Goal: Task Accomplishment & Management: Use online tool/utility

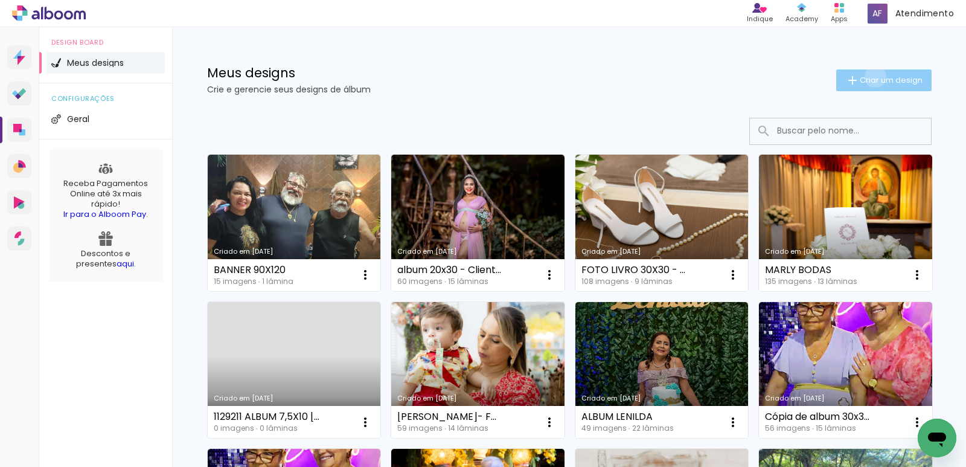
click at [868, 77] on span "Criar um design" at bounding box center [891, 80] width 63 height 8
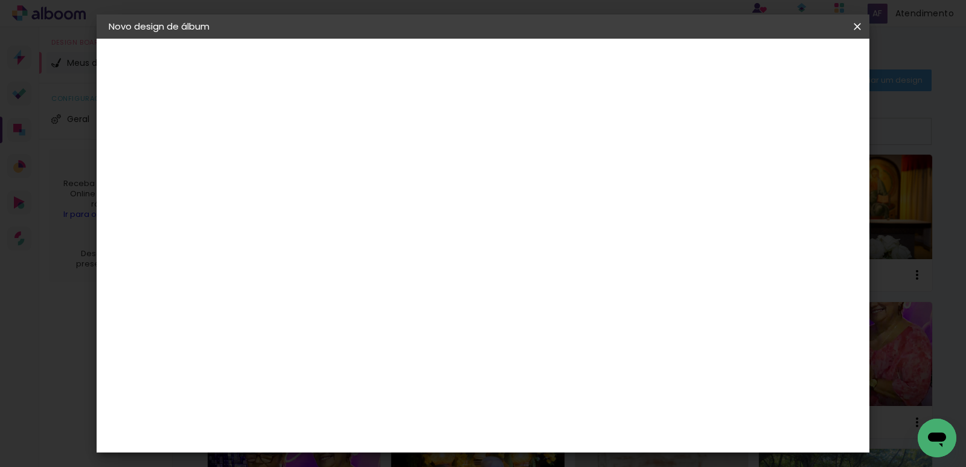
click at [306, 168] on input at bounding box center [306, 162] width 0 height 19
type input "FOTO LIVRO 7,5X10 - GULHERME - MANAUARA"
type paper-input "FOTO LIVRO 7,5X10 - GULHERME - MANAUARA"
click at [0, 0] on slot "Avançar" at bounding box center [0, 0] width 0 height 0
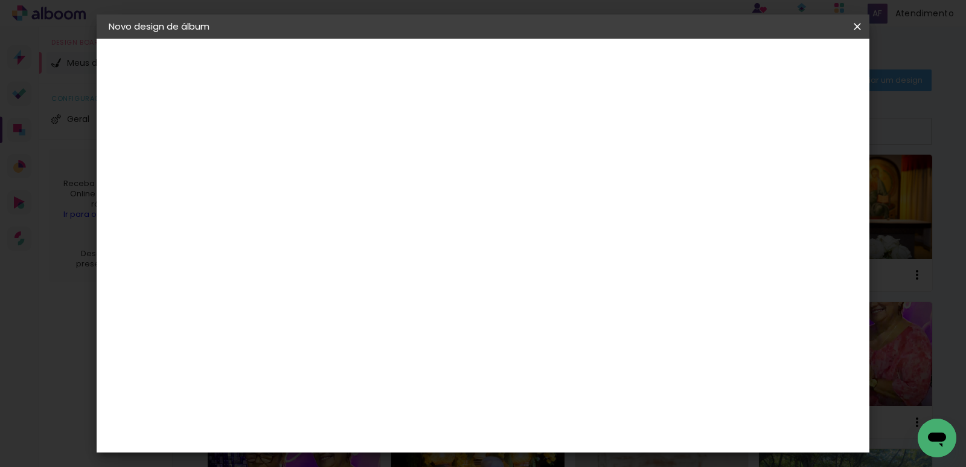
click at [533, 175] on paper-item "Tamanho Livre" at bounding box center [475, 183] width 116 height 27
click at [0, 0] on slot "Avançar" at bounding box center [0, 0] width 0 height 0
drag, startPoint x: 284, startPoint y: 276, endPoint x: 228, endPoint y: 295, distance: 58.6
click at [228, 39] on quentale-album-spec "Iniciar design Iniciar design" at bounding box center [483, 39] width 773 height 0
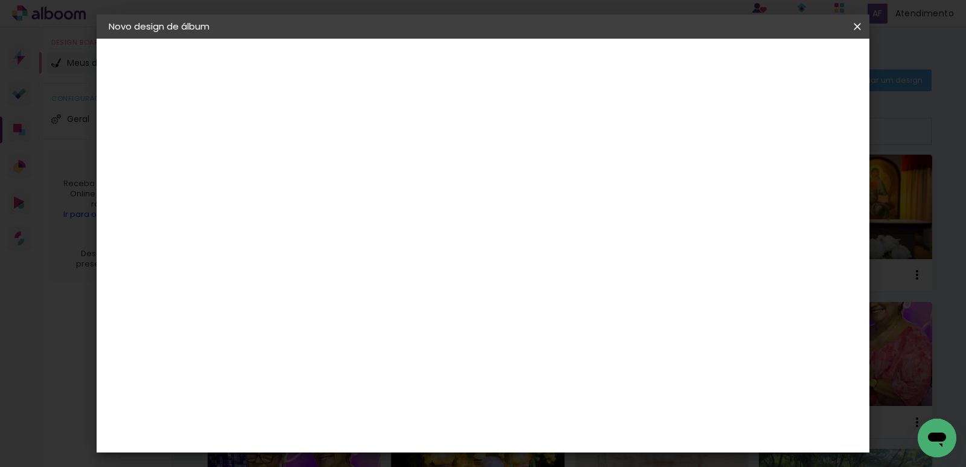
type input "3"
type input "10,5"
type paper-input "10,5"
drag, startPoint x: 559, startPoint y: 347, endPoint x: 530, endPoint y: 353, distance: 29.6
click at [530, 353] on paper-input-container "60 cm" at bounding box center [557, 348] width 54 height 30
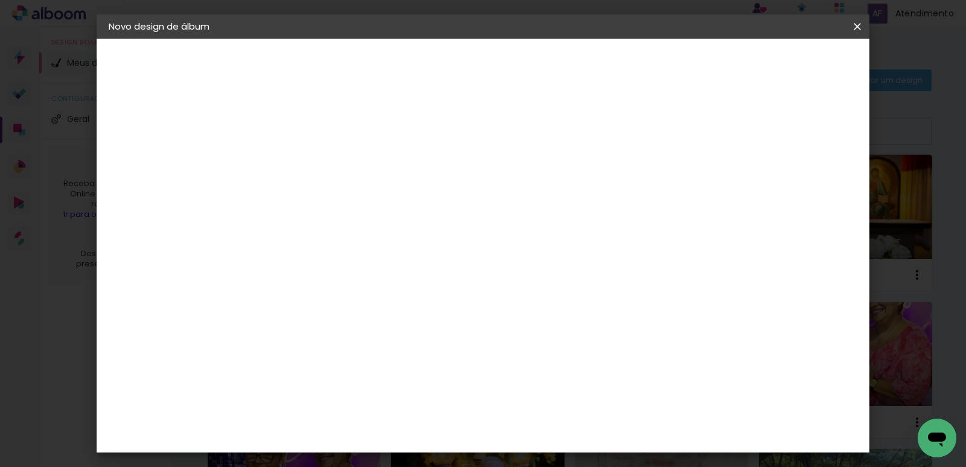
type input "6"
type input "15,5"
type paper-input "15,5"
click at [716, 63] on span "Iniciar design" at bounding box center [688, 64] width 55 height 8
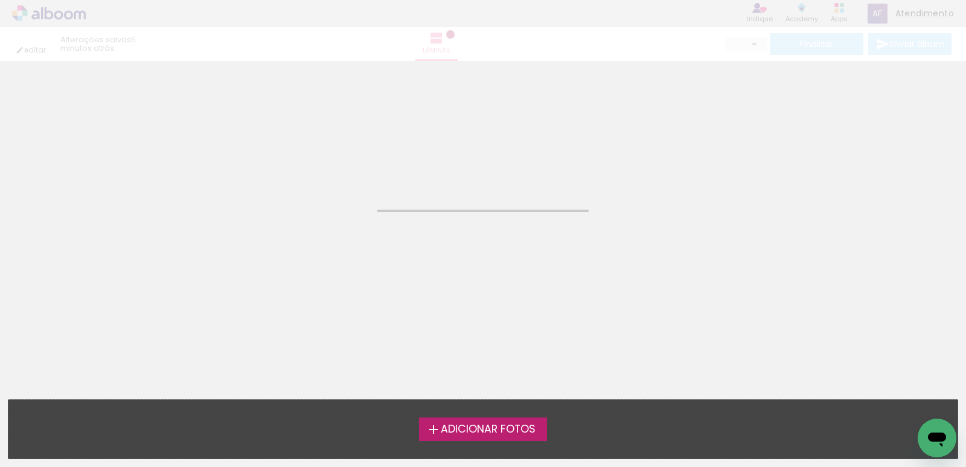
click at [475, 426] on span "Adicionar Fotos" at bounding box center [488, 429] width 95 height 11
click at [0, 0] on input "file" at bounding box center [0, 0] width 0 height 0
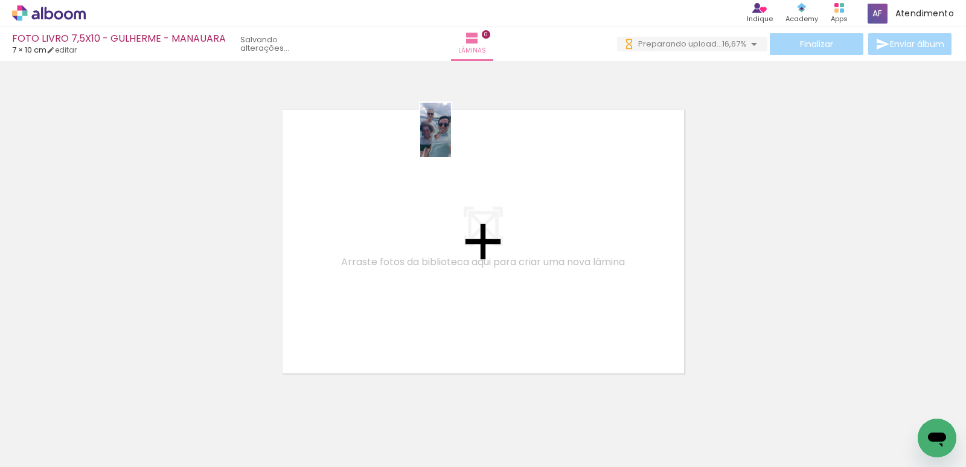
drag, startPoint x: 128, startPoint y: 409, endPoint x: 457, endPoint y: 139, distance: 425.2
click at [457, 139] on quentale-workspace at bounding box center [483, 233] width 966 height 467
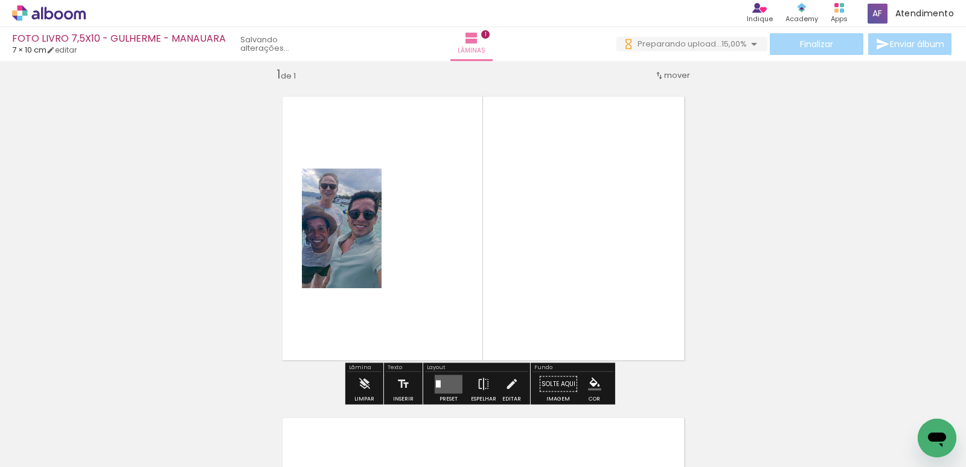
scroll to position [16, 0]
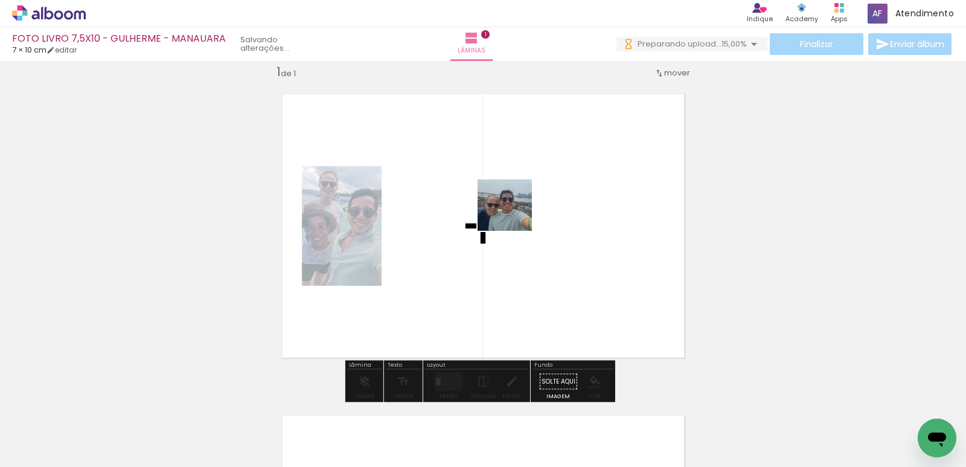
drag, startPoint x: 194, startPoint y: 428, endPoint x: 514, endPoint y: 215, distance: 384.5
click at [514, 215] on quentale-workspace at bounding box center [483, 233] width 966 height 467
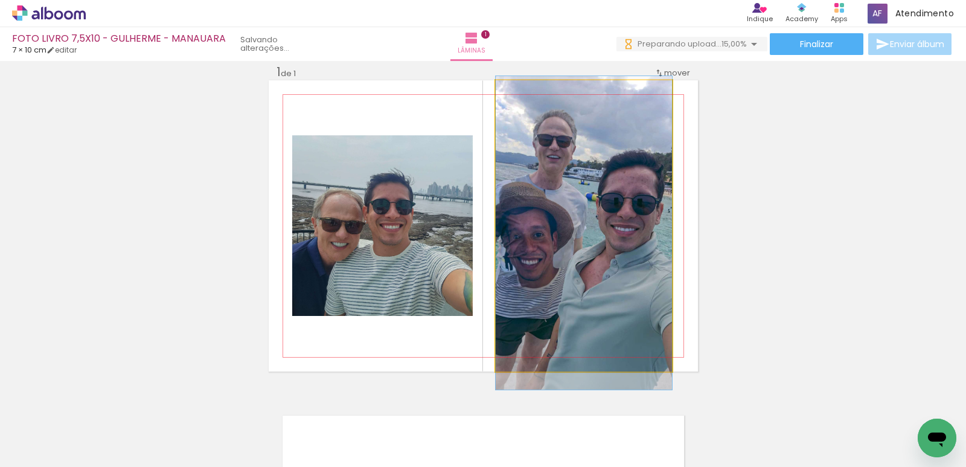
drag, startPoint x: 610, startPoint y: 196, endPoint x: 612, endPoint y: 209, distance: 12.7
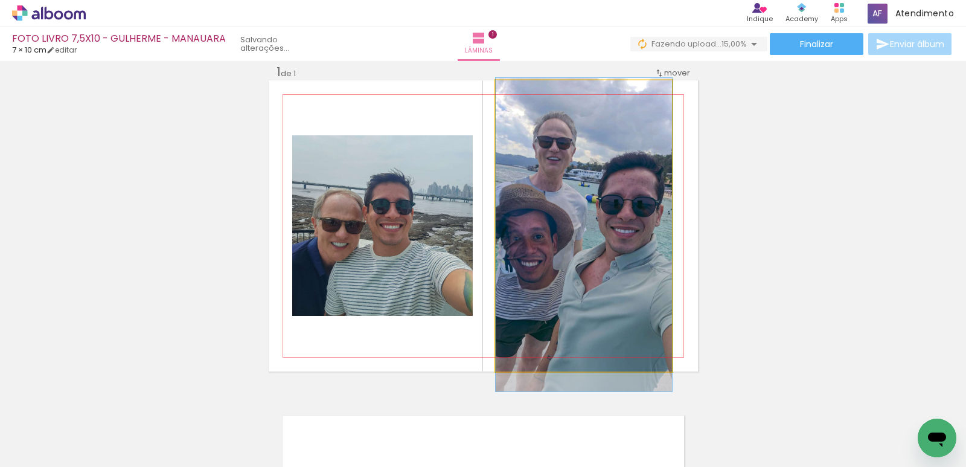
drag, startPoint x: 612, startPoint y: 237, endPoint x: 615, endPoint y: 250, distance: 13.0
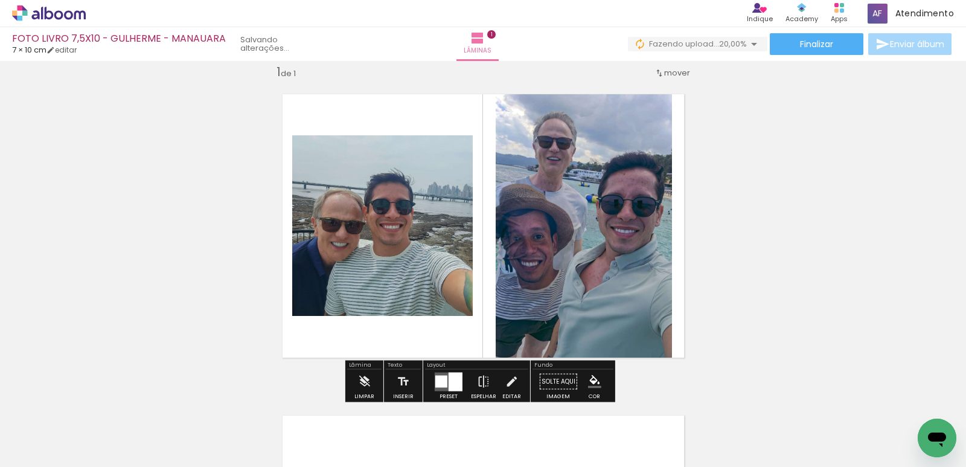
drag, startPoint x: 447, startPoint y: 374, endPoint x: 835, endPoint y: 284, distance: 398.1
click at [449, 374] on div at bounding box center [456, 381] width 14 height 19
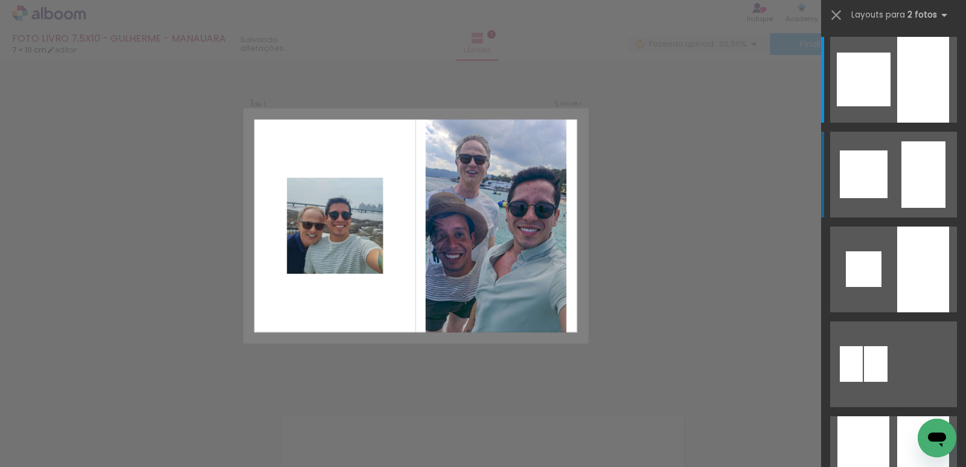
scroll to position [15, 0]
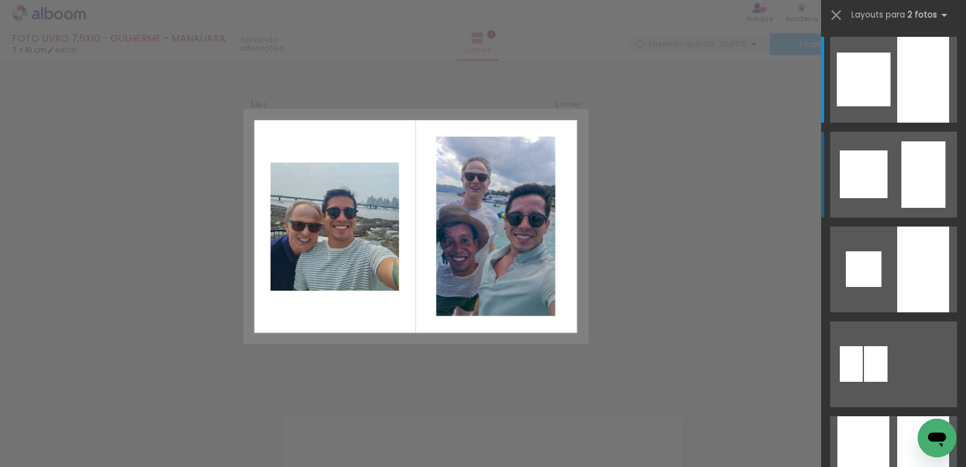
click at [924, 123] on div at bounding box center [923, 80] width 52 height 86
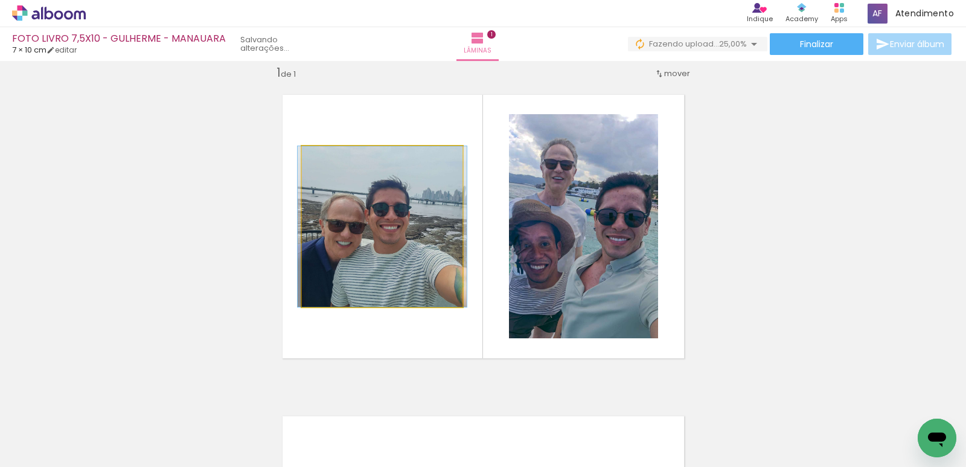
click at [406, 225] on quentale-photo at bounding box center [382, 226] width 161 height 161
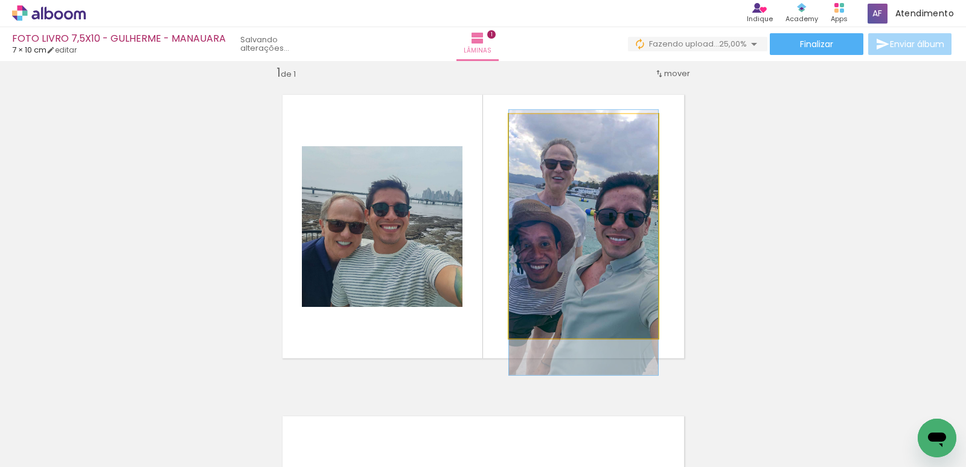
click at [597, 227] on quentale-photo at bounding box center [583, 226] width 149 height 224
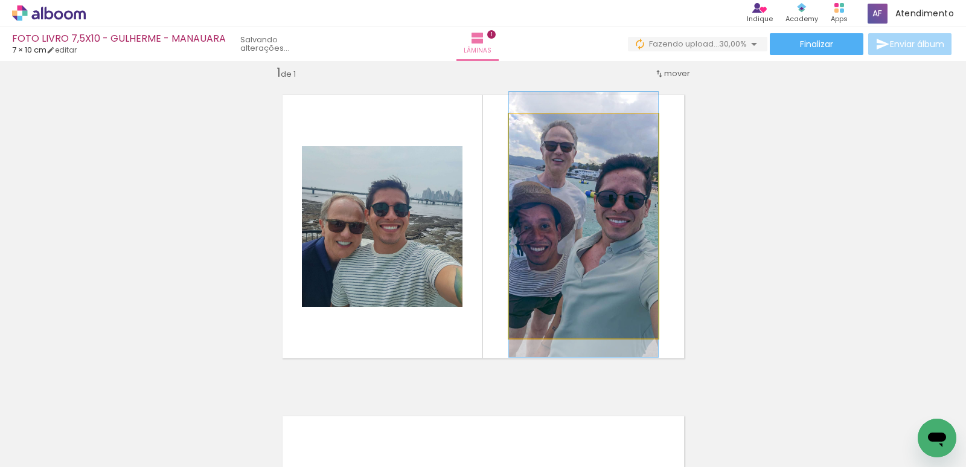
drag, startPoint x: 600, startPoint y: 226, endPoint x: 601, endPoint y: 208, distance: 18.2
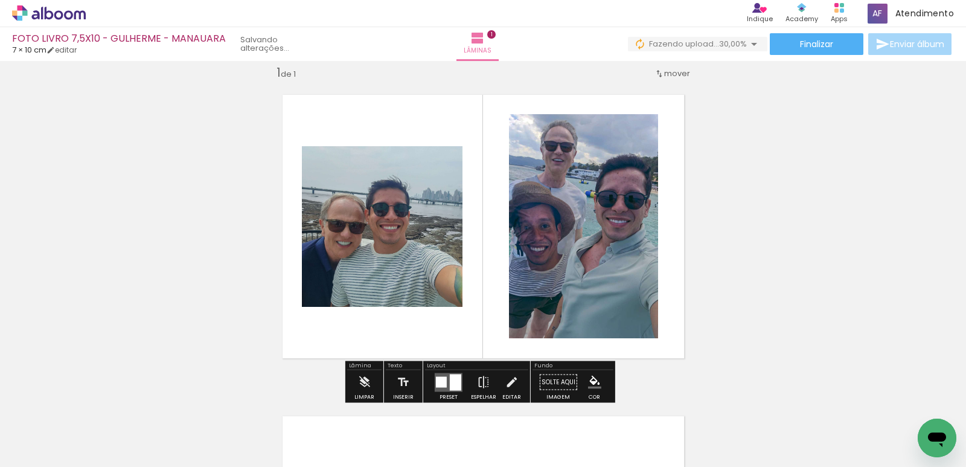
click at [864, 254] on div "Inserir lâmina 1 de 1" at bounding box center [483, 371] width 966 height 643
click at [368, 242] on quentale-photo at bounding box center [382, 226] width 161 height 161
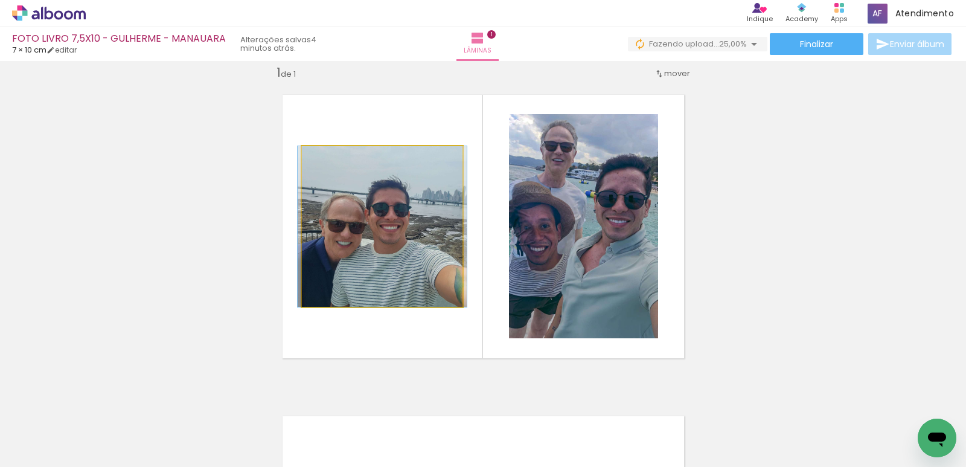
click at [367, 238] on quentale-photo at bounding box center [382, 226] width 161 height 161
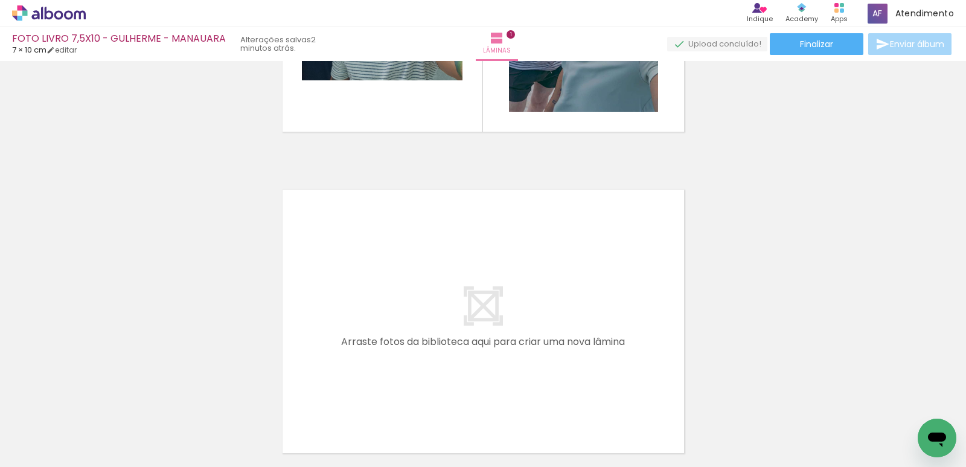
scroll to position [302, 0]
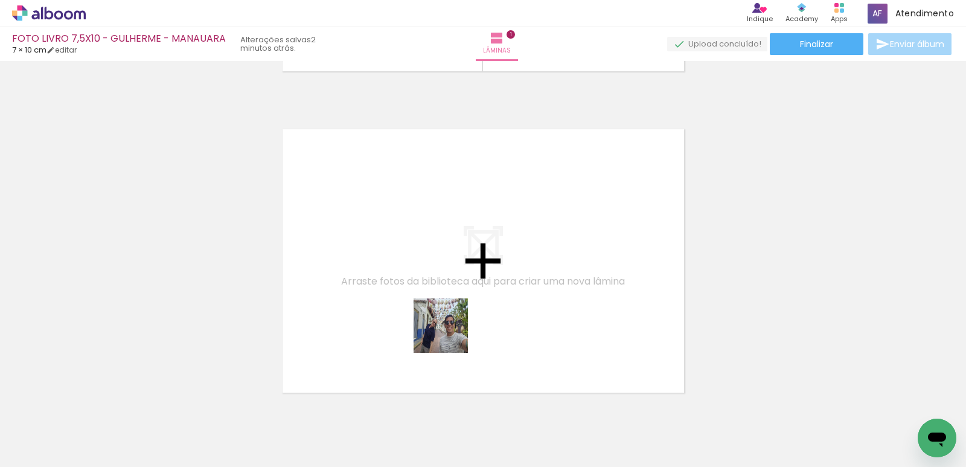
drag, startPoint x: 468, startPoint y: 429, endPoint x: 512, endPoint y: 404, distance: 50.6
click at [415, 246] on quentale-workspace at bounding box center [483, 233] width 966 height 467
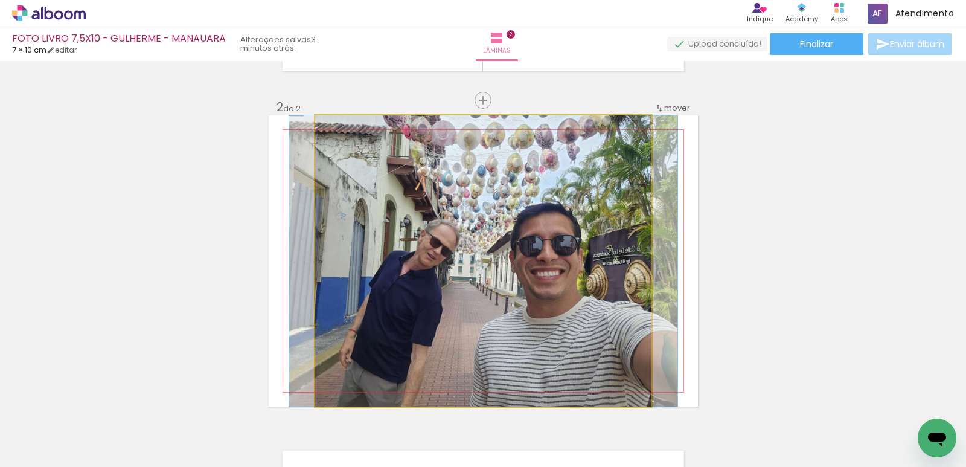
click at [594, 260] on quentale-photo at bounding box center [483, 260] width 336 height 291
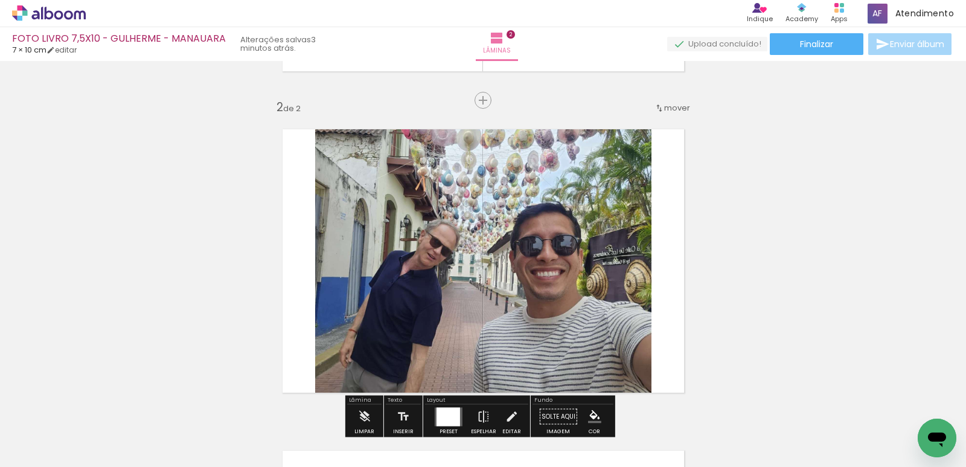
click at [568, 232] on quentale-photo at bounding box center [483, 260] width 336 height 291
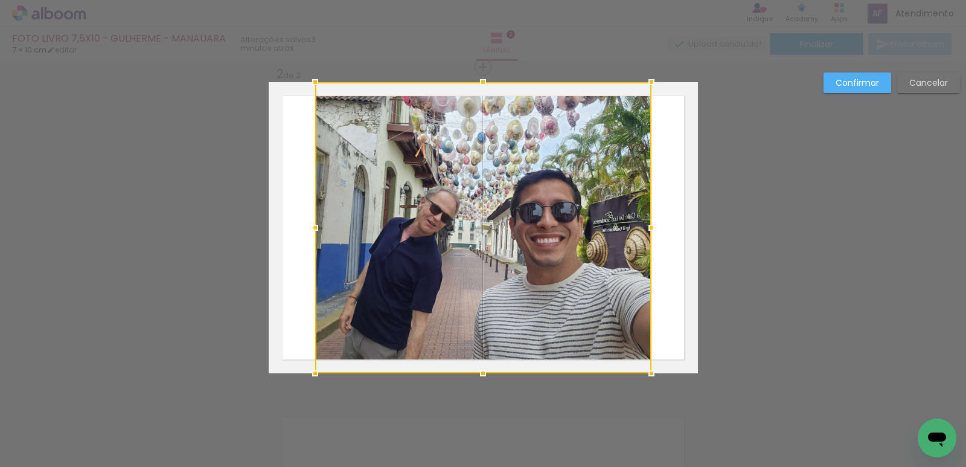
scroll to position [337, 0]
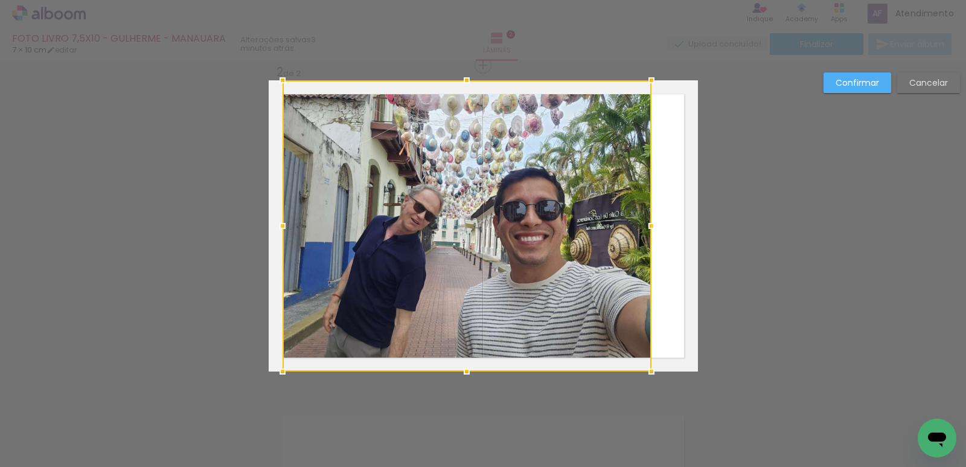
drag, startPoint x: 314, startPoint y: 229, endPoint x: 281, endPoint y: 225, distance: 32.9
click at [281, 225] on div at bounding box center [283, 226] width 24 height 24
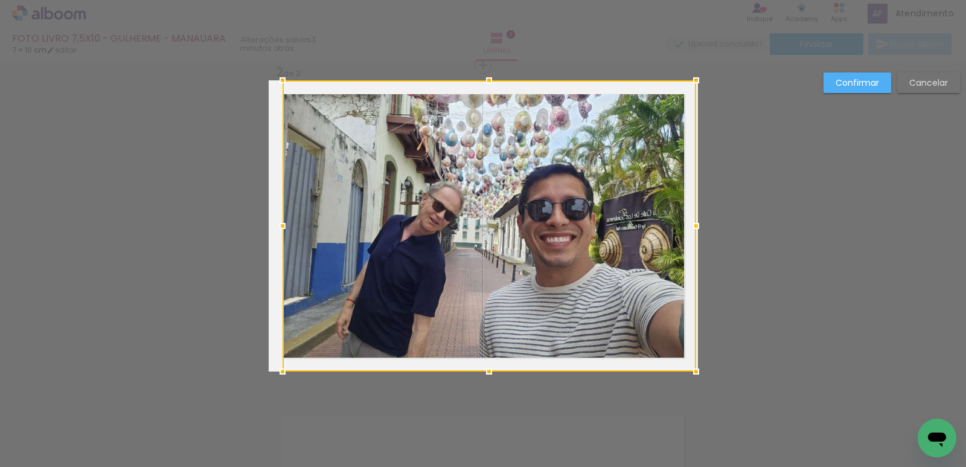
drag, startPoint x: 649, startPoint y: 223, endPoint x: 682, endPoint y: 214, distance: 34.4
click at [684, 219] on div at bounding box center [696, 226] width 24 height 24
click at [0, 0] on slot "Confirmar" at bounding box center [0, 0] width 0 height 0
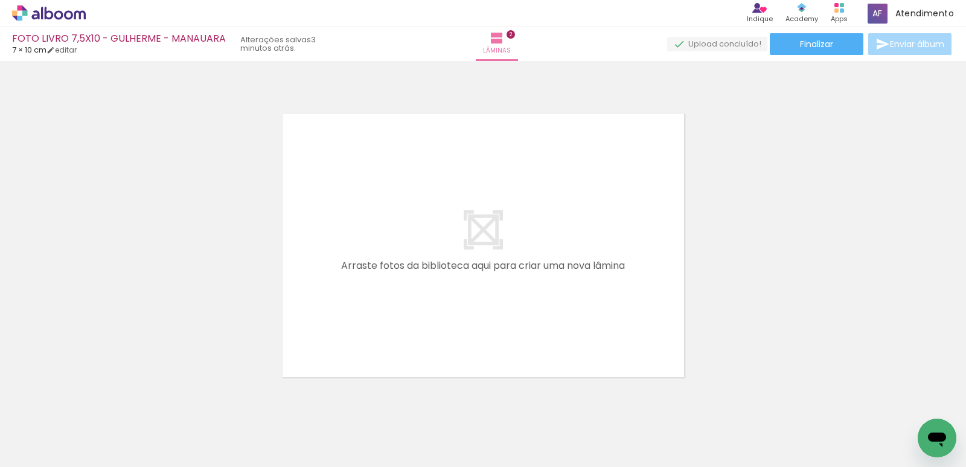
scroll to position [0, 0]
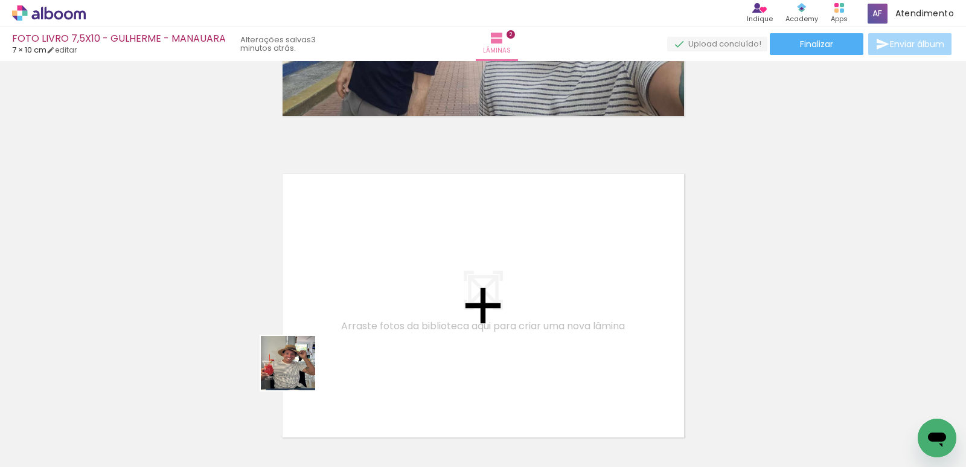
drag, startPoint x: 267, startPoint y: 422, endPoint x: 360, endPoint y: 284, distance: 167.0
click at [360, 284] on quentale-workspace at bounding box center [483, 233] width 966 height 467
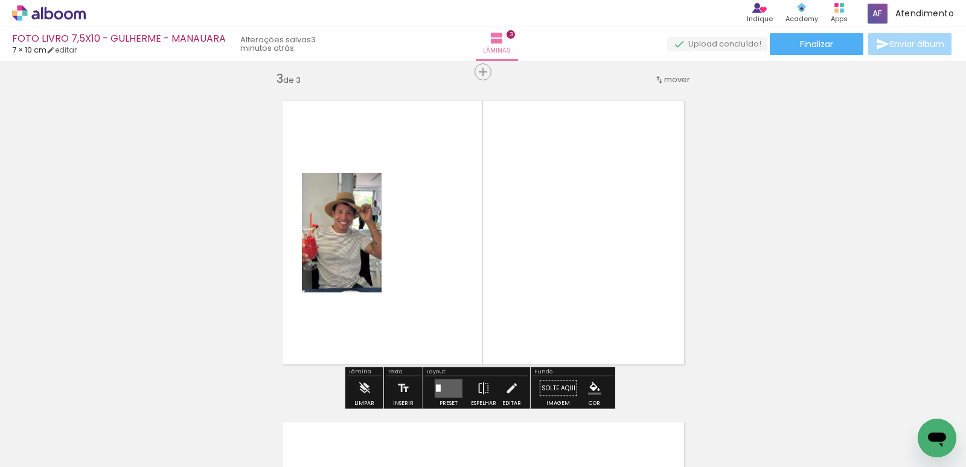
scroll to position [658, 0]
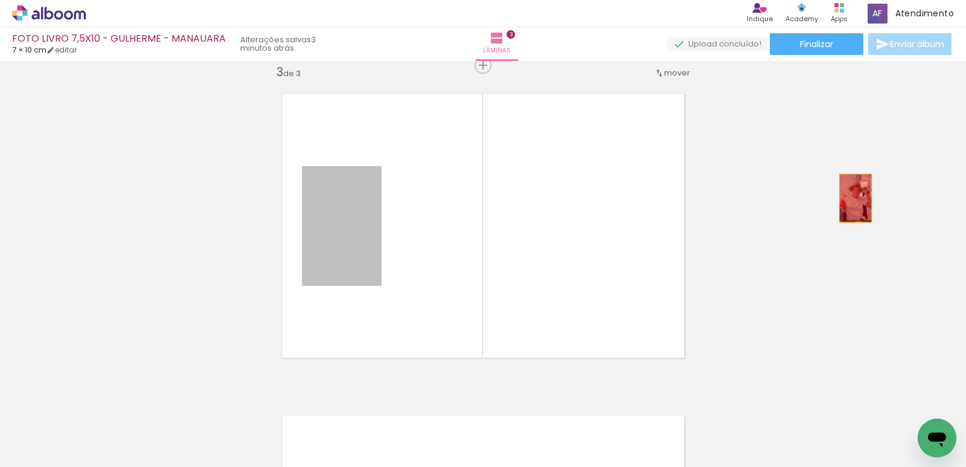
drag, startPoint x: 332, startPoint y: 208, endPoint x: 851, endPoint y: 198, distance: 519.4
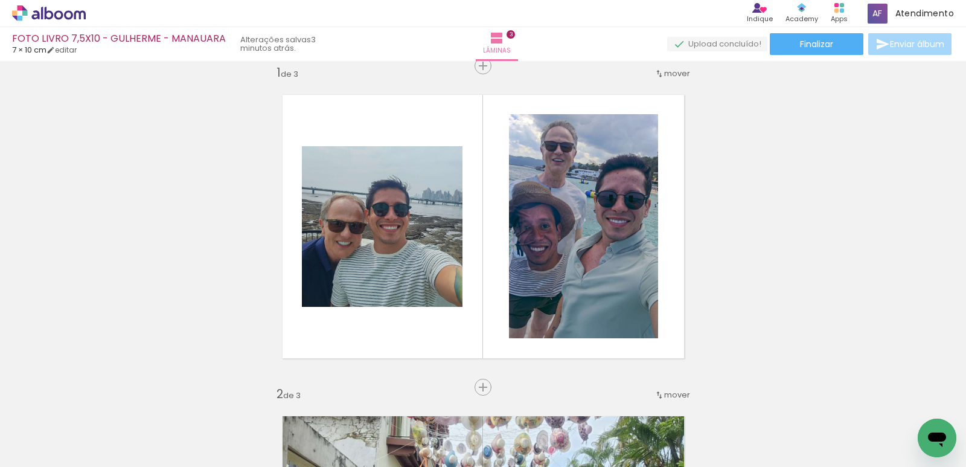
scroll to position [0, 0]
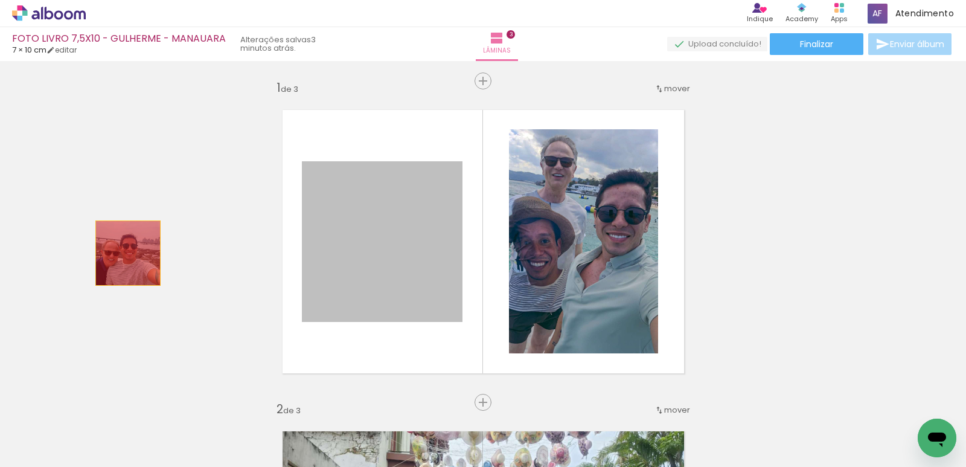
drag, startPoint x: 344, startPoint y: 280, endPoint x: 123, endPoint y: 253, distance: 222.7
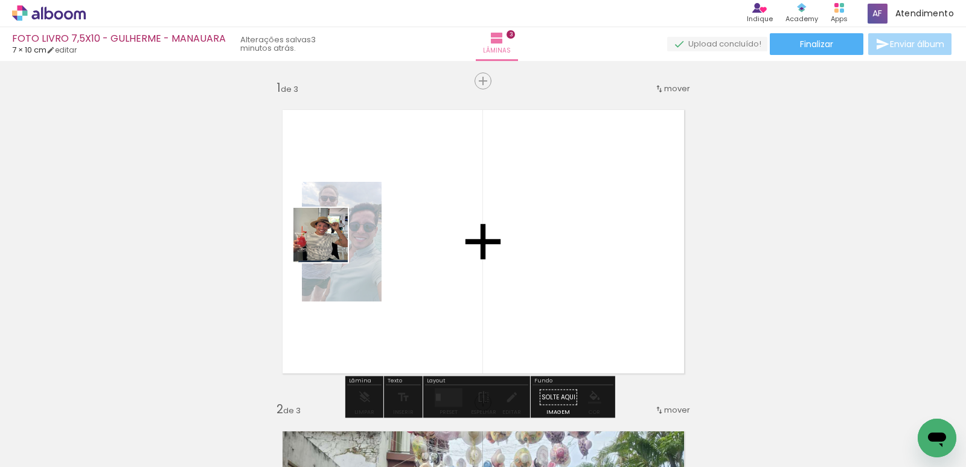
drag, startPoint x: 268, startPoint y: 425, endPoint x: 711, endPoint y: 207, distance: 494.5
click at [338, 190] on quentale-workspace at bounding box center [483, 233] width 966 height 467
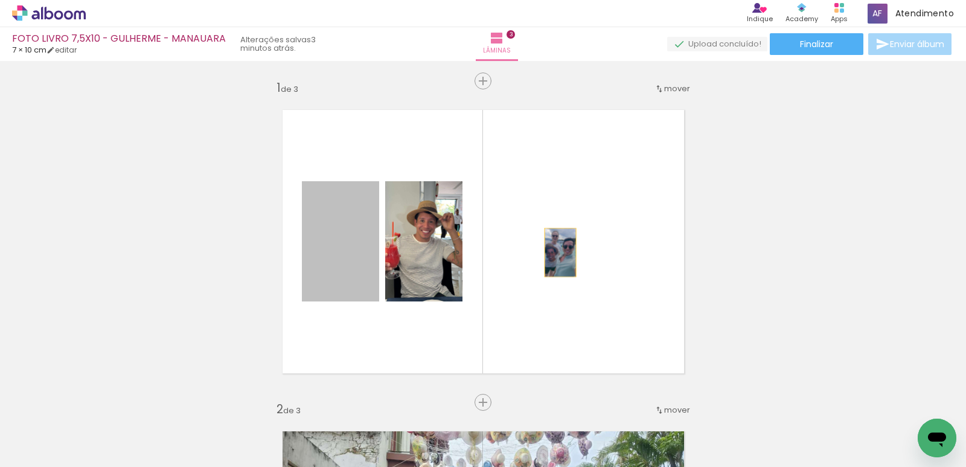
drag, startPoint x: 344, startPoint y: 252, endPoint x: 590, endPoint y: 245, distance: 245.9
click at [590, 246] on quentale-layouter at bounding box center [483, 241] width 429 height 291
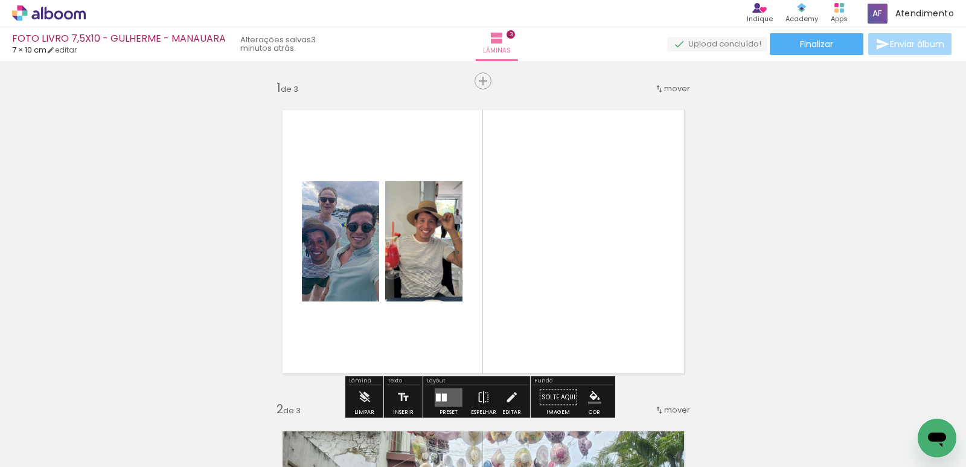
scroll to position [60, 0]
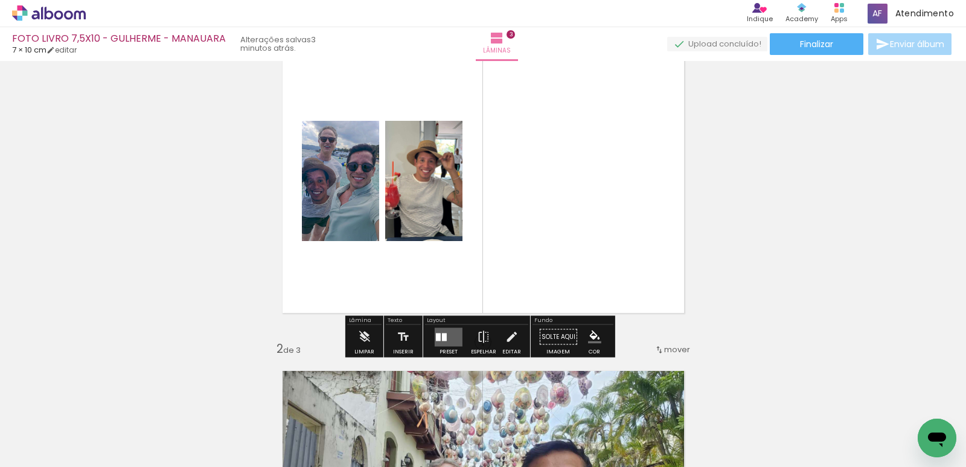
click at [441, 332] on quentale-layouter at bounding box center [449, 336] width 28 height 19
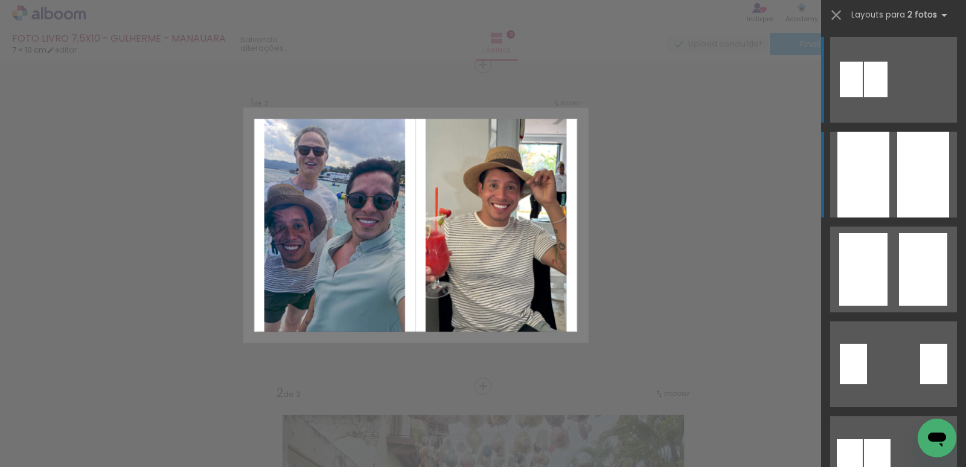
scroll to position [15, 0]
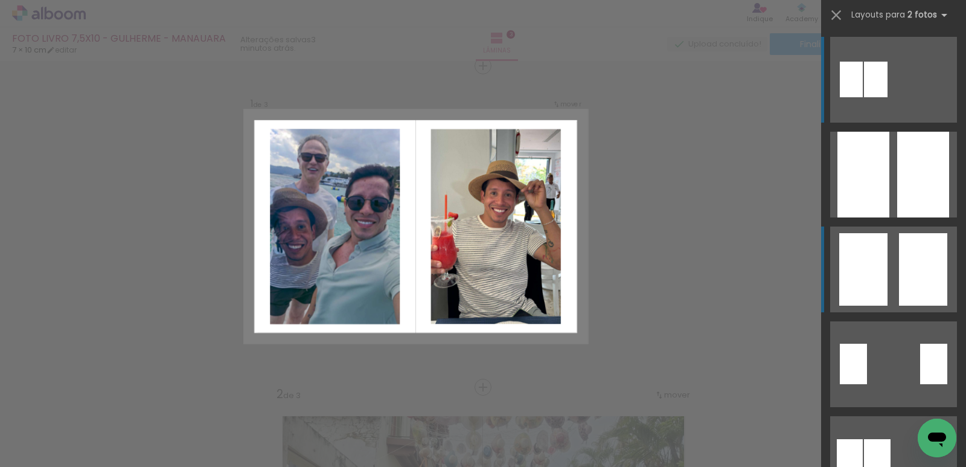
click at [888, 97] on div at bounding box center [876, 80] width 24 height 36
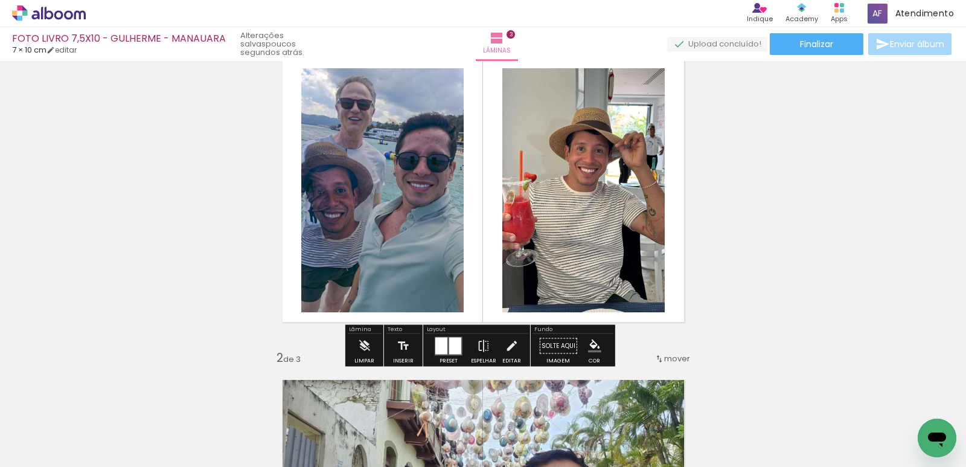
scroll to position [121, 0]
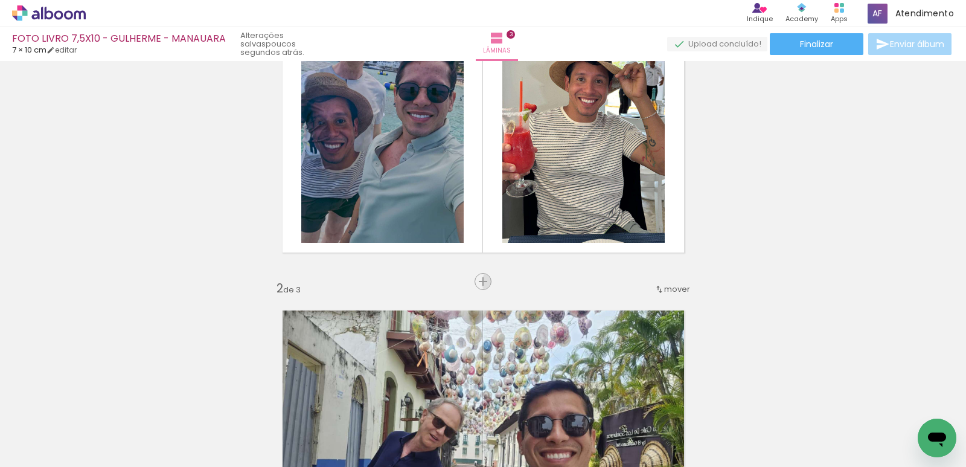
drag, startPoint x: 473, startPoint y: 282, endPoint x: 498, endPoint y: 293, distance: 26.7
click at [490, 281] on span "Inserir lâmina" at bounding box center [513, 282] width 47 height 8
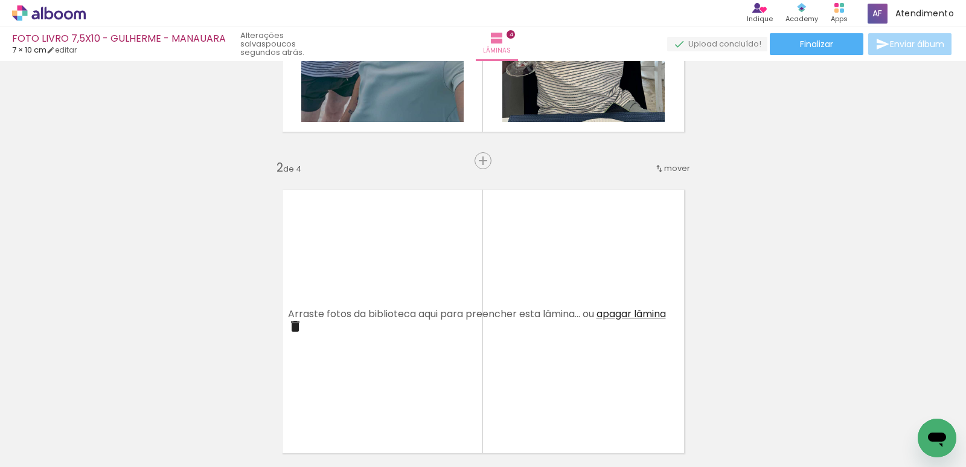
scroll to position [302, 0]
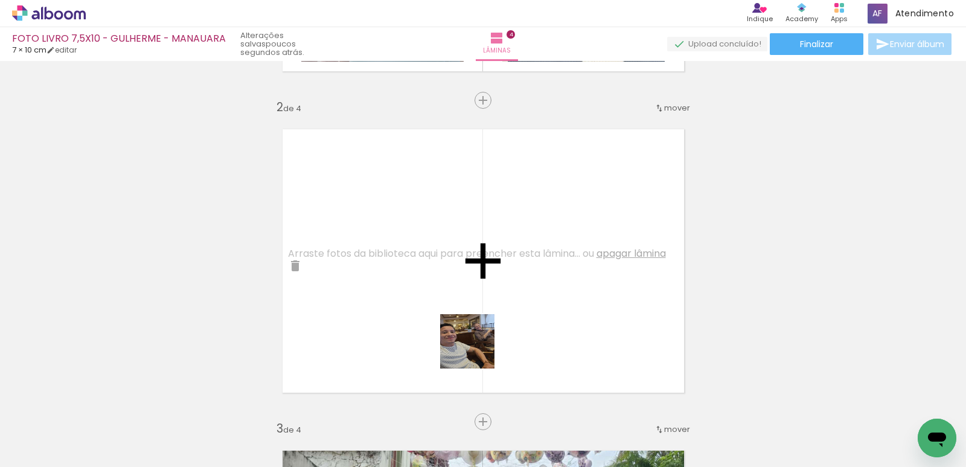
drag, startPoint x: 502, startPoint y: 386, endPoint x: 703, endPoint y: 313, distance: 213.9
click at [397, 262] on quentale-workspace at bounding box center [483, 233] width 966 height 467
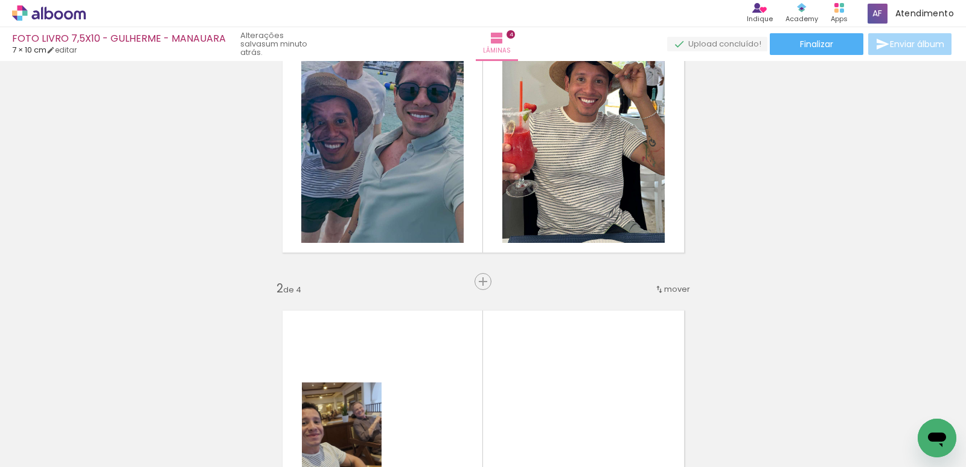
scroll to position [242, 0]
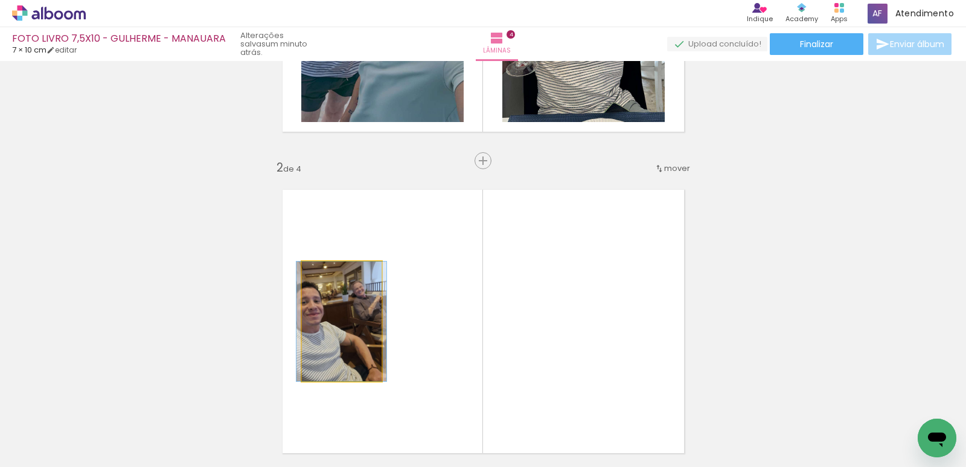
drag, startPoint x: 353, startPoint y: 319, endPoint x: 432, endPoint y: 406, distance: 117.6
click at [356, 316] on quentale-photo at bounding box center [342, 321] width 80 height 120
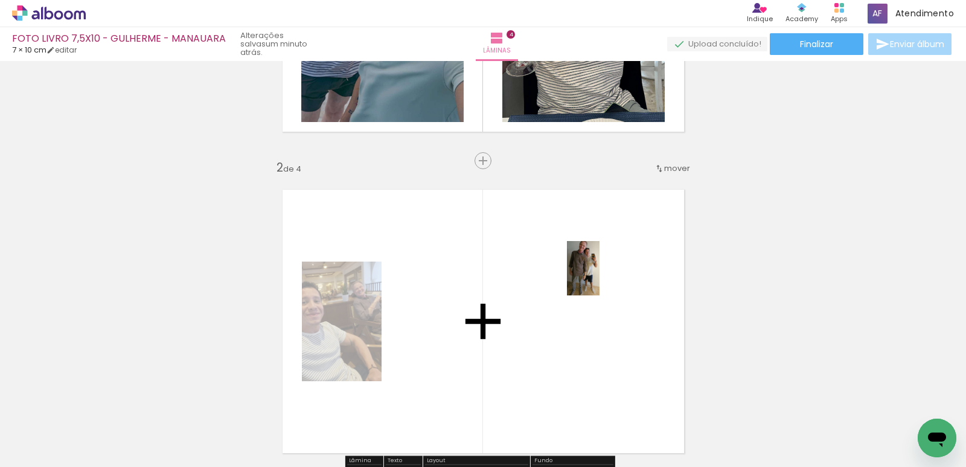
drag, startPoint x: 399, startPoint y: 422, endPoint x: 656, endPoint y: 293, distance: 288.4
click at [605, 275] on quentale-workspace at bounding box center [483, 233] width 966 height 467
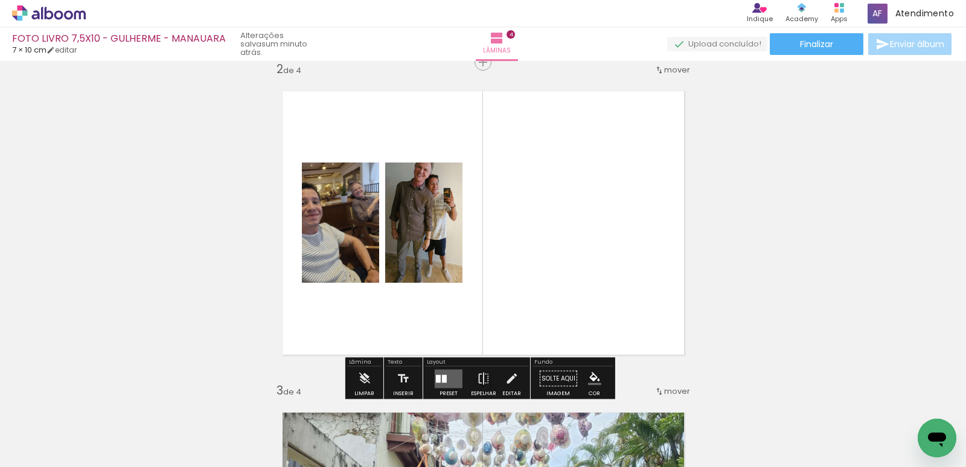
scroll to position [483, 0]
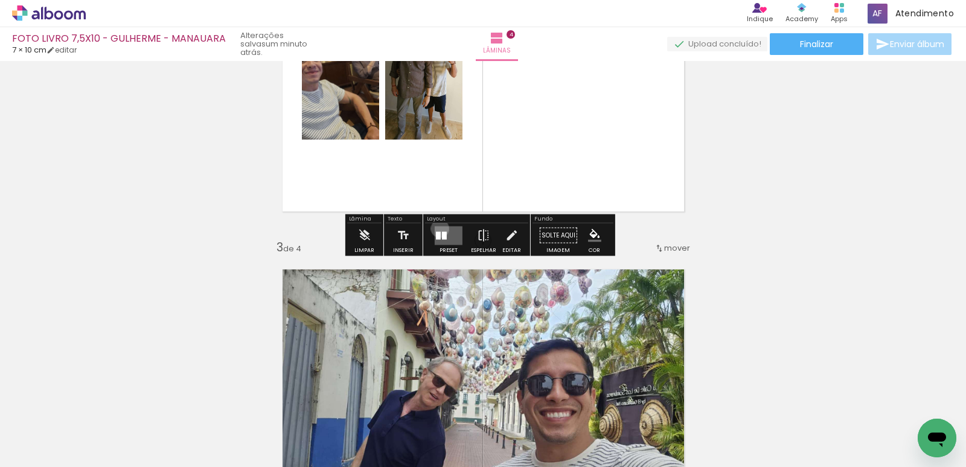
click at [437, 228] on quentale-layouter at bounding box center [449, 235] width 28 height 19
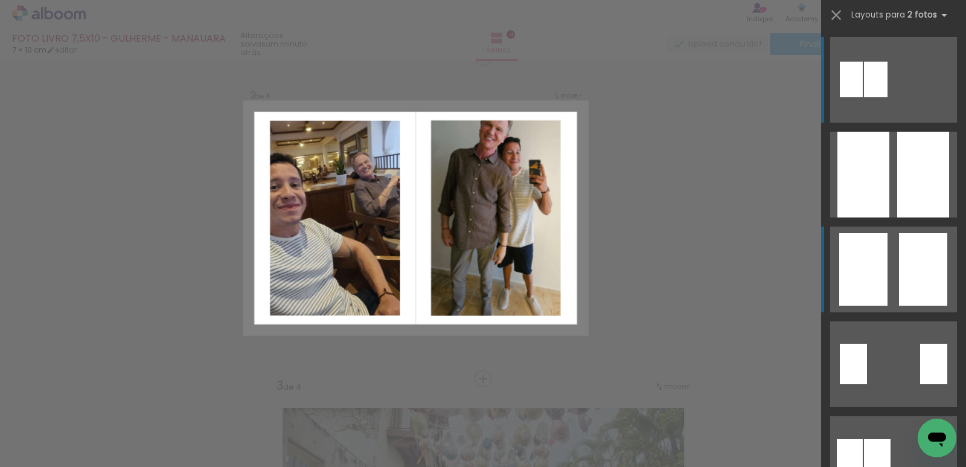
click at [888, 97] on div at bounding box center [876, 80] width 24 height 36
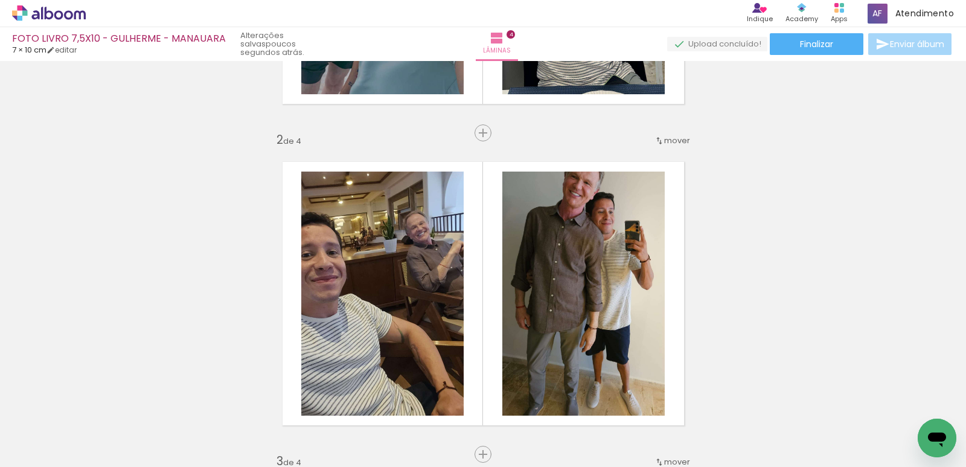
scroll to position [242, 0]
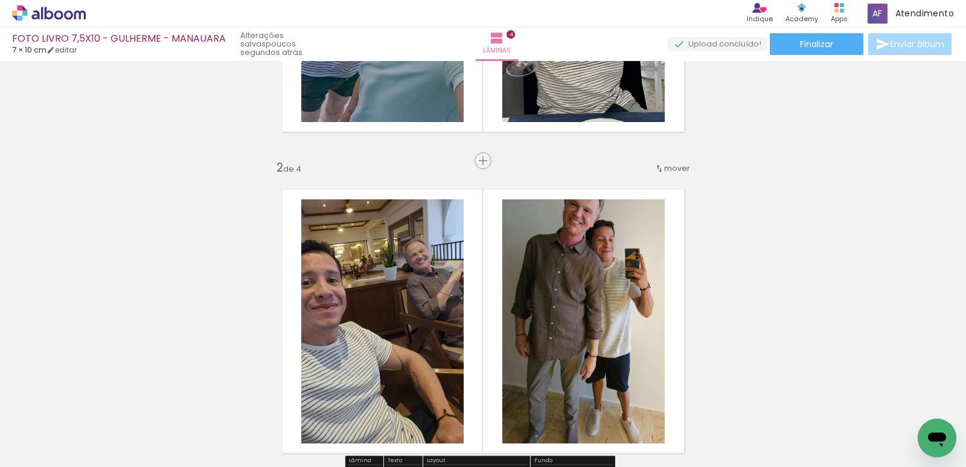
click at [673, 167] on span "mover" at bounding box center [677, 167] width 26 height 11
click at [650, 206] on span "3" at bounding box center [649, 206] width 7 height 20
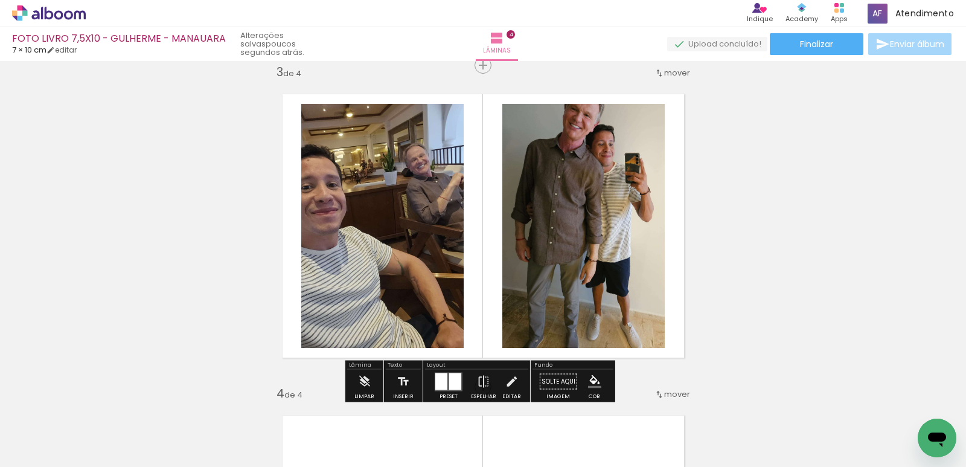
scroll to position [296, 0]
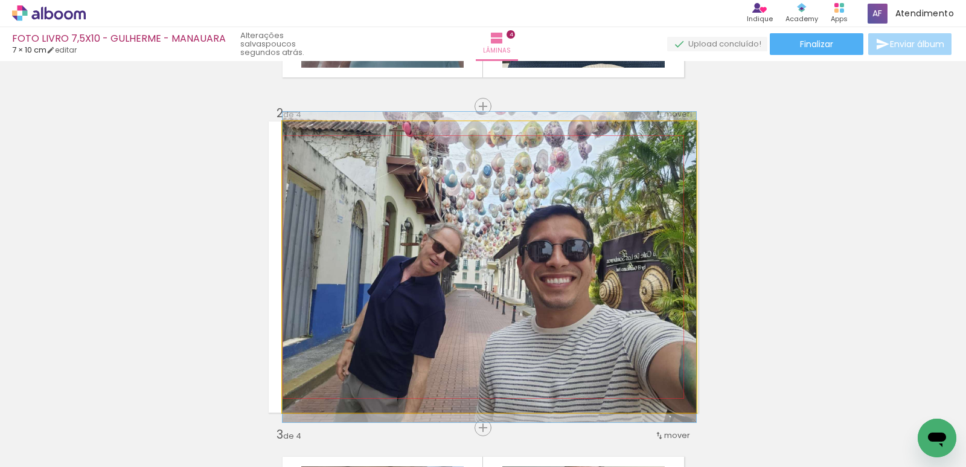
click at [574, 223] on quentale-photo at bounding box center [490, 266] width 414 height 291
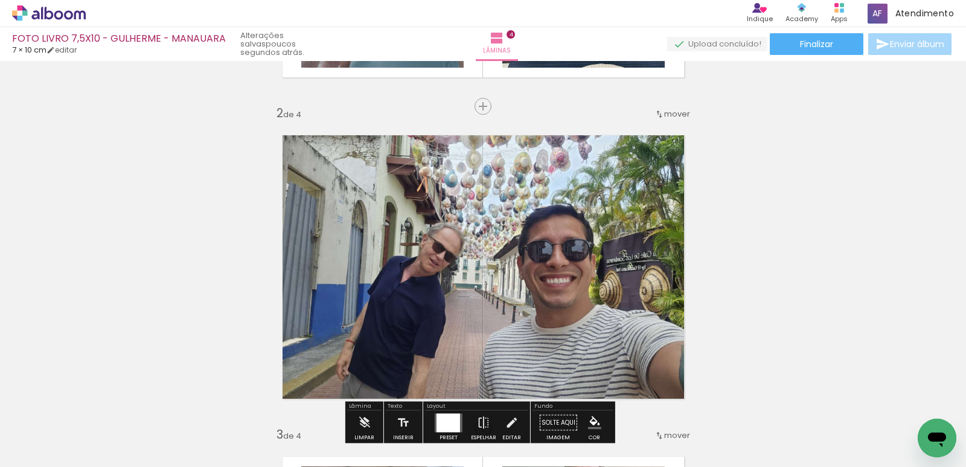
scroll to position [658, 0]
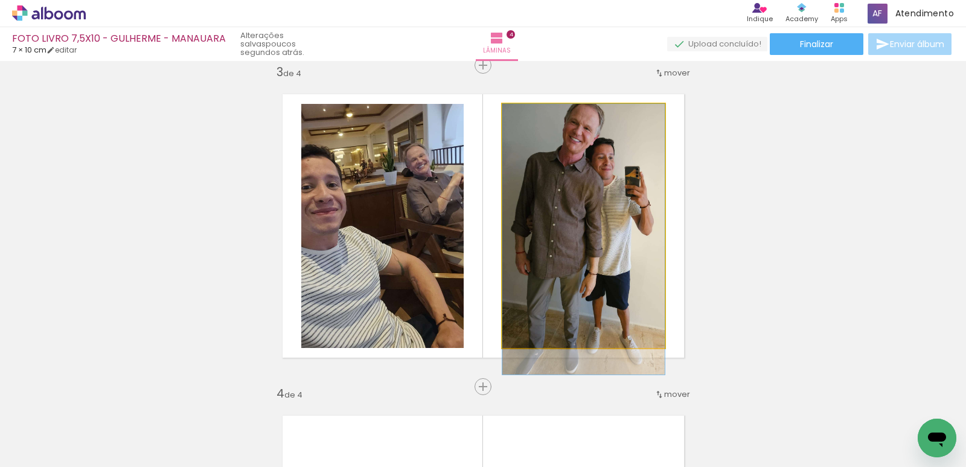
drag, startPoint x: 536, startPoint y: 210, endPoint x: 539, endPoint y: 235, distance: 24.9
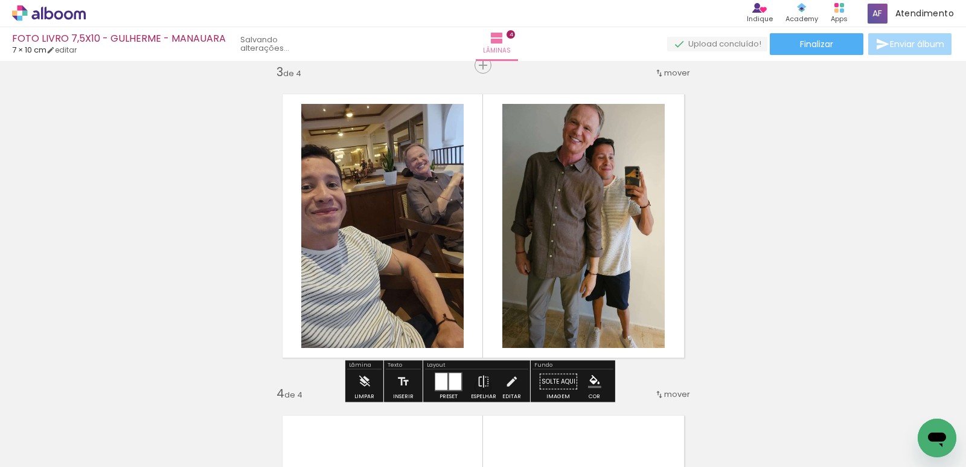
click at [583, 206] on quentale-photo at bounding box center [583, 226] width 162 height 244
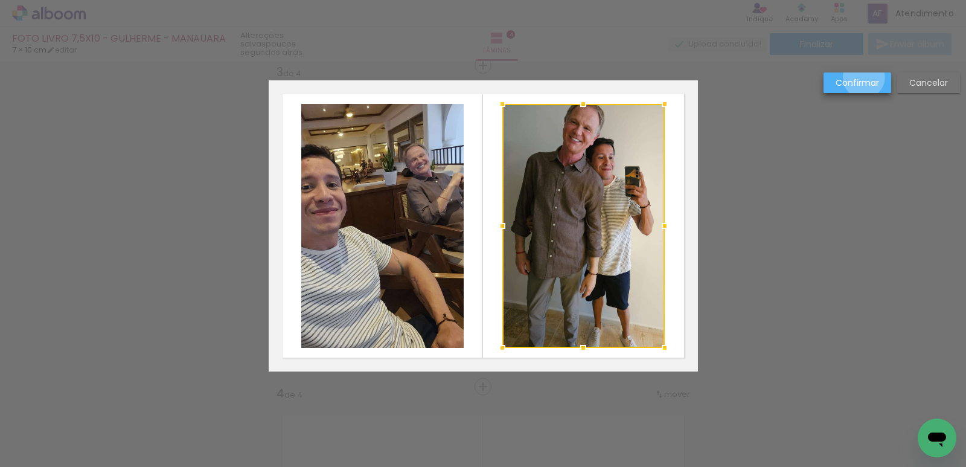
click at [0, 0] on slot "Confirmar" at bounding box center [0, 0] width 0 height 0
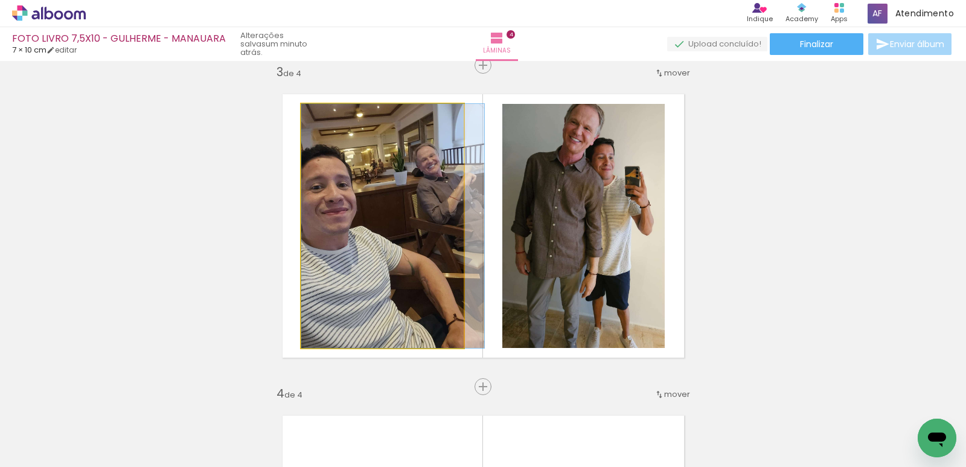
drag, startPoint x: 396, startPoint y: 220, endPoint x: 408, endPoint y: 198, distance: 24.9
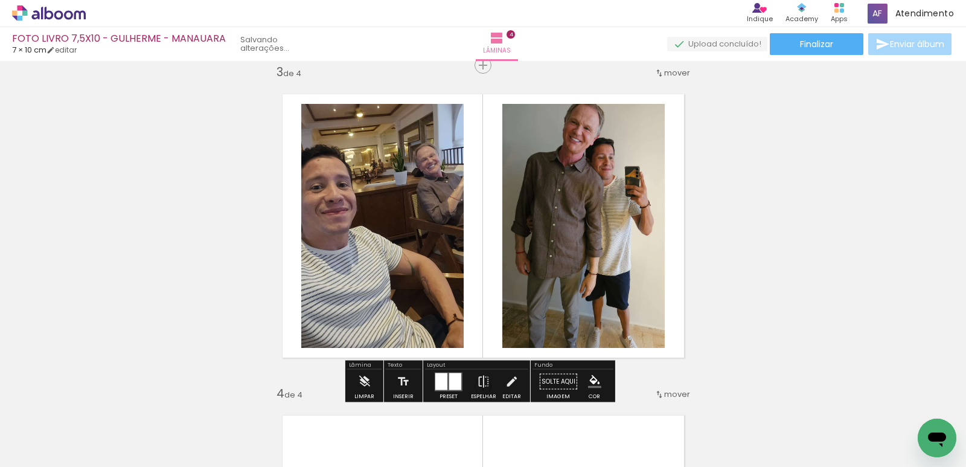
click at [431, 195] on quentale-photo at bounding box center [382, 226] width 162 height 244
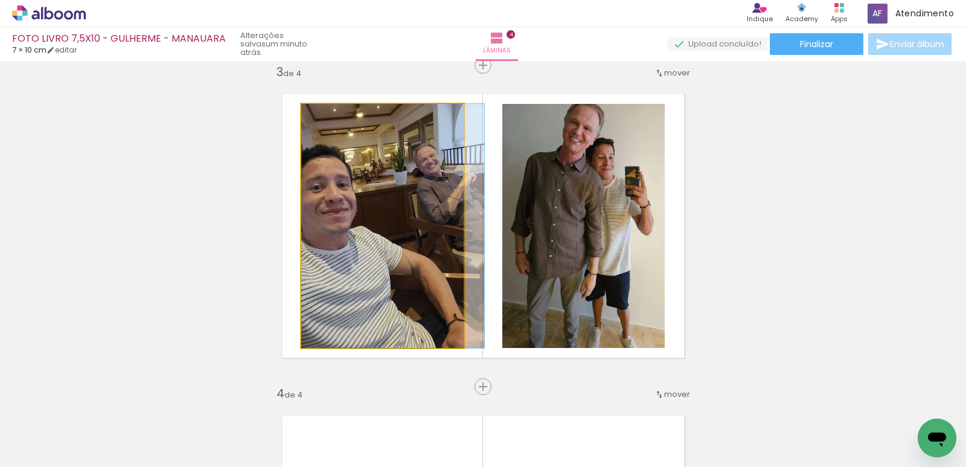
click at [431, 195] on quentale-photo at bounding box center [382, 226] width 162 height 244
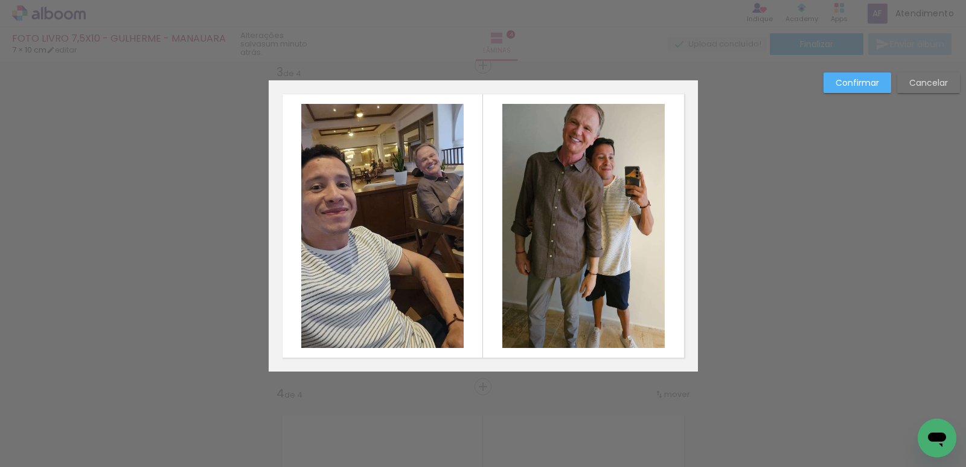
click at [426, 212] on quentale-photo at bounding box center [382, 226] width 162 height 244
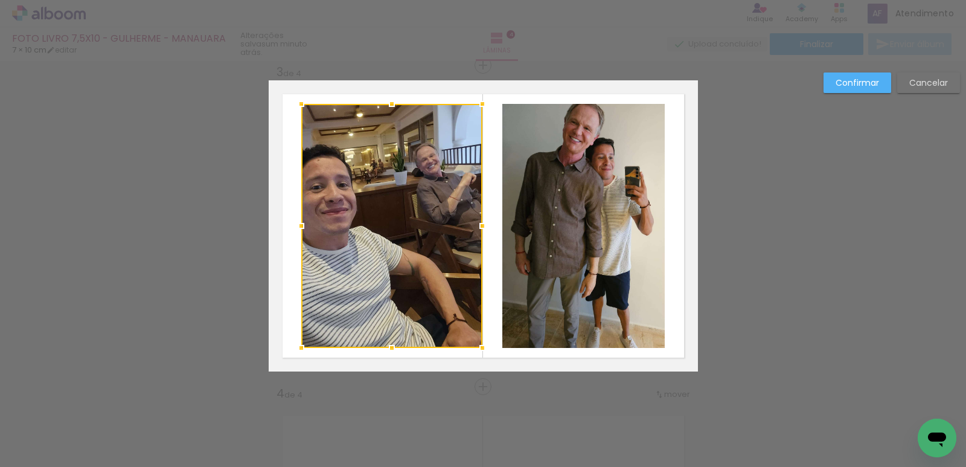
drag, startPoint x: 459, startPoint y: 227, endPoint x: 490, endPoint y: 227, distance: 30.8
click at [490, 227] on album-spread "3 de 4" at bounding box center [483, 225] width 429 height 291
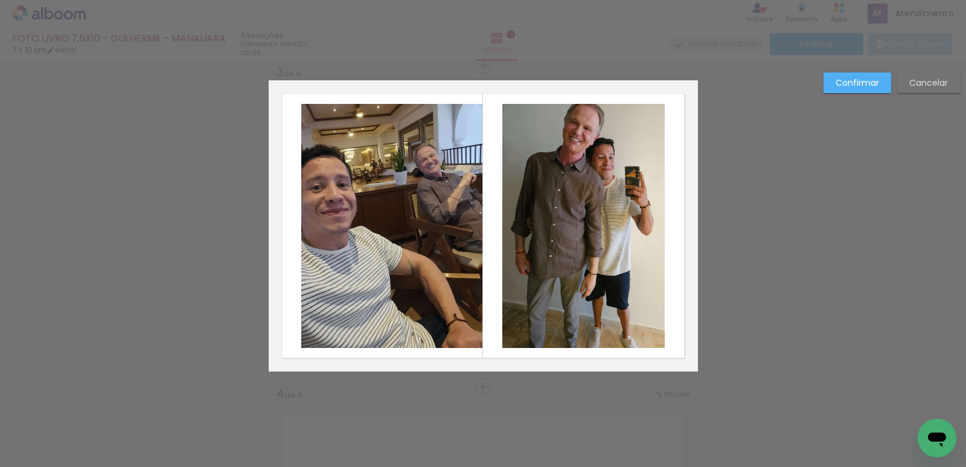
click at [397, 205] on quentale-photo at bounding box center [391, 226] width 181 height 244
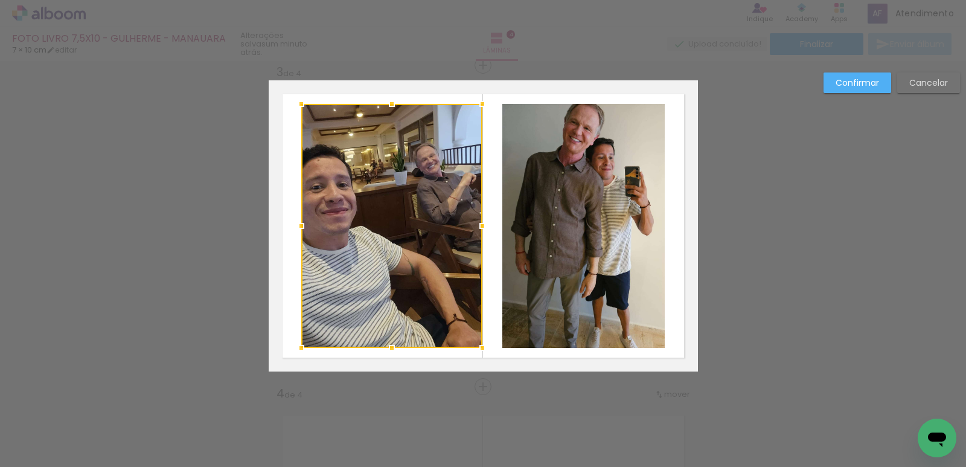
click at [399, 207] on div at bounding box center [391, 226] width 181 height 244
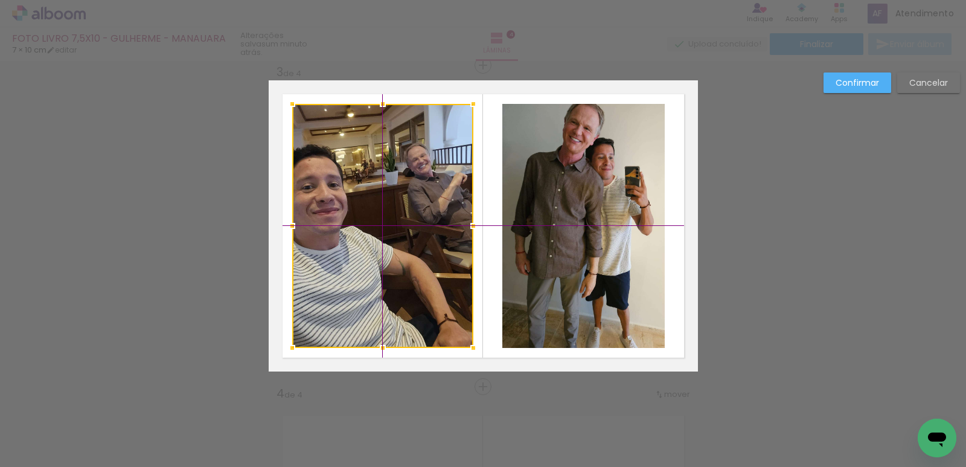
drag, startPoint x: 412, startPoint y: 201, endPoint x: 401, endPoint y: 200, distance: 11.5
click at [401, 200] on div at bounding box center [382, 226] width 181 height 244
click at [774, 211] on div "Confirmar Cancelar" at bounding box center [483, 220] width 966 height 1635
click at [0, 0] on slot "Confirmar" at bounding box center [0, 0] width 0 height 0
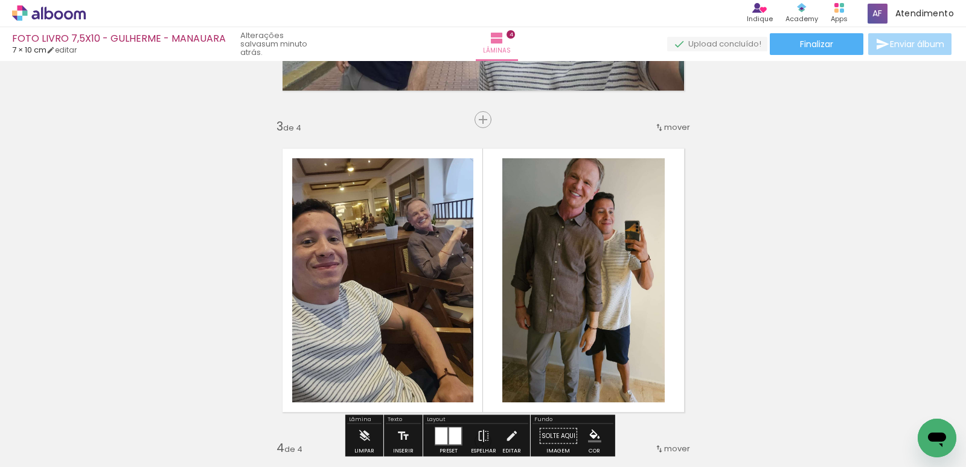
scroll to position [543, 0]
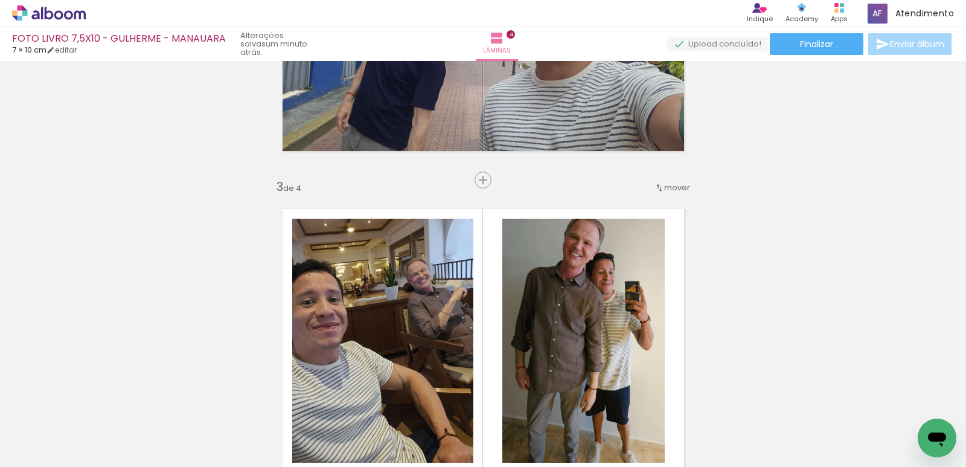
drag, startPoint x: 475, startPoint y: 184, endPoint x: 496, endPoint y: 188, distance: 21.7
click at [485, 189] on div "Inserir lâmina 1 de 4 Inserir lâmina 2 de 4 Inserir lâmina 3 de 4 Inserir lâmin…" at bounding box center [483, 325] width 966 height 1607
click at [782, 182] on div "Inserir lâmina 1 de 4 Inserir lâmina 2 de 4 Inserir lâmina 3 de 4 Inserir lâmin…" at bounding box center [483, 325] width 966 height 1607
click at [478, 178] on span "Inserir lâmina" at bounding box center [488, 180] width 47 height 8
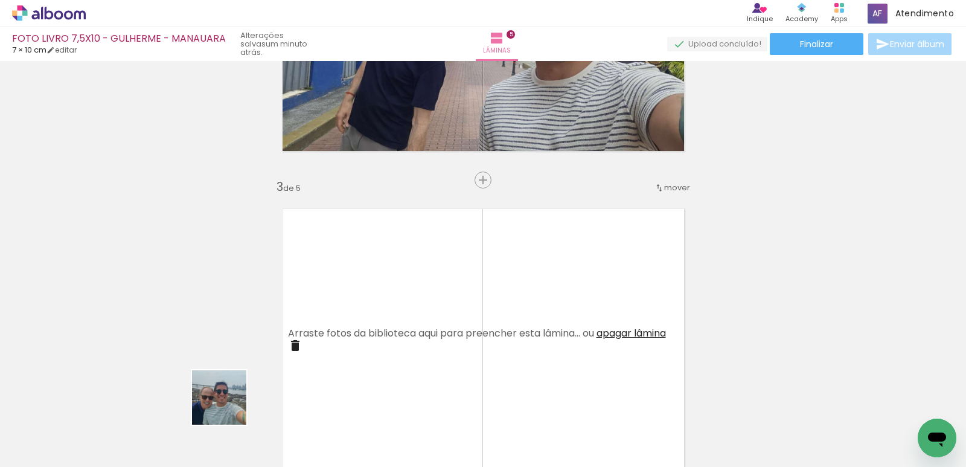
drag, startPoint x: 206, startPoint y: 429, endPoint x: 676, endPoint y: 300, distance: 487.2
click at [355, 300] on quentale-workspace at bounding box center [483, 233] width 966 height 467
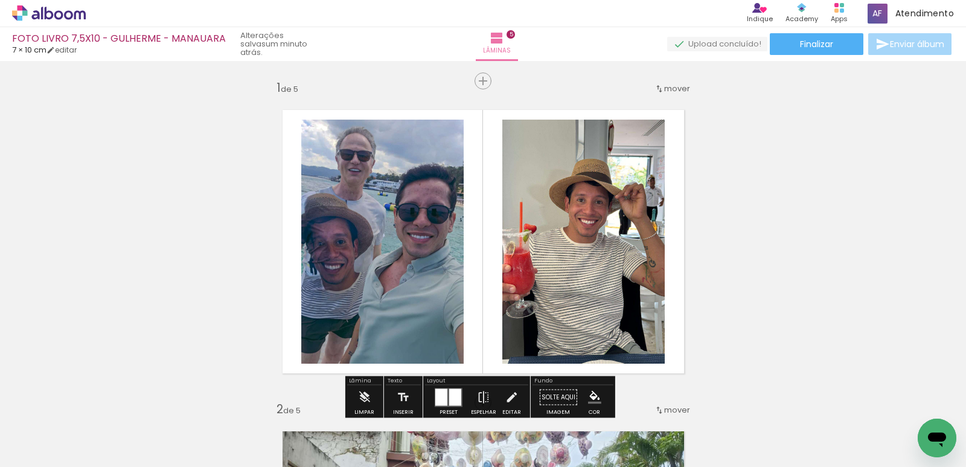
scroll to position [0, 0]
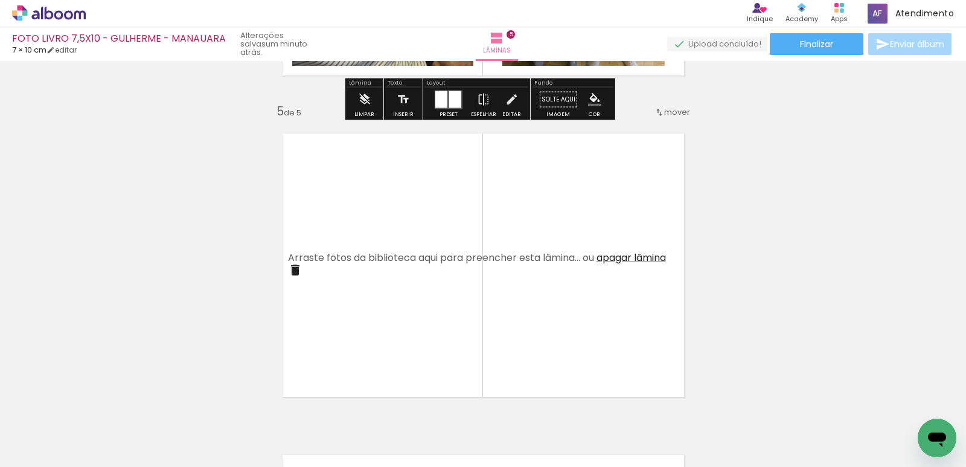
scroll to position [1268, 0]
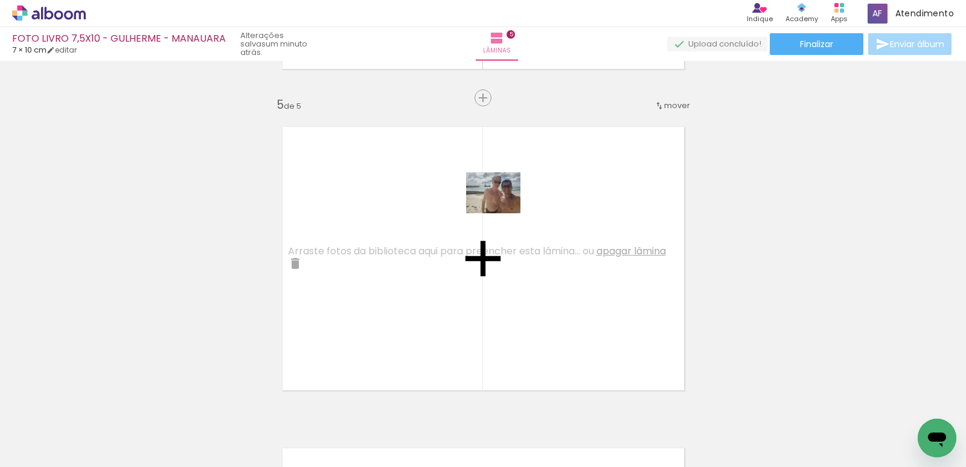
drag, startPoint x: 624, startPoint y: 405, endPoint x: 699, endPoint y: 383, distance: 77.8
click at [502, 208] on quentale-workspace at bounding box center [483, 233] width 966 height 467
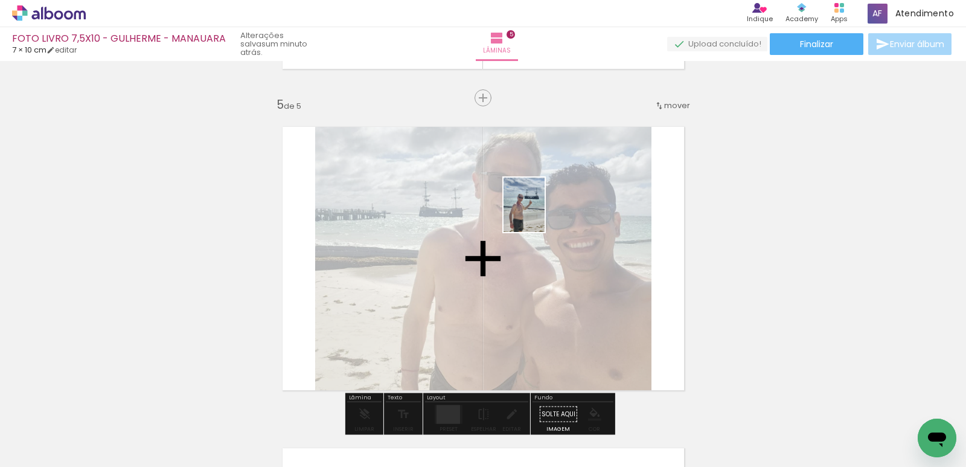
drag, startPoint x: 731, startPoint y: 433, endPoint x: 540, endPoint y: 214, distance: 291.0
click at [540, 214] on quentale-workspace at bounding box center [483, 233] width 966 height 467
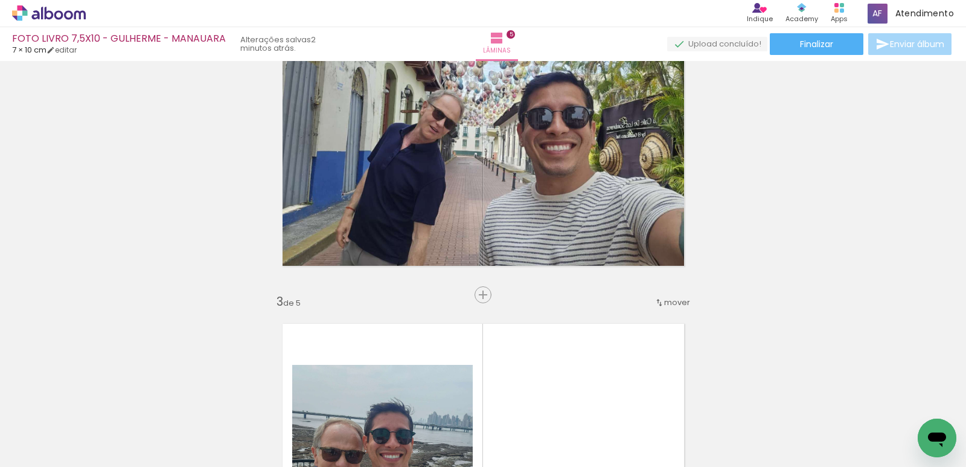
scroll to position [543, 0]
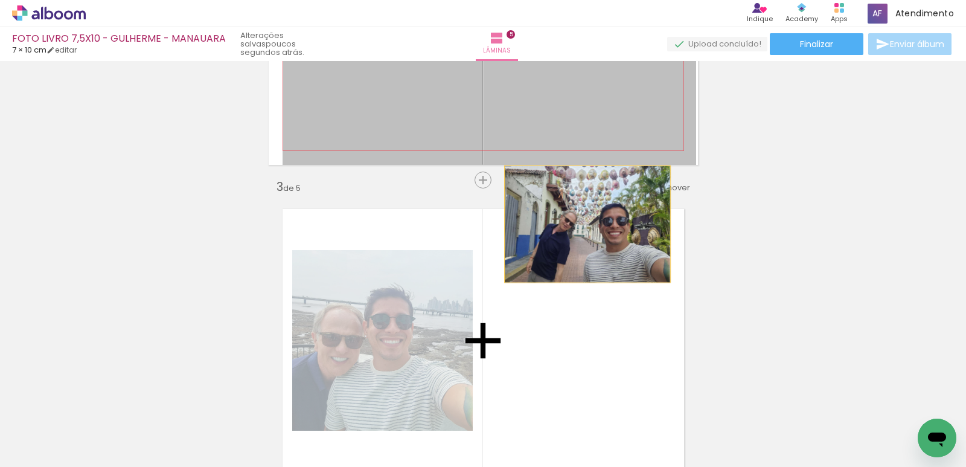
drag, startPoint x: 575, startPoint y: 171, endPoint x: 592, endPoint y: 263, distance: 93.3
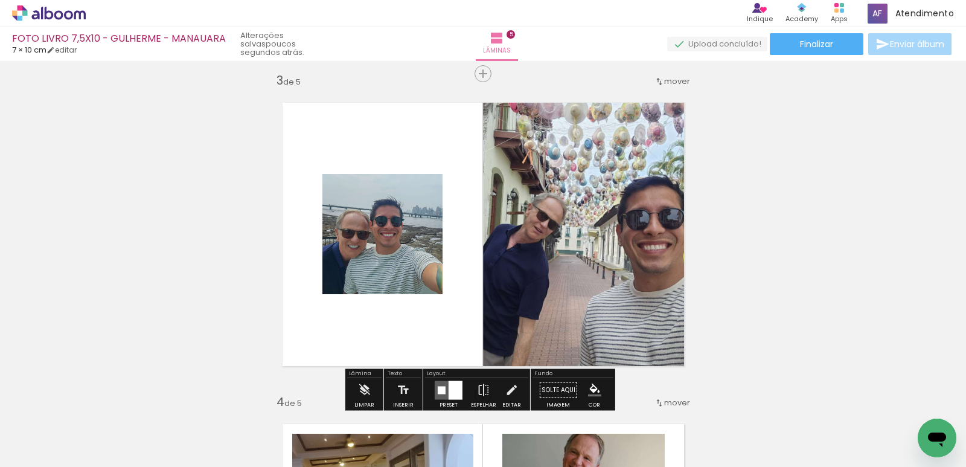
scroll to position [664, 0]
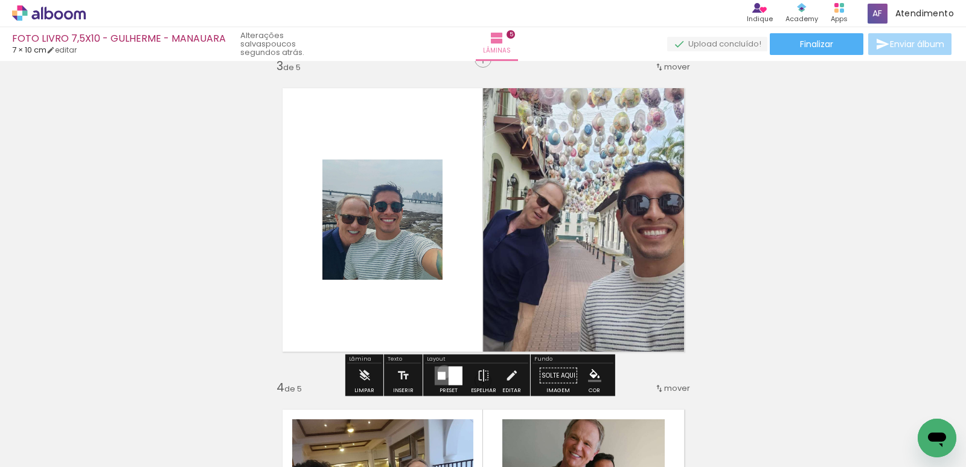
drag, startPoint x: 441, startPoint y: 371, endPoint x: 617, endPoint y: 310, distance: 186.2
click at [444, 373] on quentale-layouter at bounding box center [449, 375] width 28 height 19
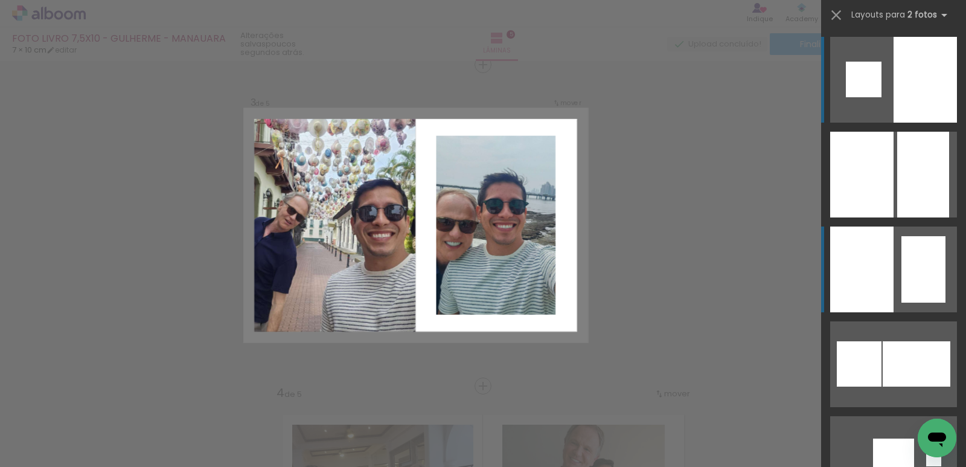
scroll to position [658, 0]
click at [883, 217] on div at bounding box center [861, 175] width 63 height 86
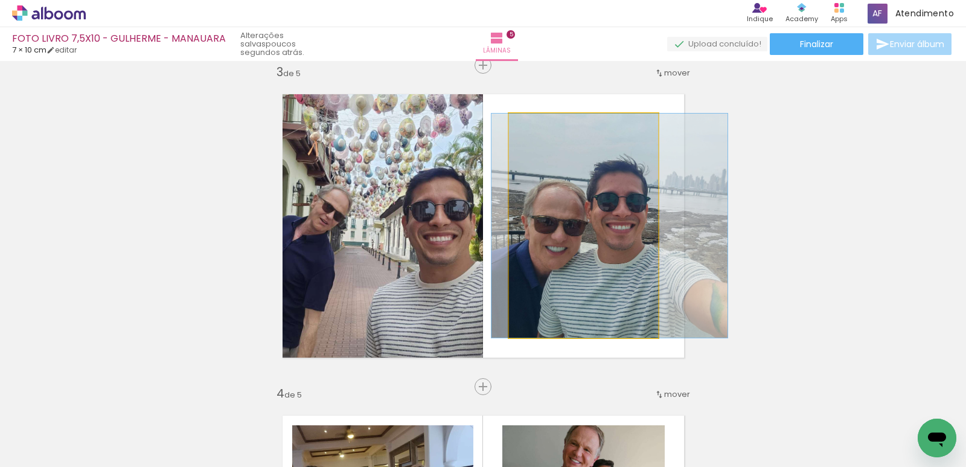
drag, startPoint x: 582, startPoint y: 223, endPoint x: 607, endPoint y: 223, distance: 26.0
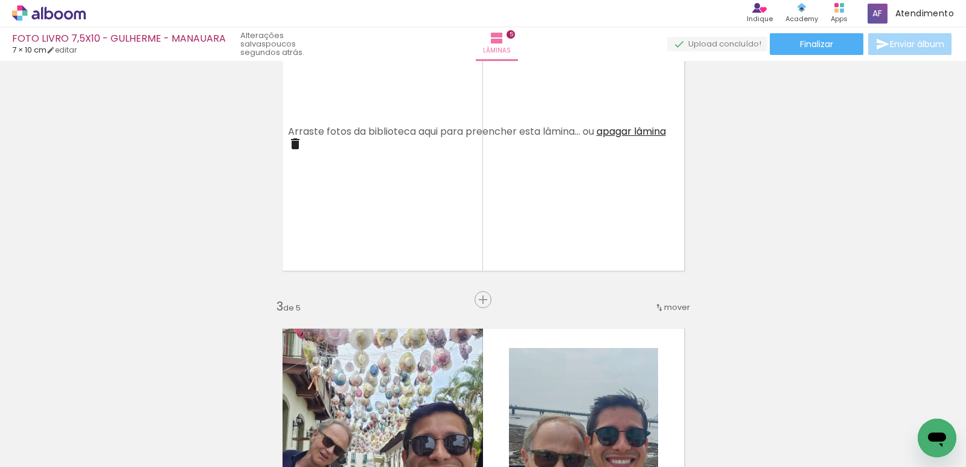
scroll to position [423, 0]
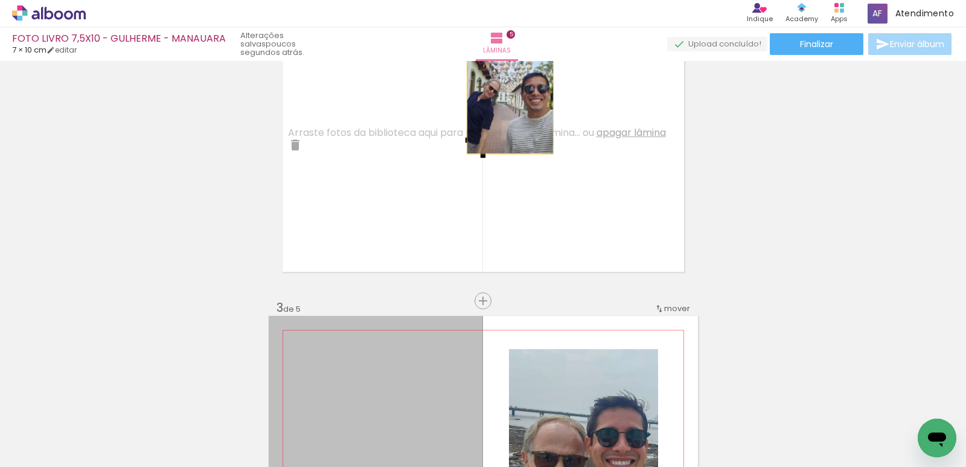
drag, startPoint x: 423, startPoint y: 332, endPoint x: 505, endPoint y: 95, distance: 250.0
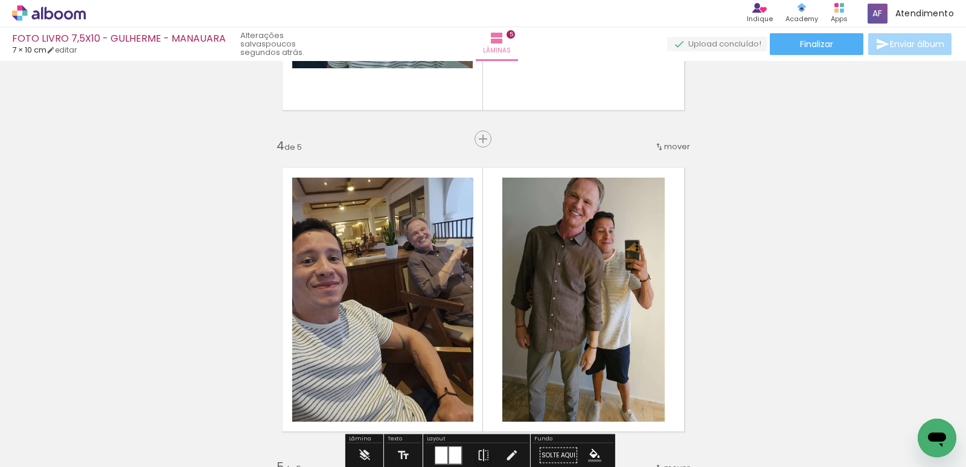
scroll to position [1087, 0]
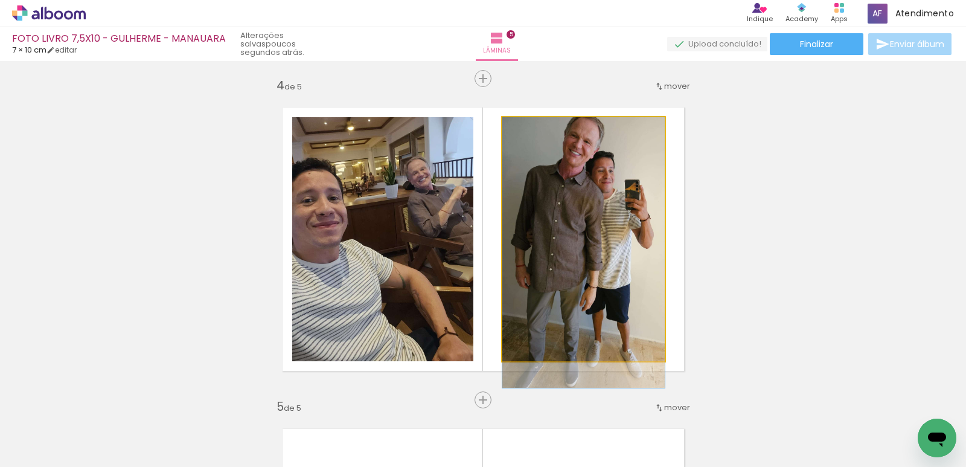
click at [622, 214] on quentale-photo at bounding box center [583, 239] width 162 height 244
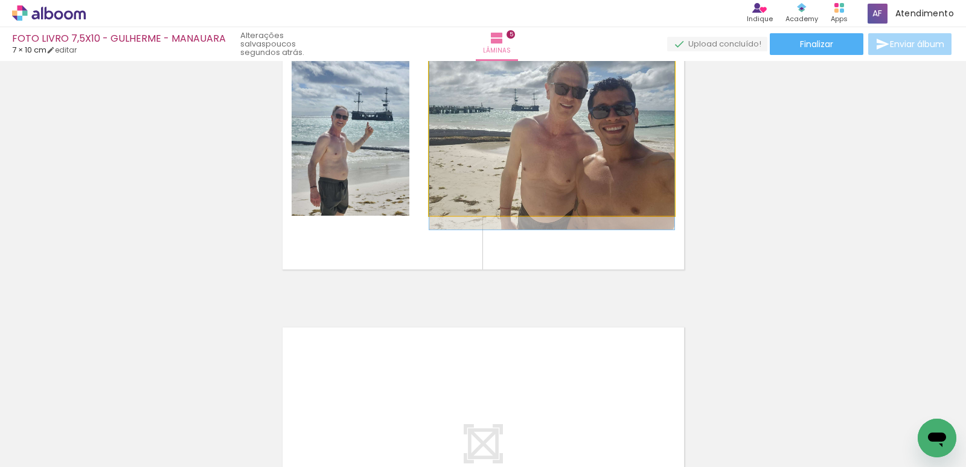
click at [589, 123] on quentale-photo at bounding box center [551, 137] width 245 height 156
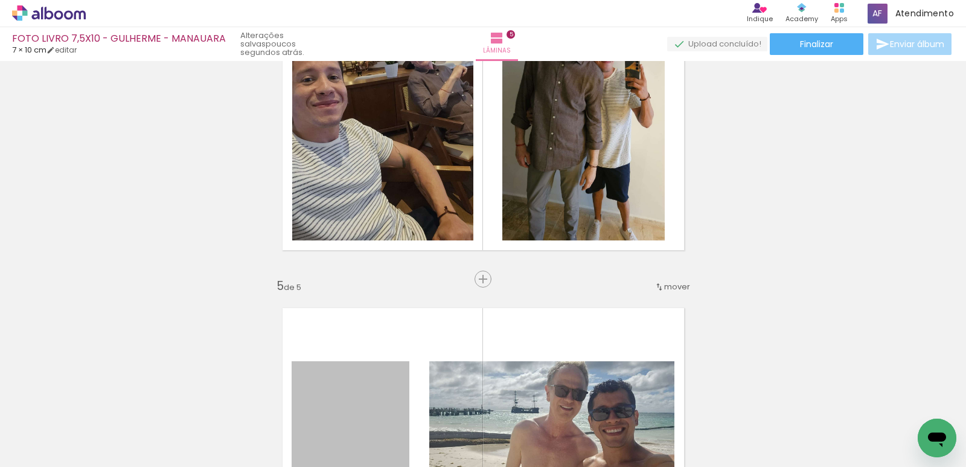
drag, startPoint x: 371, startPoint y: 370, endPoint x: 580, endPoint y: 6, distance: 419.3
click at [571, 0] on html "link( href="../../bower_components/polymer/polymer.html" rel="import" ) picture…" at bounding box center [483, 233] width 966 height 467
drag, startPoint x: 391, startPoint y: 368, endPoint x: 198, endPoint y: 269, distance: 217.1
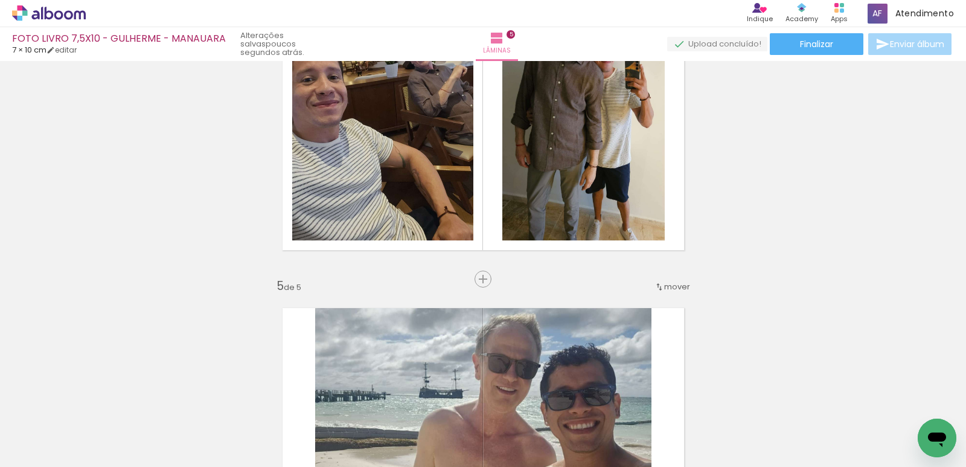
click at [668, 290] on span "mover" at bounding box center [677, 286] width 26 height 11
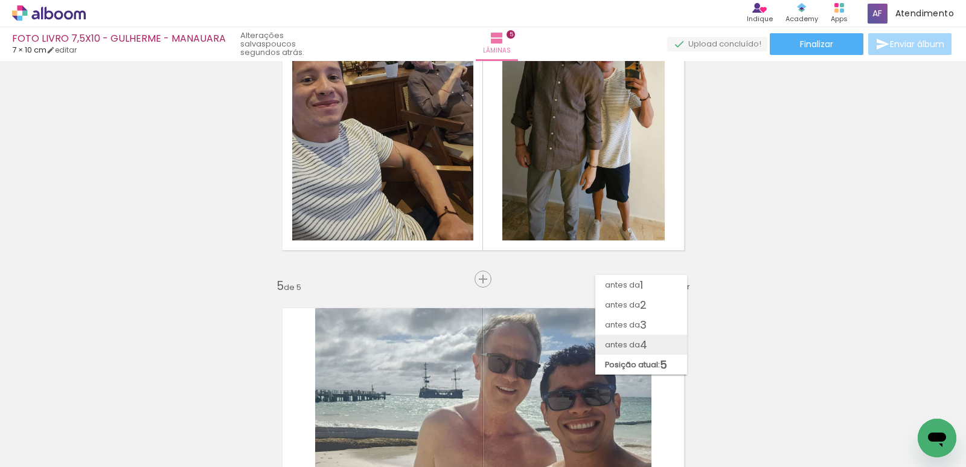
click at [656, 337] on paper-item "antes da 4" at bounding box center [641, 345] width 92 height 20
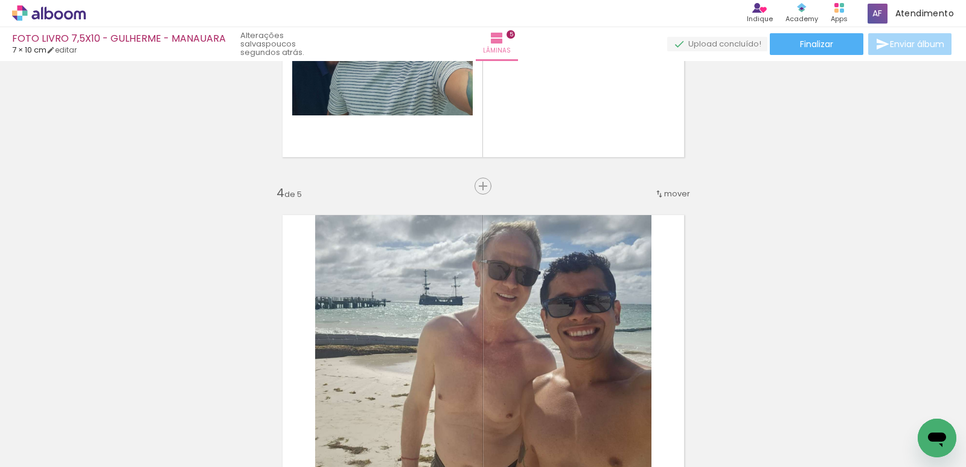
click at [528, 323] on quentale-photo at bounding box center [483, 346] width 336 height 291
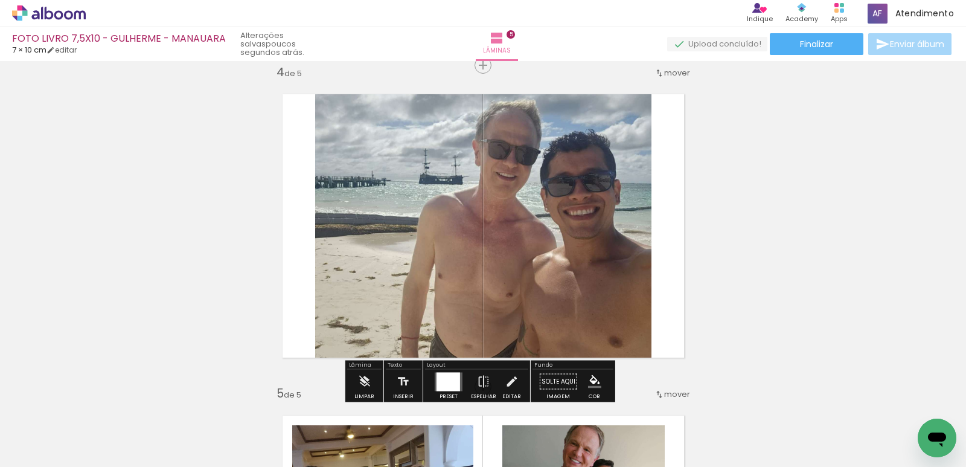
click at [502, 209] on quentale-photo at bounding box center [483, 225] width 336 height 291
click at [503, 208] on quentale-photo at bounding box center [483, 225] width 336 height 291
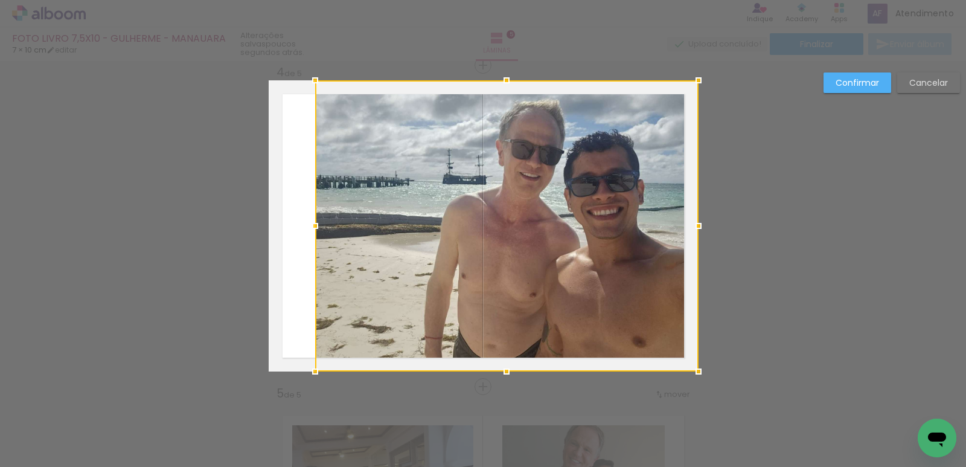
drag, startPoint x: 644, startPoint y: 228, endPoint x: 688, endPoint y: 220, distance: 44.7
click at [688, 220] on div at bounding box center [699, 226] width 24 height 24
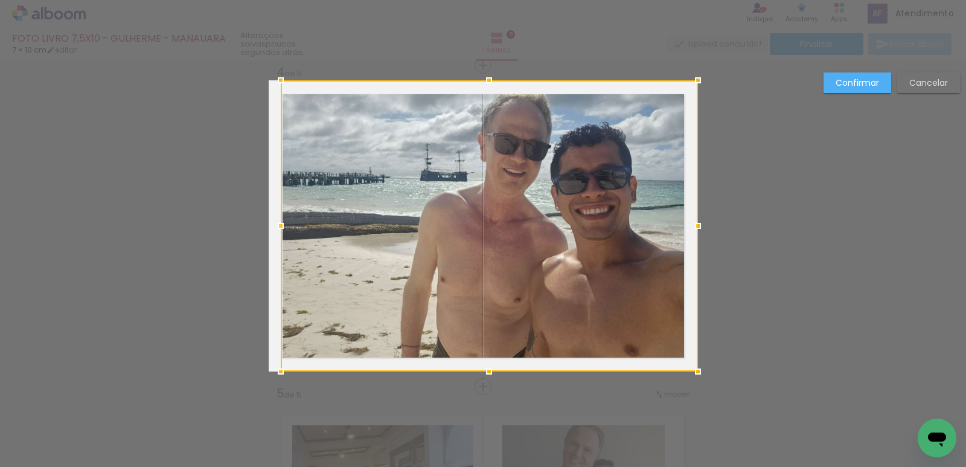
drag, startPoint x: 300, startPoint y: 225, endPoint x: 289, endPoint y: 224, distance: 11.5
click at [289, 224] on div at bounding box center [489, 225] width 417 height 291
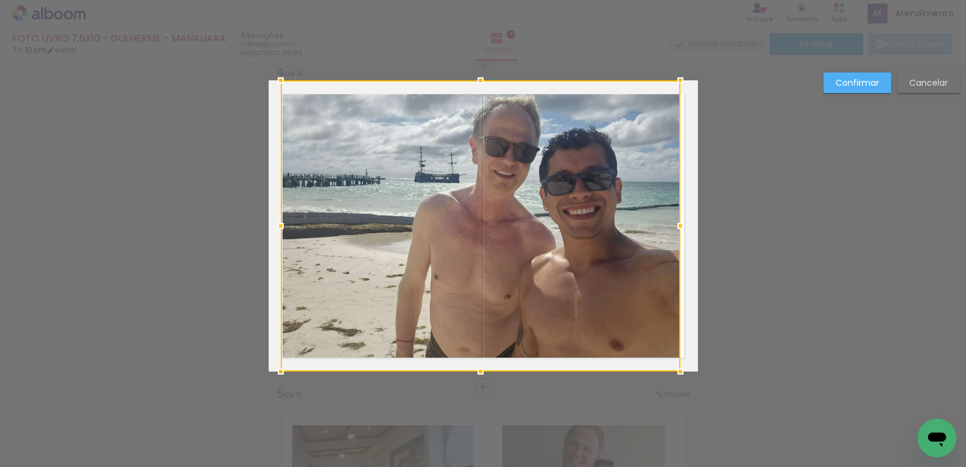
drag, startPoint x: 696, startPoint y: 225, endPoint x: 679, endPoint y: 225, distance: 17.5
click at [679, 225] on div at bounding box center [680, 226] width 24 height 24
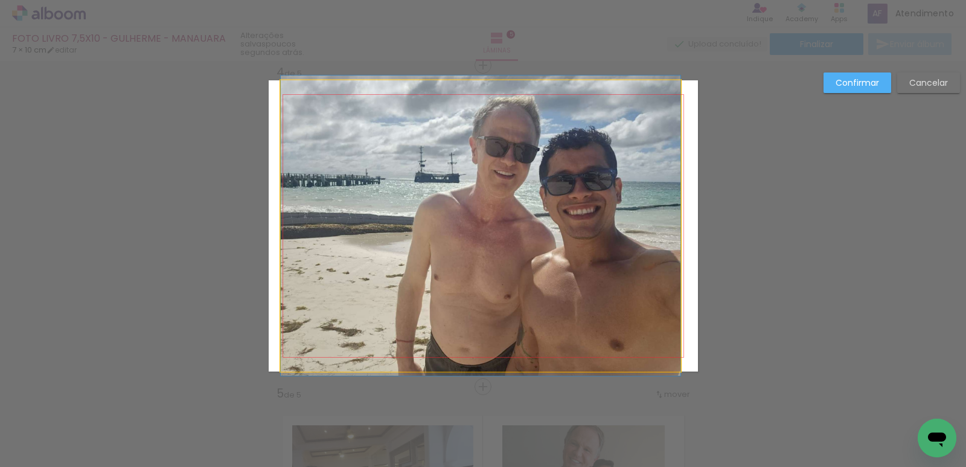
click at [539, 219] on quentale-photo at bounding box center [481, 225] width 400 height 291
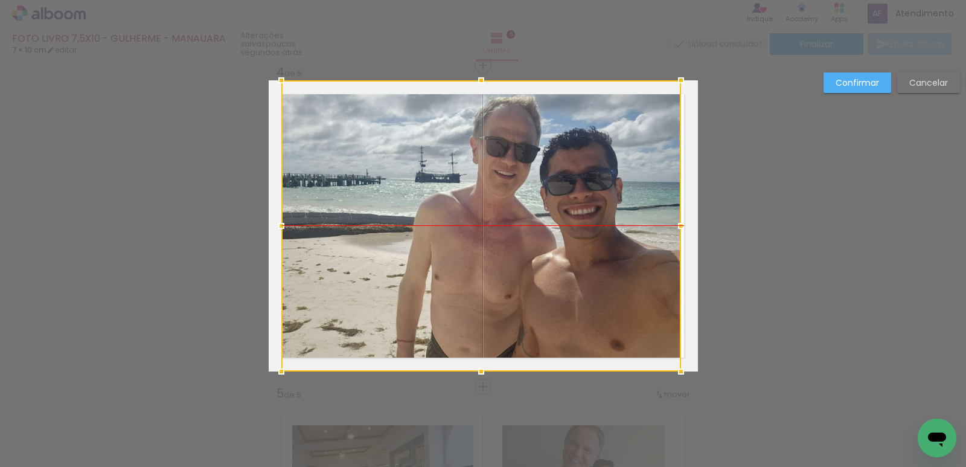
click at [546, 217] on div at bounding box center [481, 225] width 400 height 291
click at [847, 89] on paper-button "Confirmar" at bounding box center [858, 82] width 68 height 21
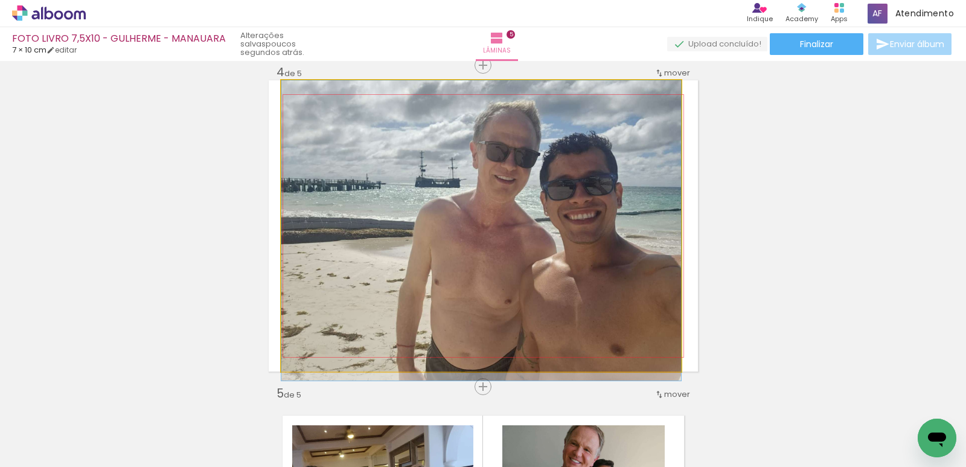
drag, startPoint x: 554, startPoint y: 217, endPoint x: 554, endPoint y: 245, distance: 27.8
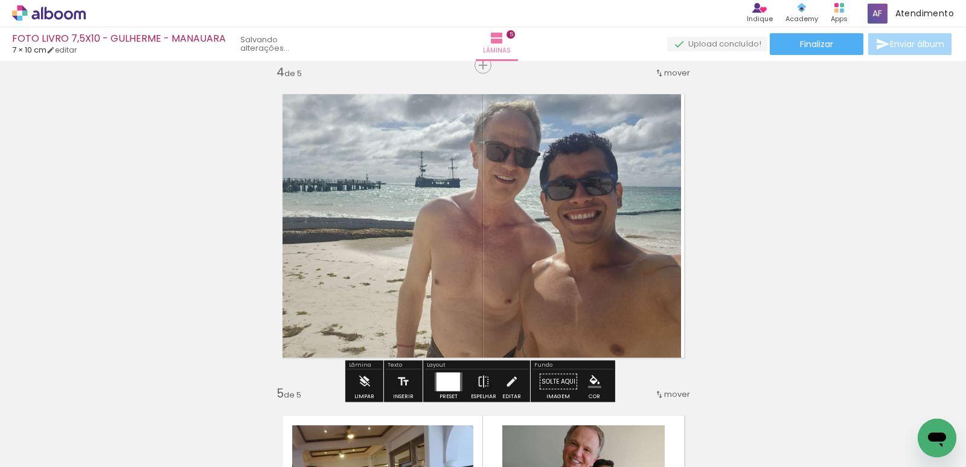
click at [557, 125] on quentale-photo at bounding box center [481, 225] width 400 height 291
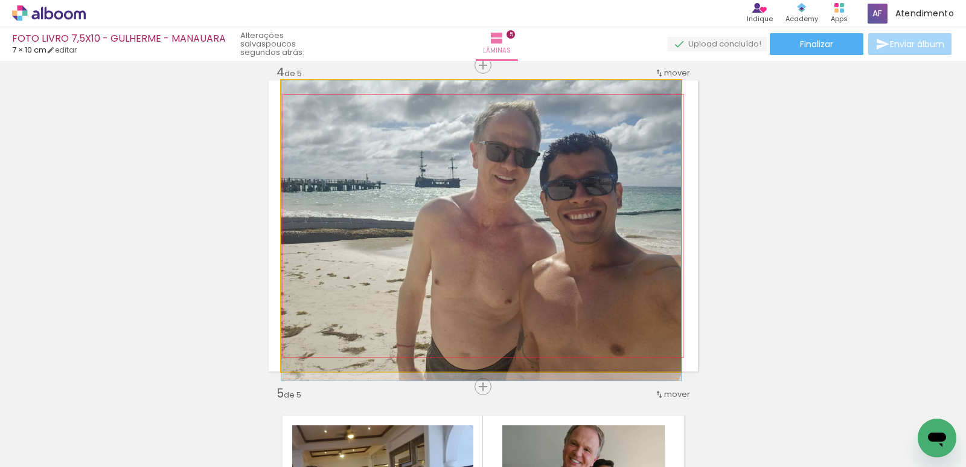
click at [557, 125] on quentale-photo at bounding box center [481, 225] width 400 height 291
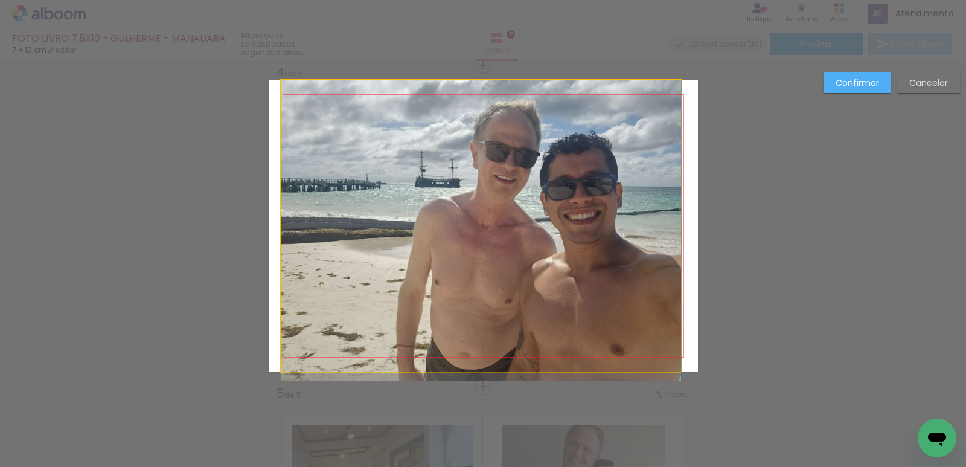
click at [487, 113] on quentale-photo at bounding box center [481, 225] width 400 height 291
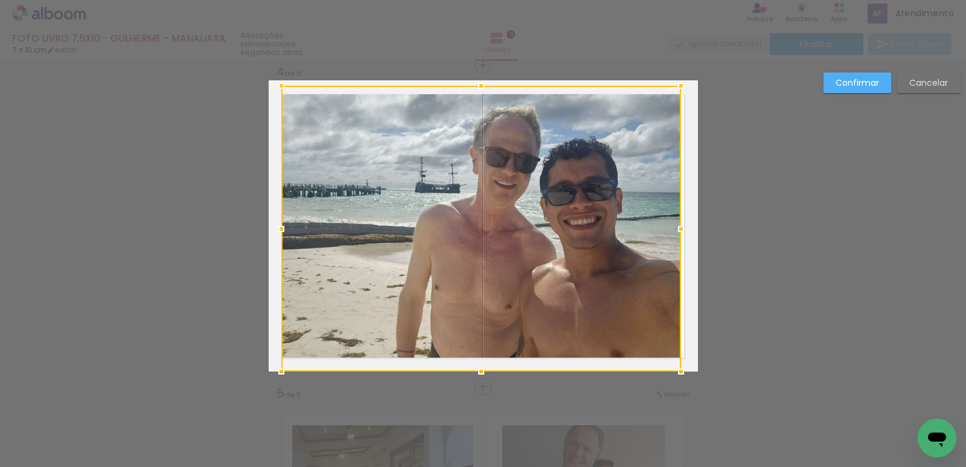
drag, startPoint x: 479, startPoint y: 75, endPoint x: 475, endPoint y: 89, distance: 15.1
click at [475, 89] on div at bounding box center [481, 86] width 24 height 24
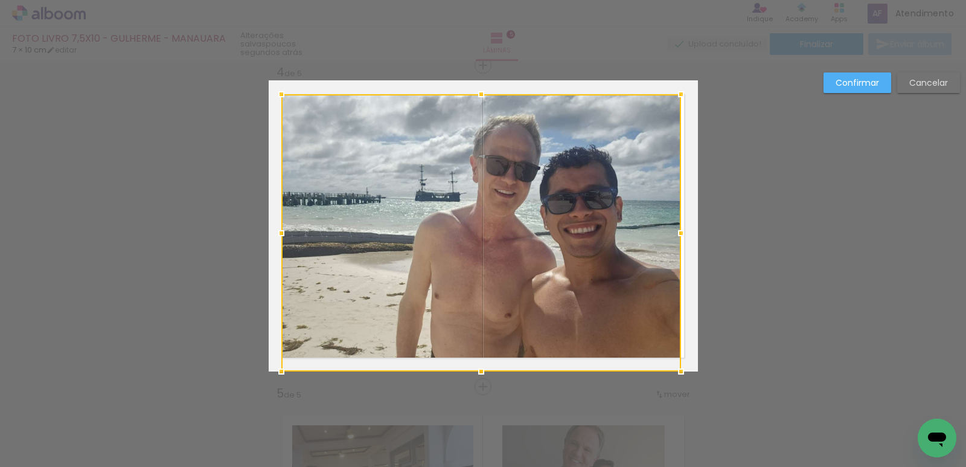
drag, startPoint x: 478, startPoint y: 81, endPoint x: 478, endPoint y: 89, distance: 7.9
click at [478, 89] on div at bounding box center [481, 94] width 24 height 24
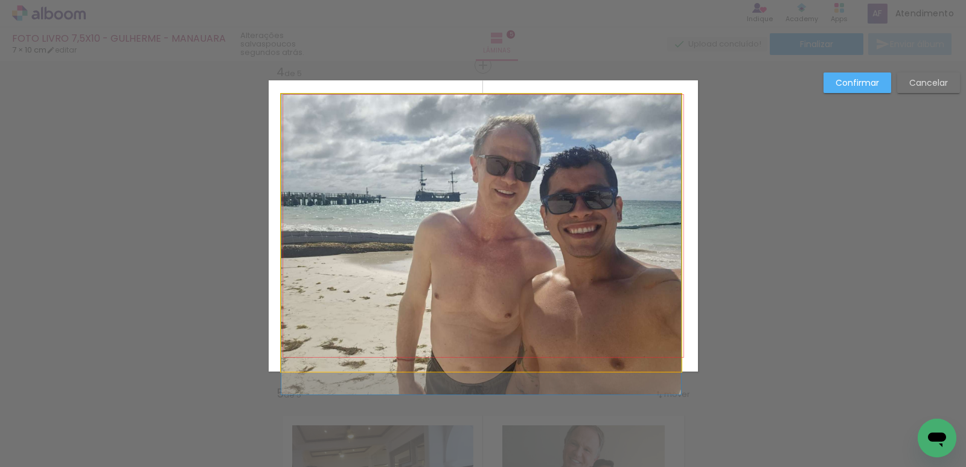
click at [578, 188] on quentale-photo at bounding box center [481, 232] width 400 height 277
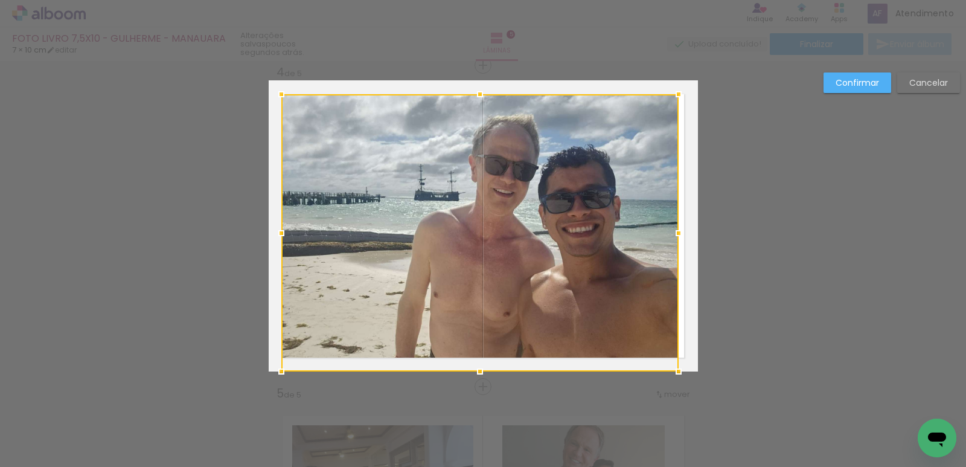
click at [676, 226] on div at bounding box center [679, 233] width 24 height 24
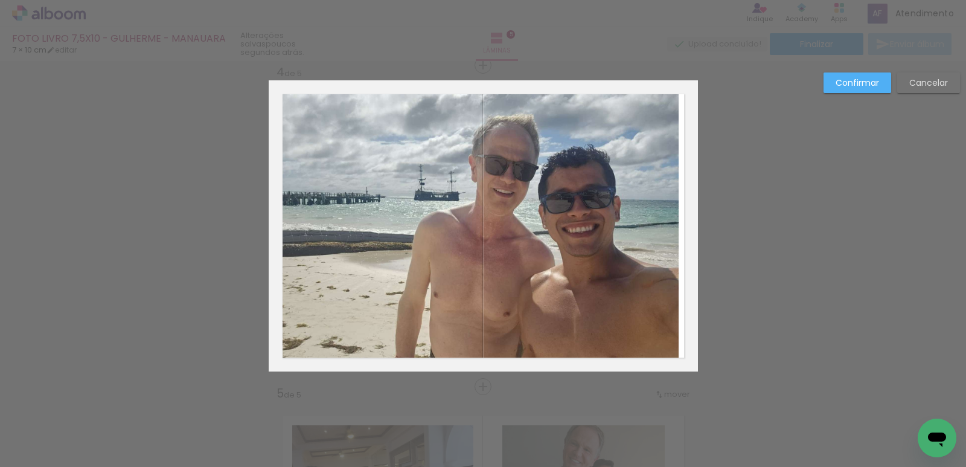
click at [605, 222] on quentale-photo at bounding box center [479, 232] width 397 height 277
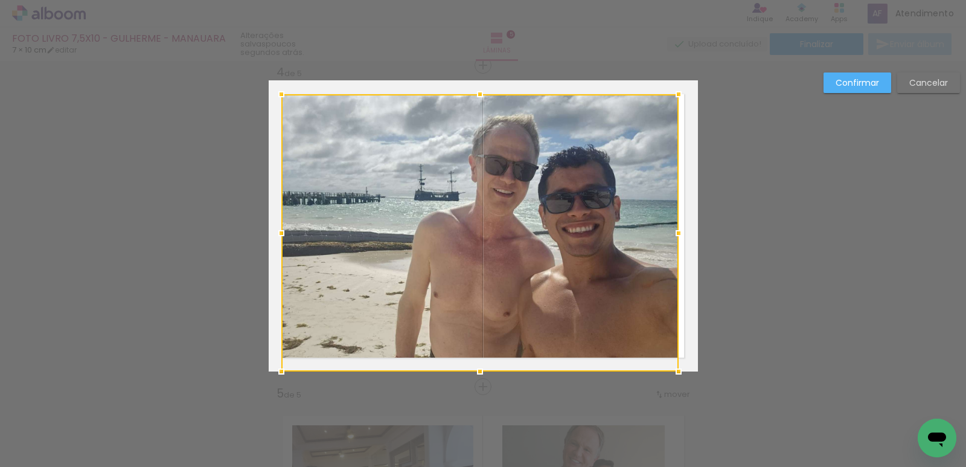
click at [645, 217] on div at bounding box center [479, 232] width 397 height 277
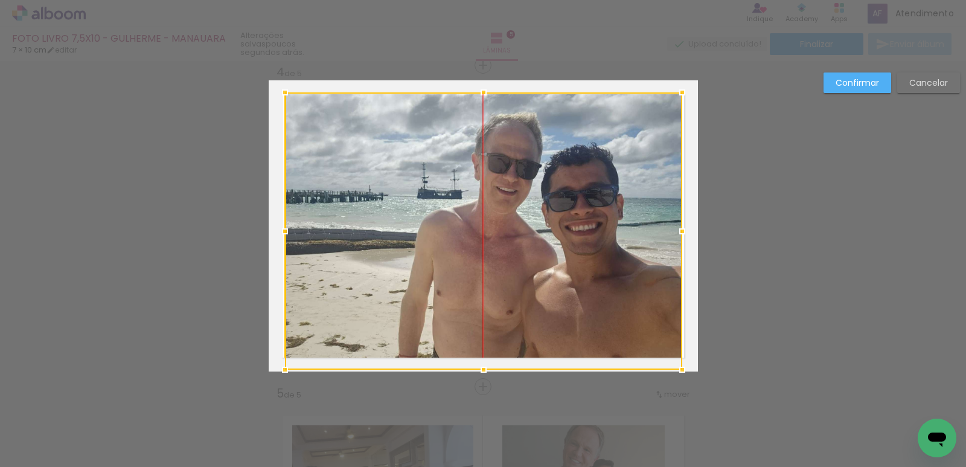
click at [620, 202] on div at bounding box center [483, 230] width 397 height 277
click at [0, 0] on slot "Confirmar" at bounding box center [0, 0] width 0 height 0
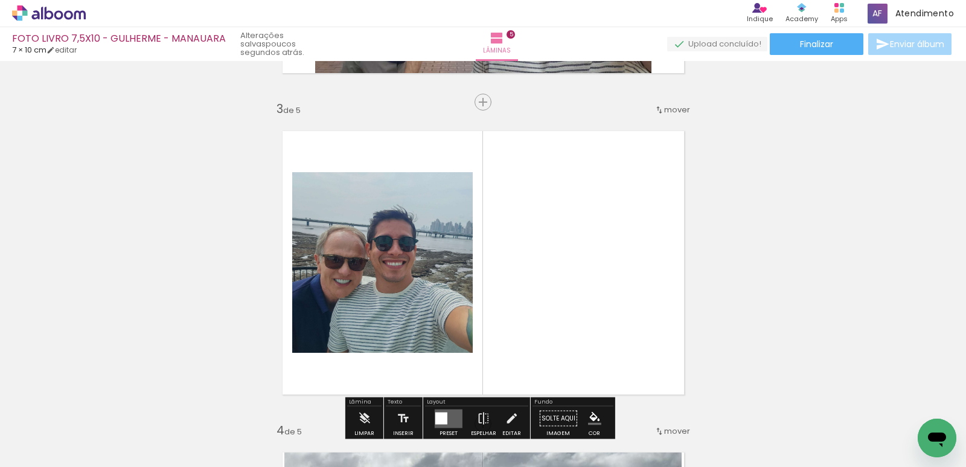
scroll to position [617, 0]
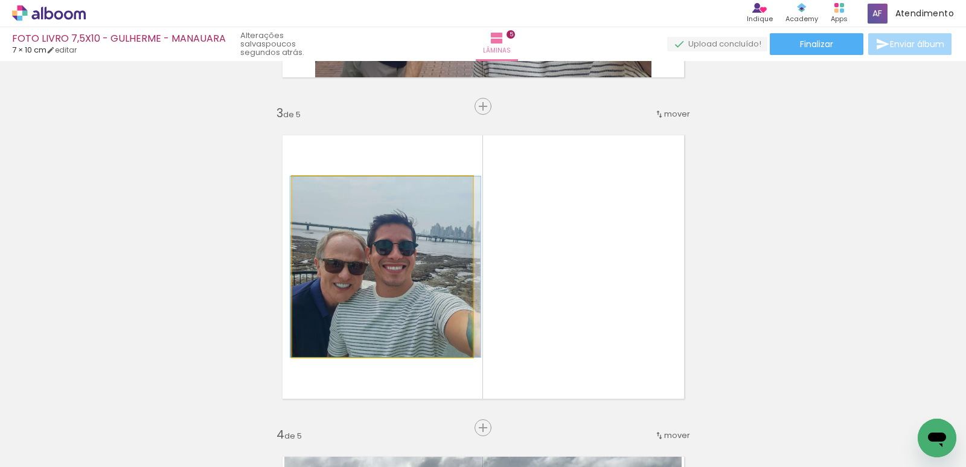
click at [369, 264] on quentale-photo at bounding box center [382, 266] width 181 height 181
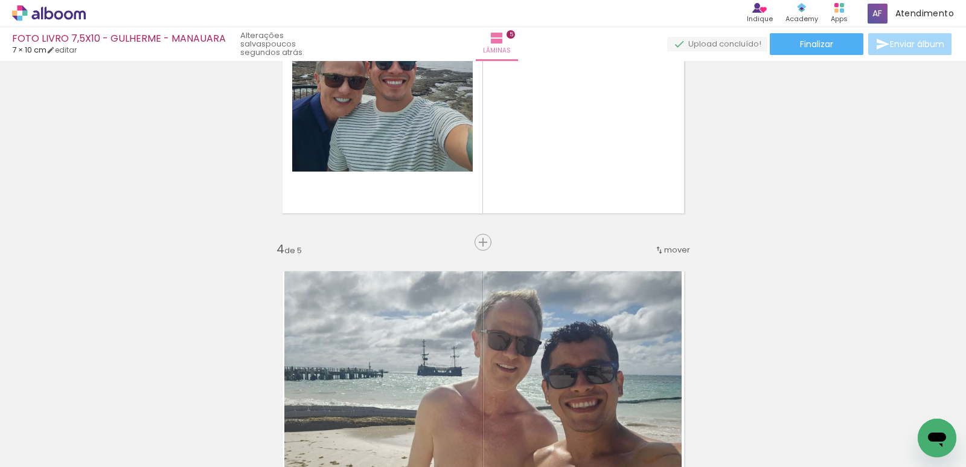
scroll to position [798, 0]
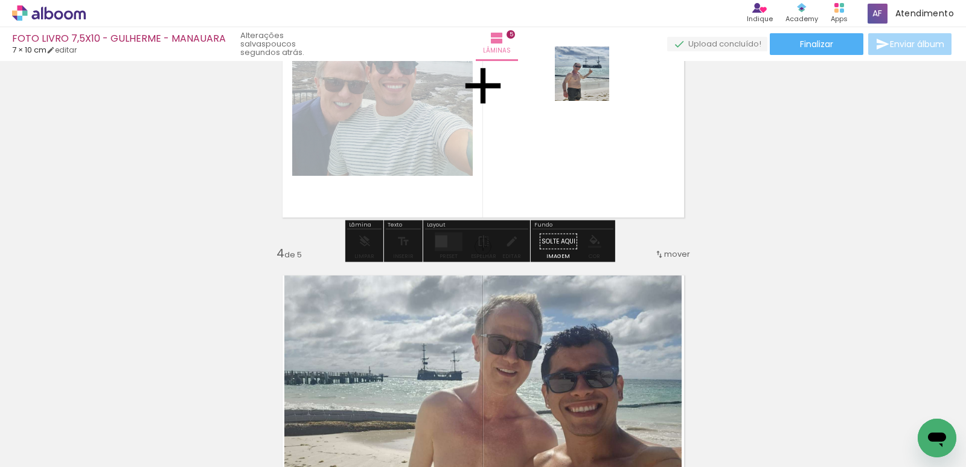
drag, startPoint x: 708, startPoint y: 347, endPoint x: 591, endPoint y: 80, distance: 290.9
click at [591, 80] on quentale-workspace at bounding box center [483, 233] width 966 height 467
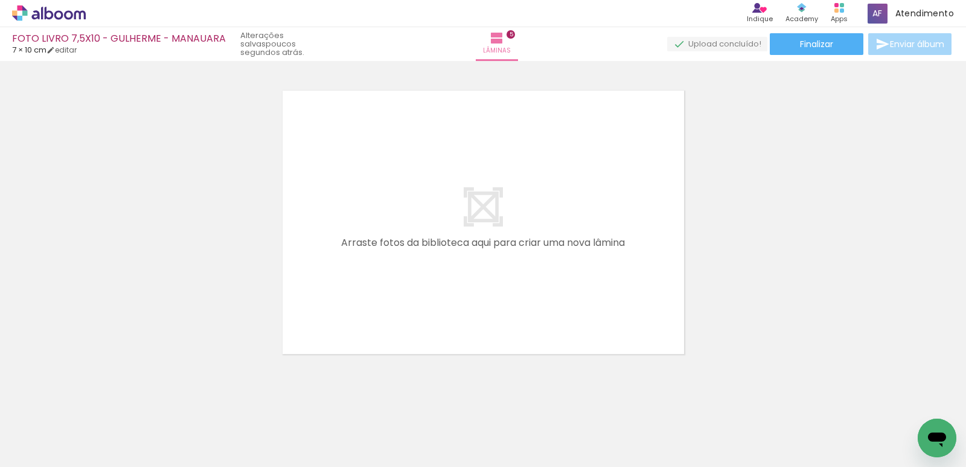
scroll to position [1644, 0]
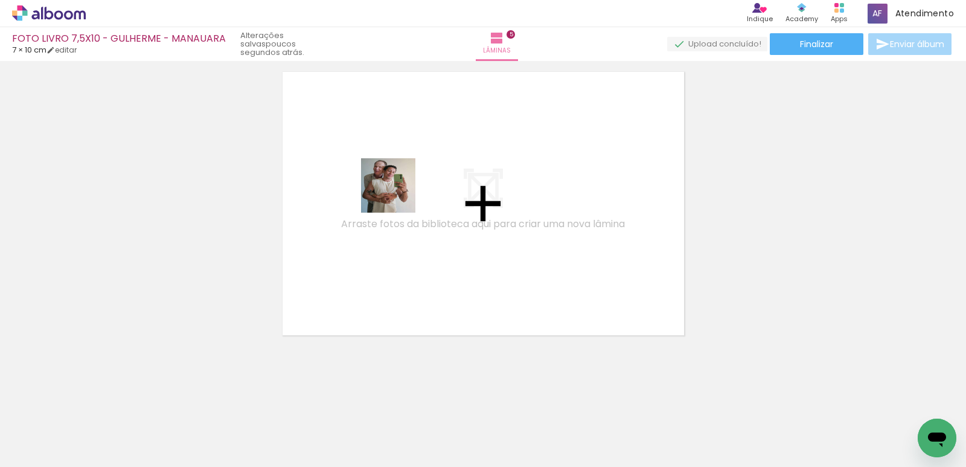
drag, startPoint x: 331, startPoint y: 408, endPoint x: 705, endPoint y: 264, distance: 400.5
click at [397, 192] on quentale-workspace at bounding box center [483, 233] width 966 height 467
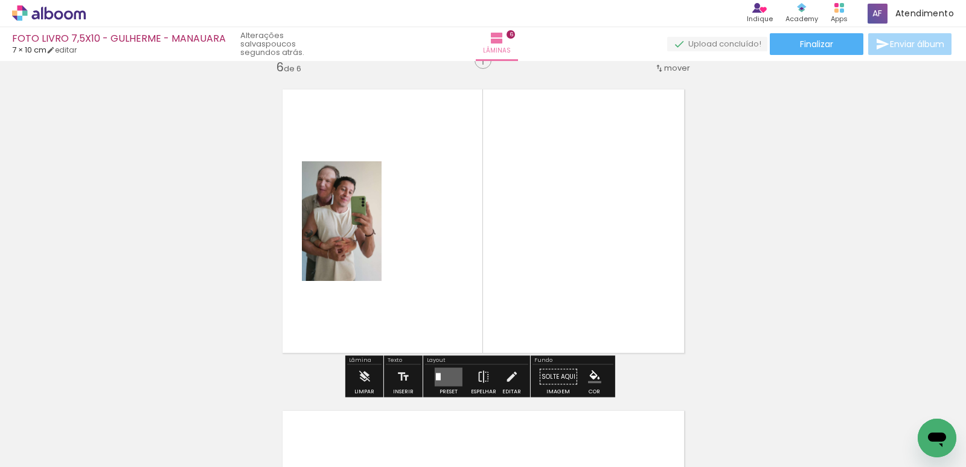
scroll to position [1622, 0]
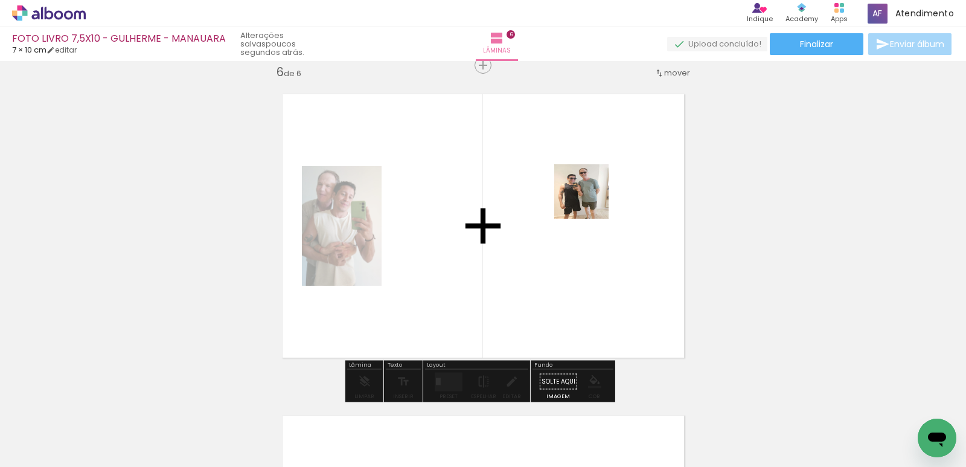
drag, startPoint x: 673, startPoint y: 425, endPoint x: 590, endPoint y: 199, distance: 240.5
click at [590, 199] on quentale-workspace at bounding box center [483, 233] width 966 height 467
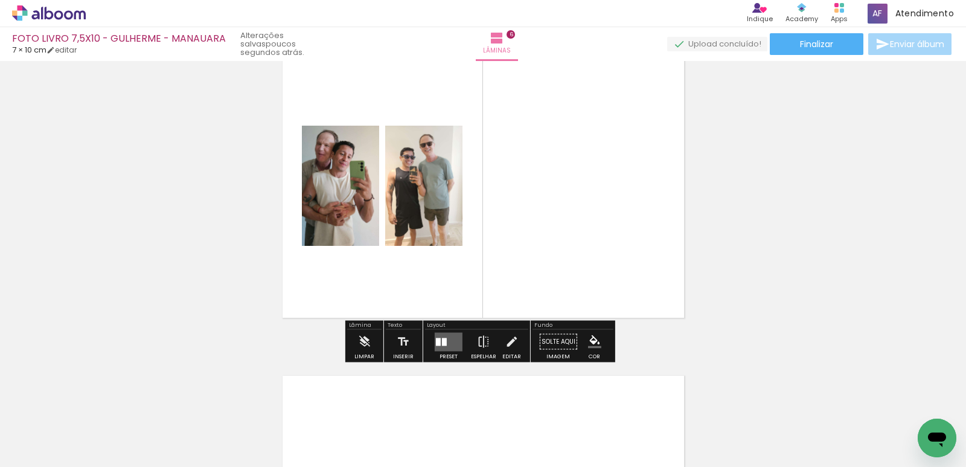
scroll to position [1682, 0]
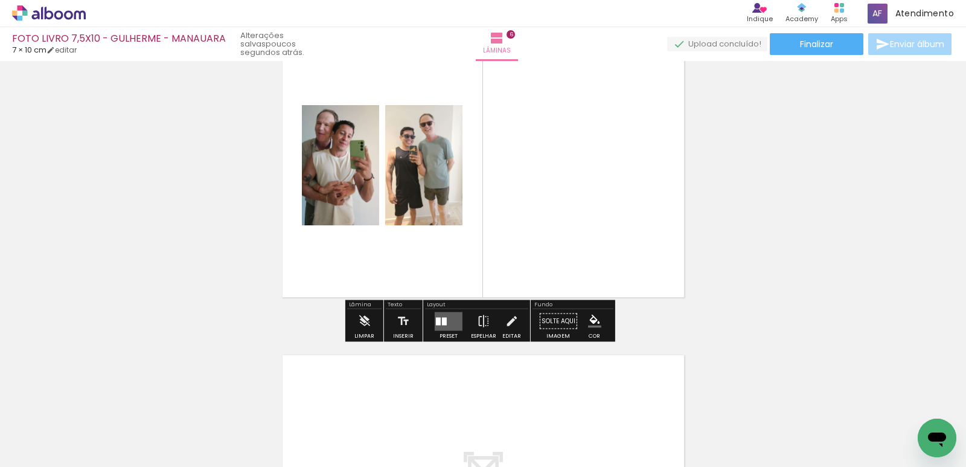
click at [449, 313] on quentale-layouter at bounding box center [449, 321] width 28 height 19
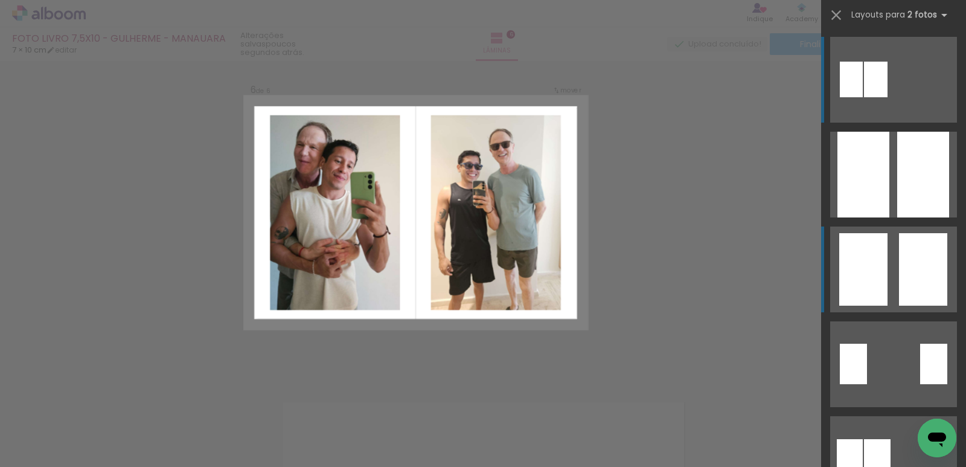
scroll to position [1622, 0]
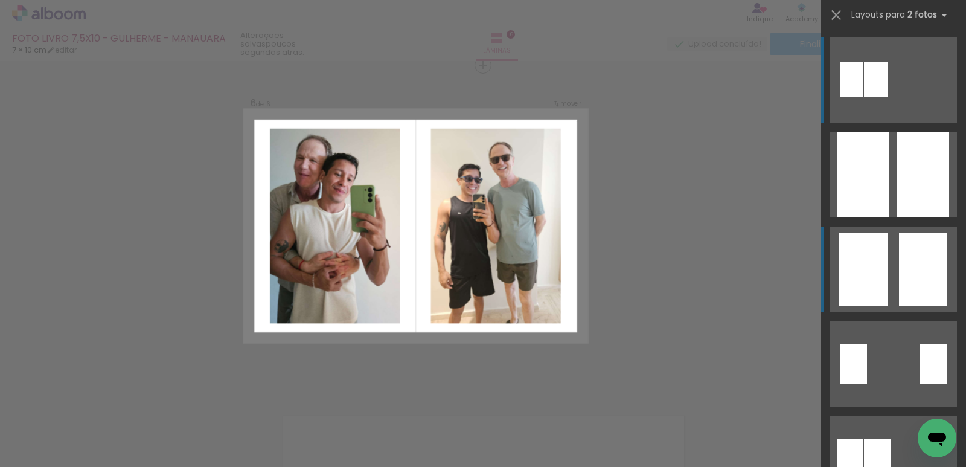
click at [888, 97] on div at bounding box center [876, 80] width 24 height 36
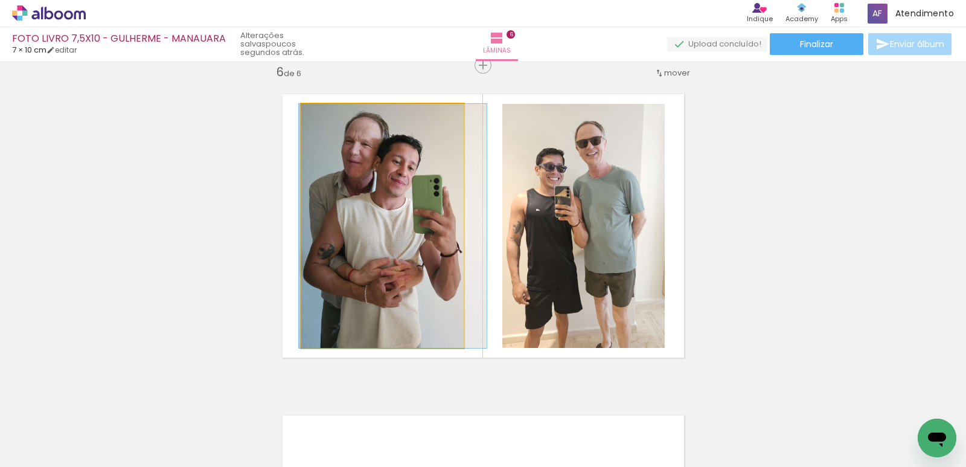
drag, startPoint x: 379, startPoint y: 261, endPoint x: 389, endPoint y: 258, distance: 10.9
click at [412, 222] on quentale-photo at bounding box center [382, 226] width 162 height 244
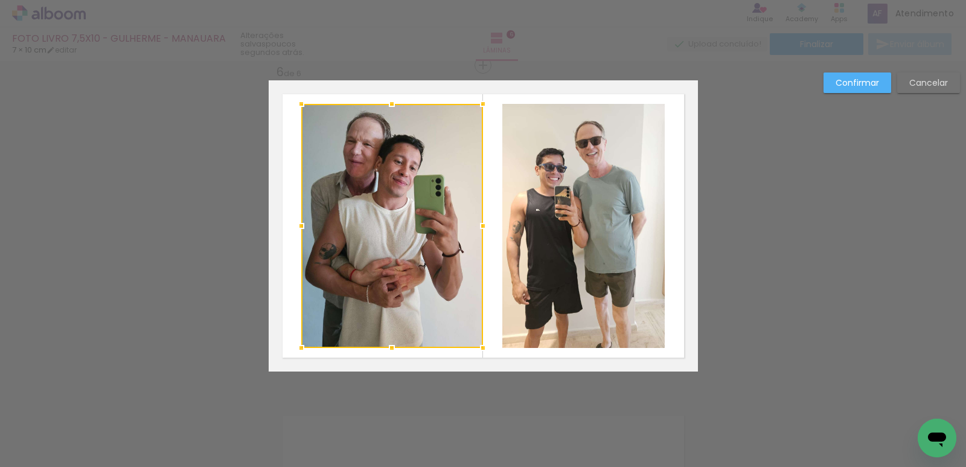
drag, startPoint x: 455, startPoint y: 222, endPoint x: 473, endPoint y: 222, distance: 17.5
click at [473, 222] on div at bounding box center [483, 226] width 24 height 24
click at [396, 199] on div at bounding box center [392, 226] width 182 height 244
click at [425, 193] on div at bounding box center [392, 226] width 182 height 244
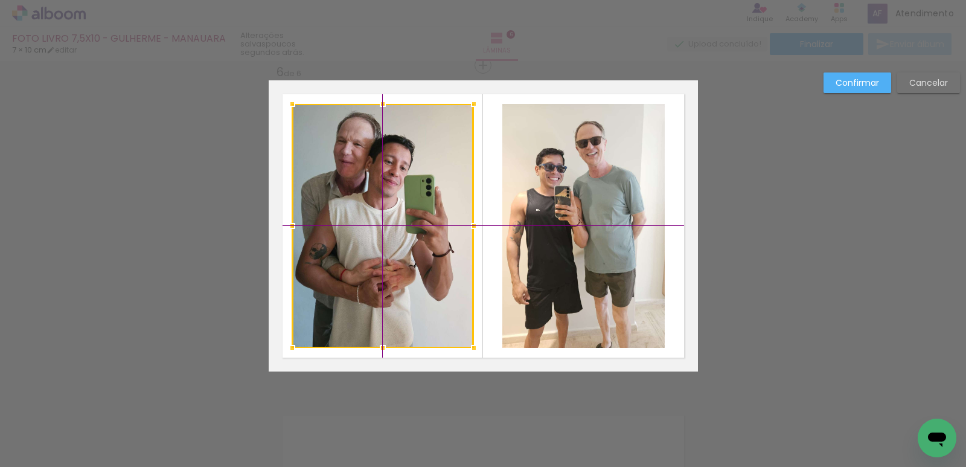
click at [427, 198] on div at bounding box center [383, 226] width 182 height 244
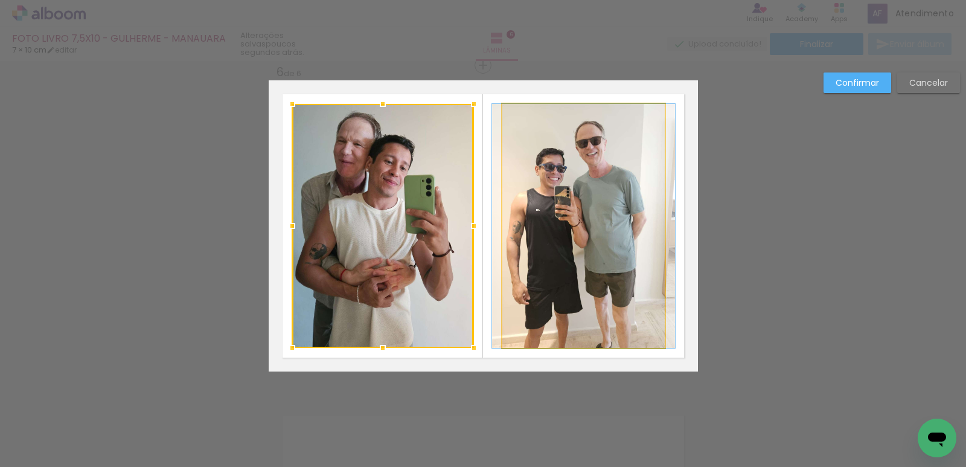
click at [628, 210] on quentale-photo at bounding box center [583, 226] width 162 height 244
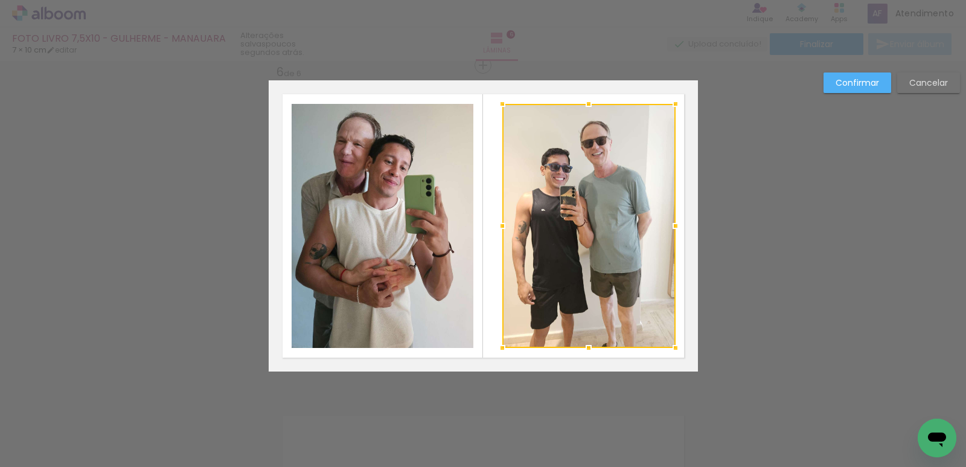
drag, startPoint x: 664, startPoint y: 226, endPoint x: 673, endPoint y: 226, distance: 9.7
click at [673, 226] on div at bounding box center [676, 226] width 24 height 24
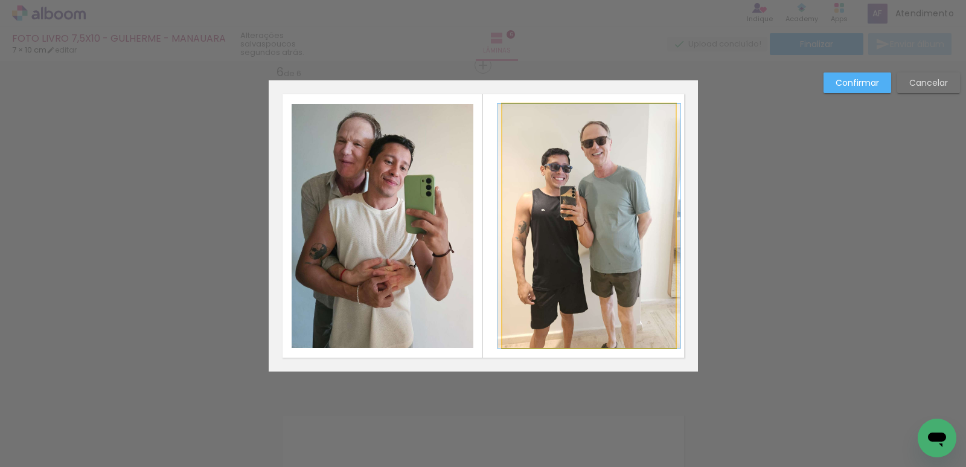
click at [563, 217] on quentale-photo at bounding box center [588, 226] width 173 height 244
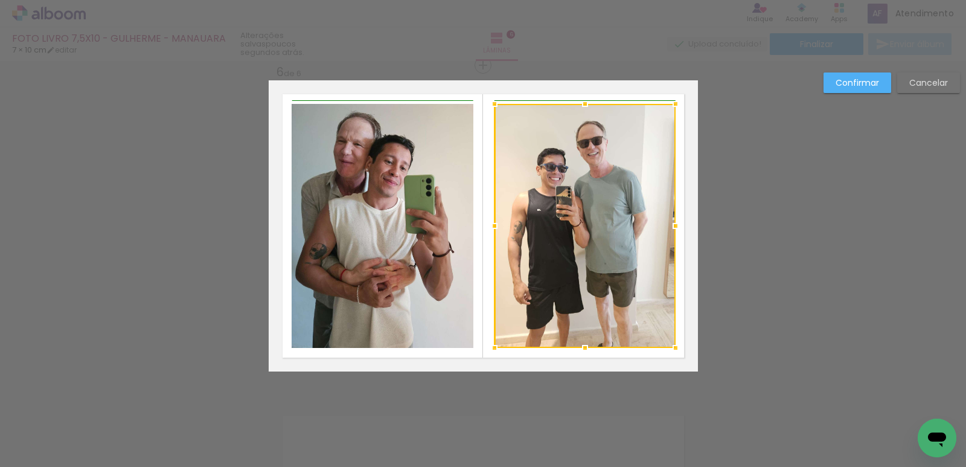
click at [503, 225] on div at bounding box center [585, 226] width 181 height 244
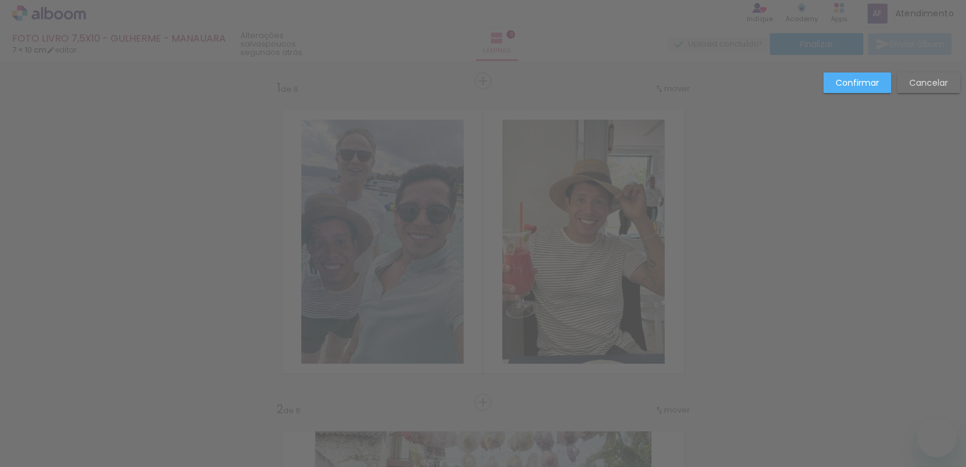
click at [0, 0] on slot "Confirmar" at bounding box center [0, 0] width 0 height 0
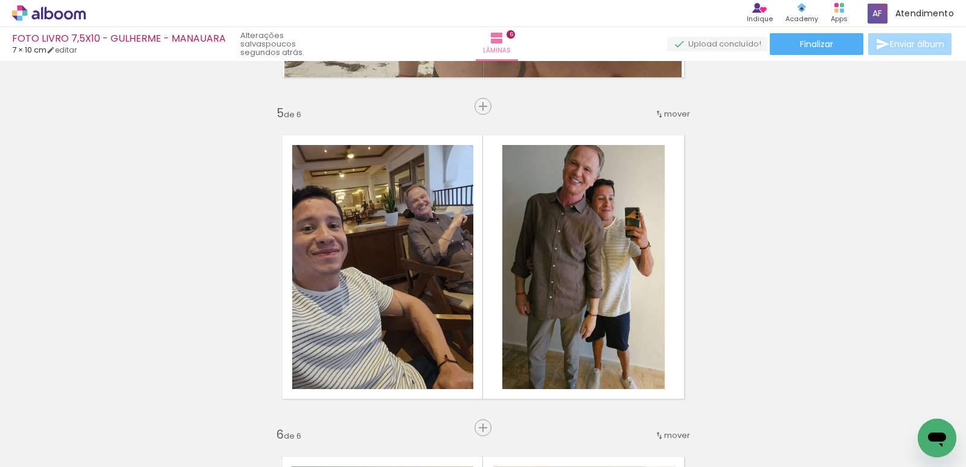
scroll to position [1320, 0]
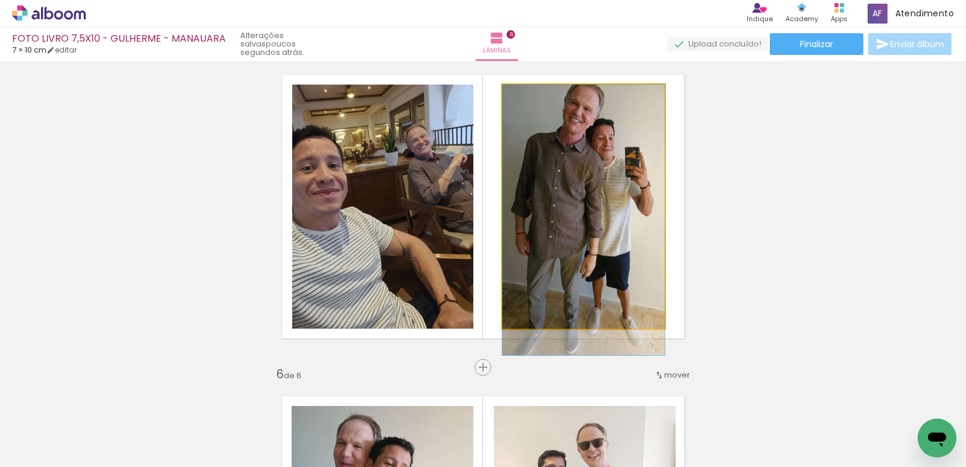
drag, startPoint x: 594, startPoint y: 217, endPoint x: 594, endPoint y: 223, distance: 6.1
click at [591, 162] on quentale-photo at bounding box center [583, 207] width 162 height 244
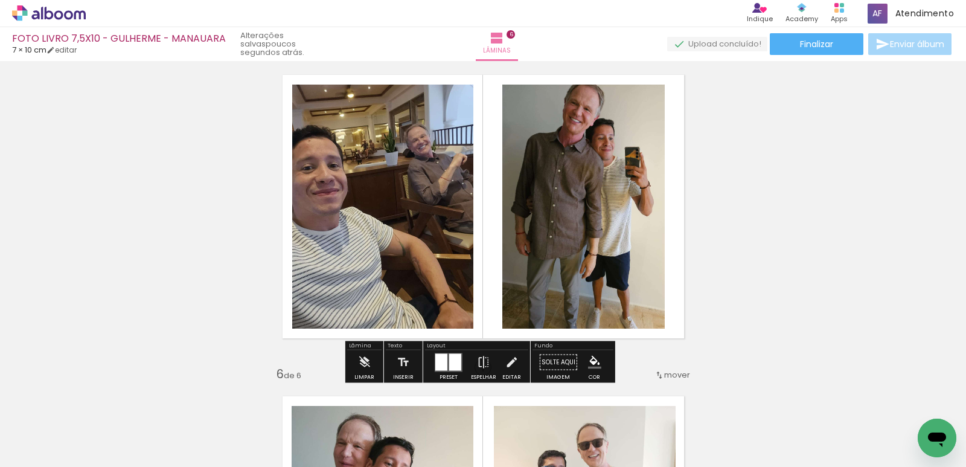
click at [571, 203] on quentale-photo at bounding box center [583, 207] width 162 height 244
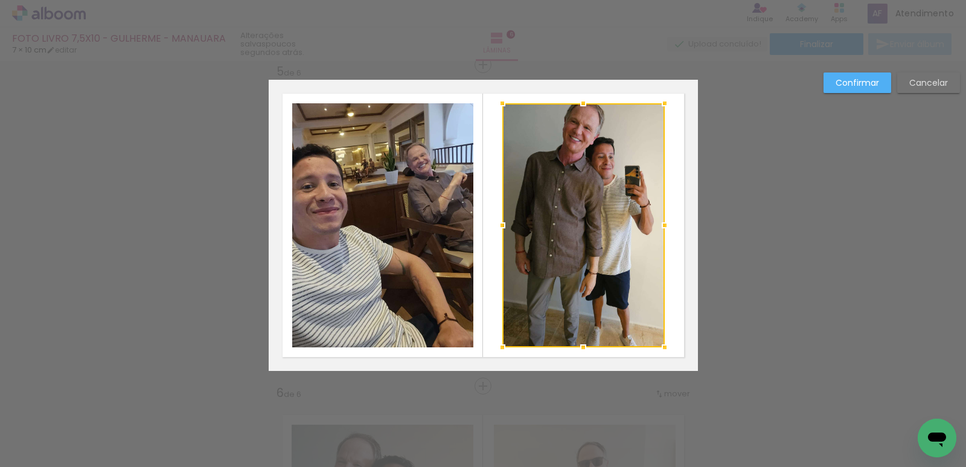
scroll to position [1301, 0]
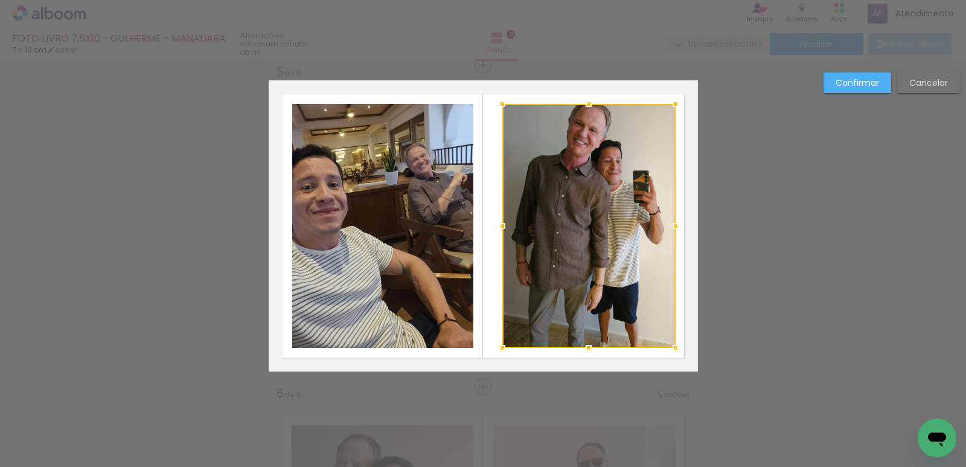
drag, startPoint x: 663, startPoint y: 227, endPoint x: 669, endPoint y: 228, distance: 6.1
click at [669, 228] on div at bounding box center [676, 226] width 24 height 24
click at [524, 207] on div at bounding box center [588, 226] width 173 height 244
click at [604, 199] on div at bounding box center [588, 226] width 173 height 244
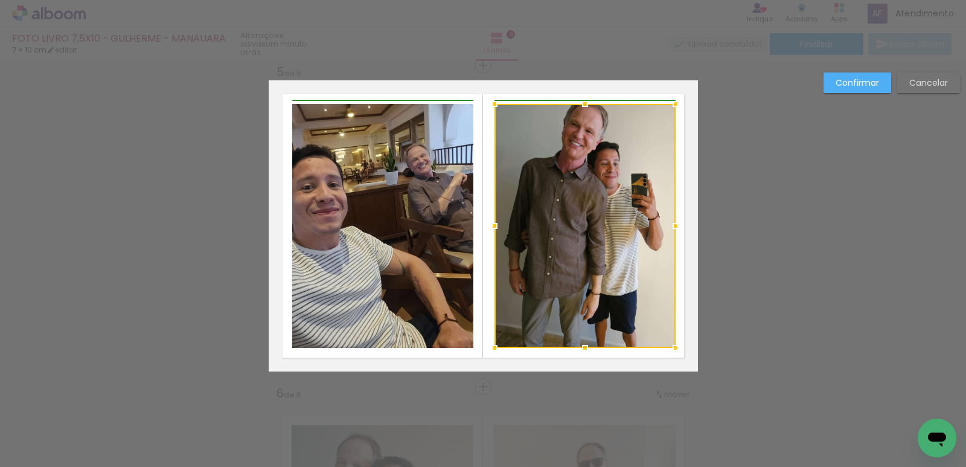
click at [492, 225] on div at bounding box center [494, 226] width 24 height 24
click at [827, 86] on paper-button "Confirmar" at bounding box center [858, 82] width 68 height 21
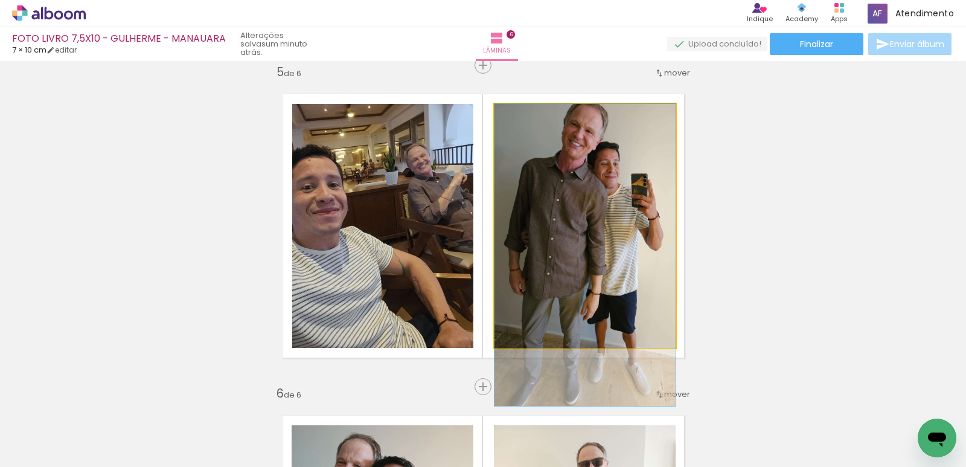
click at [622, 176] on quentale-photo at bounding box center [585, 226] width 181 height 244
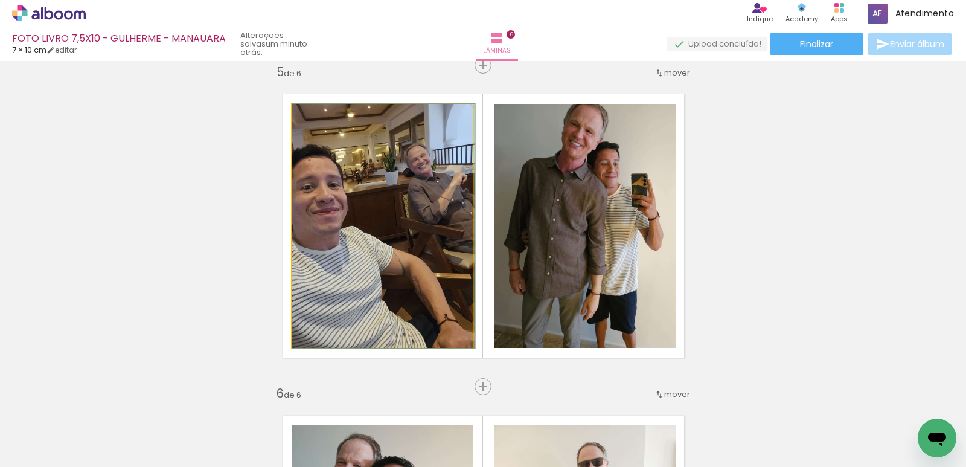
click at [372, 221] on quentale-photo at bounding box center [382, 226] width 181 height 244
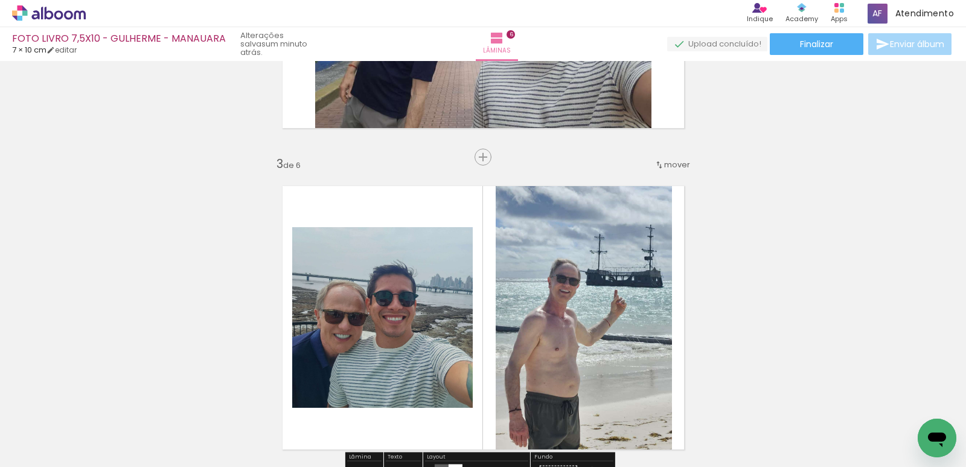
scroll to position [636, 0]
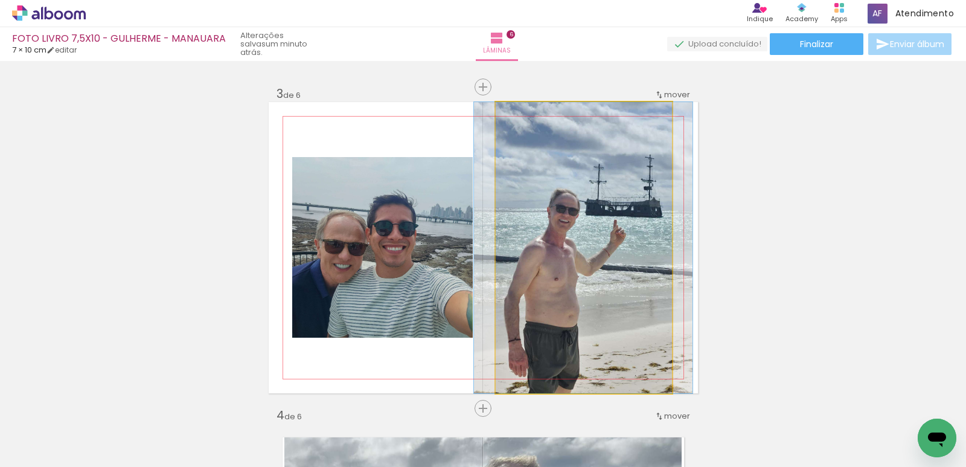
drag, startPoint x: 523, startPoint y: 236, endPoint x: 522, endPoint y: 220, distance: 16.3
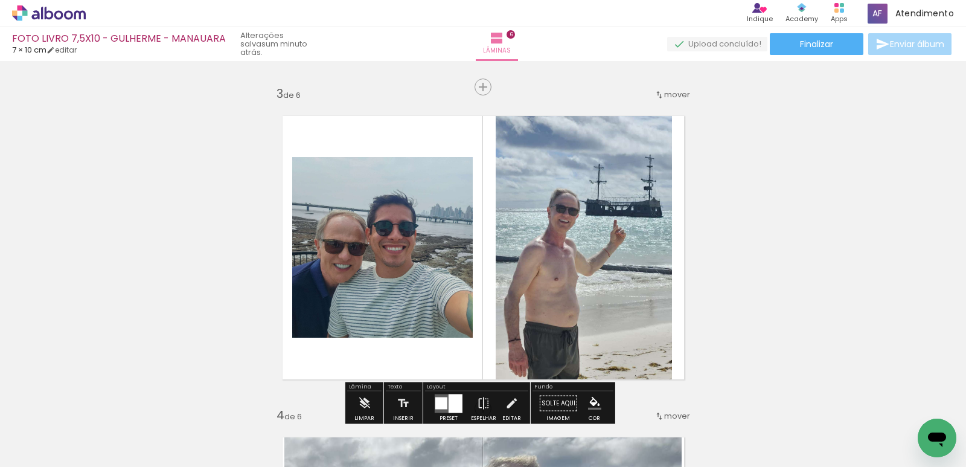
click at [581, 238] on quentale-photo at bounding box center [584, 247] width 176 height 291
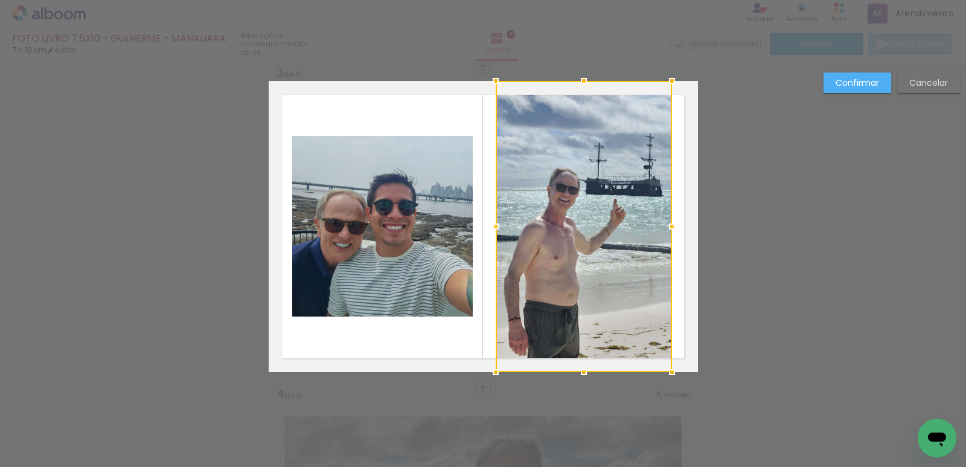
click at [593, 289] on div at bounding box center [584, 226] width 176 height 291
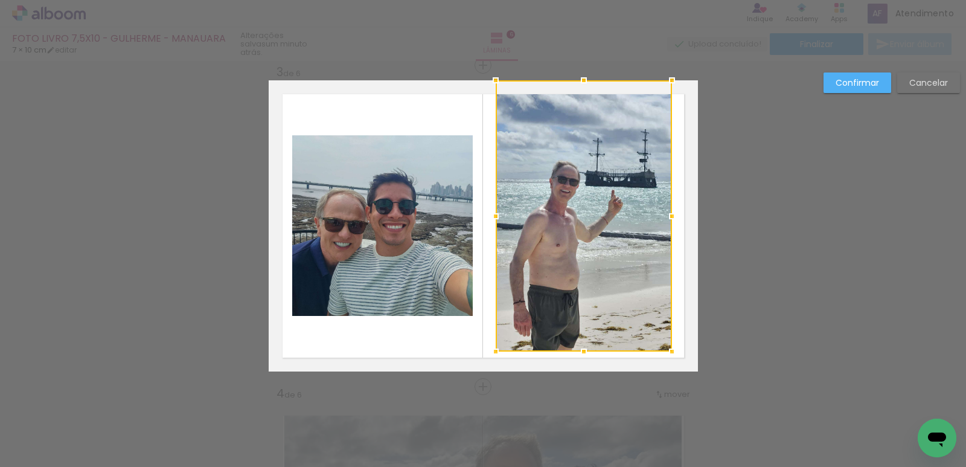
drag, startPoint x: 578, startPoint y: 368, endPoint x: 584, endPoint y: 351, distance: 17.8
click at [584, 351] on div at bounding box center [584, 351] width 24 height 24
click at [583, 75] on div at bounding box center [584, 80] width 24 height 24
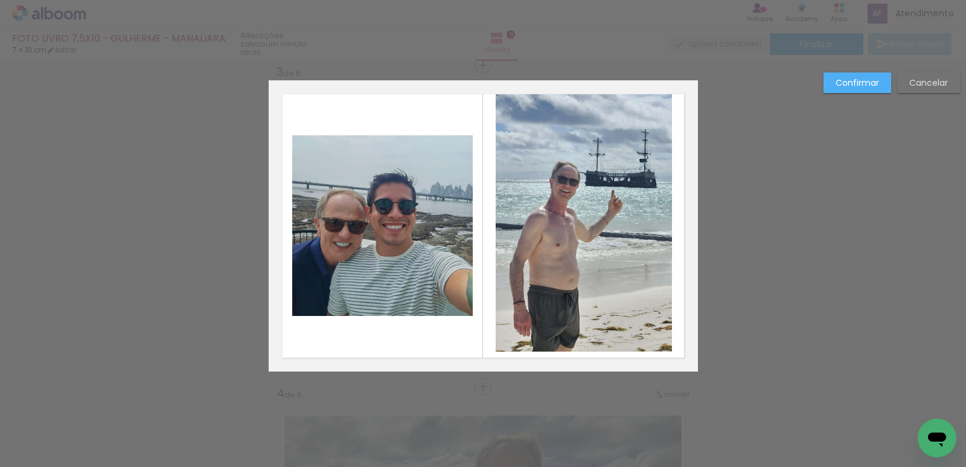
click at [584, 130] on quentale-photo at bounding box center [584, 215] width 176 height 271
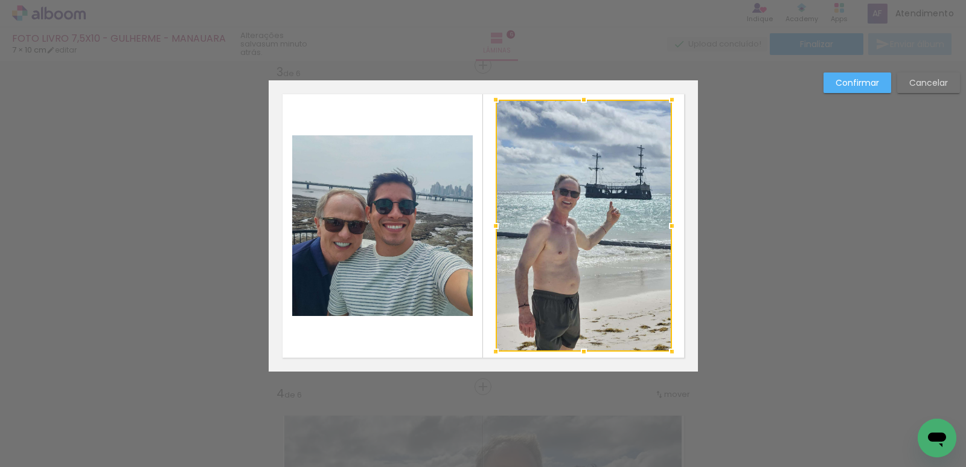
drag, startPoint x: 580, startPoint y: 79, endPoint x: 582, endPoint y: 98, distance: 19.4
click at [582, 98] on div at bounding box center [584, 100] width 24 height 24
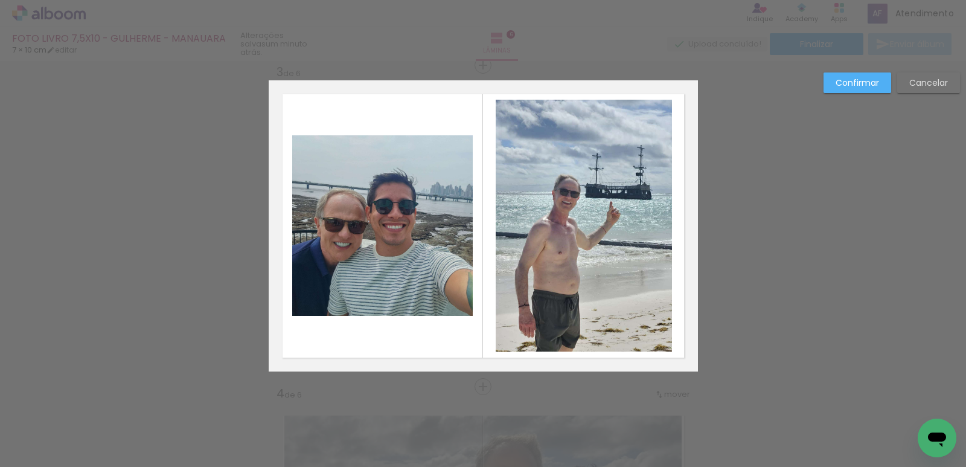
click at [497, 236] on quentale-photo at bounding box center [584, 226] width 176 height 252
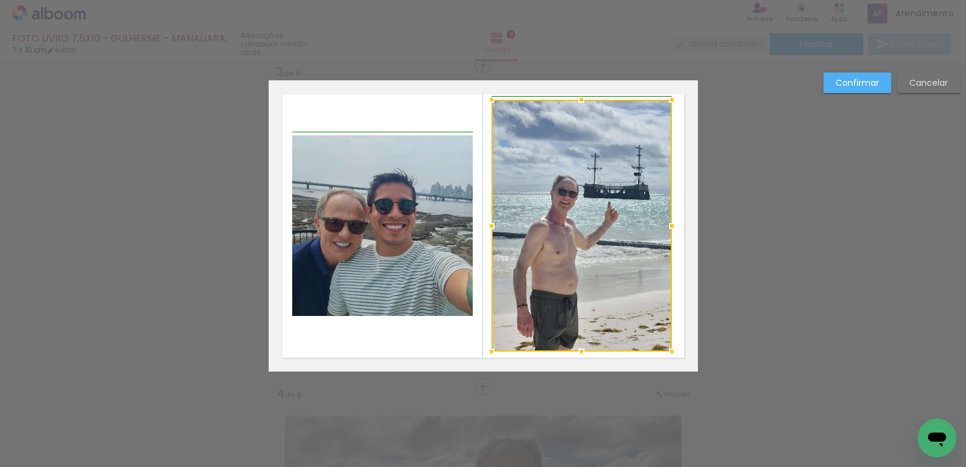
click at [495, 226] on div at bounding box center [491, 226] width 24 height 24
click at [673, 228] on div at bounding box center [674, 226] width 24 height 24
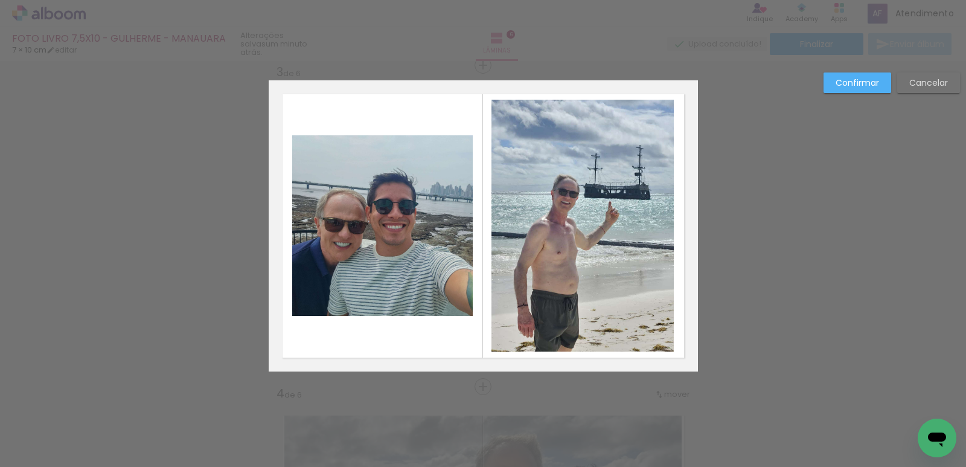
click at [624, 132] on quentale-photo at bounding box center [583, 226] width 182 height 252
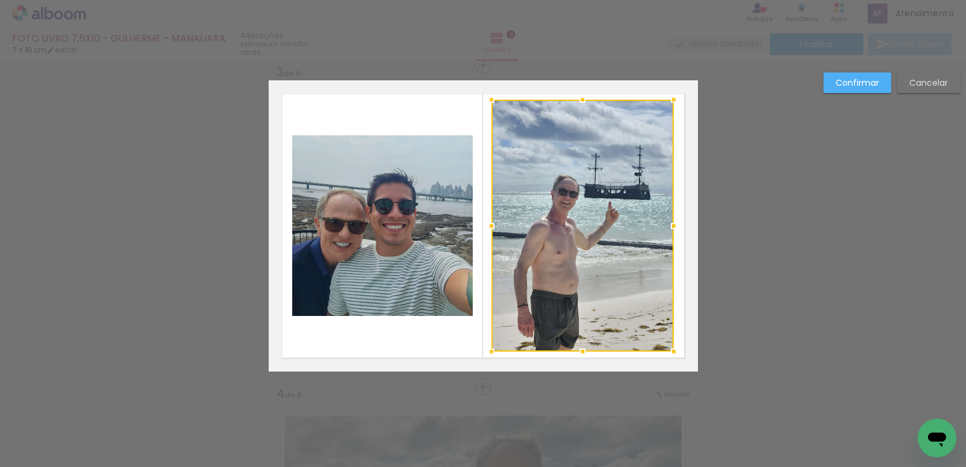
click at [599, 176] on div at bounding box center [583, 226] width 182 height 252
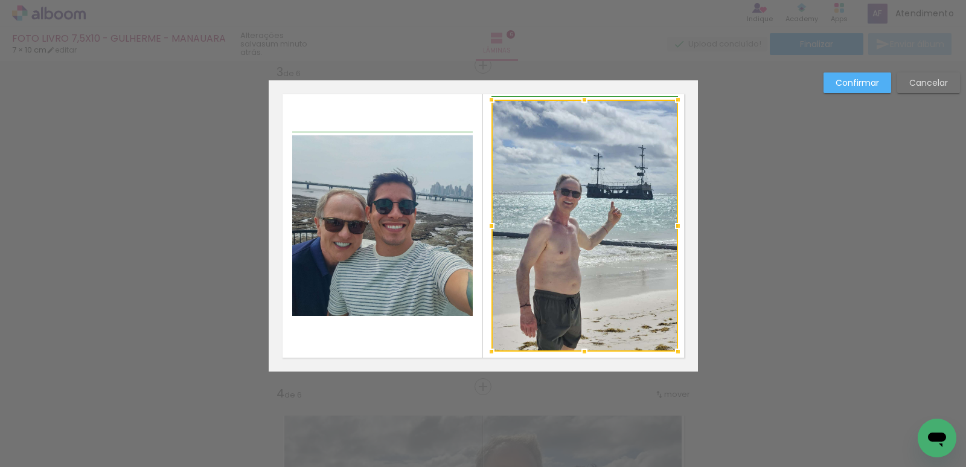
click at [671, 227] on div at bounding box center [678, 226] width 24 height 24
click at [859, 76] on paper-button "Confirmar" at bounding box center [858, 82] width 68 height 21
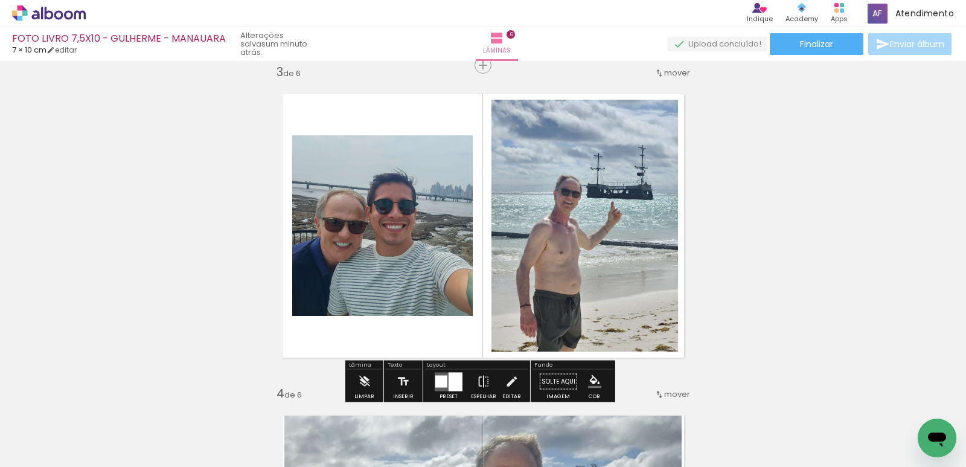
click at [612, 240] on quentale-photo at bounding box center [585, 226] width 187 height 252
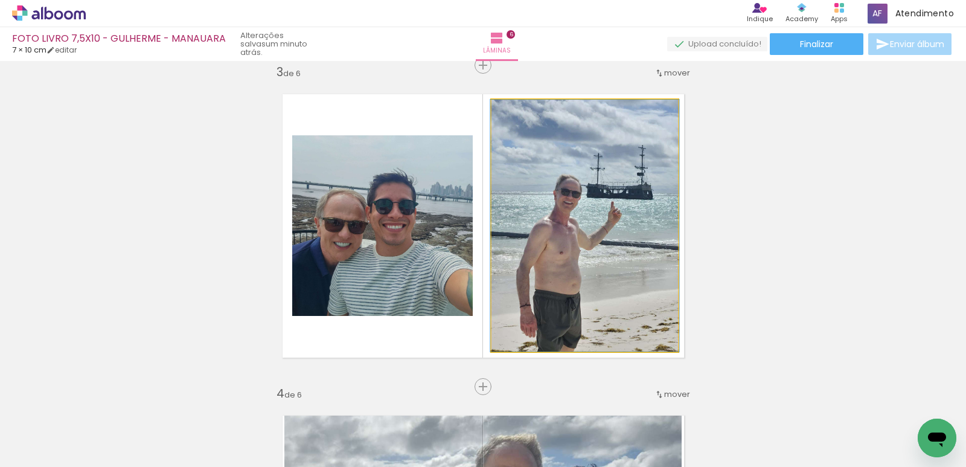
click at [612, 240] on quentale-photo at bounding box center [585, 226] width 187 height 252
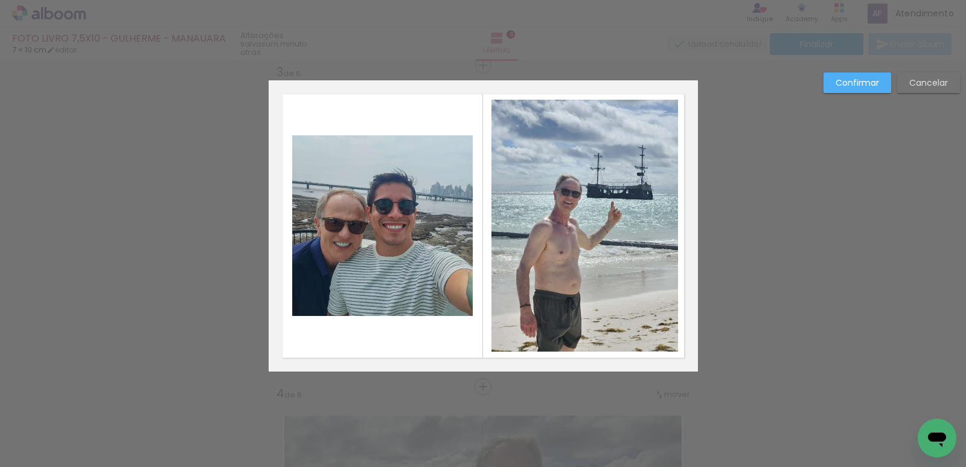
click at [614, 179] on quentale-photo at bounding box center [585, 226] width 187 height 252
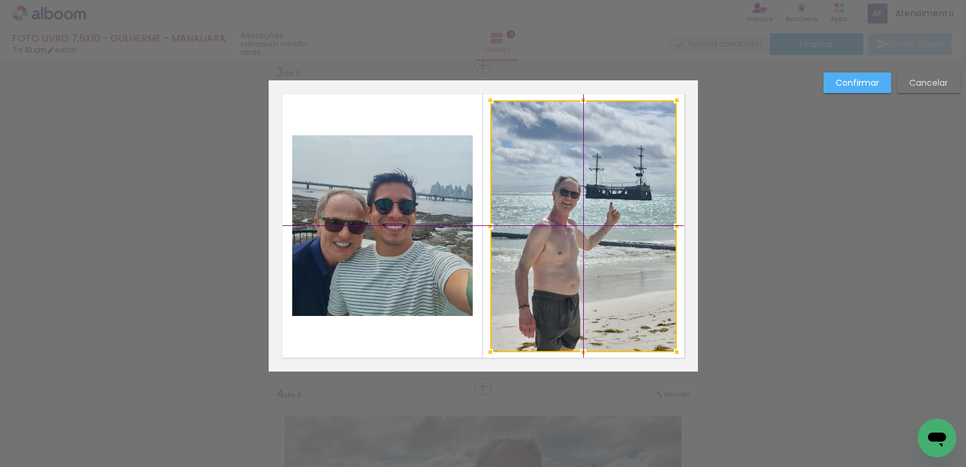
click at [638, 139] on div at bounding box center [583, 226] width 187 height 252
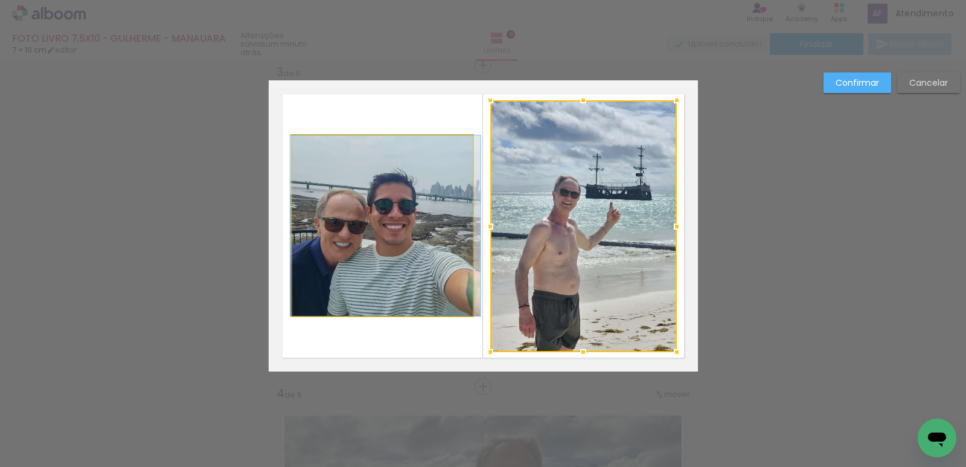
click at [341, 170] on quentale-photo at bounding box center [382, 225] width 181 height 181
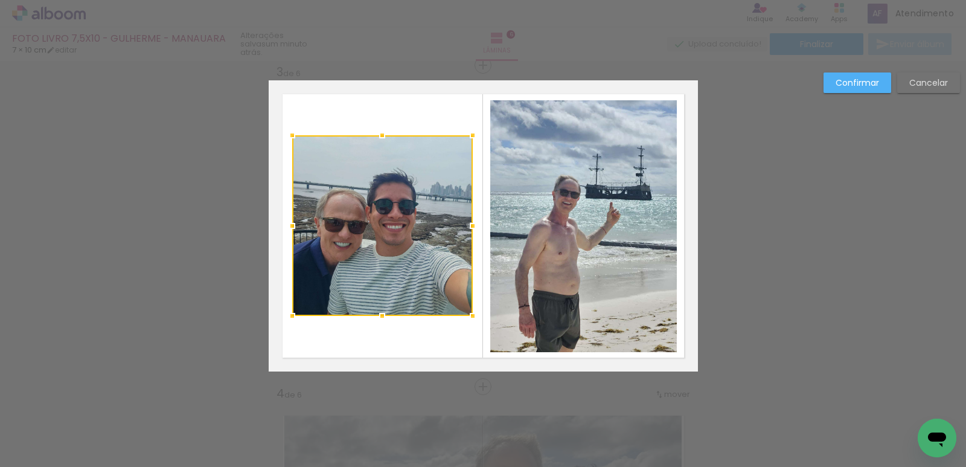
click at [0, 0] on slot "Confirmar" at bounding box center [0, 0] width 0 height 0
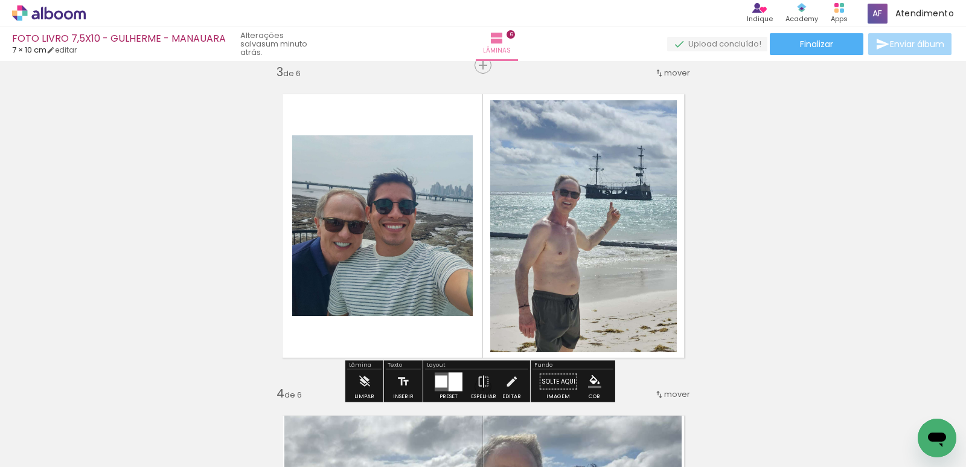
click at [334, 226] on quentale-photo at bounding box center [382, 225] width 181 height 181
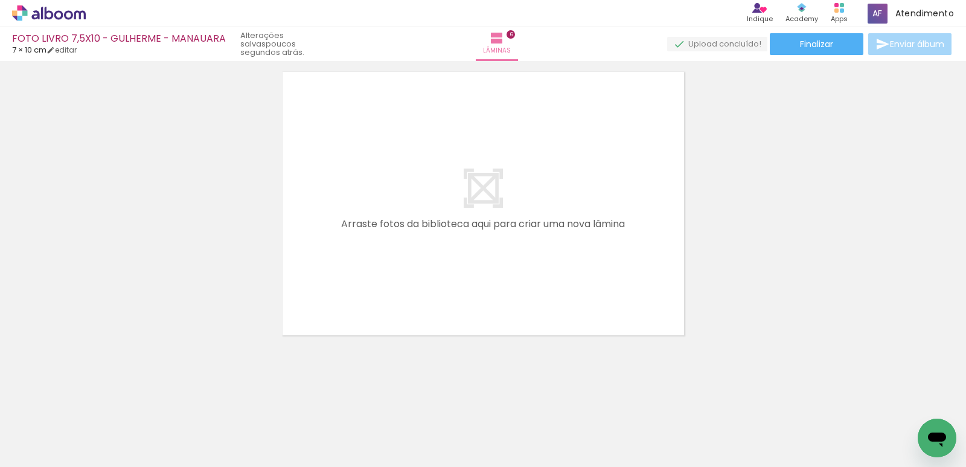
scroll to position [0, 413]
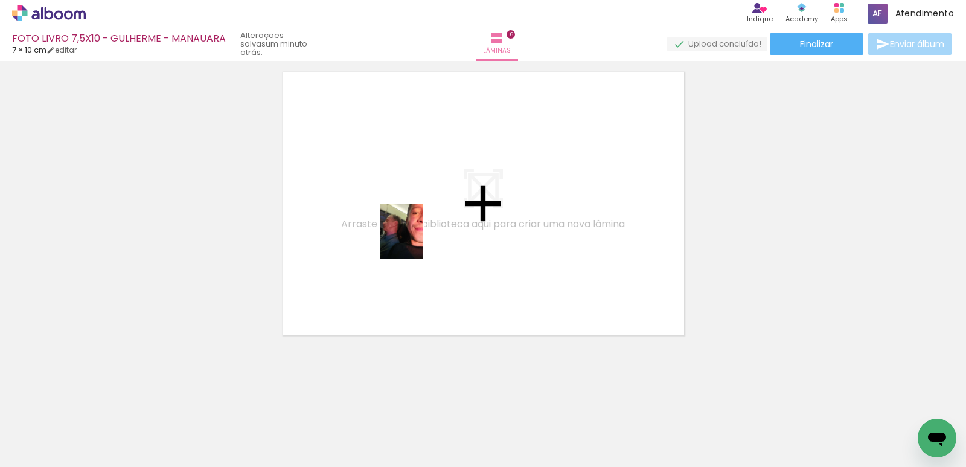
drag, startPoint x: 409, startPoint y: 368, endPoint x: 759, endPoint y: 245, distance: 371.3
click at [418, 232] on quentale-workspace at bounding box center [483, 233] width 966 height 467
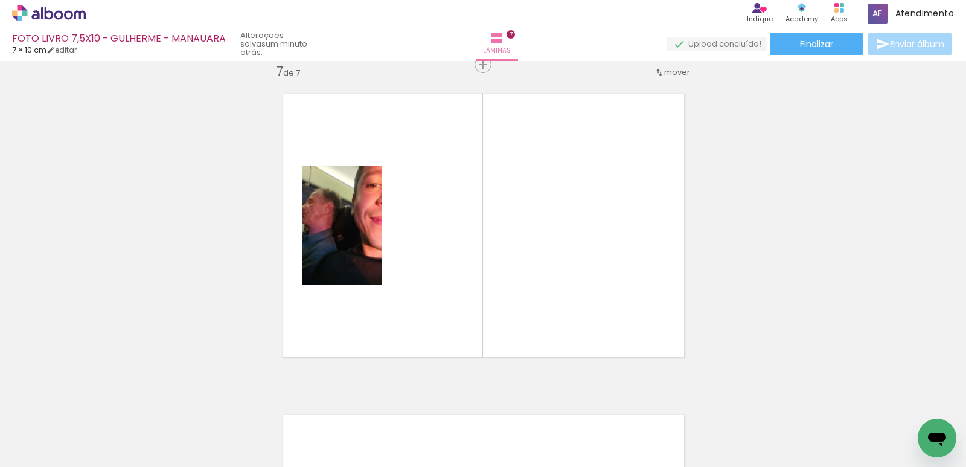
scroll to position [1943, 0]
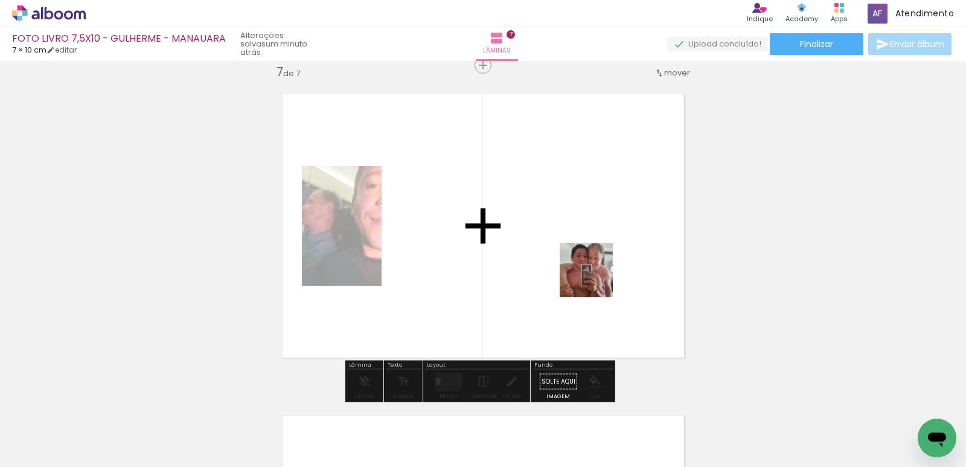
drag, startPoint x: 533, startPoint y: 424, endPoint x: 673, endPoint y: 251, distance: 222.0
click at [607, 248] on quentale-workspace at bounding box center [483, 233] width 966 height 467
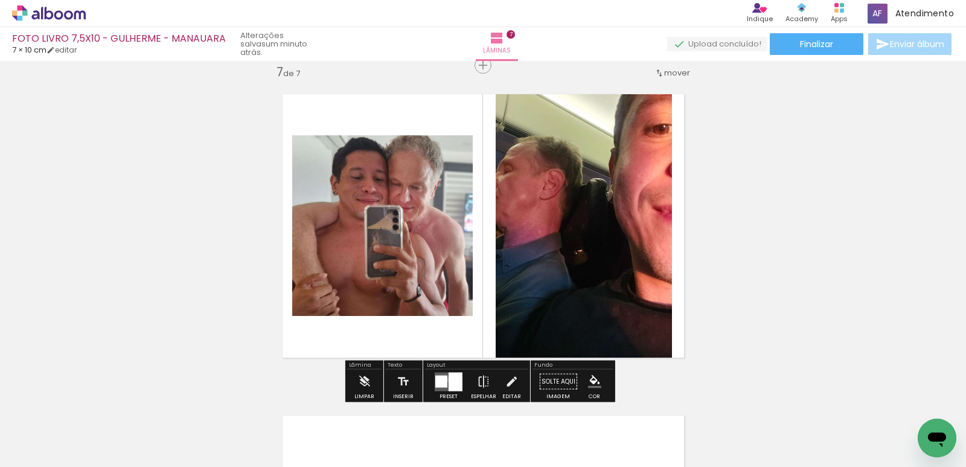
click at [449, 379] on div at bounding box center [456, 381] width 14 height 19
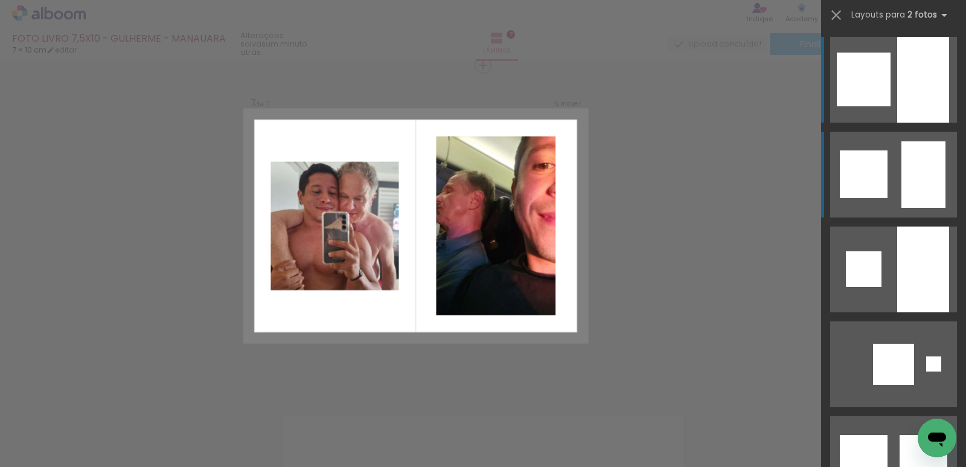
click at [891, 123] on quentale-layouter at bounding box center [893, 80] width 127 height 86
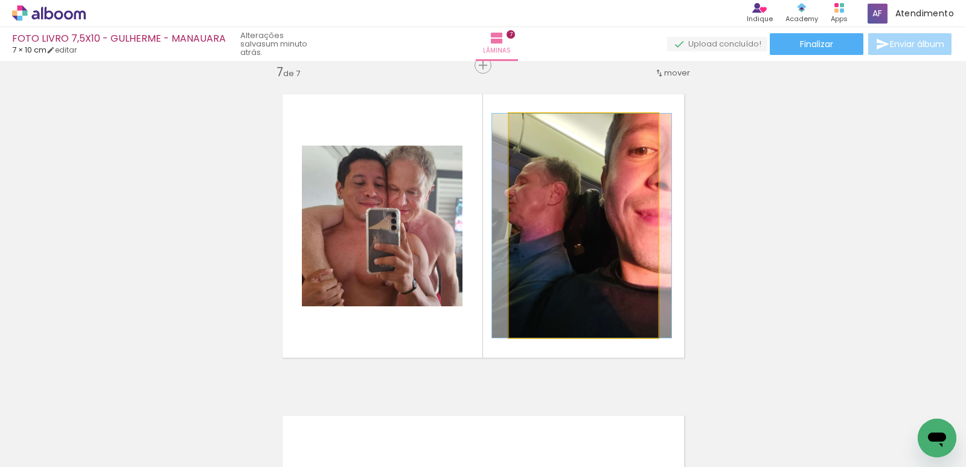
drag, startPoint x: 550, startPoint y: 218, endPoint x: 558, endPoint y: 206, distance: 14.7
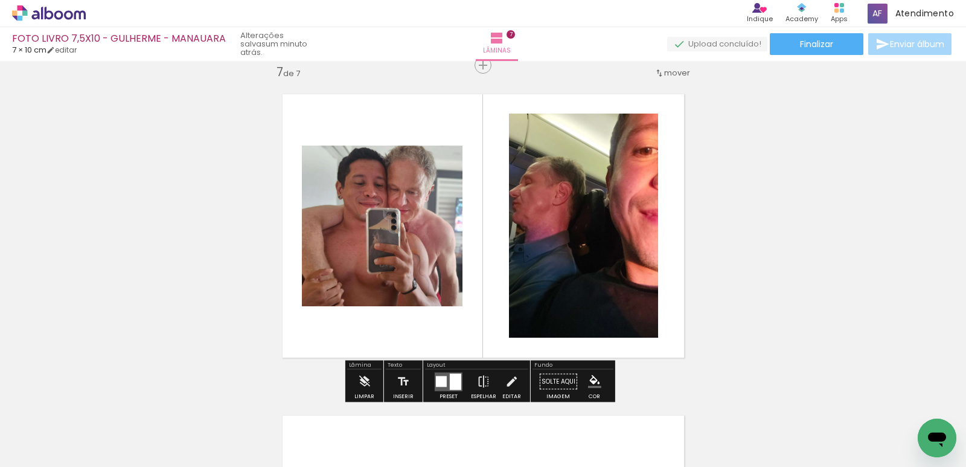
click at [559, 205] on quentale-photo at bounding box center [583, 226] width 149 height 224
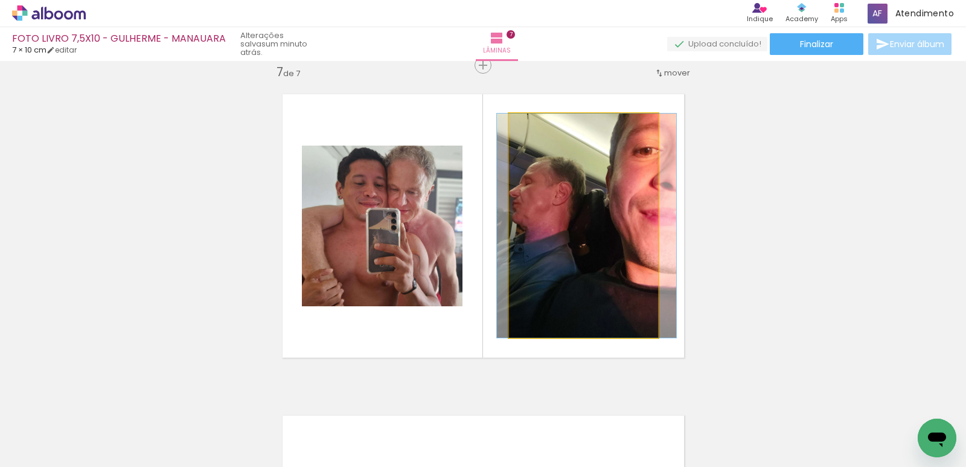
click at [559, 205] on quentale-photo at bounding box center [583, 226] width 149 height 224
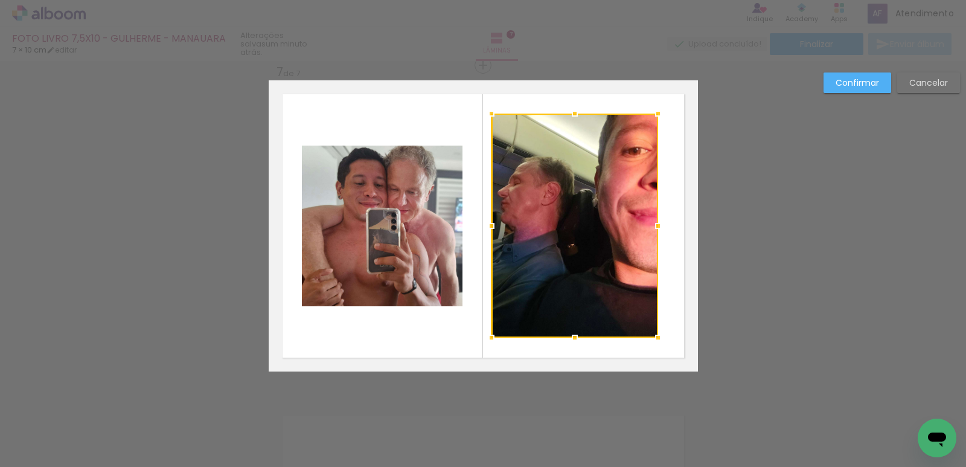
drag, startPoint x: 505, startPoint y: 224, endPoint x: 487, endPoint y: 222, distance: 18.2
click at [487, 222] on div at bounding box center [491, 226] width 24 height 24
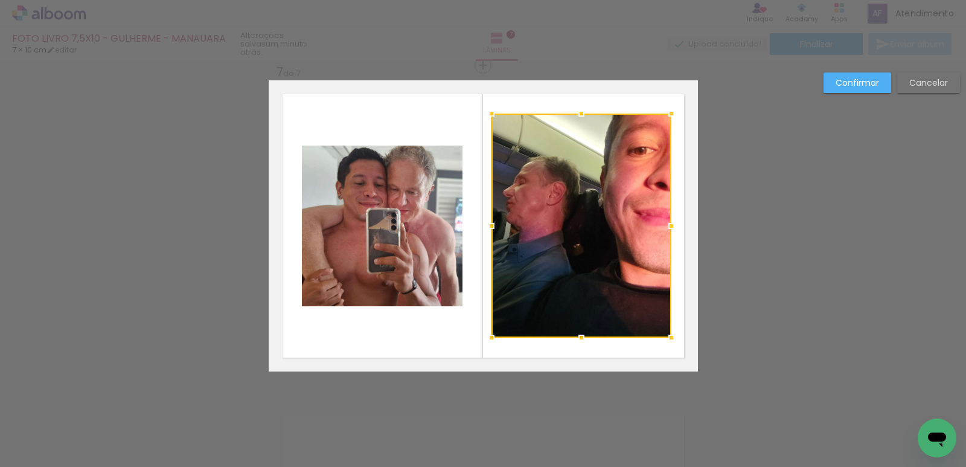
drag, startPoint x: 652, startPoint y: 227, endPoint x: 665, endPoint y: 226, distance: 13.3
click at [665, 226] on div at bounding box center [671, 226] width 24 height 24
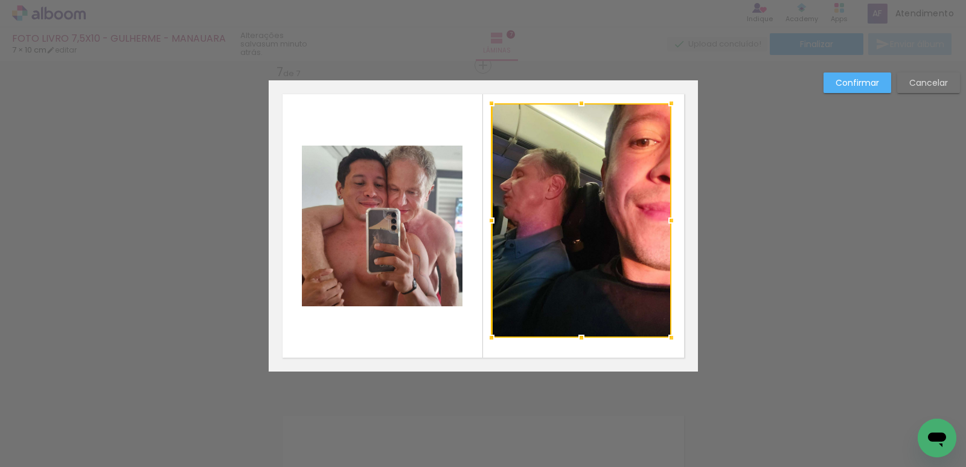
drag, startPoint x: 578, startPoint y: 111, endPoint x: 575, endPoint y: 101, distance: 10.5
click at [575, 101] on div at bounding box center [581, 103] width 24 height 24
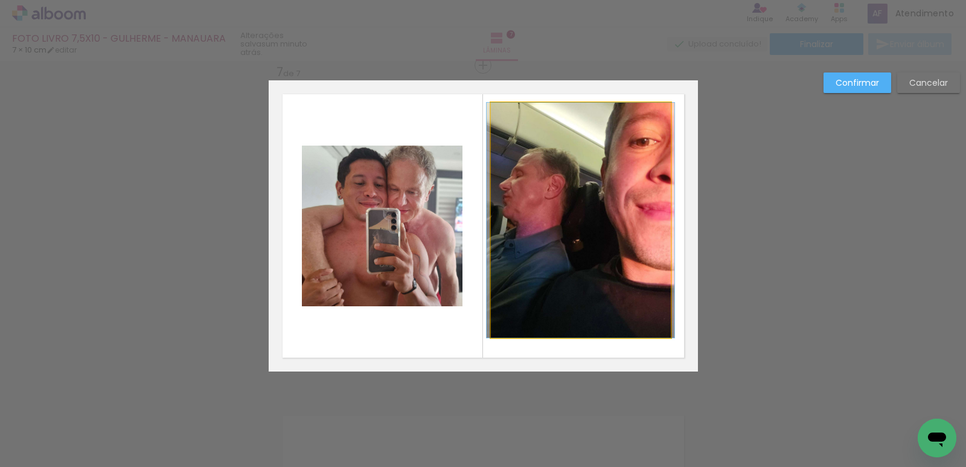
click at [610, 159] on quentale-photo at bounding box center [581, 220] width 180 height 235
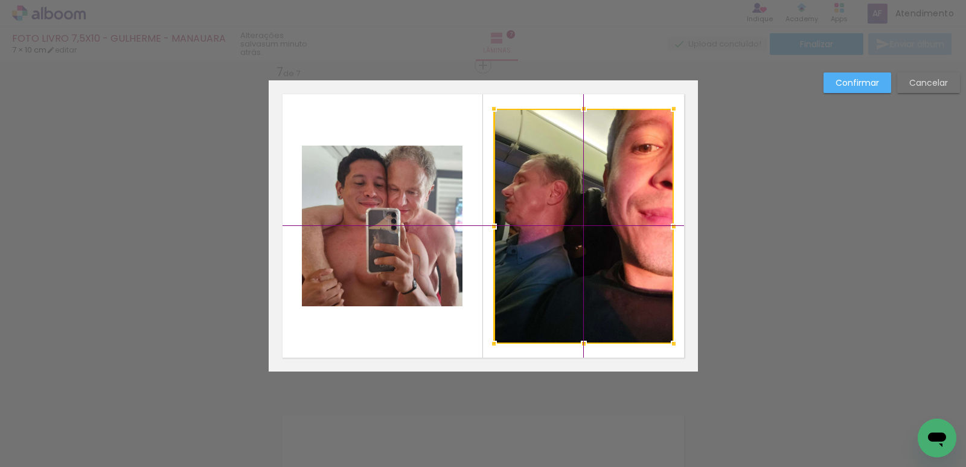
drag, startPoint x: 583, startPoint y: 162, endPoint x: 583, endPoint y: 171, distance: 9.7
click at [583, 171] on div at bounding box center [584, 226] width 180 height 235
drag, startPoint x: 853, startPoint y: 89, endPoint x: 809, endPoint y: 101, distance: 45.1
click at [852, 88] on paper-button "Confirmar" at bounding box center [858, 82] width 68 height 21
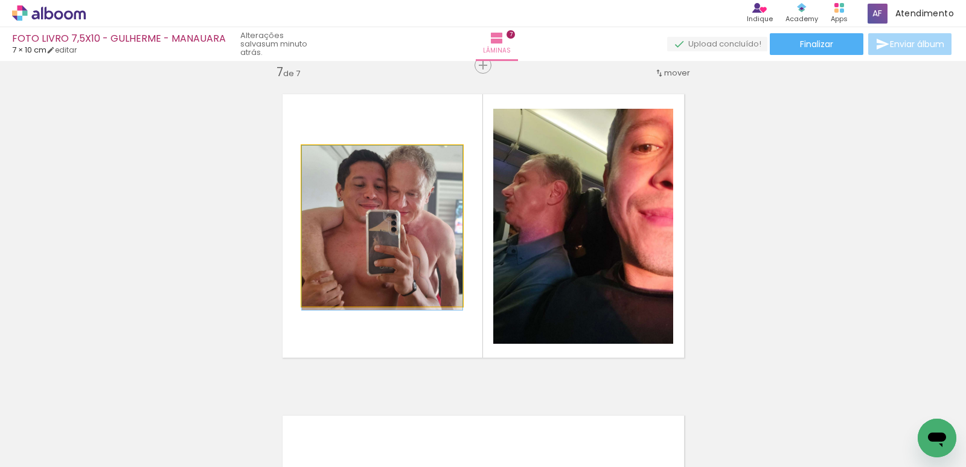
drag, startPoint x: 408, startPoint y: 211, endPoint x: 409, endPoint y: 220, distance: 9.7
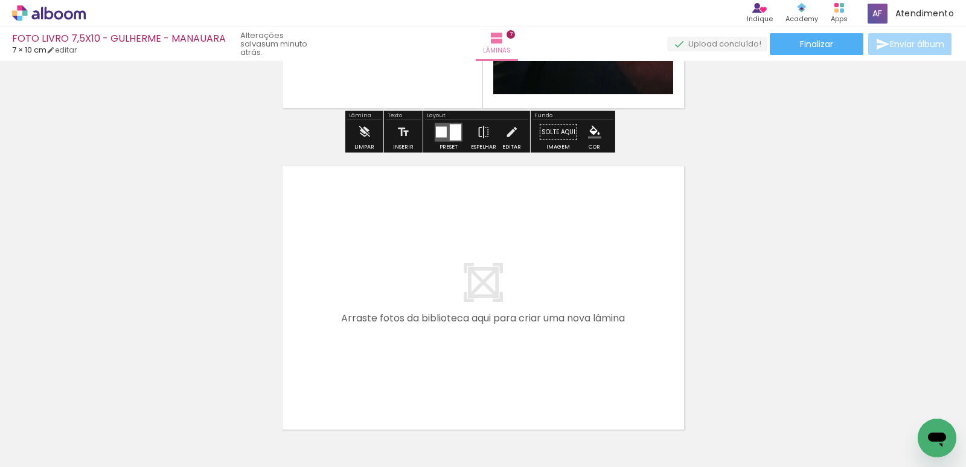
scroll to position [2287, 0]
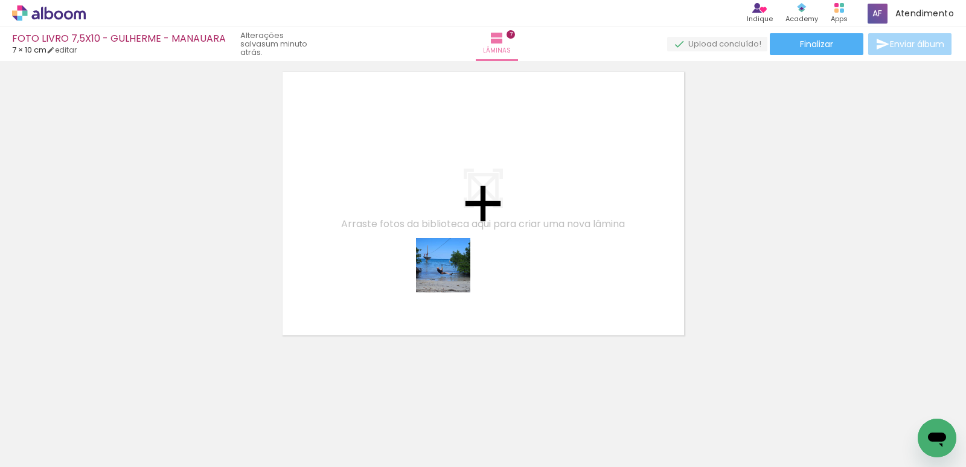
drag, startPoint x: 457, startPoint y: 308, endPoint x: 650, endPoint y: 336, distance: 195.2
click at [450, 254] on quentale-workspace at bounding box center [483, 233] width 966 height 467
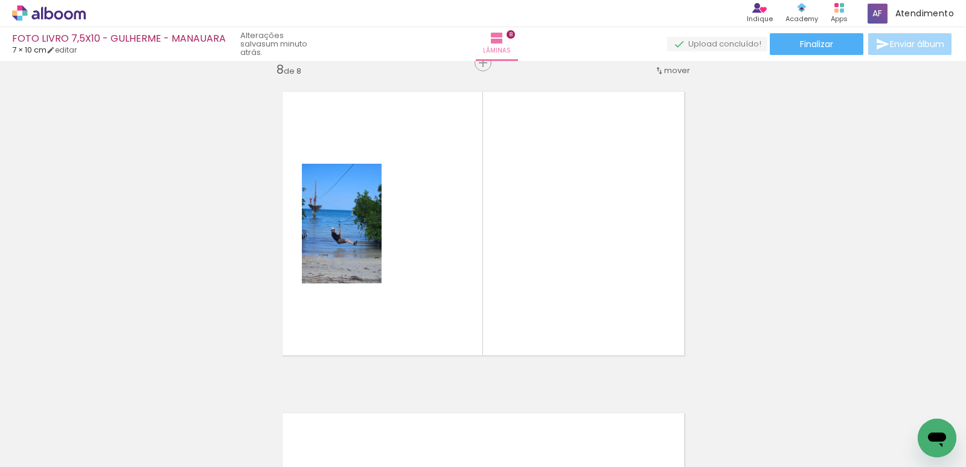
scroll to position [2264, 0]
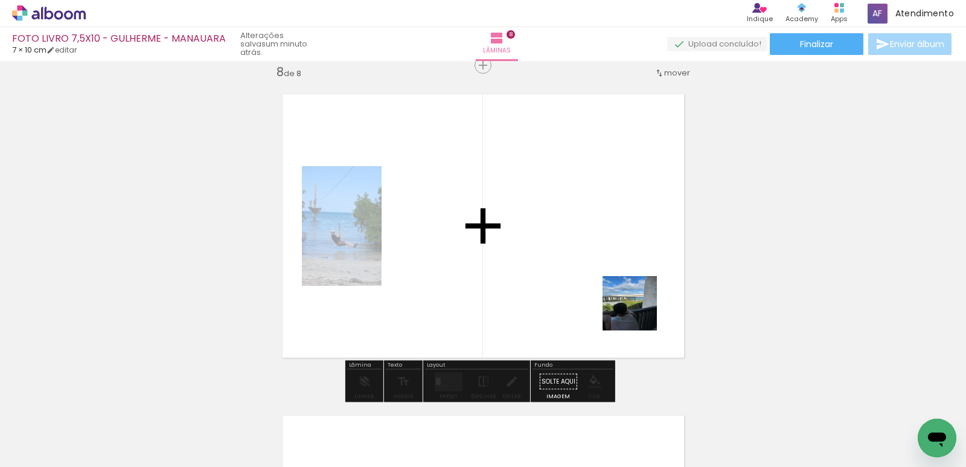
drag, startPoint x: 641, startPoint y: 328, endPoint x: 665, endPoint y: 232, distance: 99.0
click at [637, 231] on quentale-workspace at bounding box center [483, 233] width 966 height 467
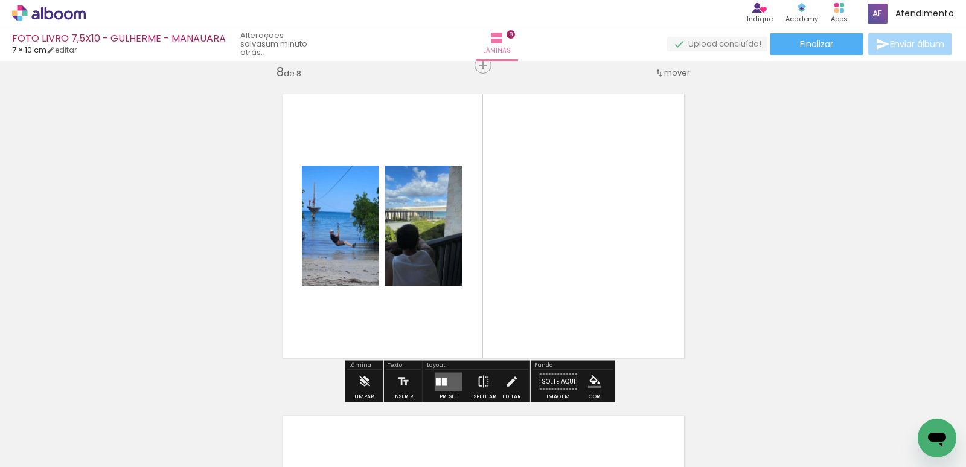
click at [432, 383] on div at bounding box center [448, 382] width 33 height 24
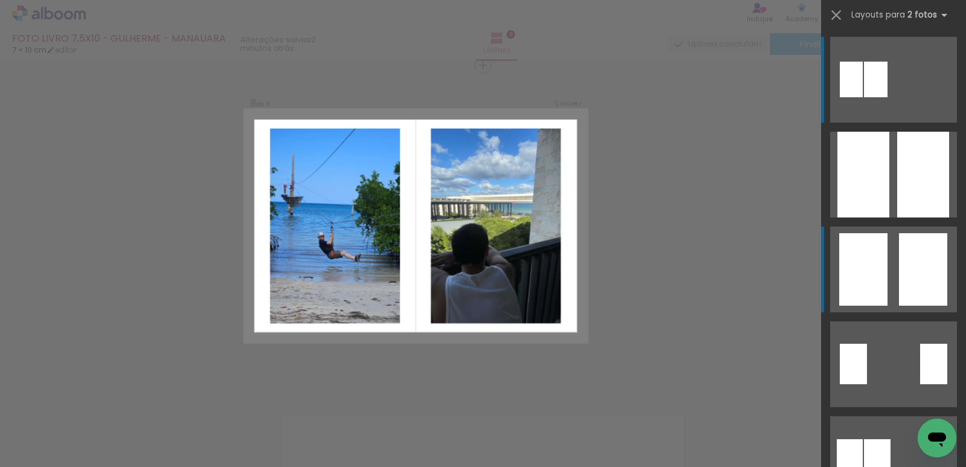
click at [888, 97] on div at bounding box center [876, 80] width 24 height 36
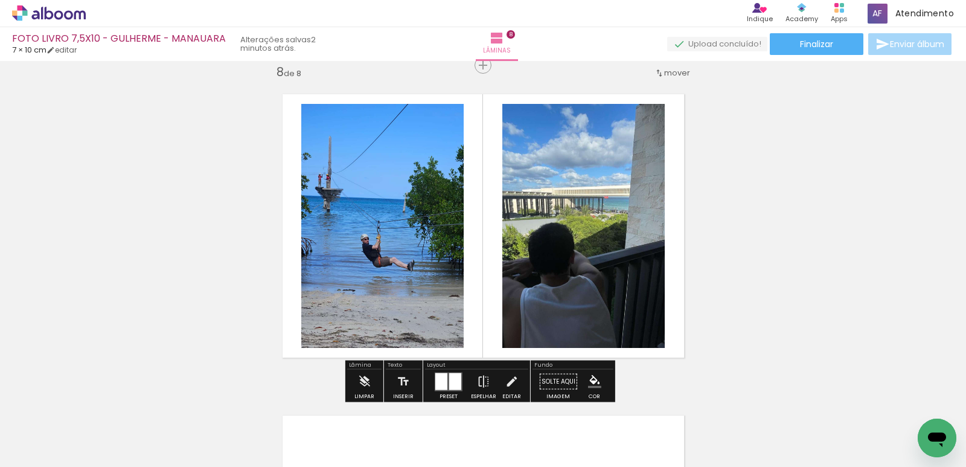
click at [528, 215] on quentale-photo at bounding box center [583, 226] width 162 height 244
click at [582, 217] on quentale-photo at bounding box center [583, 226] width 162 height 244
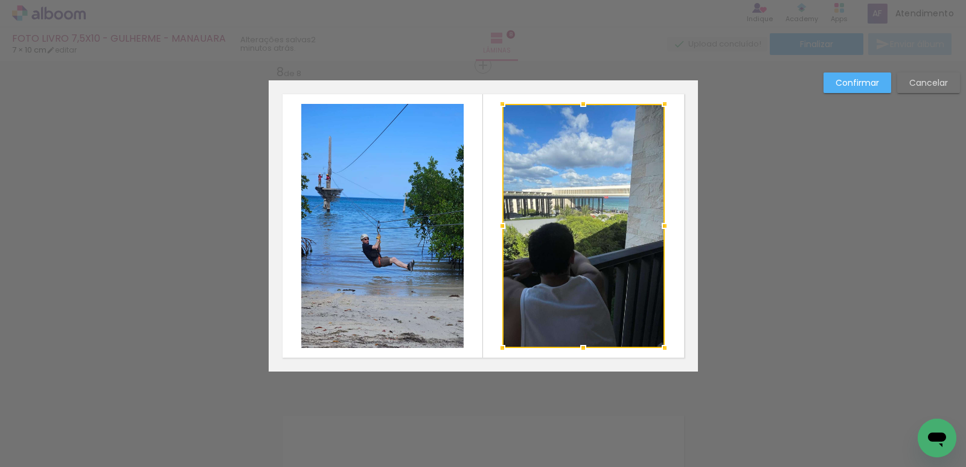
click at [502, 226] on div at bounding box center [502, 226] width 24 height 24
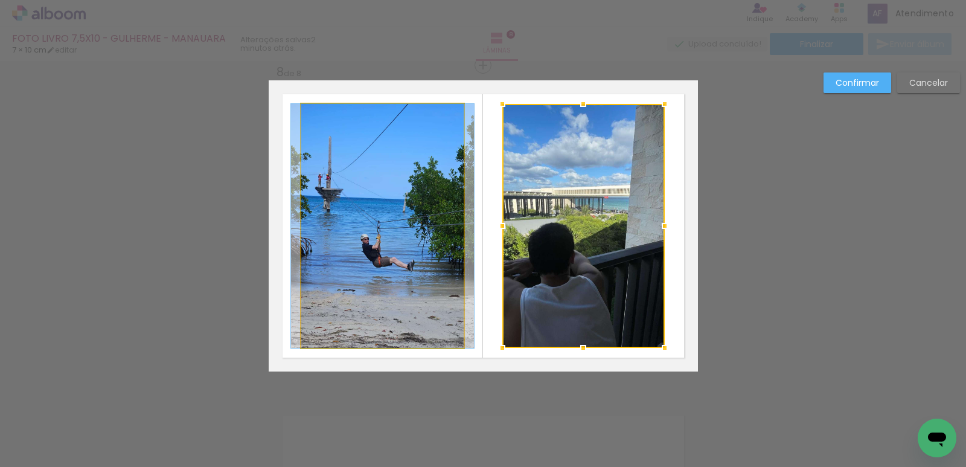
click at [392, 225] on quentale-photo at bounding box center [382, 226] width 162 height 244
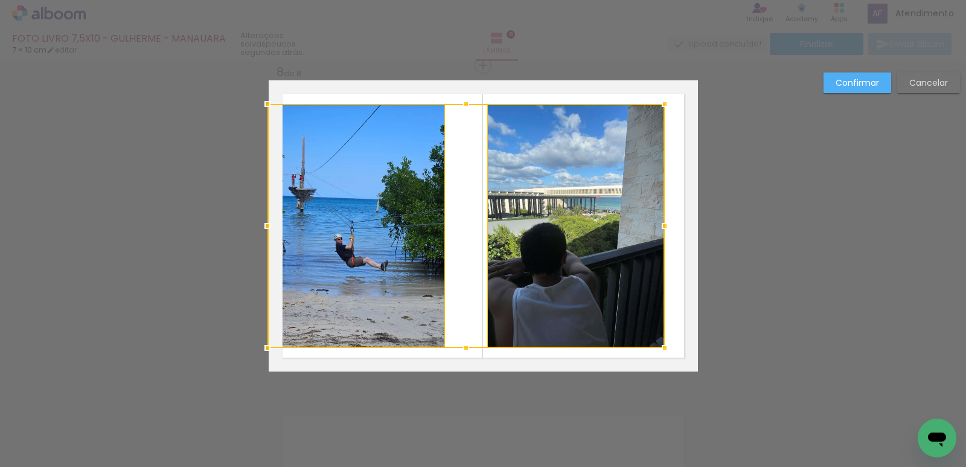
drag, startPoint x: 295, startPoint y: 228, endPoint x: 271, endPoint y: 229, distance: 24.8
click at [271, 229] on div at bounding box center [267, 226] width 24 height 24
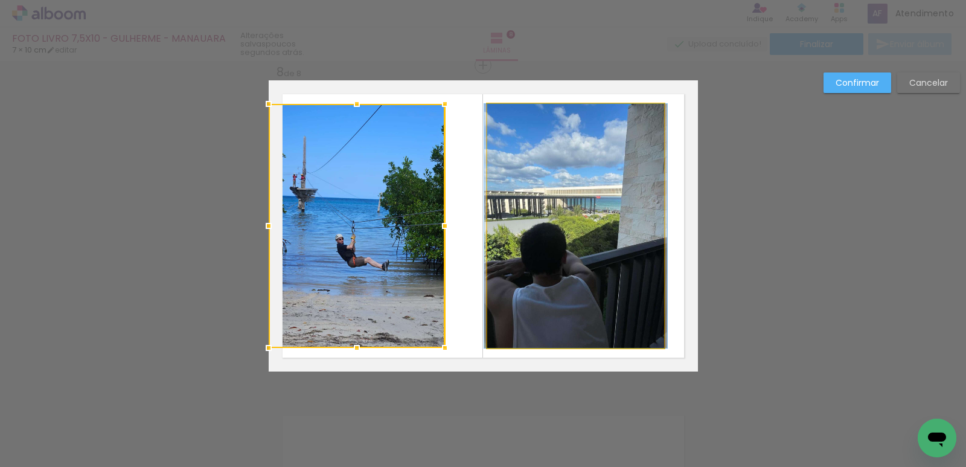
click at [629, 229] on quentale-photo at bounding box center [576, 226] width 178 height 244
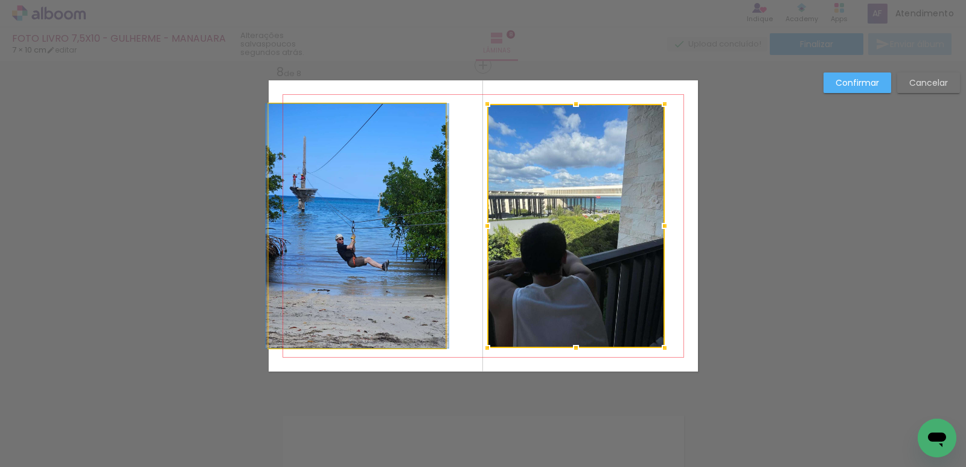
click at [375, 239] on quentale-photo at bounding box center [358, 226] width 178 height 244
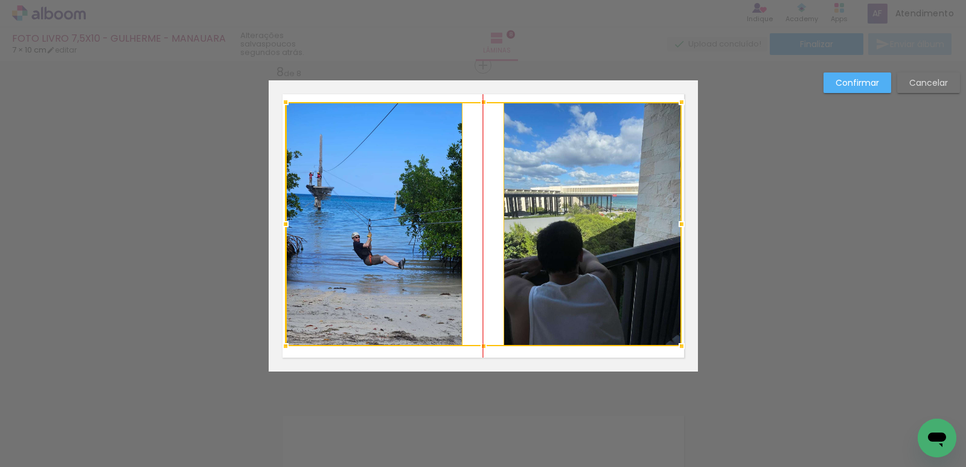
drag, startPoint x: 629, startPoint y: 255, endPoint x: 621, endPoint y: 257, distance: 8.2
click at [644, 253] on div at bounding box center [484, 224] width 396 height 244
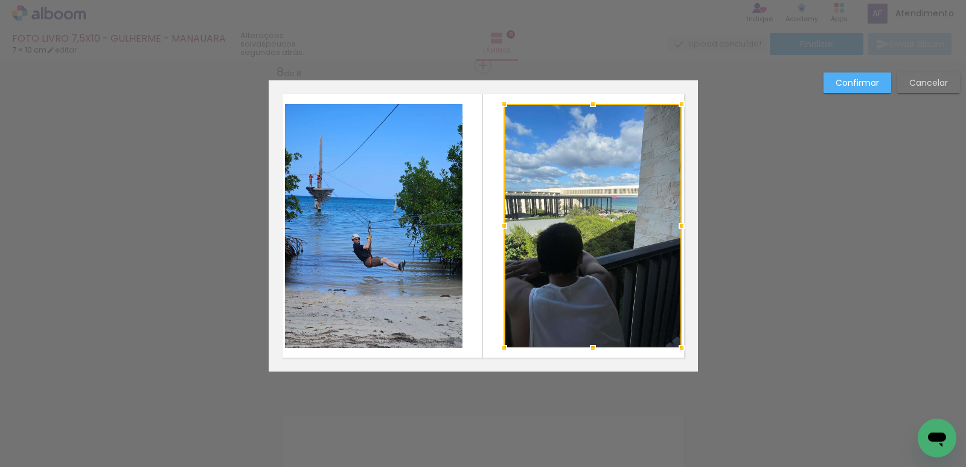
click at [565, 242] on div at bounding box center [593, 226] width 178 height 244
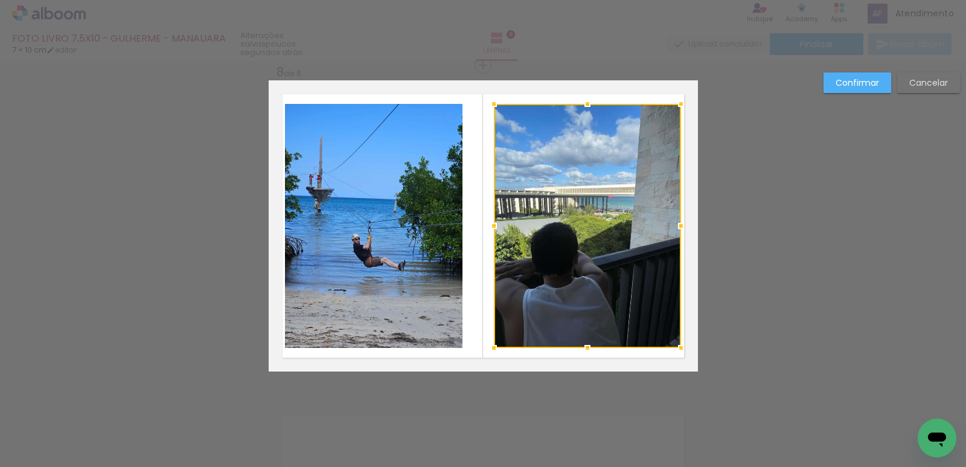
drag, startPoint x: 499, startPoint y: 231, endPoint x: 490, endPoint y: 231, distance: 9.1
click at [490, 231] on div at bounding box center [494, 226] width 24 height 24
click at [426, 213] on quentale-photo at bounding box center [374, 226] width 178 height 244
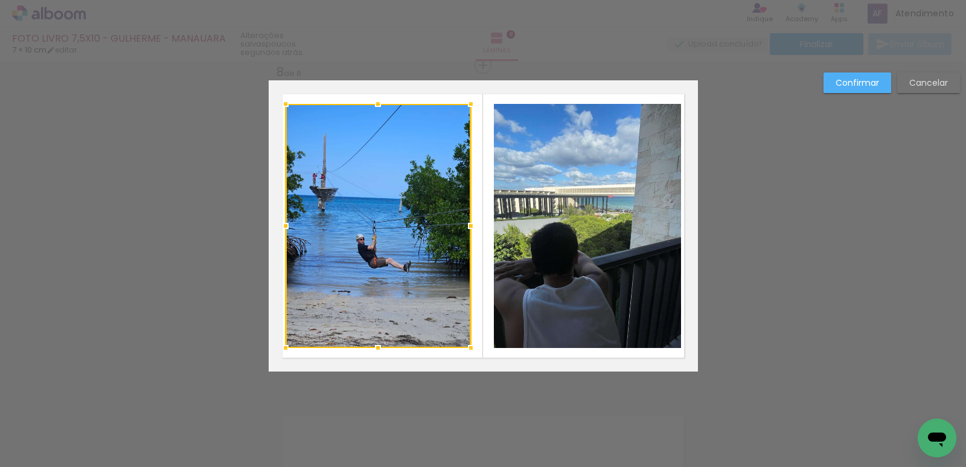
click at [462, 223] on div at bounding box center [471, 226] width 24 height 24
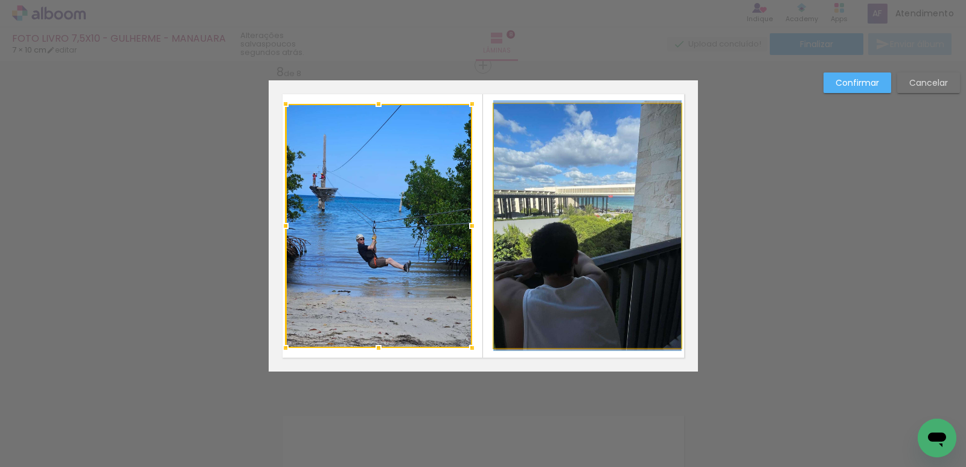
click at [572, 229] on quentale-photo at bounding box center [587, 226] width 187 height 244
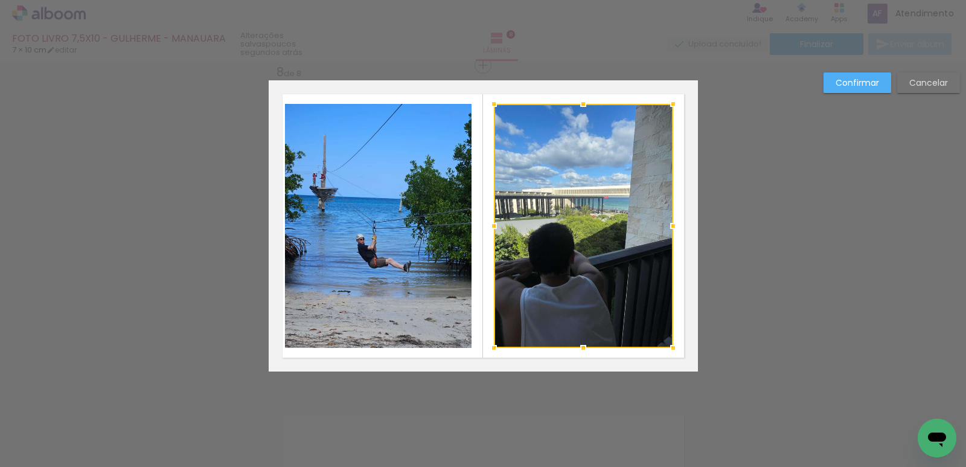
drag, startPoint x: 675, startPoint y: 225, endPoint x: 667, endPoint y: 227, distance: 8.1
click at [667, 227] on div at bounding box center [673, 226] width 24 height 24
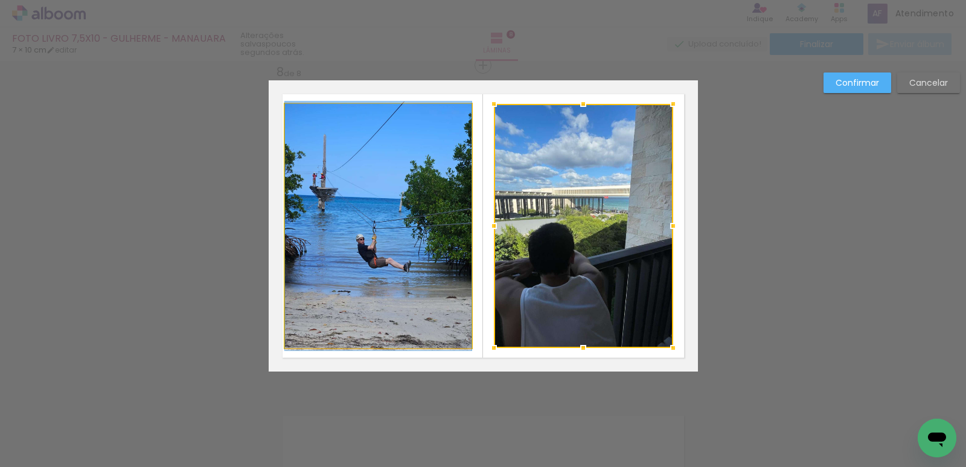
click at [373, 205] on quentale-photo at bounding box center [378, 226] width 187 height 244
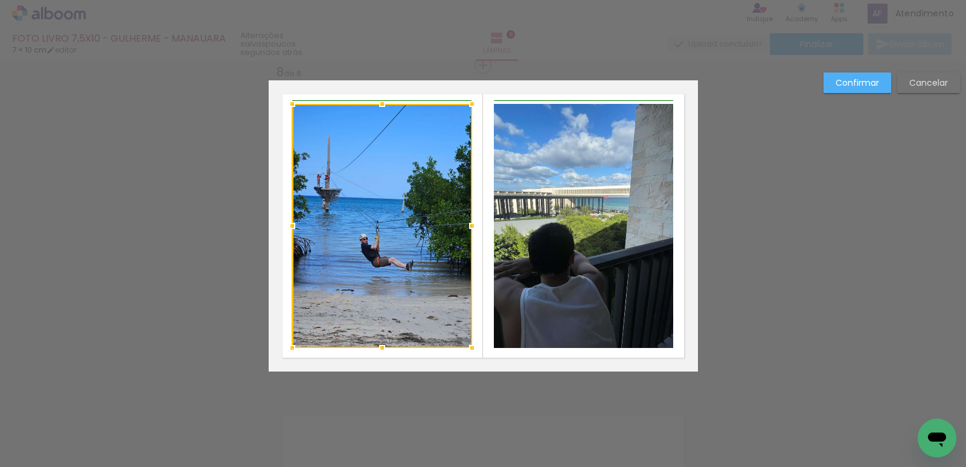
click at [298, 223] on div at bounding box center [292, 226] width 24 height 24
click at [617, 202] on quentale-photo at bounding box center [583, 226] width 179 height 244
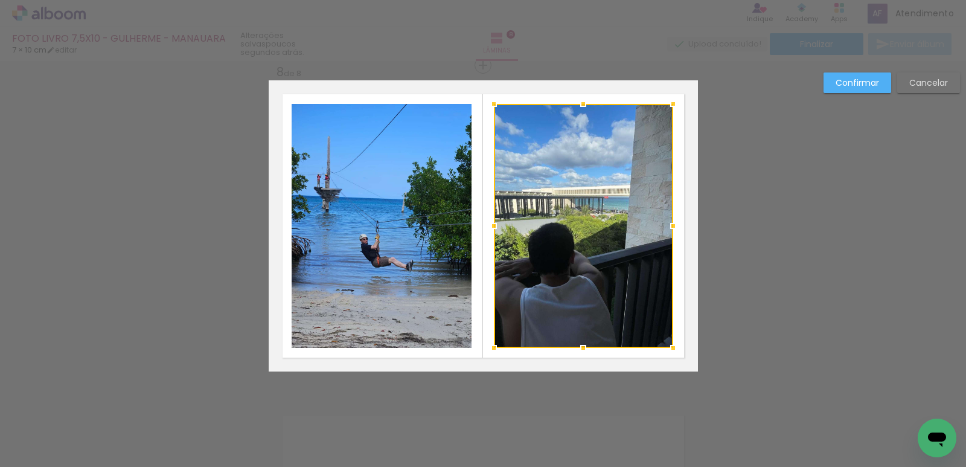
click at [439, 233] on quentale-photo at bounding box center [382, 226] width 180 height 244
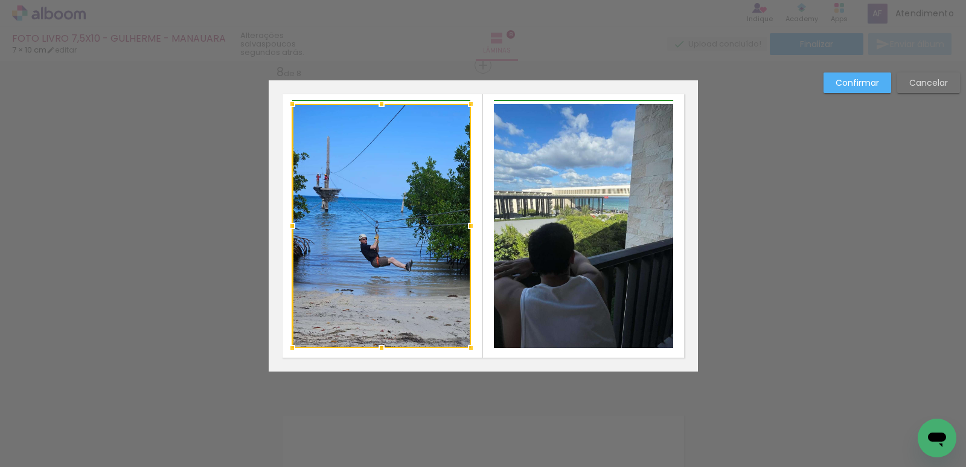
click at [473, 228] on div at bounding box center [471, 226] width 24 height 24
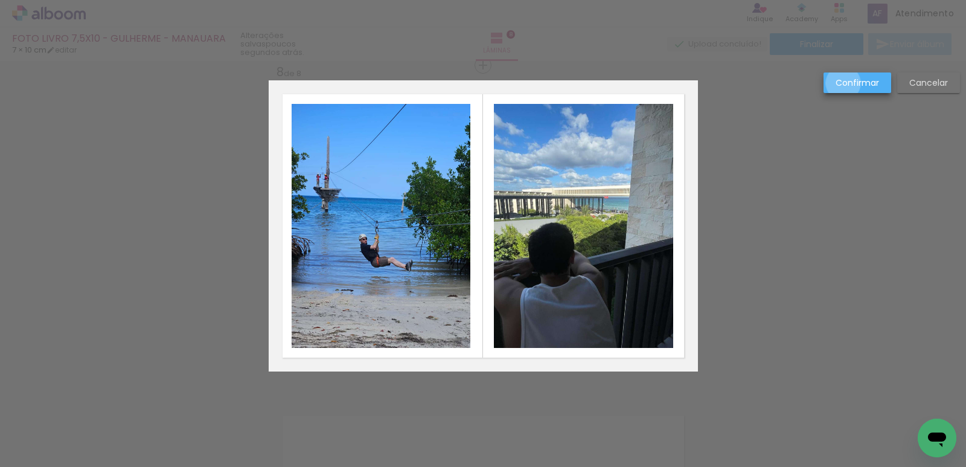
click at [0, 0] on slot "Confirmar" at bounding box center [0, 0] width 0 height 0
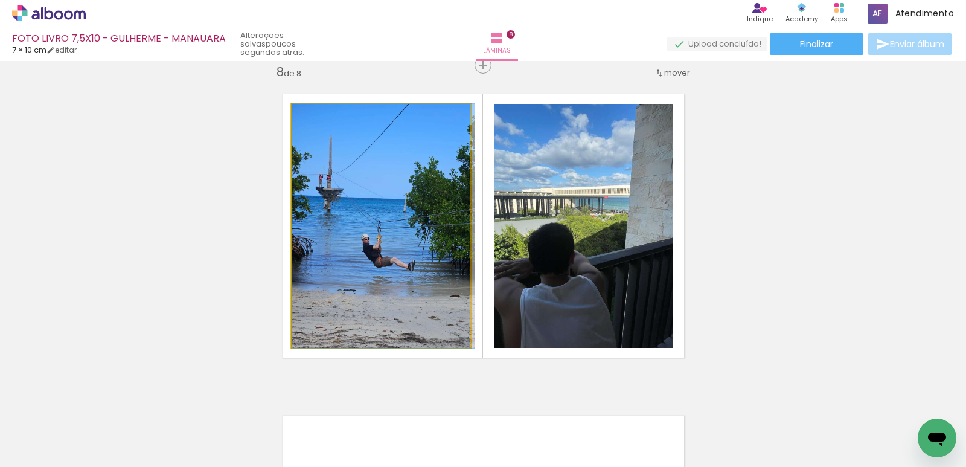
drag, startPoint x: 422, startPoint y: 224, endPoint x: 563, endPoint y: 216, distance: 141.0
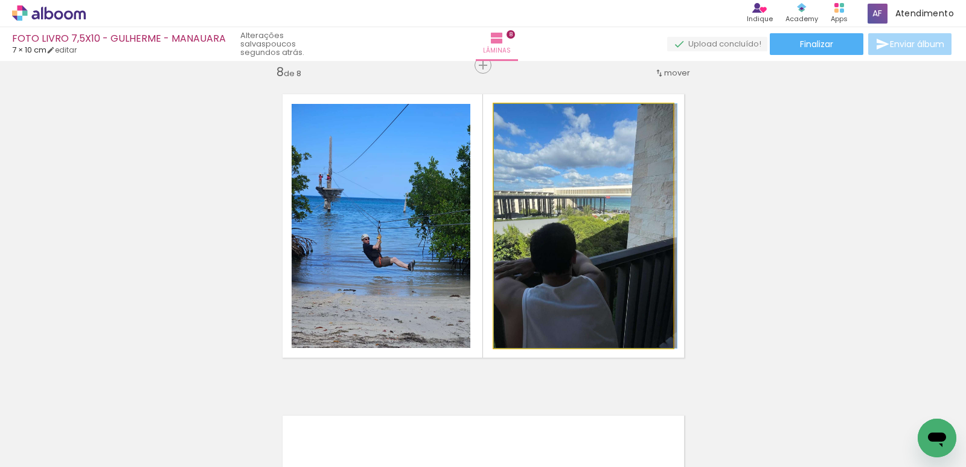
drag, startPoint x: 599, startPoint y: 216, endPoint x: 906, endPoint y: 253, distance: 309.6
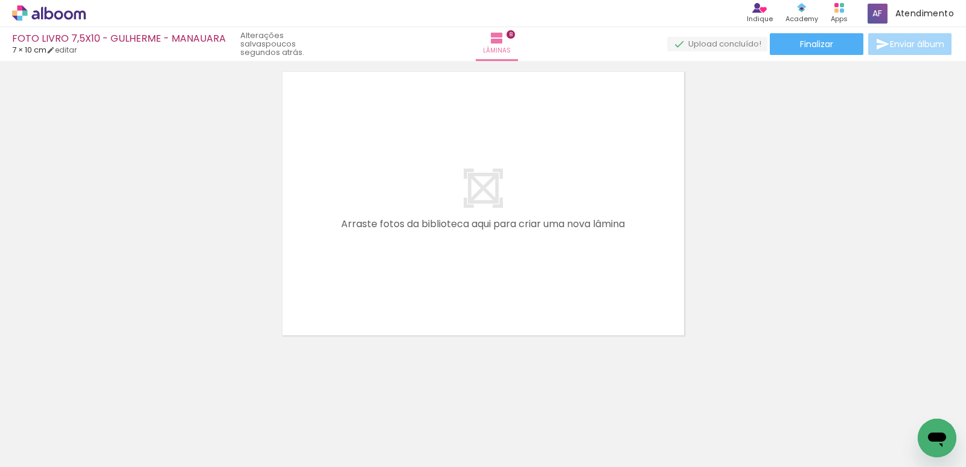
scroll to position [0, 489]
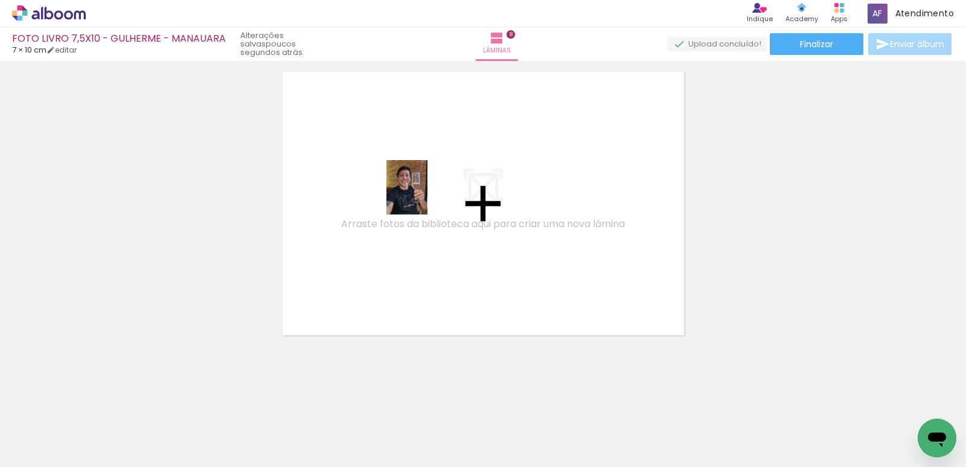
drag, startPoint x: 658, startPoint y: 431, endPoint x: 423, endPoint y: 196, distance: 332.6
click at [423, 196] on quentale-workspace at bounding box center [483, 233] width 966 height 467
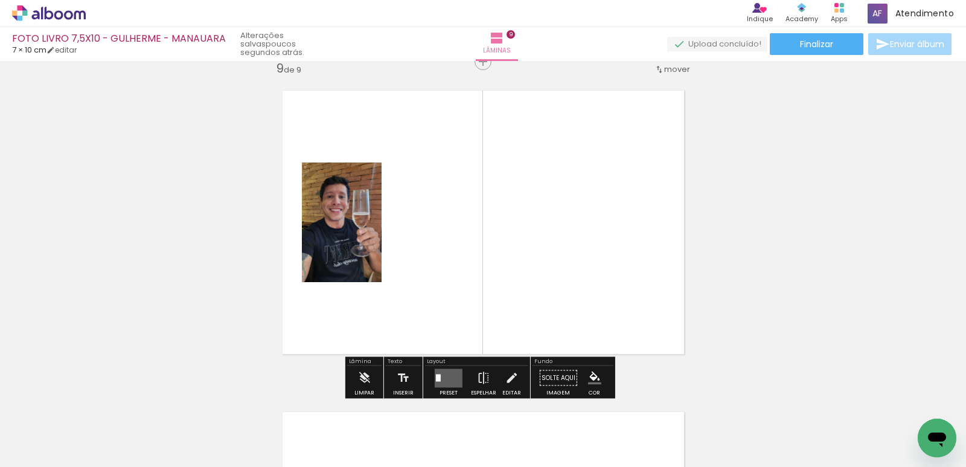
scroll to position [2586, 0]
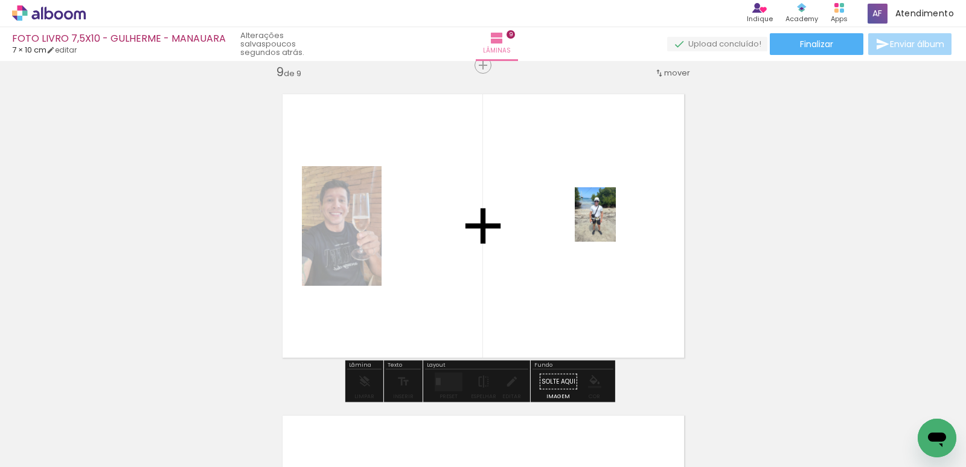
drag, startPoint x: 714, startPoint y: 436, endPoint x: 610, endPoint y: 223, distance: 236.6
click at [610, 223] on quentale-workspace at bounding box center [483, 233] width 966 height 467
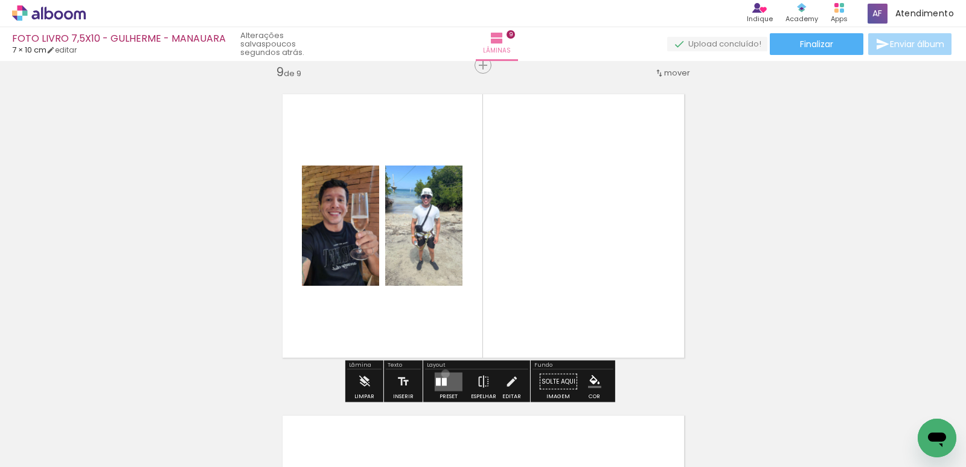
click at [443, 373] on quentale-layouter at bounding box center [449, 381] width 28 height 19
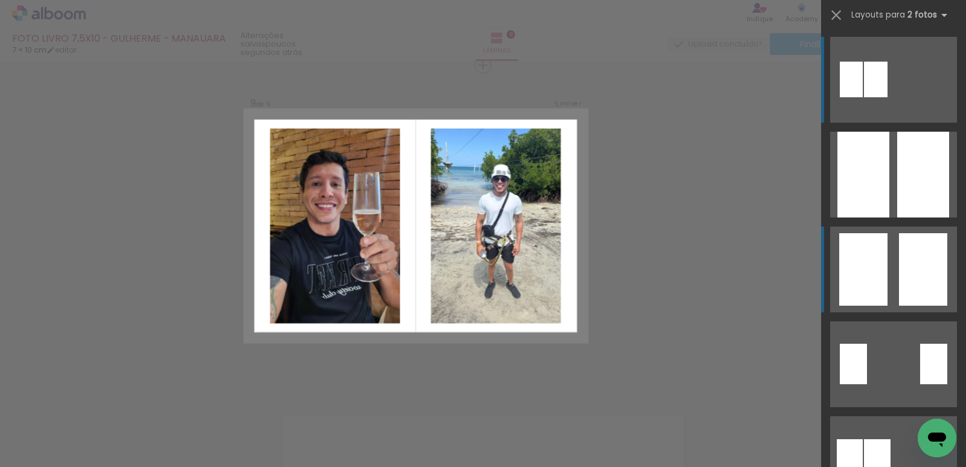
click at [888, 97] on div at bounding box center [876, 80] width 24 height 36
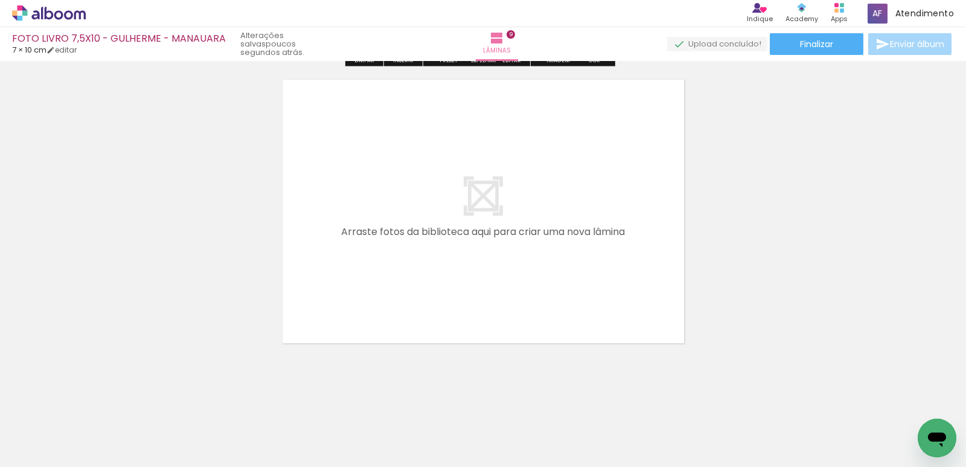
scroll to position [2929, 0]
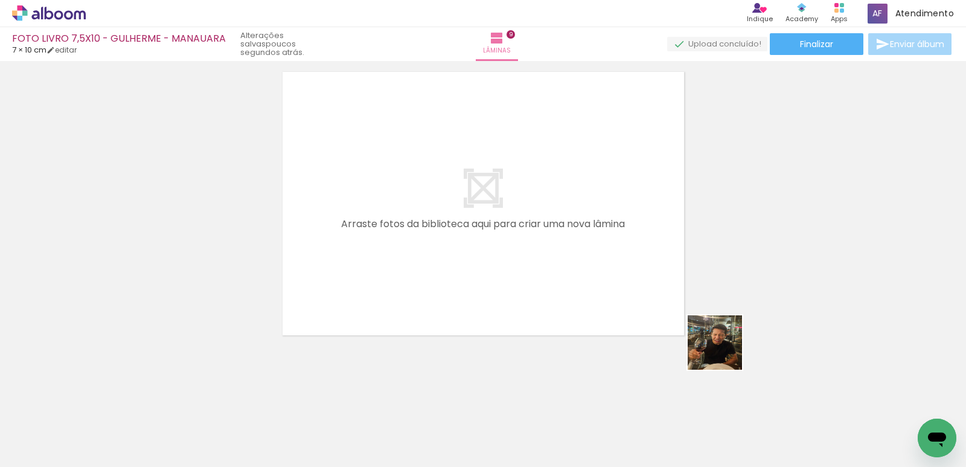
drag, startPoint x: 779, startPoint y: 429, endPoint x: 528, endPoint y: 191, distance: 346.0
click at [528, 191] on quentale-workspace at bounding box center [483, 233] width 966 height 467
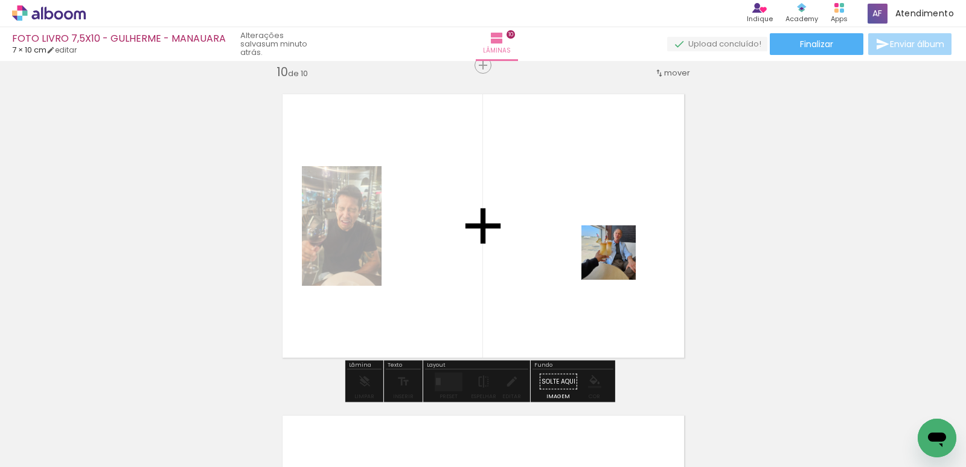
drag, startPoint x: 830, startPoint y: 405, endPoint x: 592, endPoint y: 245, distance: 287.2
click at [592, 245] on quentale-workspace at bounding box center [483, 233] width 966 height 467
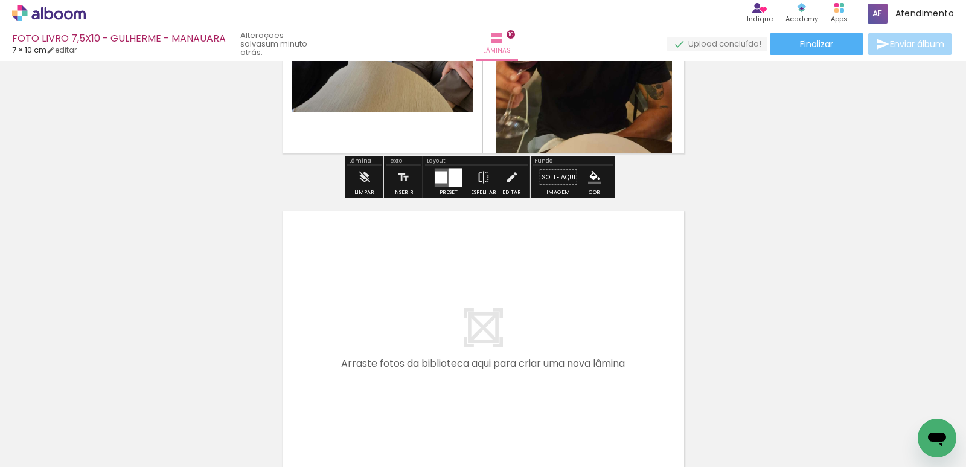
scroll to position [3148, 0]
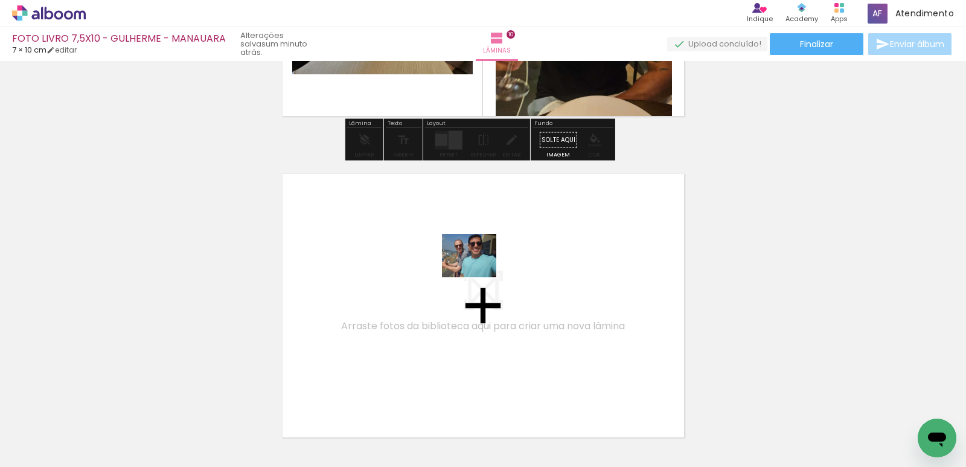
drag, startPoint x: 908, startPoint y: 417, endPoint x: 475, endPoint y: 271, distance: 457.2
click at [475, 271] on quentale-workspace at bounding box center [483, 233] width 966 height 467
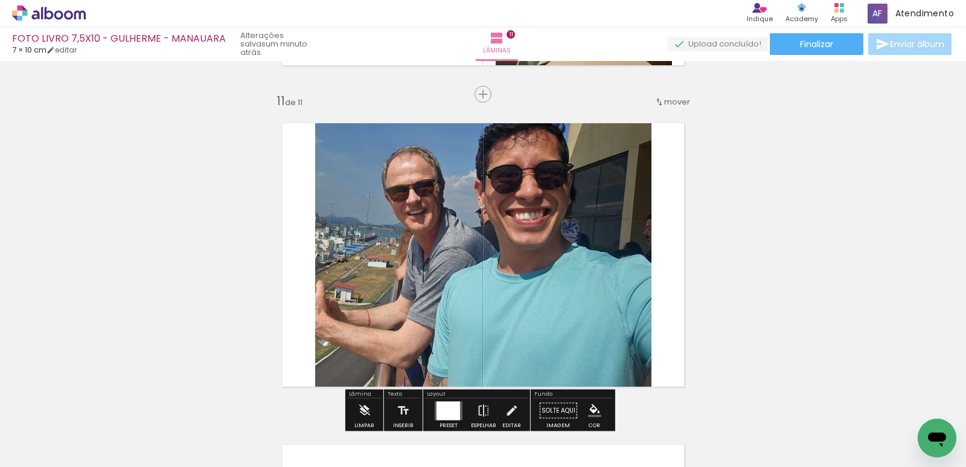
scroll to position [3228, 0]
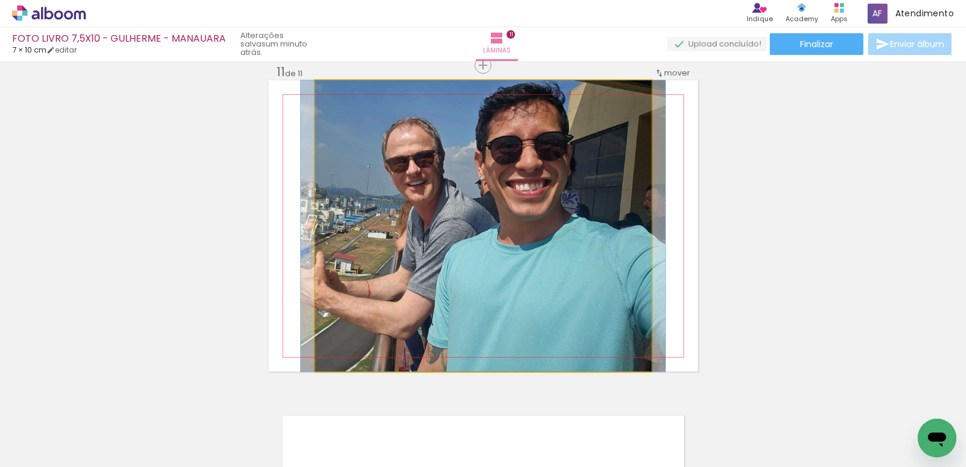
drag, startPoint x: 582, startPoint y: 225, endPoint x: 582, endPoint y: 245, distance: 20.5
click at [566, 200] on quentale-photo at bounding box center [483, 225] width 336 height 291
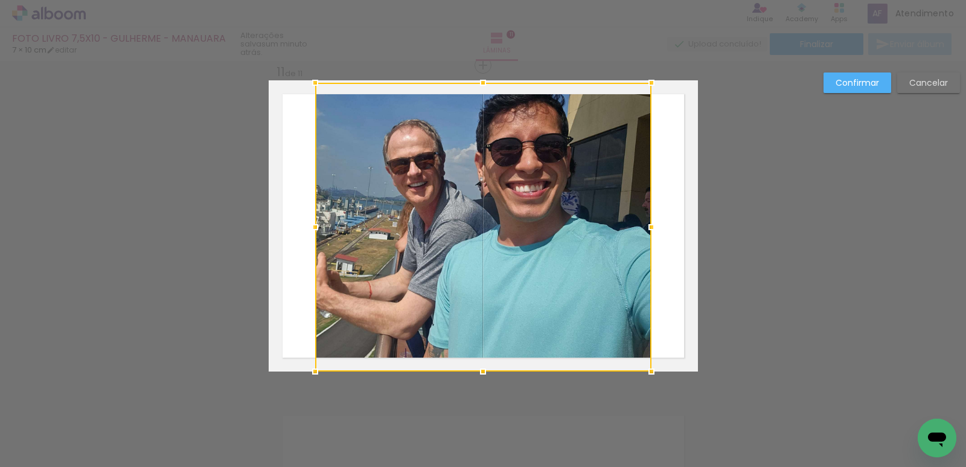
drag, startPoint x: 486, startPoint y: 78, endPoint x: 485, endPoint y: 94, distance: 16.3
click at [485, 94] on div at bounding box center [483, 83] width 24 height 24
drag, startPoint x: 485, startPoint y: 94, endPoint x: 484, endPoint y: 83, distance: 10.9
click at [485, 92] on div at bounding box center [483, 83] width 24 height 24
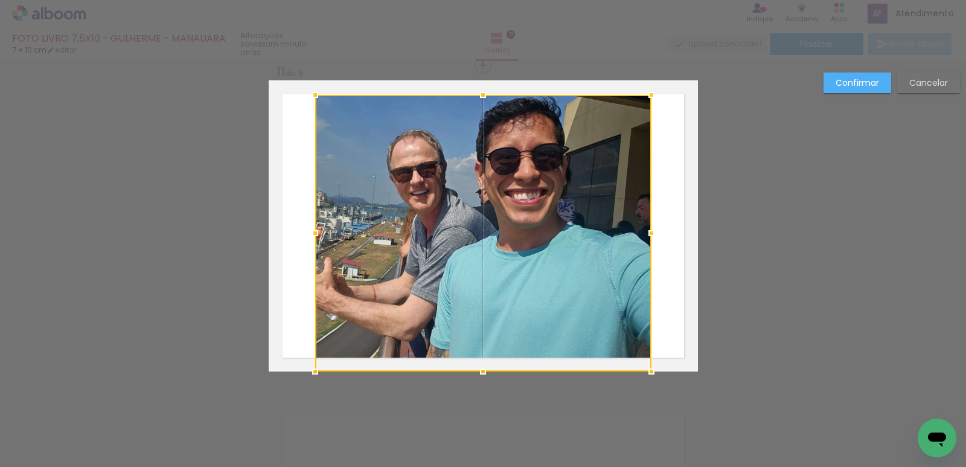
drag, startPoint x: 474, startPoint y: 82, endPoint x: 479, endPoint y: 89, distance: 9.5
click at [479, 89] on div at bounding box center [483, 95] width 24 height 24
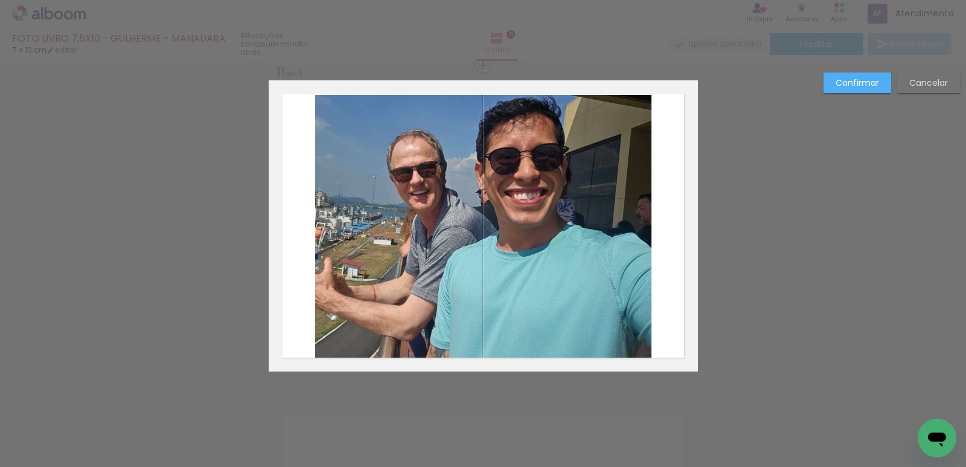
click at [480, 341] on quentale-photo at bounding box center [483, 233] width 336 height 277
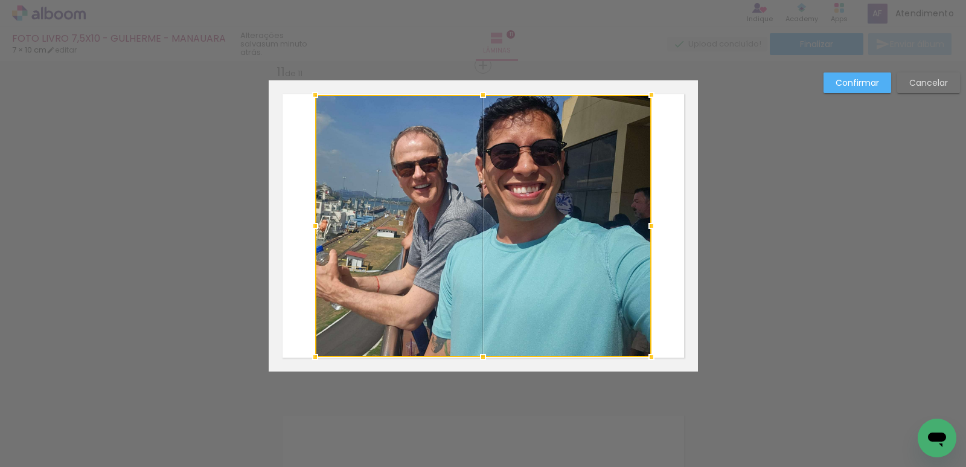
drag, startPoint x: 484, startPoint y: 373, endPoint x: 481, endPoint y: 350, distance: 23.7
click at [481, 350] on div at bounding box center [483, 357] width 24 height 24
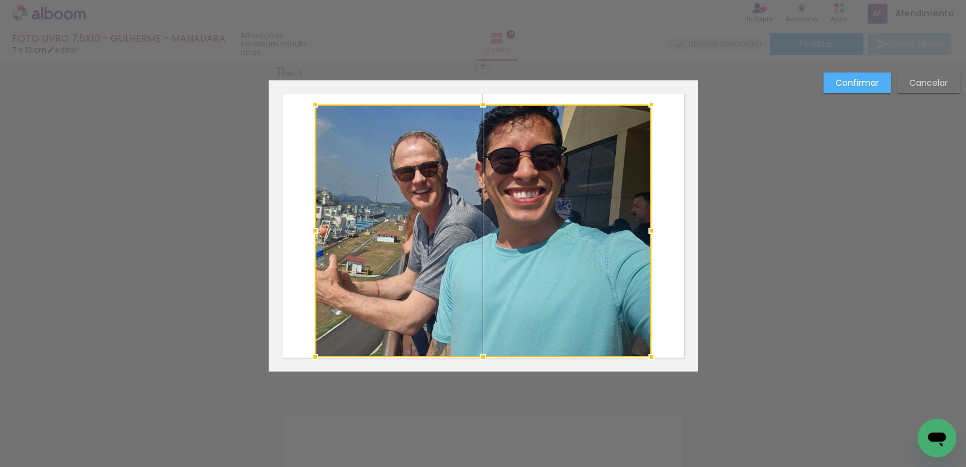
drag, startPoint x: 479, startPoint y: 92, endPoint x: 482, endPoint y: 101, distance: 10.0
click at [482, 101] on div at bounding box center [483, 104] width 24 height 24
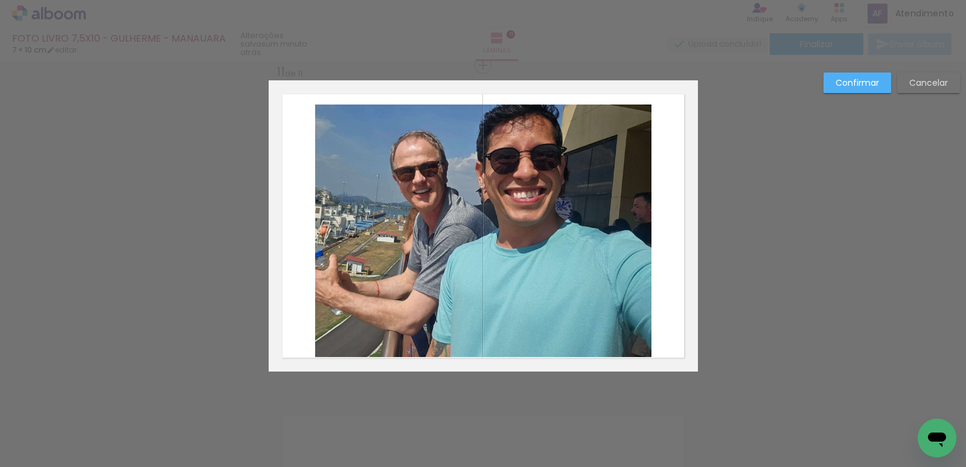
click at [574, 220] on quentale-photo at bounding box center [483, 230] width 336 height 252
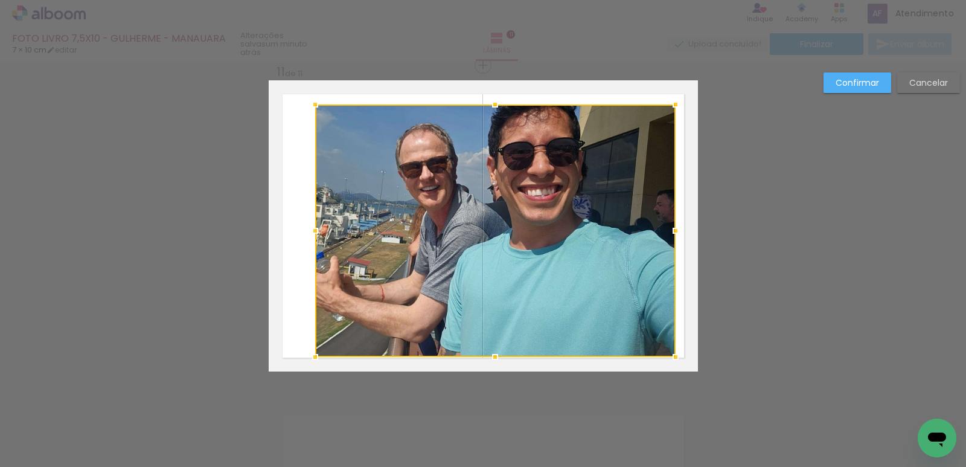
drag, startPoint x: 647, startPoint y: 232, endPoint x: 671, endPoint y: 231, distance: 24.2
click at [671, 231] on div at bounding box center [676, 231] width 24 height 24
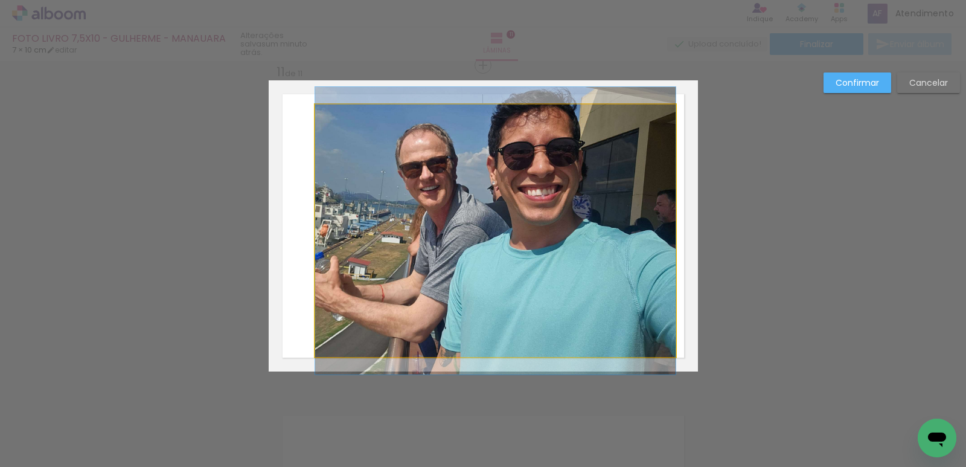
click at [339, 240] on quentale-photo at bounding box center [495, 230] width 360 height 252
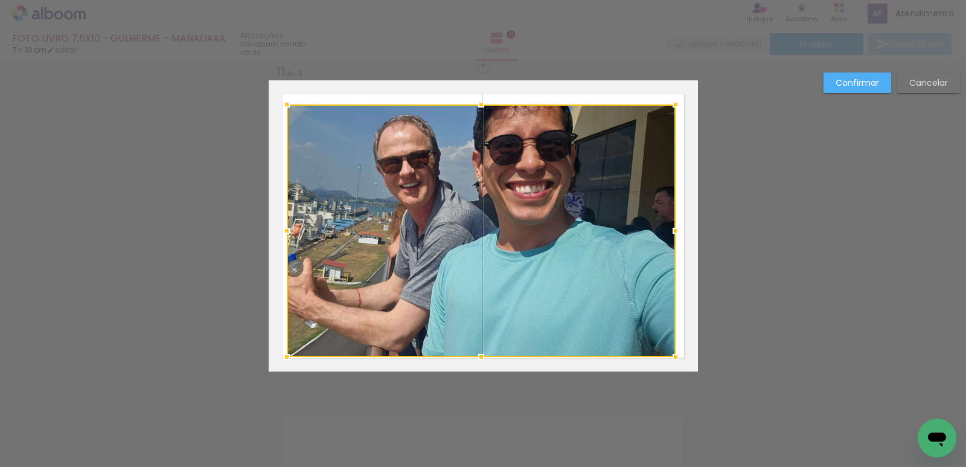
drag, startPoint x: 309, startPoint y: 232, endPoint x: 280, endPoint y: 231, distance: 28.4
click at [280, 231] on div at bounding box center [287, 231] width 24 height 24
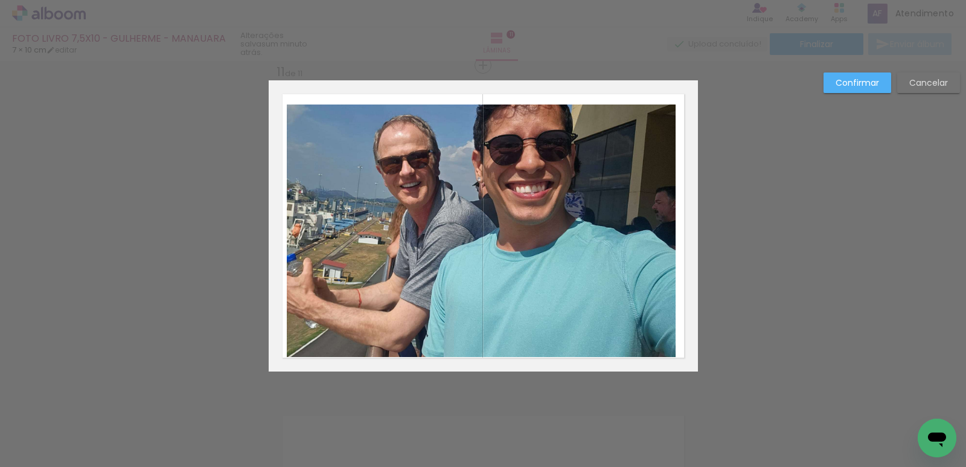
click at [481, 333] on quentale-photo at bounding box center [481, 230] width 389 height 252
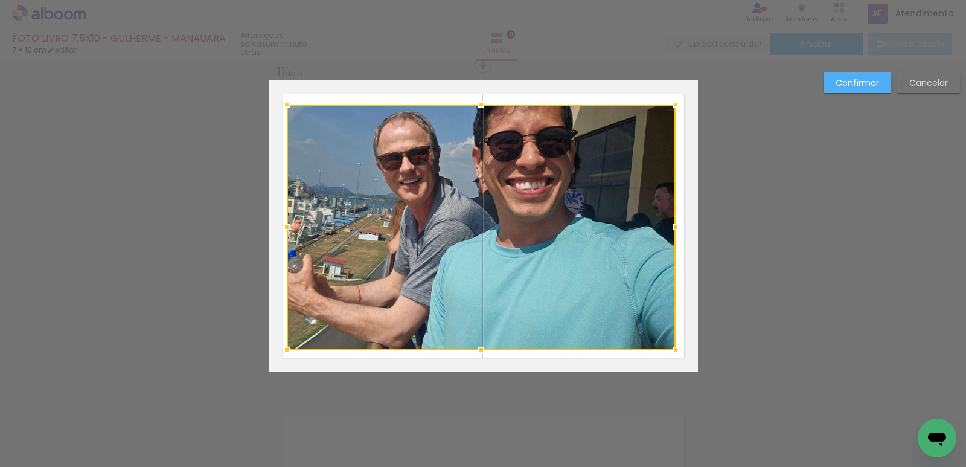
drag, startPoint x: 481, startPoint y: 357, endPoint x: 479, endPoint y: 350, distance: 7.5
click at [479, 350] on div at bounding box center [481, 350] width 24 height 24
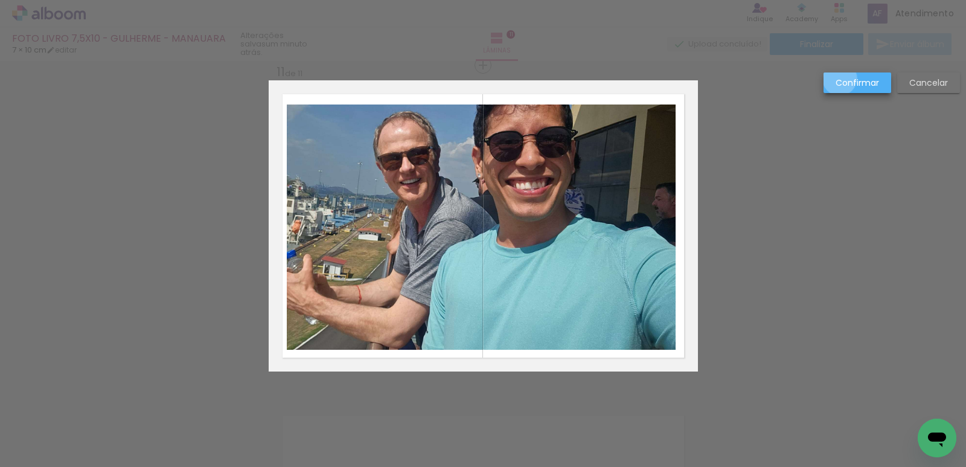
click at [0, 0] on slot "Confirmar" at bounding box center [0, 0] width 0 height 0
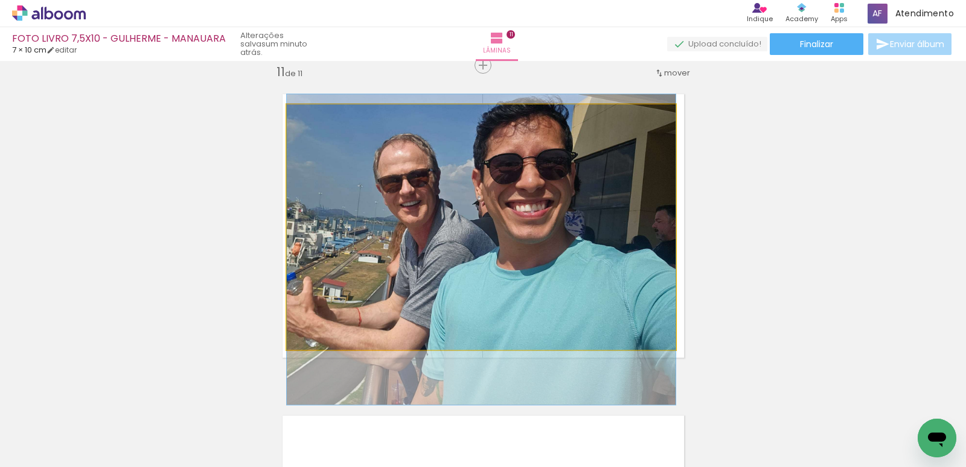
drag, startPoint x: 497, startPoint y: 214, endPoint x: 487, endPoint y: 236, distance: 24.6
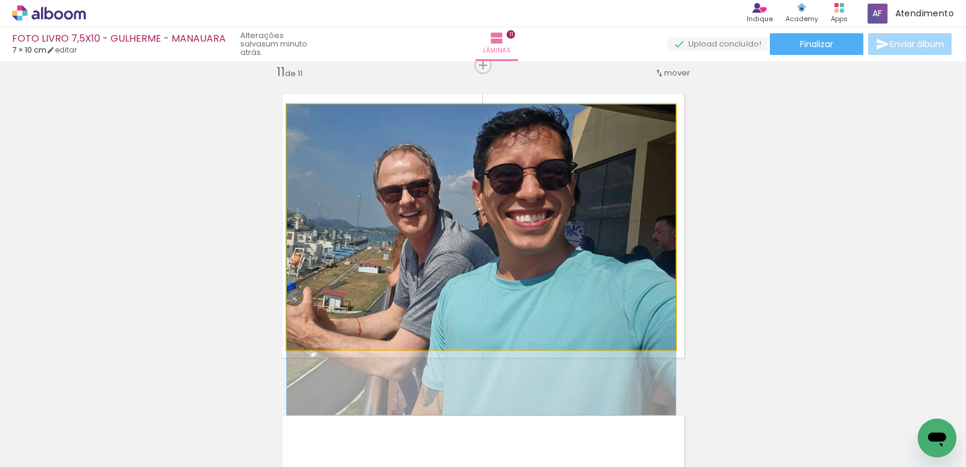
drag, startPoint x: 574, startPoint y: 193, endPoint x: 572, endPoint y: 209, distance: 16.3
click at [484, 250] on quentale-photo at bounding box center [481, 226] width 389 height 245
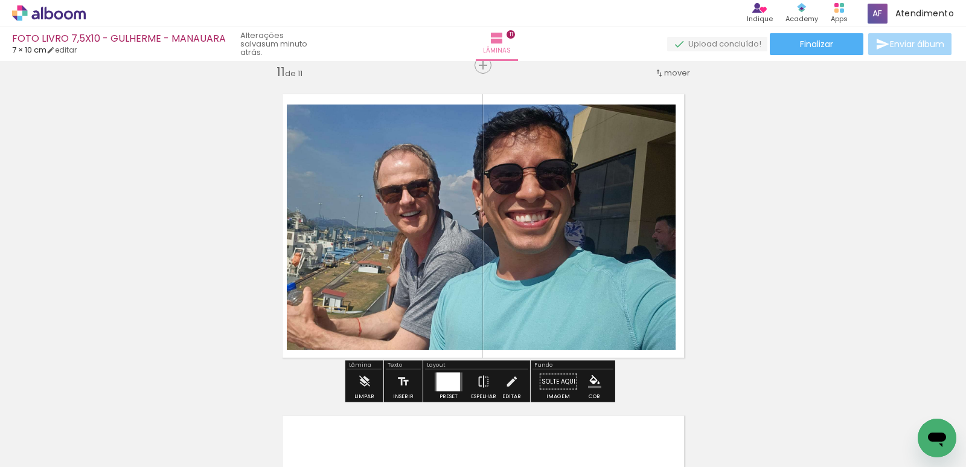
click at [554, 199] on quentale-photo at bounding box center [481, 226] width 389 height 245
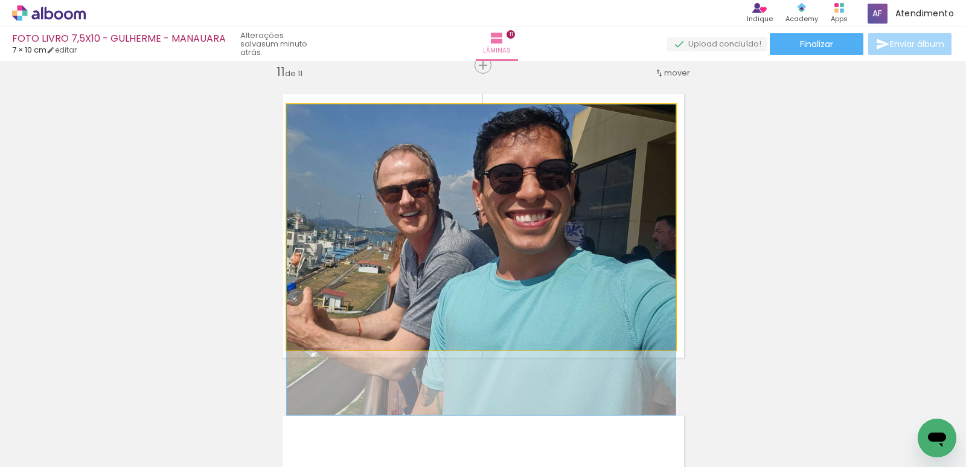
click at [554, 199] on quentale-photo at bounding box center [481, 226] width 389 height 245
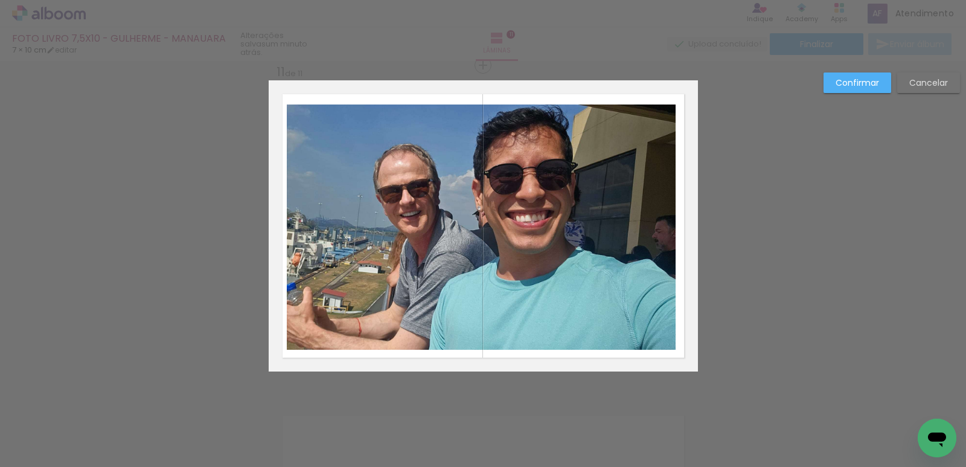
click at [484, 202] on quentale-photo at bounding box center [481, 226] width 389 height 245
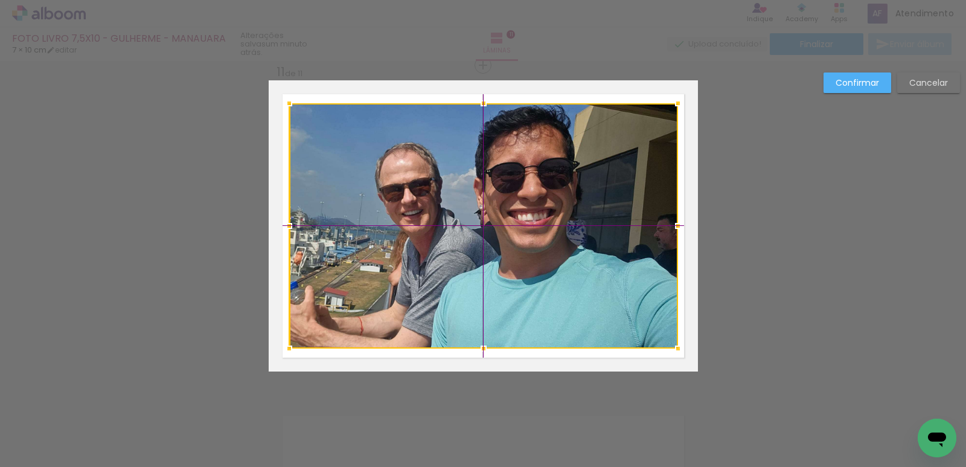
click at [513, 211] on div at bounding box center [483, 225] width 389 height 245
click at [0, 0] on slot "Confirmar" at bounding box center [0, 0] width 0 height 0
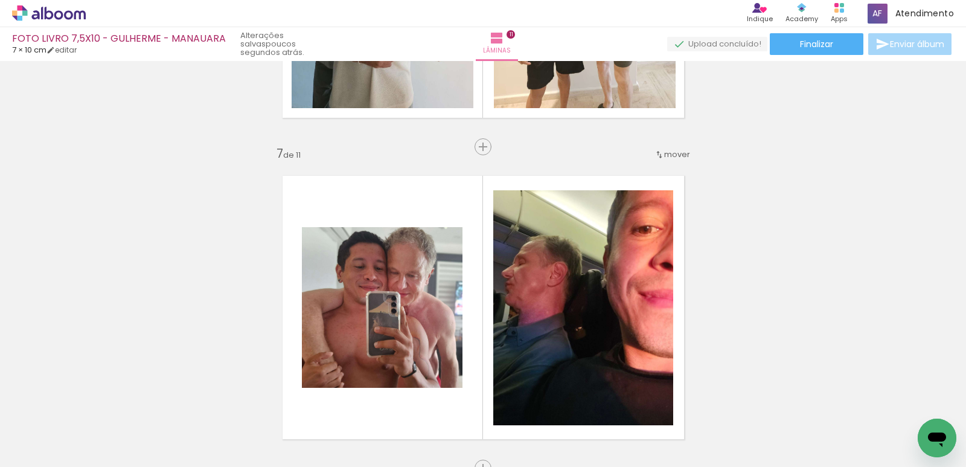
scroll to position [1821, 0]
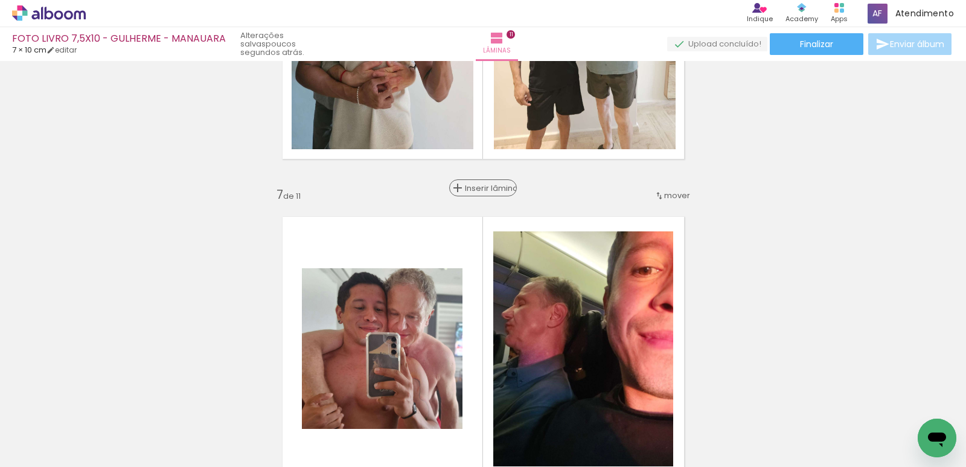
click at [479, 187] on span "Inserir lâmina" at bounding box center [488, 188] width 47 height 8
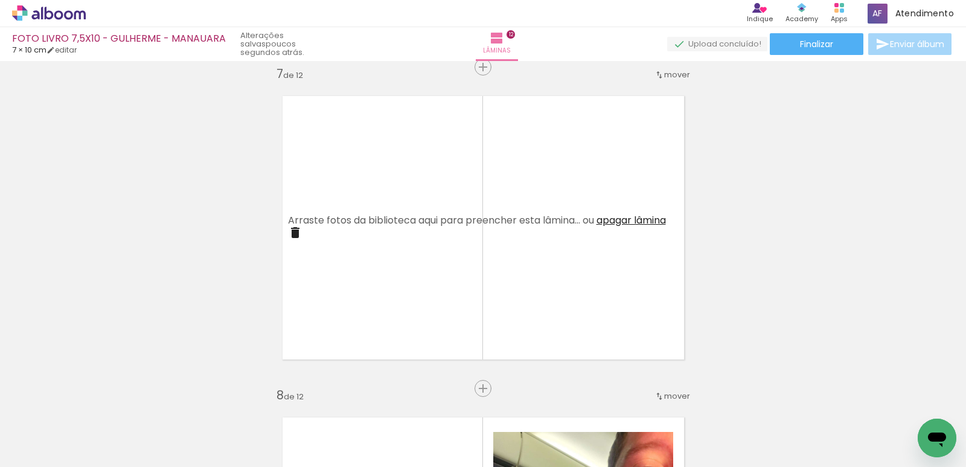
scroll to position [2123, 0]
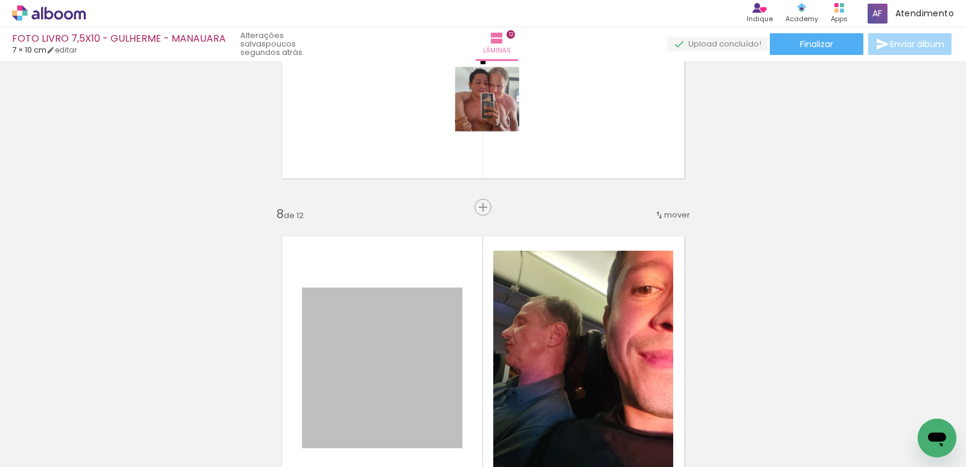
drag, startPoint x: 402, startPoint y: 294, endPoint x: 597, endPoint y: 181, distance: 225.7
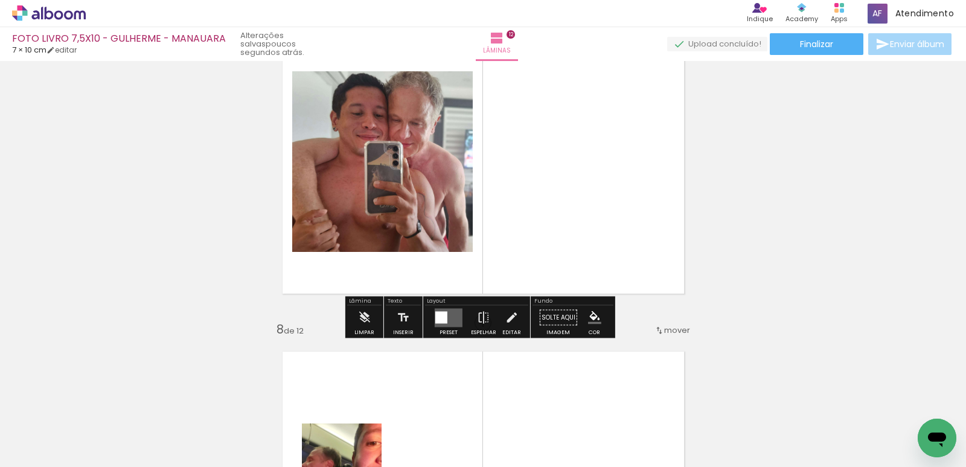
scroll to position [1941, 0]
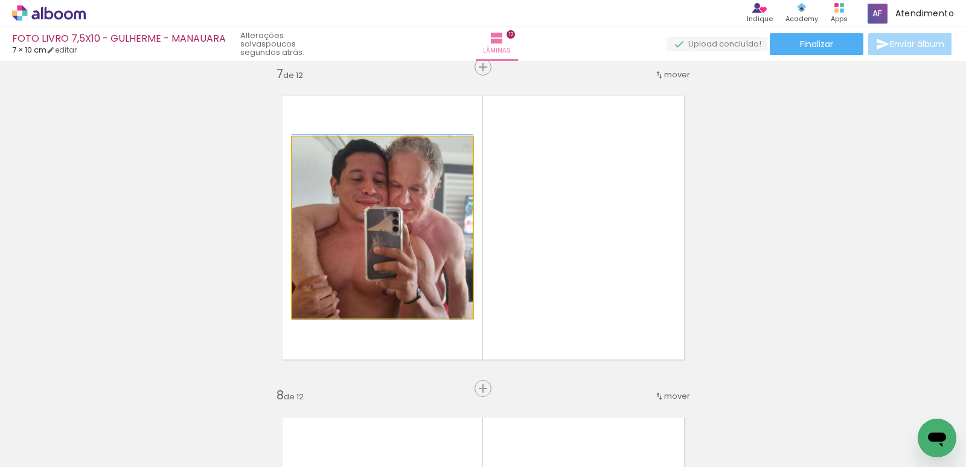
click at [419, 237] on quentale-photo at bounding box center [382, 227] width 181 height 181
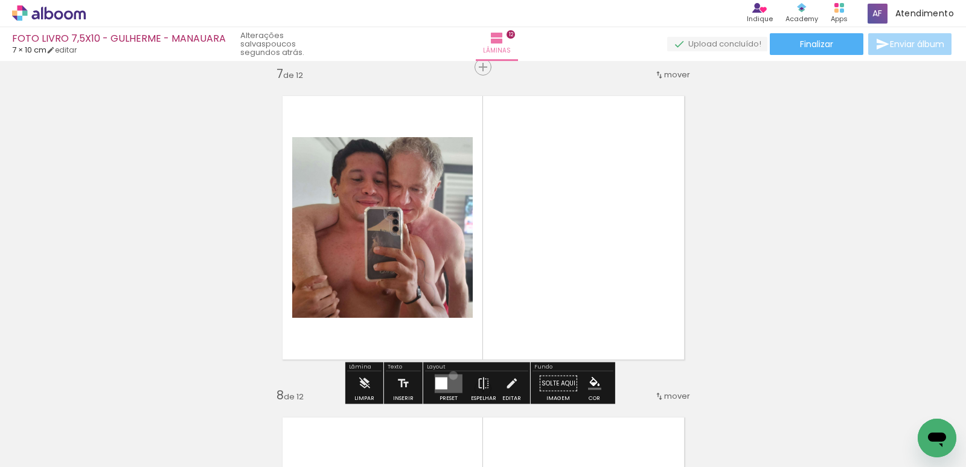
click at [450, 375] on quentale-layouter at bounding box center [449, 383] width 28 height 19
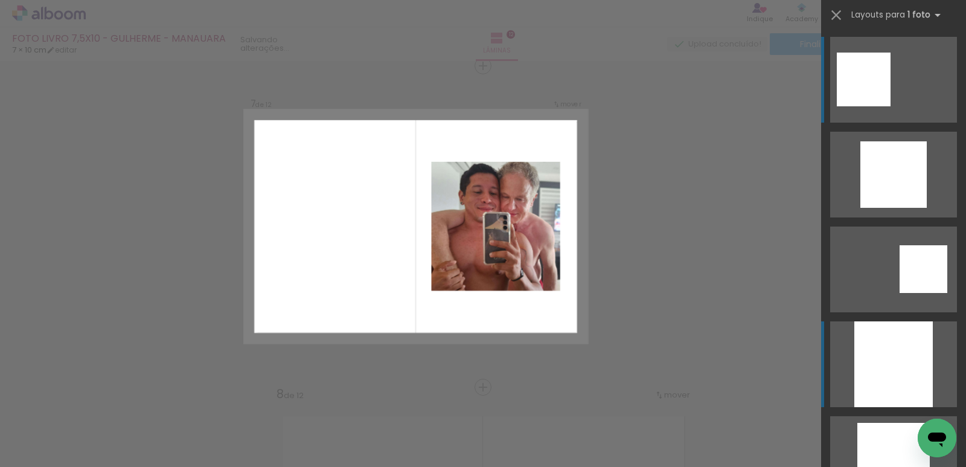
scroll to position [1943, 0]
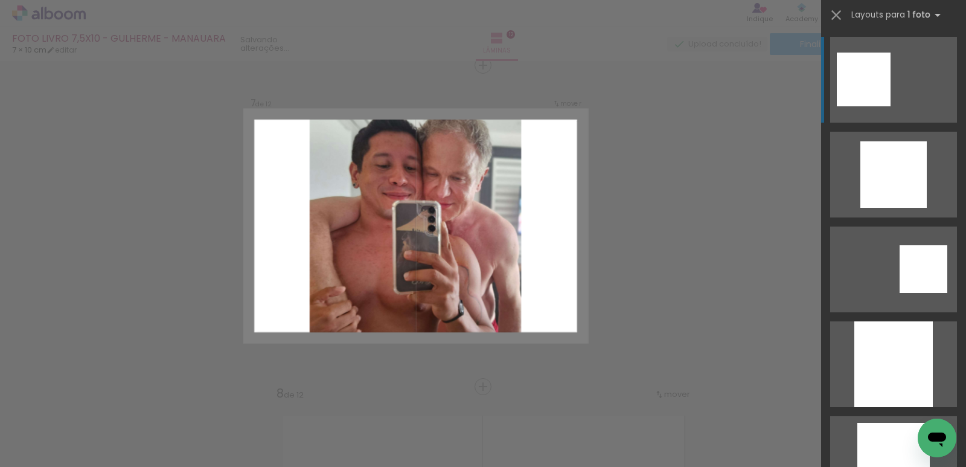
drag, startPoint x: 899, startPoint y: 329, endPoint x: 894, endPoint y: 354, distance: 25.7
click at [898, 331] on div at bounding box center [893, 364] width 79 height 86
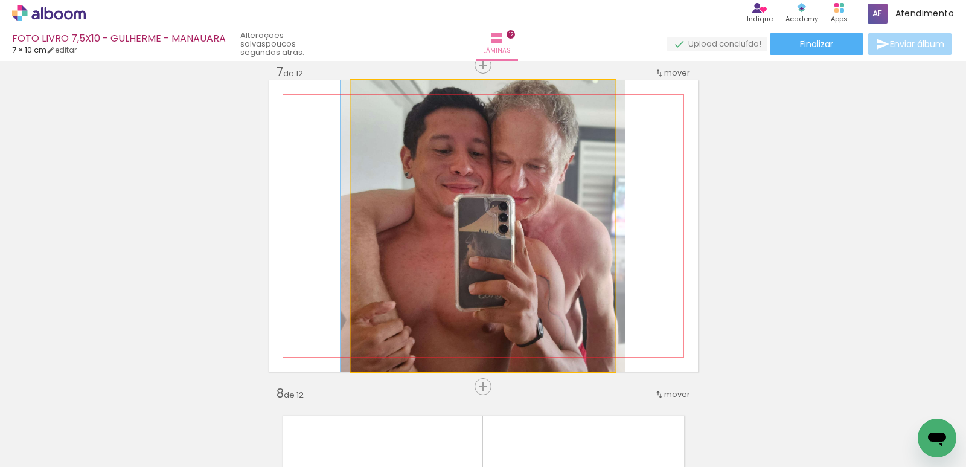
click at [514, 196] on quentale-photo at bounding box center [483, 225] width 264 height 291
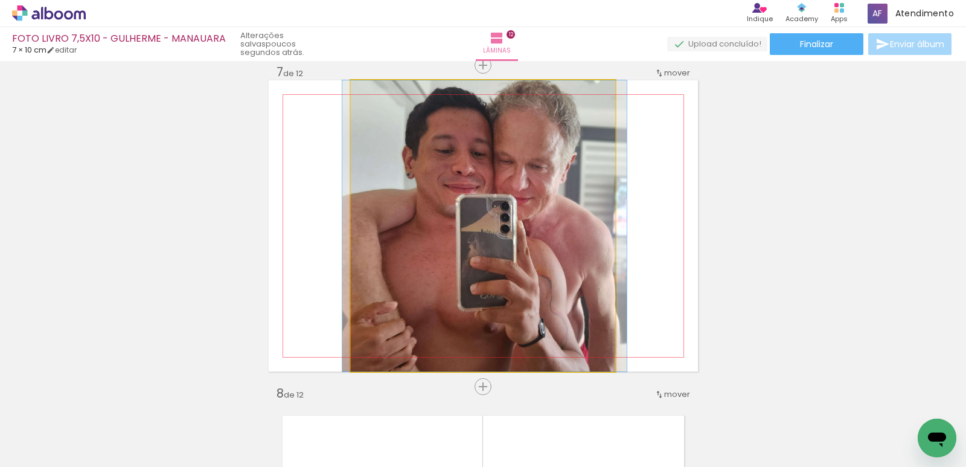
drag, startPoint x: 545, startPoint y: 168, endPoint x: 547, endPoint y: 197, distance: 29.0
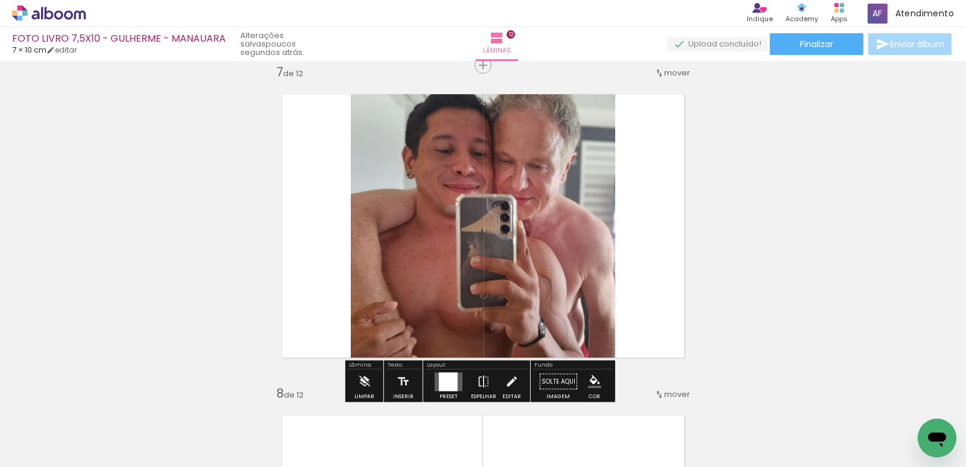
click at [531, 167] on quentale-photo at bounding box center [483, 225] width 264 height 291
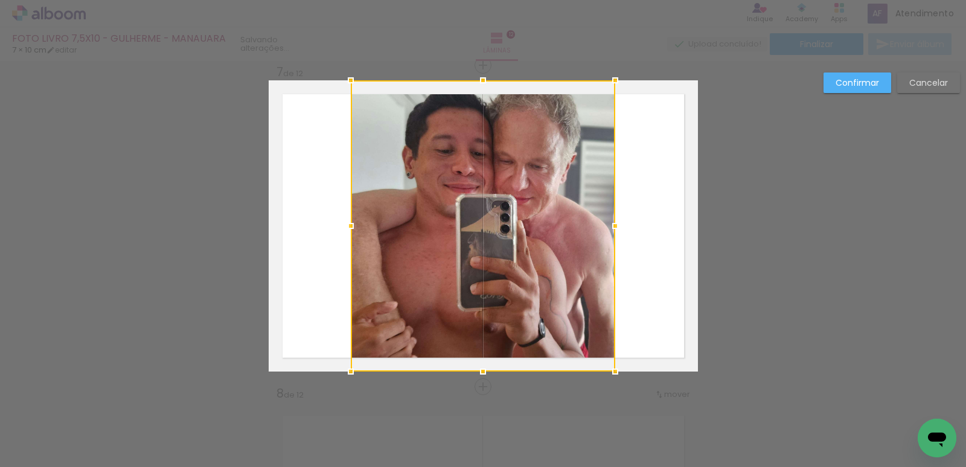
click at [531, 167] on div at bounding box center [483, 225] width 264 height 291
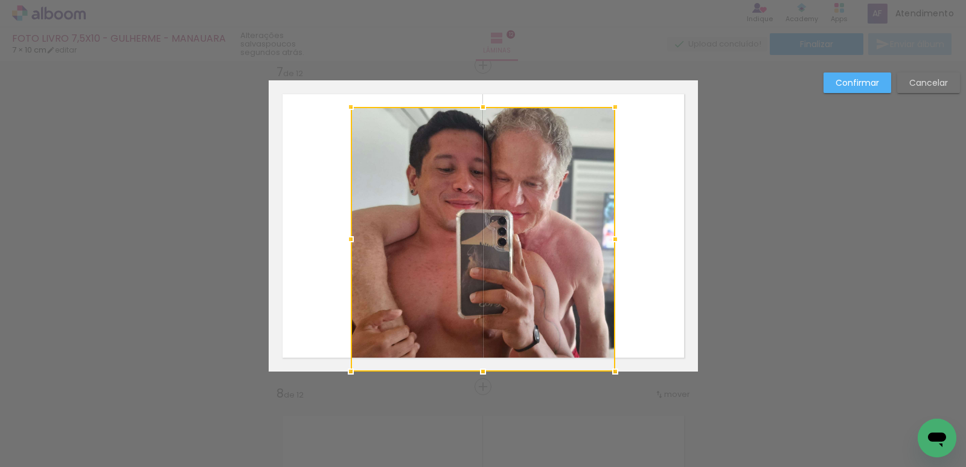
drag, startPoint x: 479, startPoint y: 83, endPoint x: 479, endPoint y: 111, distance: 28.4
click at [479, 111] on div at bounding box center [483, 107] width 24 height 24
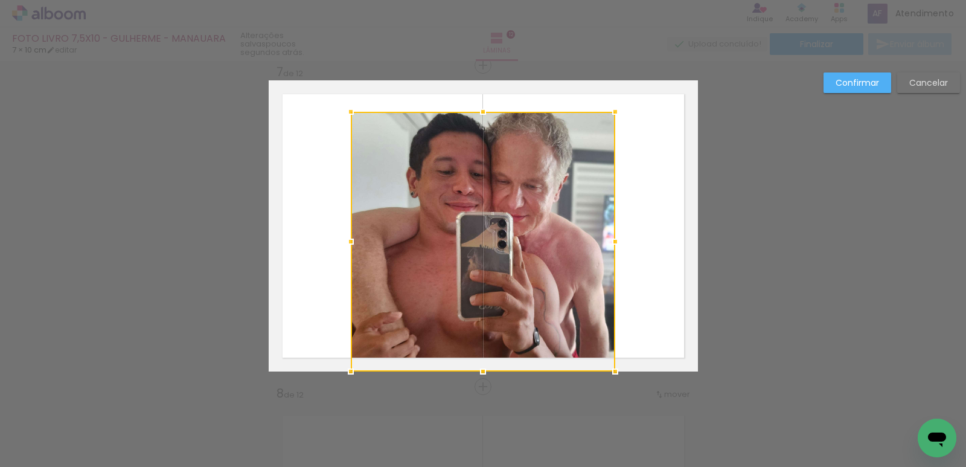
drag, startPoint x: 482, startPoint y: 73, endPoint x: 481, endPoint y: 104, distance: 31.4
click at [481, 104] on div at bounding box center [483, 112] width 24 height 24
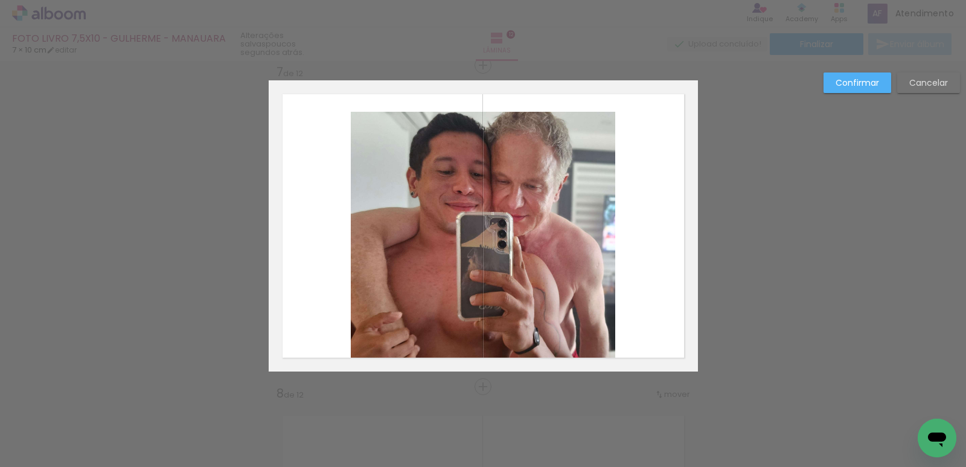
click at [490, 331] on quentale-photo at bounding box center [483, 242] width 264 height 260
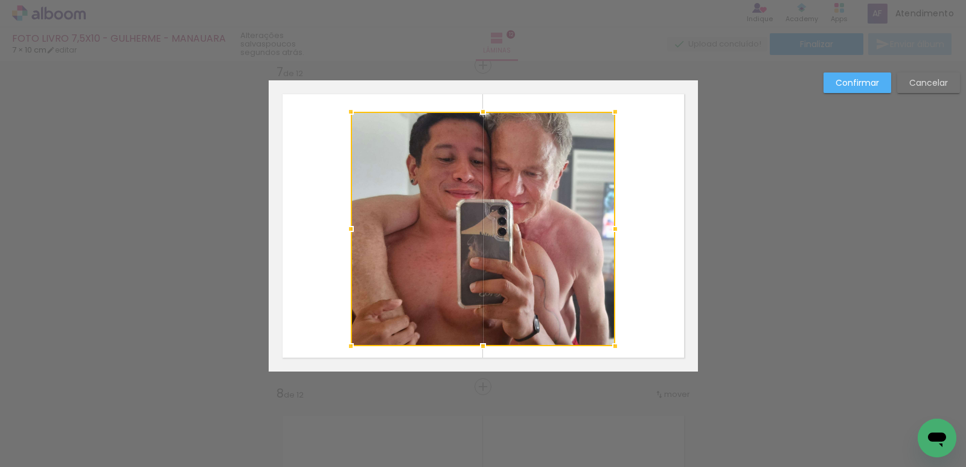
drag, startPoint x: 479, startPoint y: 365, endPoint x: 482, endPoint y: 345, distance: 19.5
click at [482, 345] on div at bounding box center [483, 346] width 24 height 24
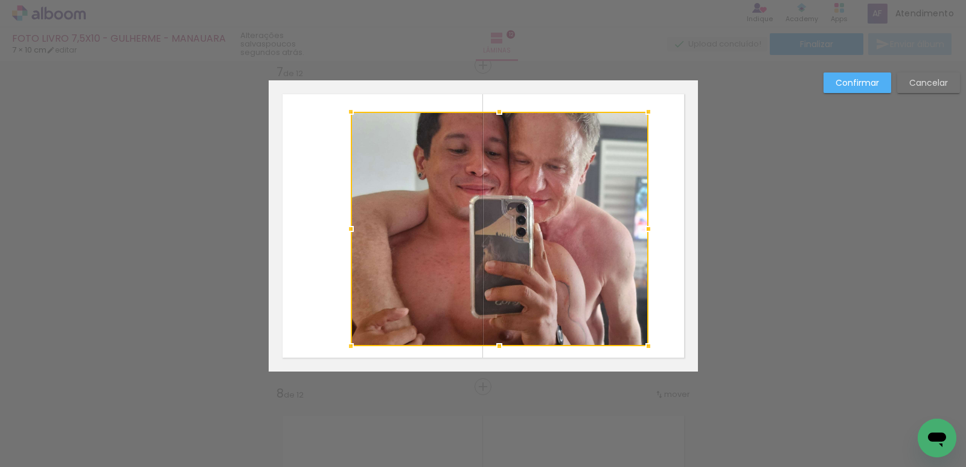
drag, startPoint x: 610, startPoint y: 224, endPoint x: 644, endPoint y: 224, distance: 33.2
click at [644, 224] on div at bounding box center [648, 229] width 24 height 24
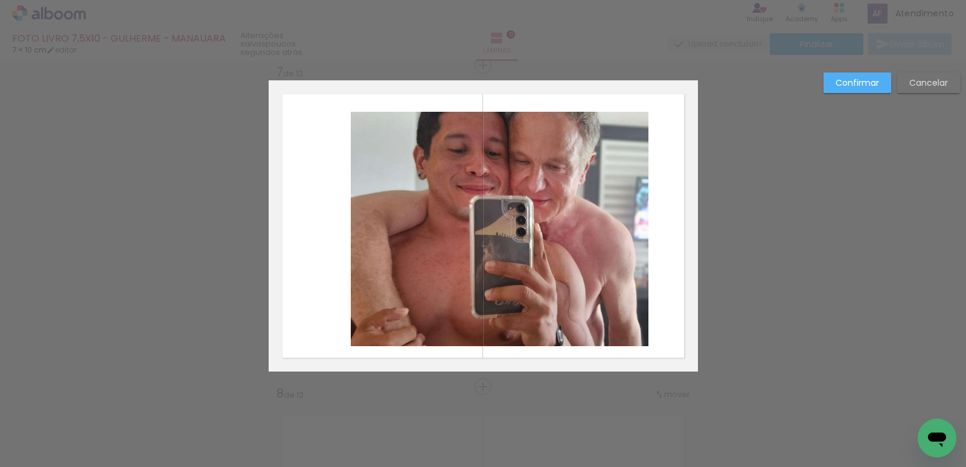
click at [564, 196] on quentale-photo at bounding box center [500, 229] width 298 height 234
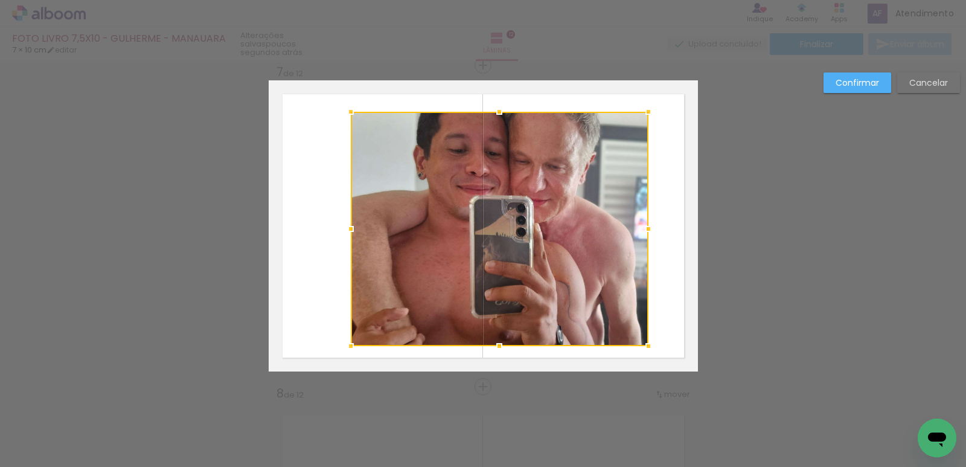
click at [564, 196] on div at bounding box center [500, 229] width 298 height 234
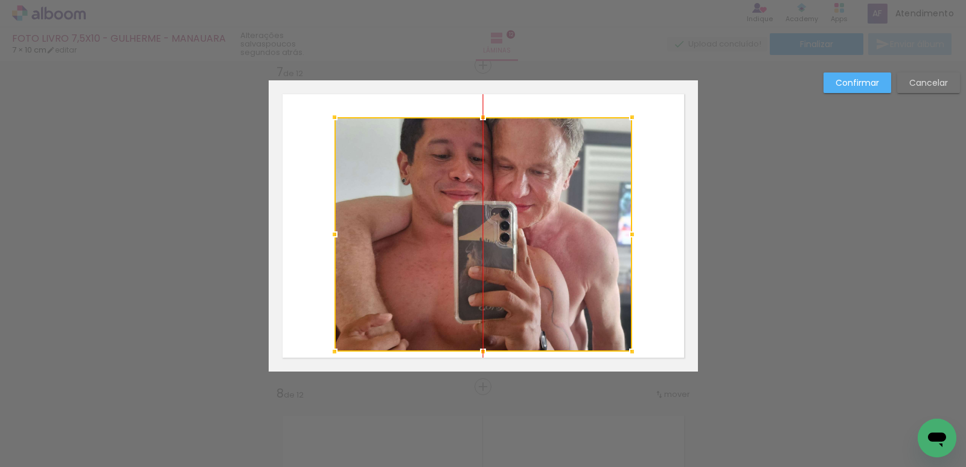
drag, startPoint x: 571, startPoint y: 187, endPoint x: 556, endPoint y: 193, distance: 16.6
click at [556, 193] on div at bounding box center [484, 234] width 298 height 234
drag, startPoint x: 867, startPoint y: 69, endPoint x: 866, endPoint y: 78, distance: 9.1
click at [867, 72] on div "Confirmar Cancelar" at bounding box center [483, 220] width 966 height 4205
click at [0, 0] on slot "Confirmar" at bounding box center [0, 0] width 0 height 0
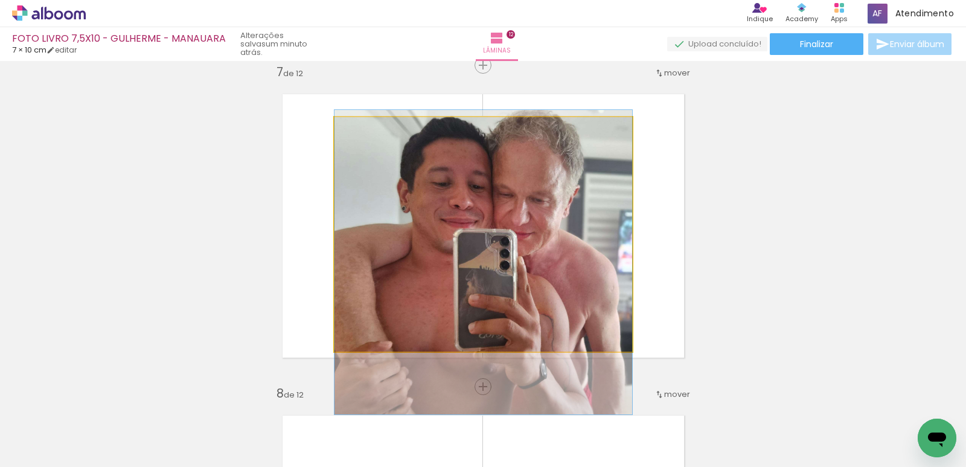
drag, startPoint x: 546, startPoint y: 202, endPoint x: 542, endPoint y: 229, distance: 28.2
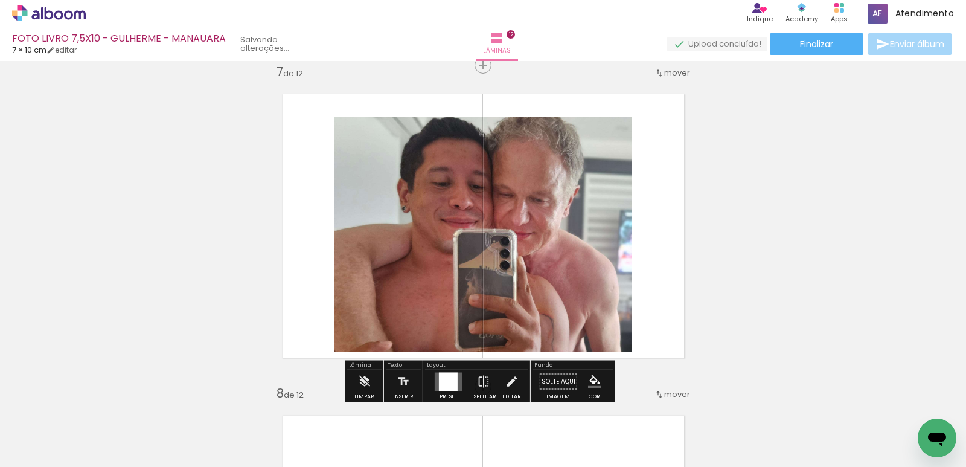
click at [756, 208] on div "Inserir lâmina 1 de 12 Inserir lâmina 2 de 12 Inserir lâmina 3 de 12 Inserir lâ…" at bounding box center [483, 210] width 966 height 4177
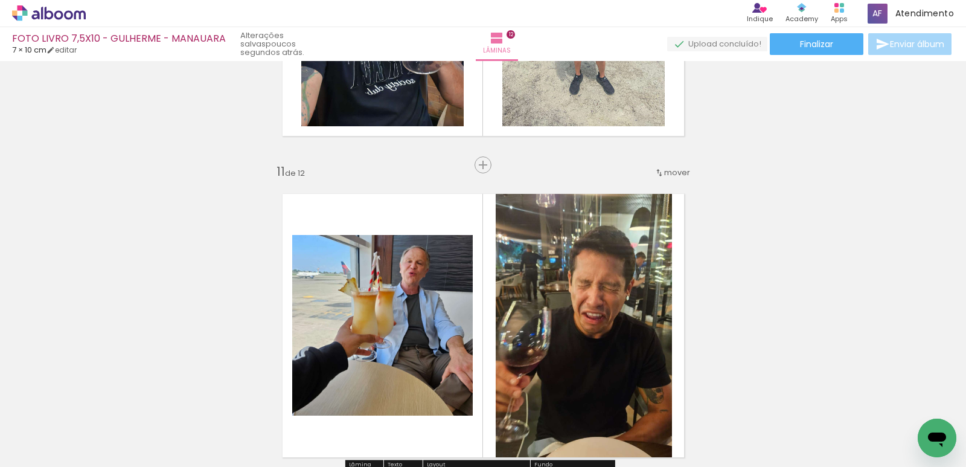
scroll to position [3108, 0]
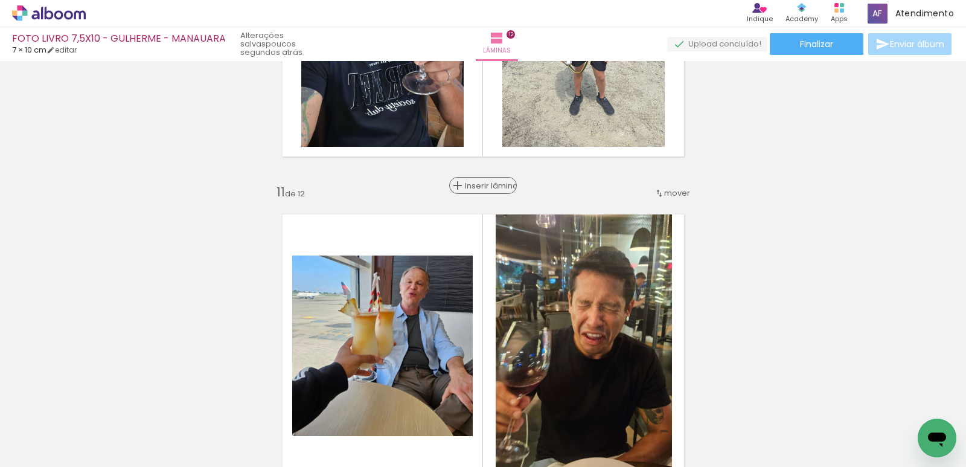
click at [476, 182] on span "Inserir lâmina" at bounding box center [488, 186] width 47 height 8
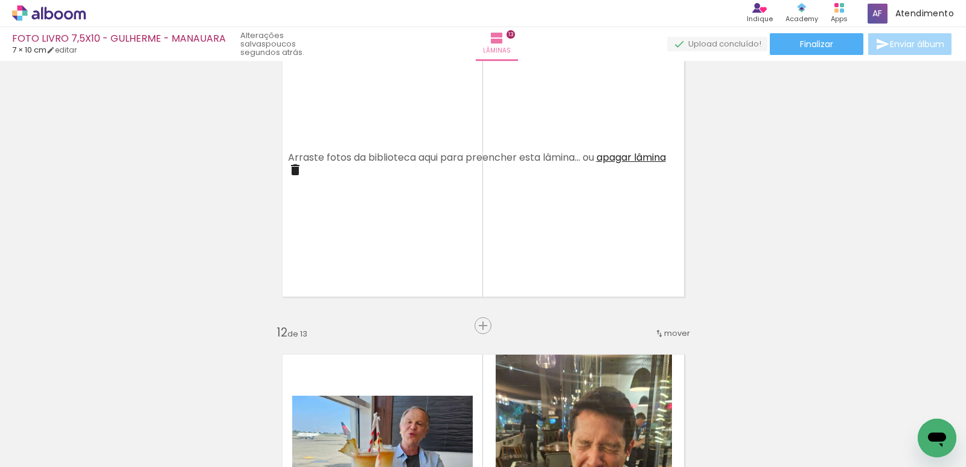
scroll to position [3351, 0]
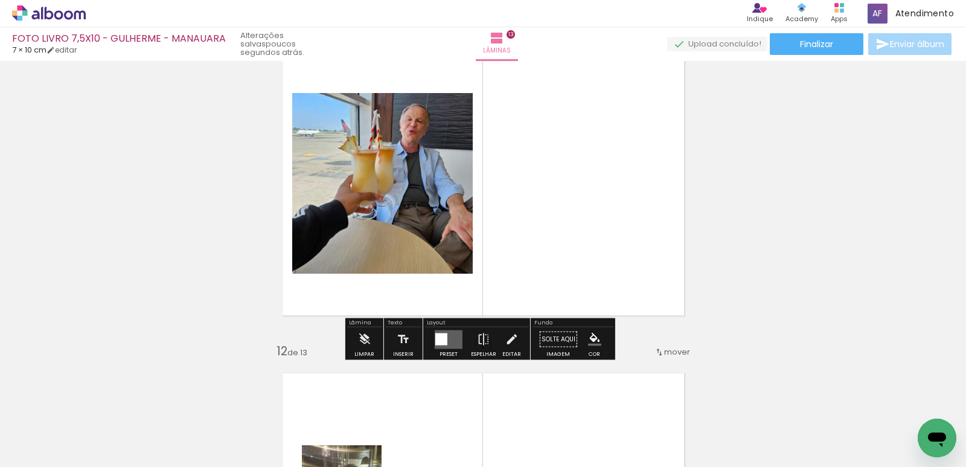
scroll to position [3289, 0]
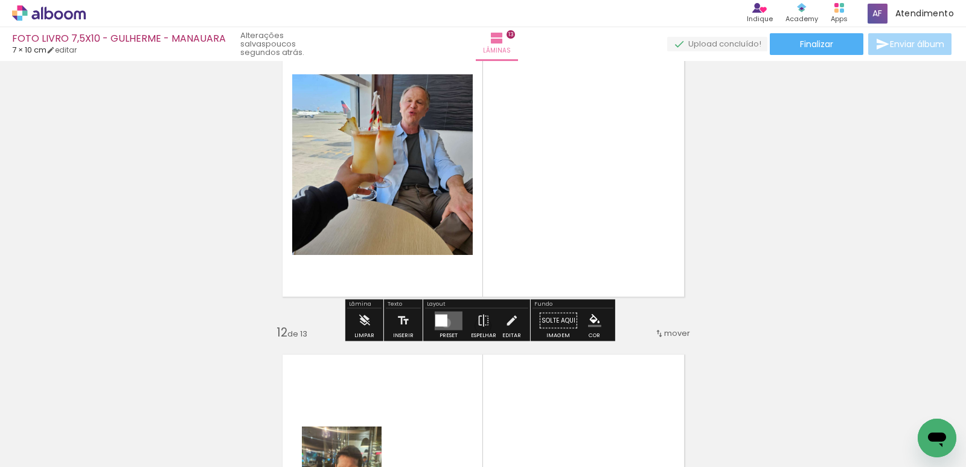
click at [443, 322] on div at bounding box center [441, 320] width 12 height 12
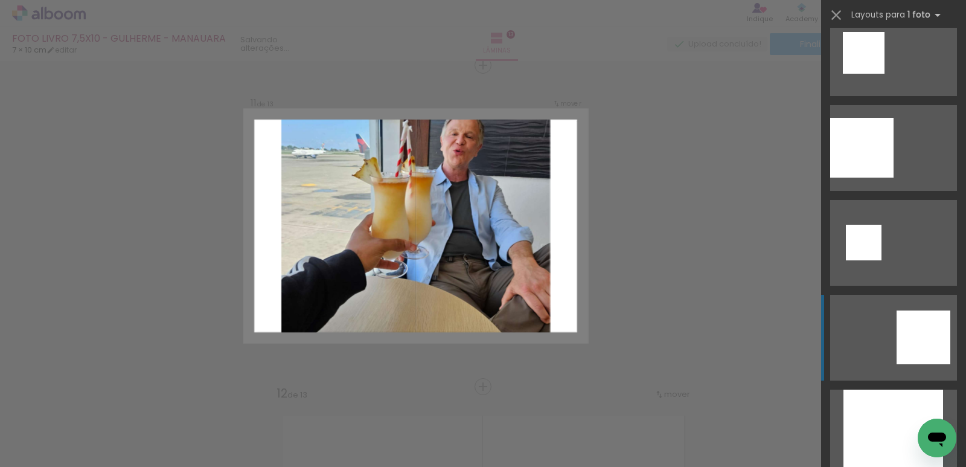
scroll to position [845, 0]
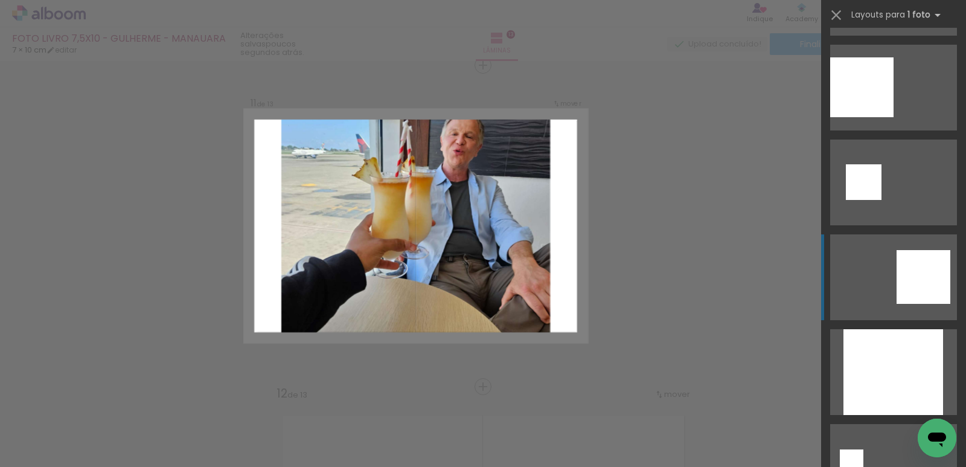
drag, startPoint x: 882, startPoint y: 356, endPoint x: 700, endPoint y: 325, distance: 184.5
click at [882, 357] on div at bounding box center [894, 372] width 100 height 86
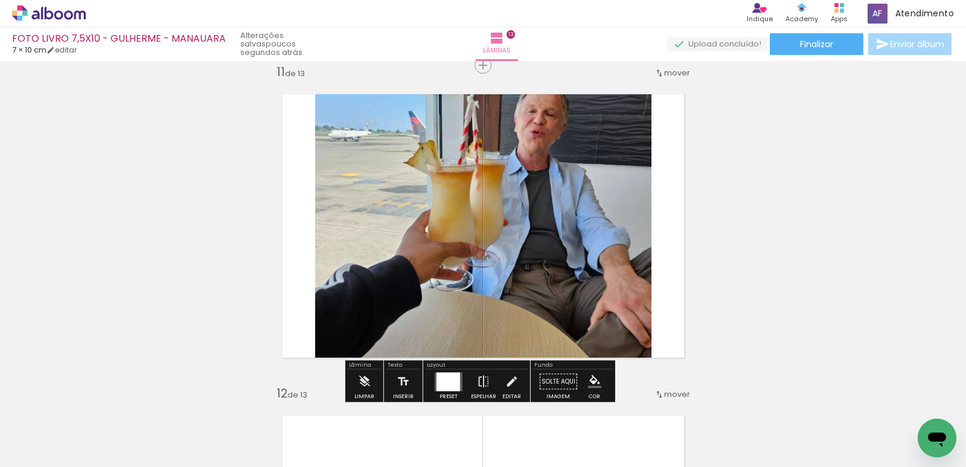
click at [509, 194] on quentale-photo at bounding box center [483, 225] width 336 height 291
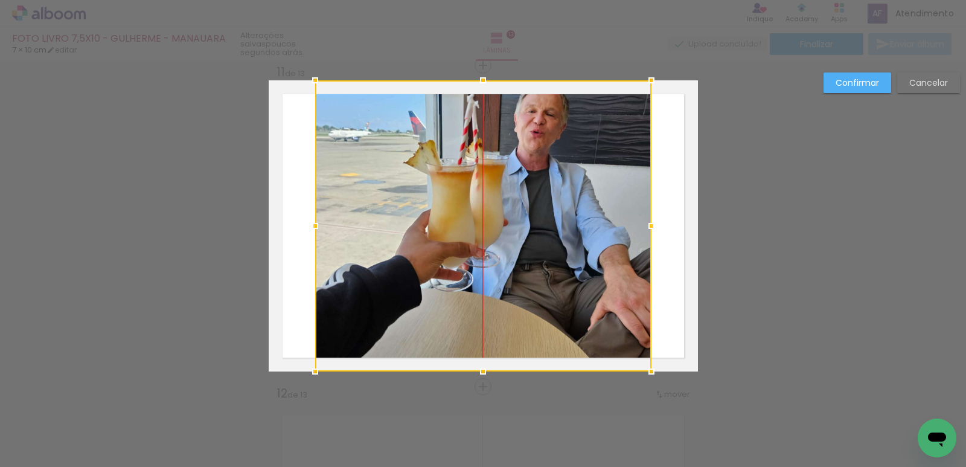
drag, startPoint x: 509, startPoint y: 165, endPoint x: 501, endPoint y: 168, distance: 9.2
click at [507, 197] on div at bounding box center [483, 225] width 336 height 291
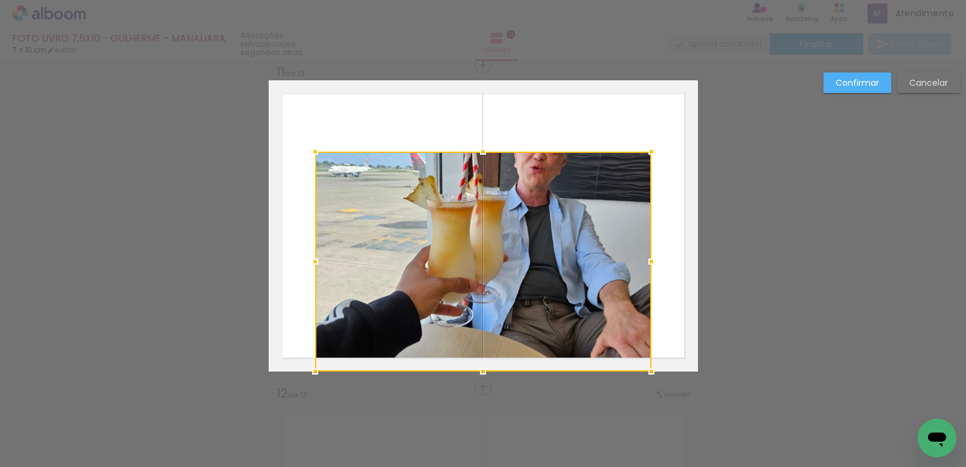
drag, startPoint x: 482, startPoint y: 74, endPoint x: 484, endPoint y: 114, distance: 39.3
click at [484, 114] on album-spread "11 de 13" at bounding box center [483, 225] width 429 height 291
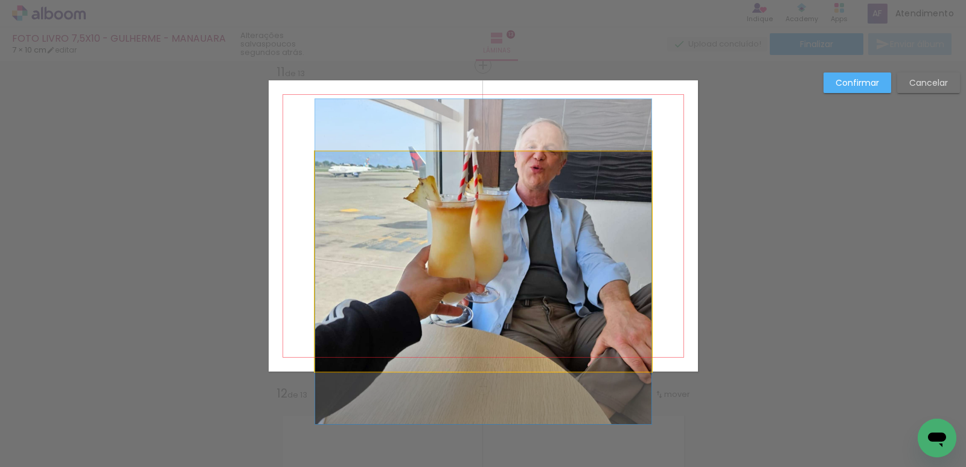
click at [553, 287] on quentale-photo at bounding box center [483, 262] width 336 height 220
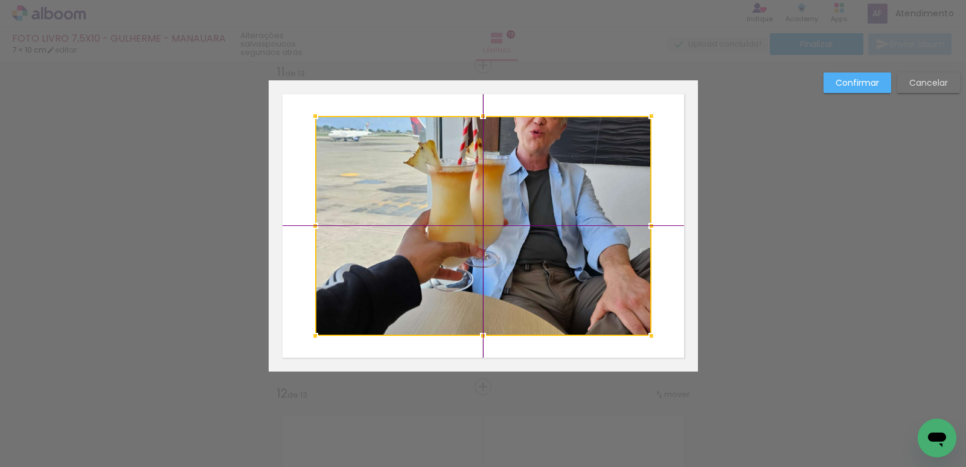
drag, startPoint x: 541, startPoint y: 278, endPoint x: 544, endPoint y: 236, distance: 42.4
click at [544, 236] on div at bounding box center [483, 226] width 336 height 220
click at [0, 0] on slot "Confirmar" at bounding box center [0, 0] width 0 height 0
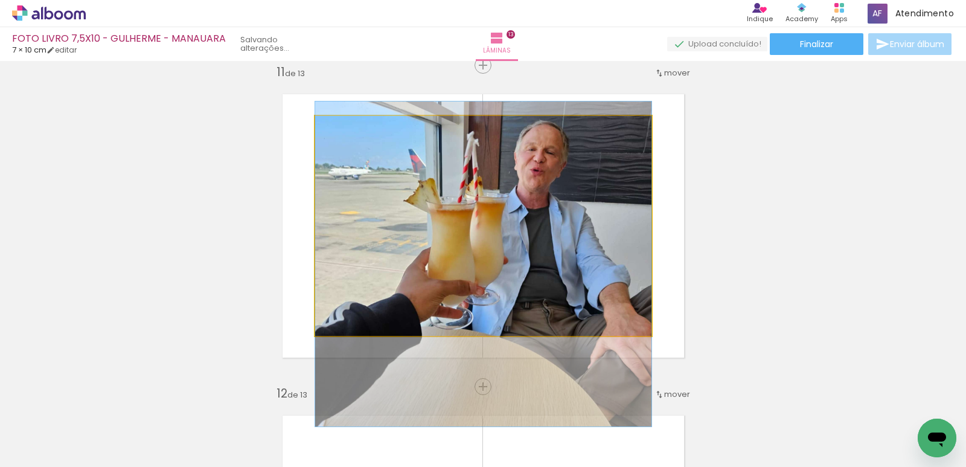
drag, startPoint x: 565, startPoint y: 243, endPoint x: 557, endPoint y: 281, distance: 38.8
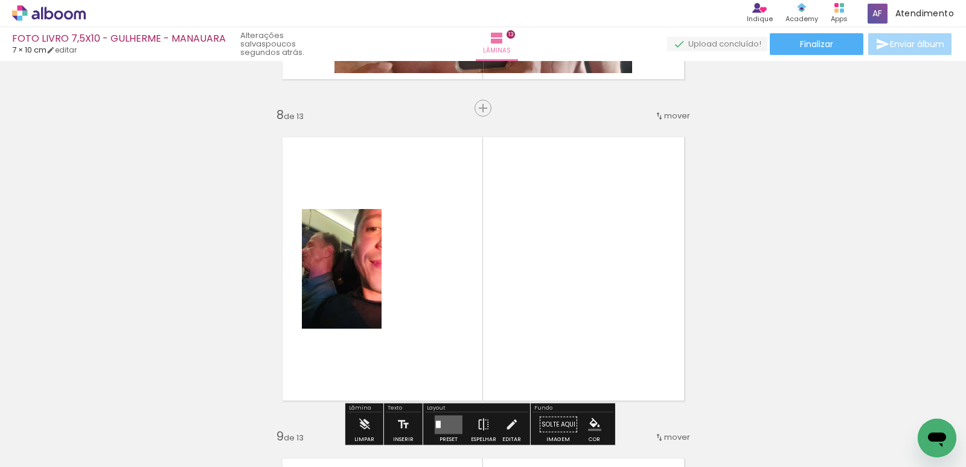
scroll to position [2262, 0]
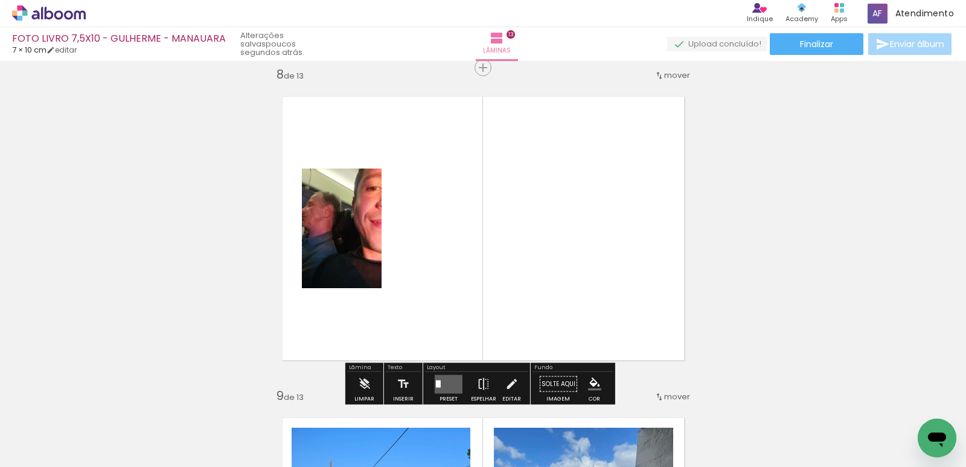
click at [359, 226] on quentale-photo at bounding box center [342, 228] width 80 height 120
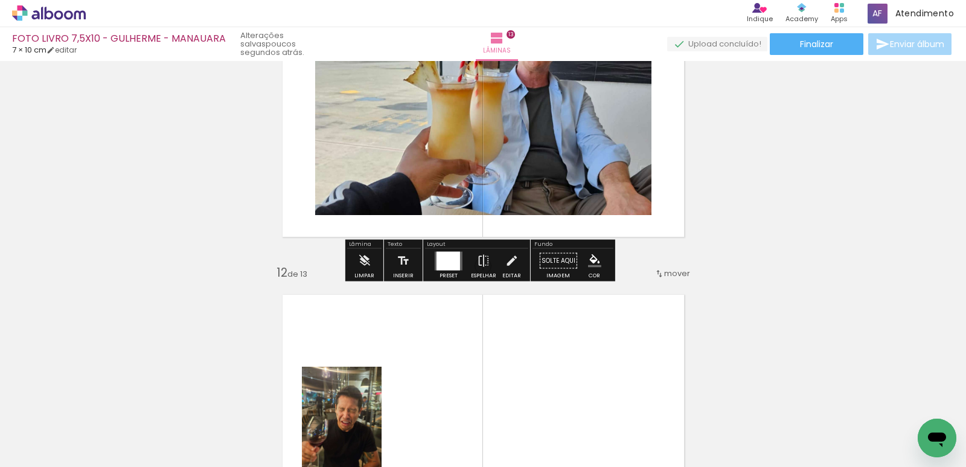
scroll to position [3591, 0]
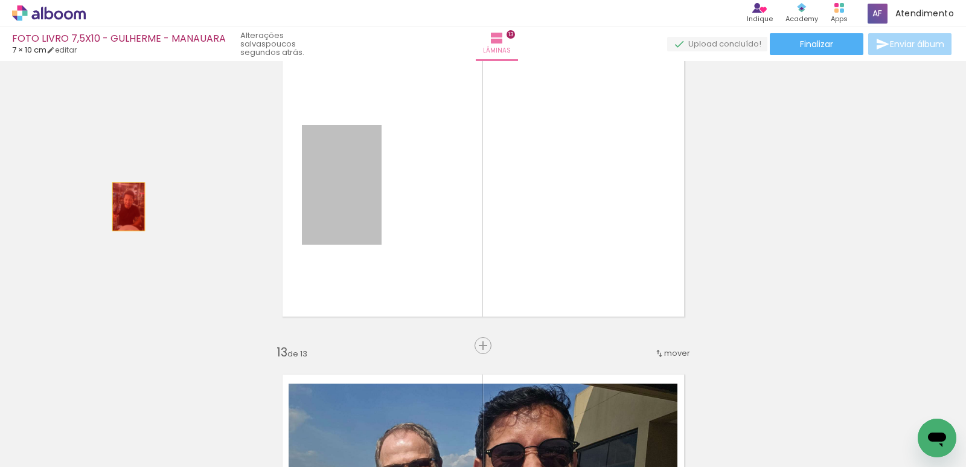
drag, startPoint x: 347, startPoint y: 173, endPoint x: 120, endPoint y: 207, distance: 229.0
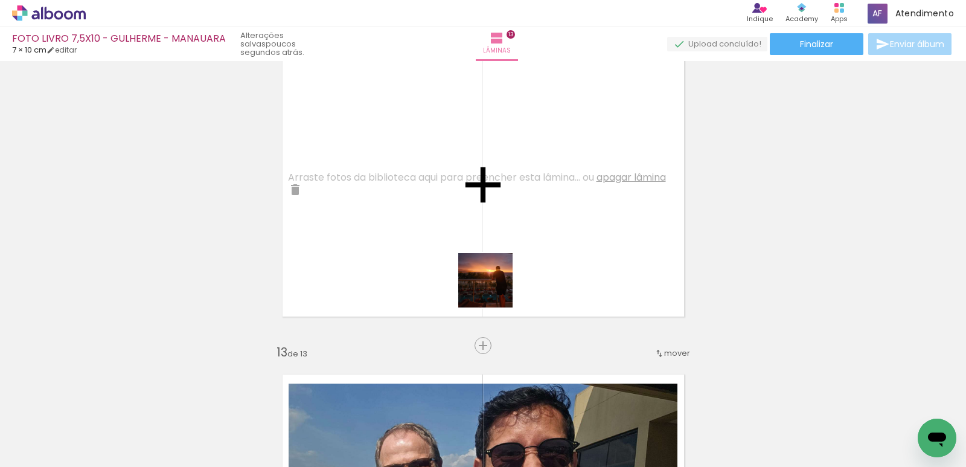
drag, startPoint x: 503, startPoint y: 433, endPoint x: 573, endPoint y: 223, distance: 221.5
click at [488, 265] on quentale-workspace at bounding box center [483, 233] width 966 height 467
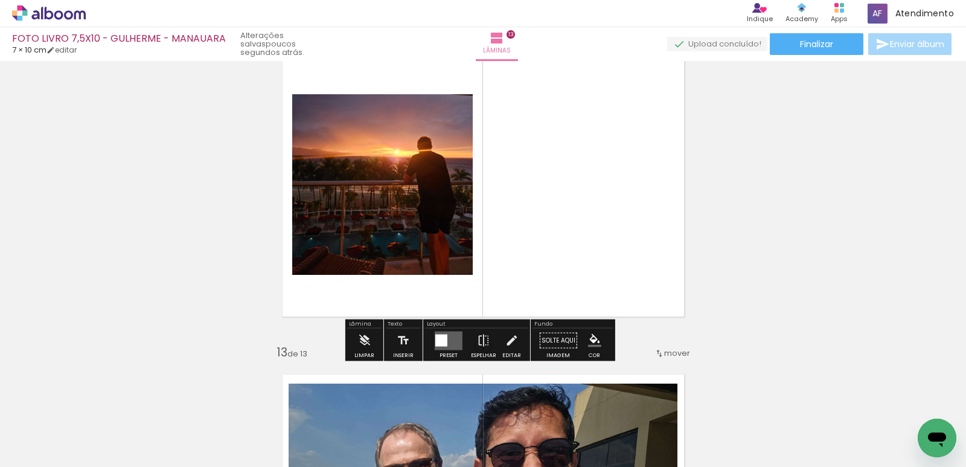
click at [440, 339] on div at bounding box center [441, 340] width 12 height 12
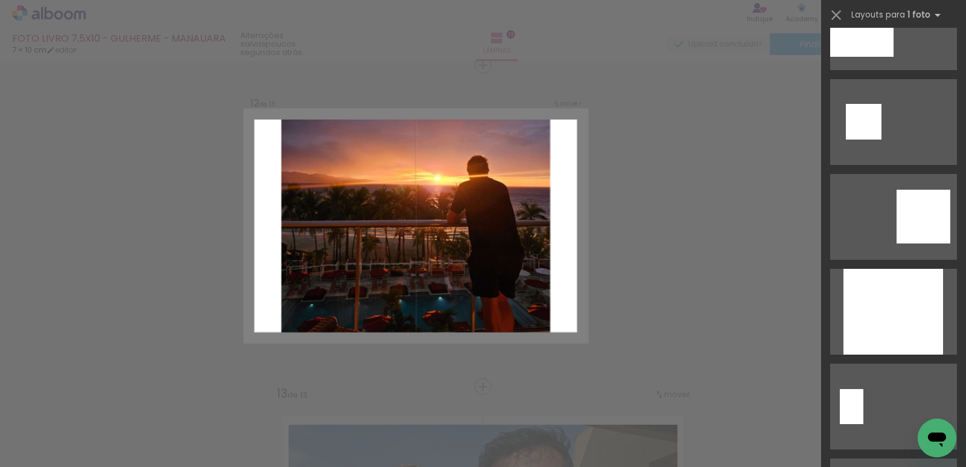
scroll to position [1027, 0]
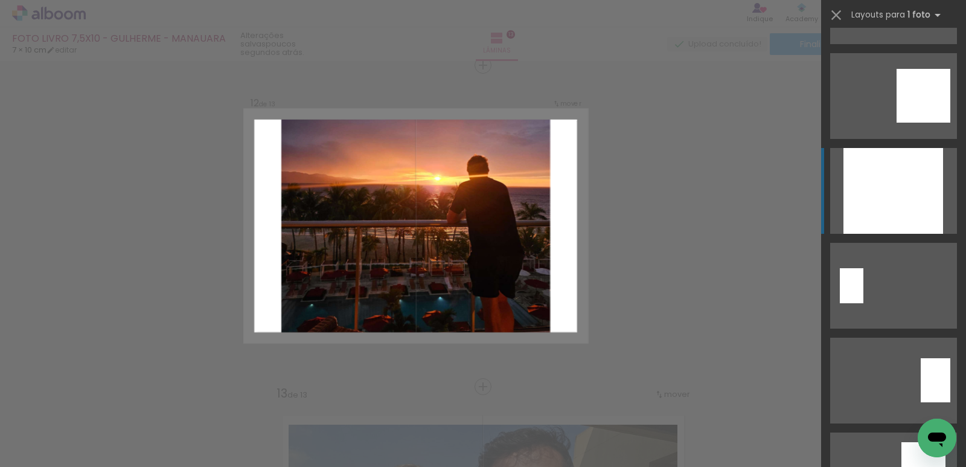
click at [906, 197] on div at bounding box center [894, 191] width 100 height 86
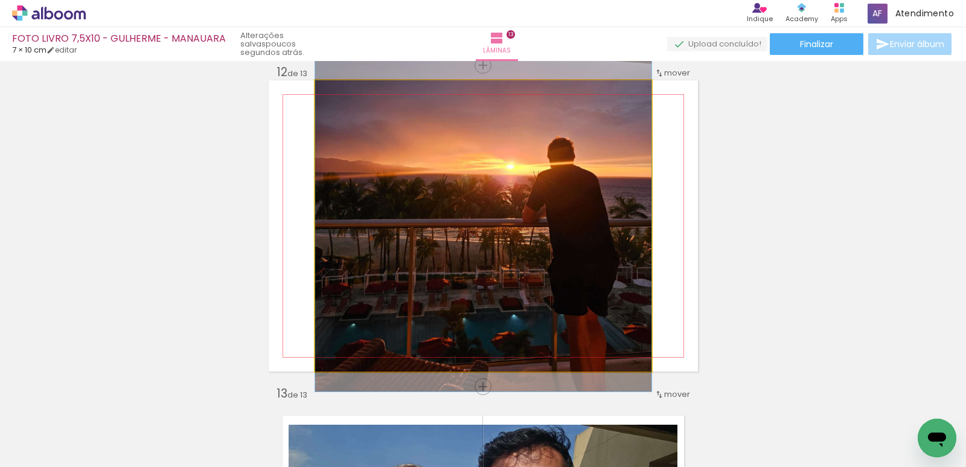
click at [517, 213] on quentale-photo at bounding box center [483, 225] width 336 height 291
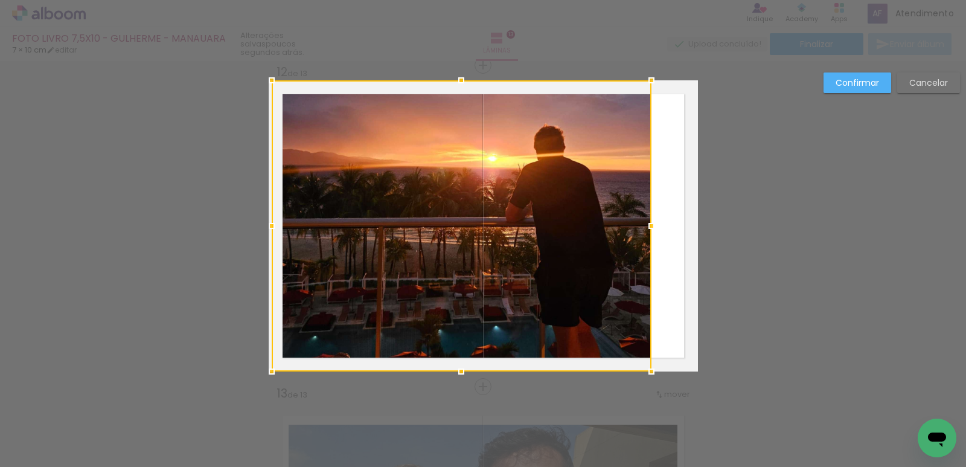
drag, startPoint x: 312, startPoint y: 228, endPoint x: 600, endPoint y: 236, distance: 288.1
click at [275, 225] on div at bounding box center [272, 226] width 24 height 24
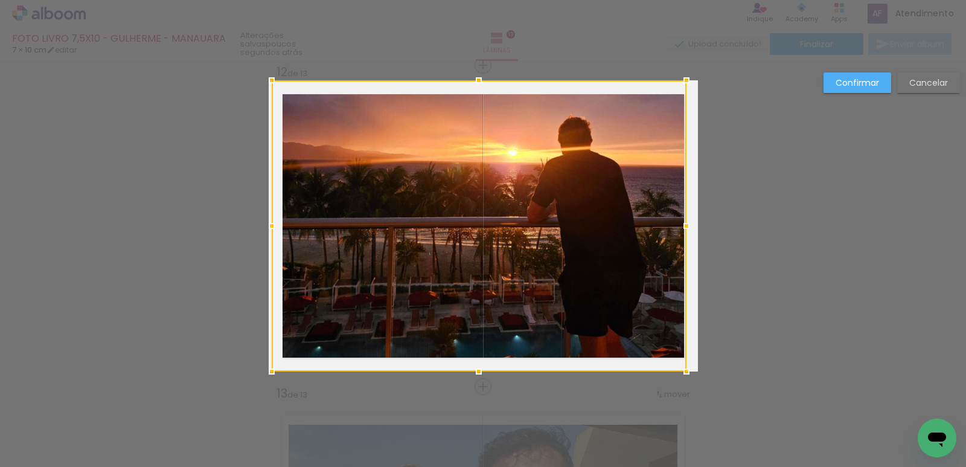
drag, startPoint x: 652, startPoint y: 227, endPoint x: 676, endPoint y: 223, distance: 25.1
click at [676, 223] on div at bounding box center [687, 226] width 24 height 24
click at [850, 91] on paper-button "Confirmar" at bounding box center [858, 82] width 68 height 21
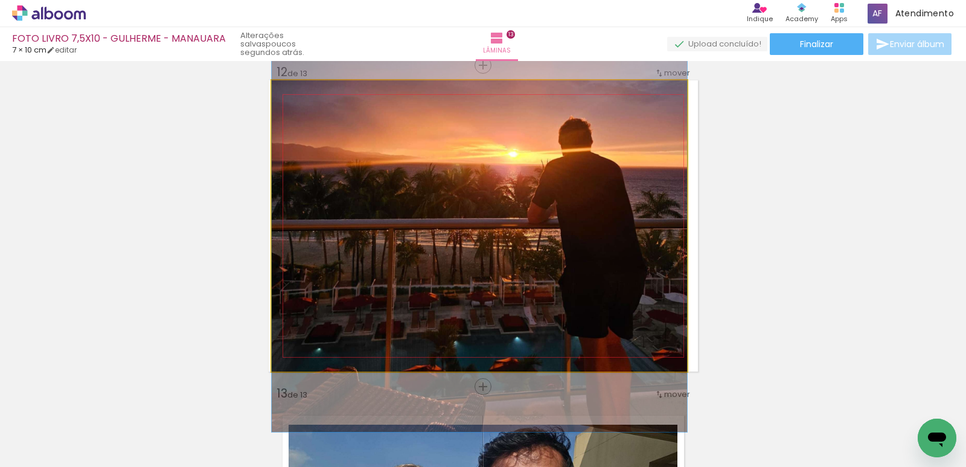
drag, startPoint x: 601, startPoint y: 208, endPoint x: 658, endPoint y: 199, distance: 57.4
drag, startPoint x: 627, startPoint y: 232, endPoint x: 812, endPoint y: 216, distance: 184.9
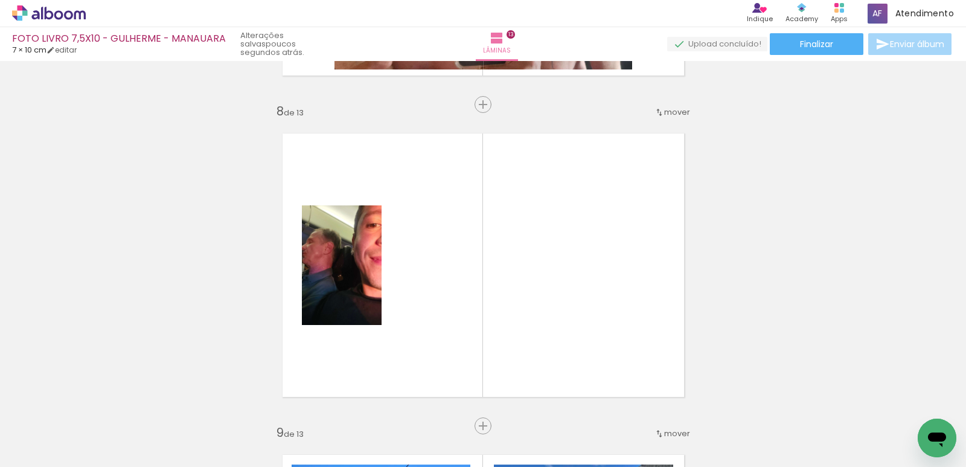
scroll to position [2222, 0]
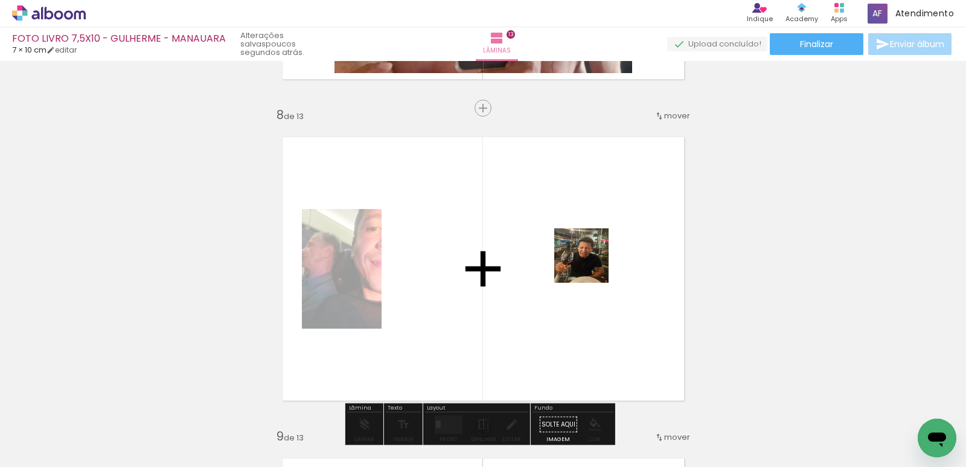
drag, startPoint x: 792, startPoint y: 411, endPoint x: 586, endPoint y: 252, distance: 259.6
click at [589, 261] on quentale-workspace at bounding box center [483, 233] width 966 height 467
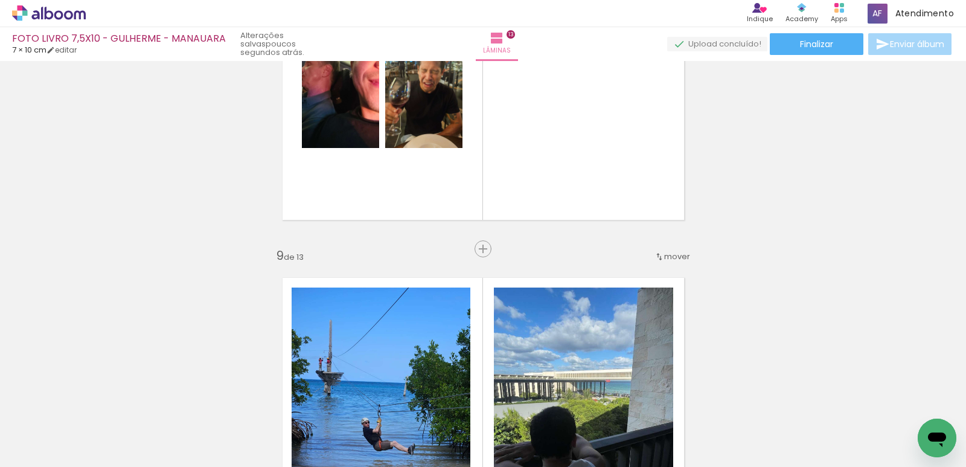
scroll to position [2403, 0]
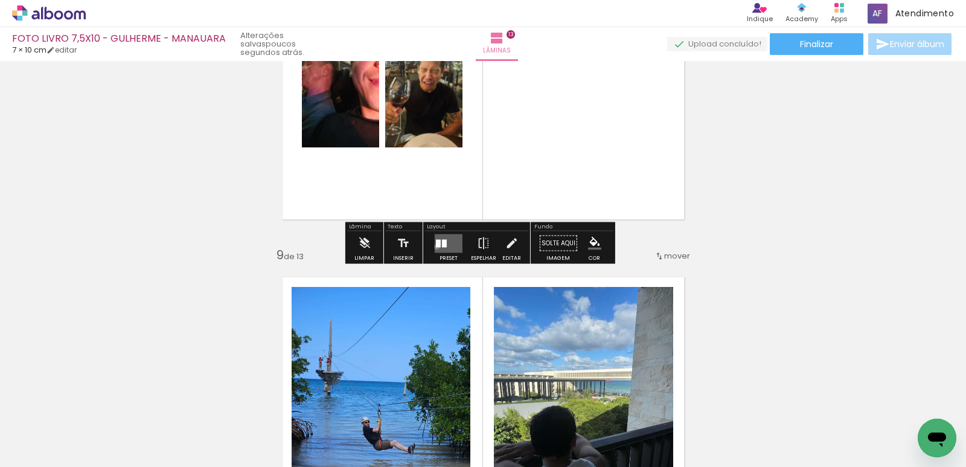
click at [436, 246] on div at bounding box center [438, 243] width 5 height 8
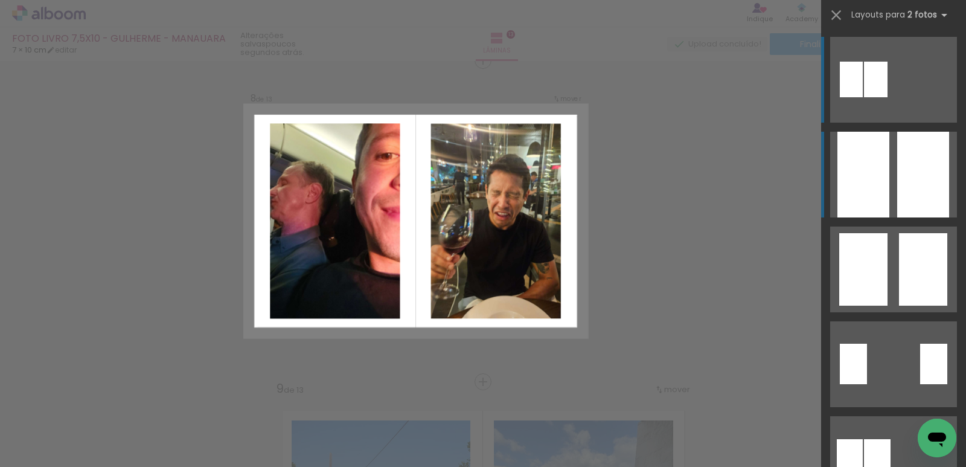
scroll to position [2264, 0]
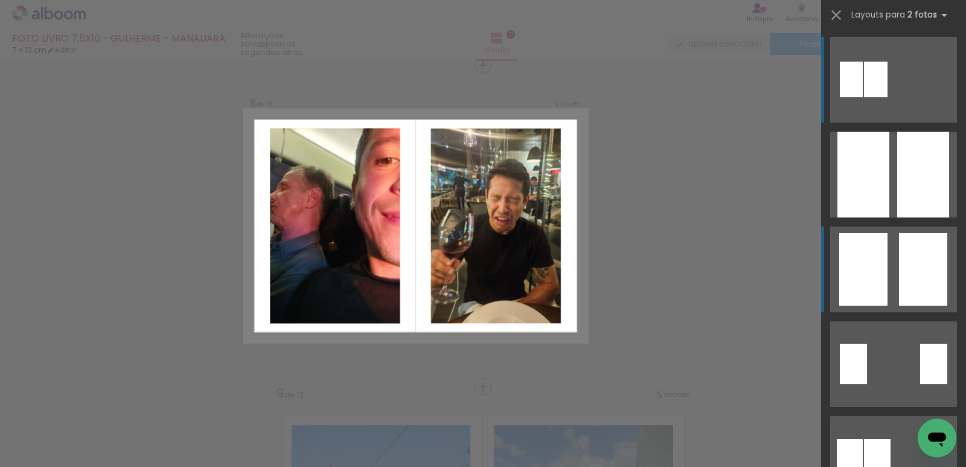
click at [899, 217] on div at bounding box center [923, 175] width 52 height 86
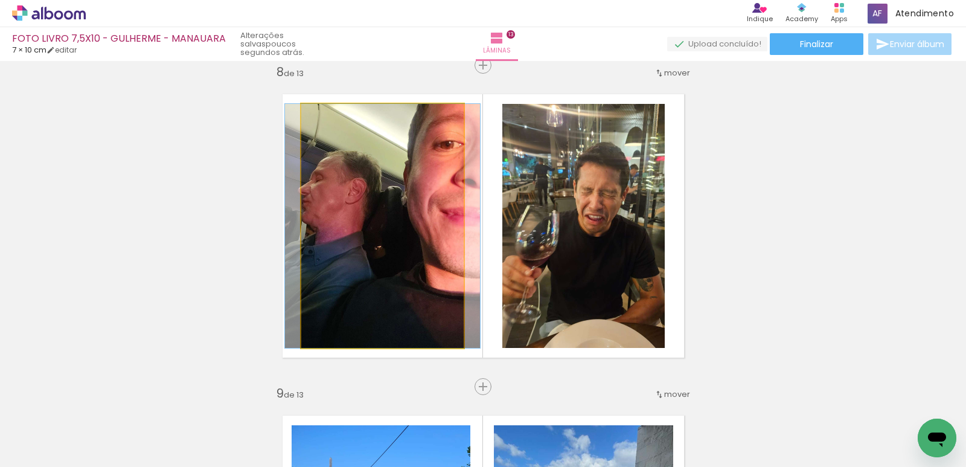
click at [341, 206] on quentale-photo at bounding box center [382, 226] width 162 height 244
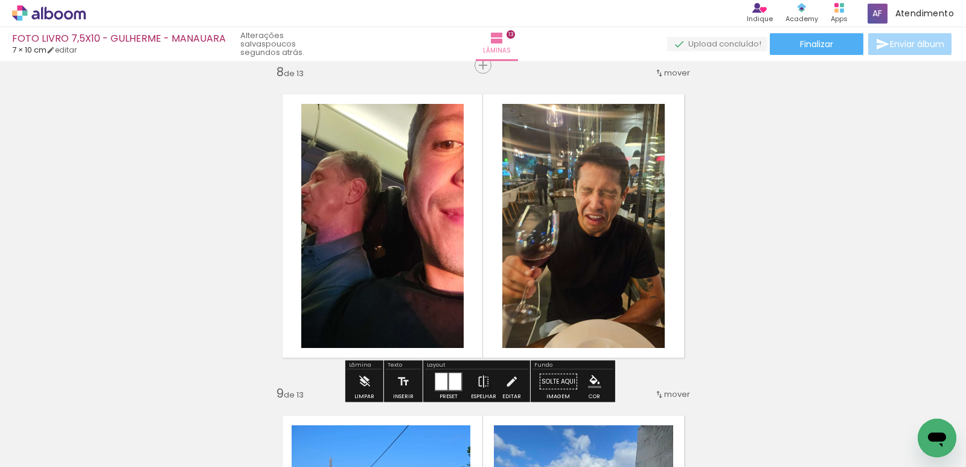
click at [366, 201] on quentale-photo at bounding box center [382, 226] width 162 height 244
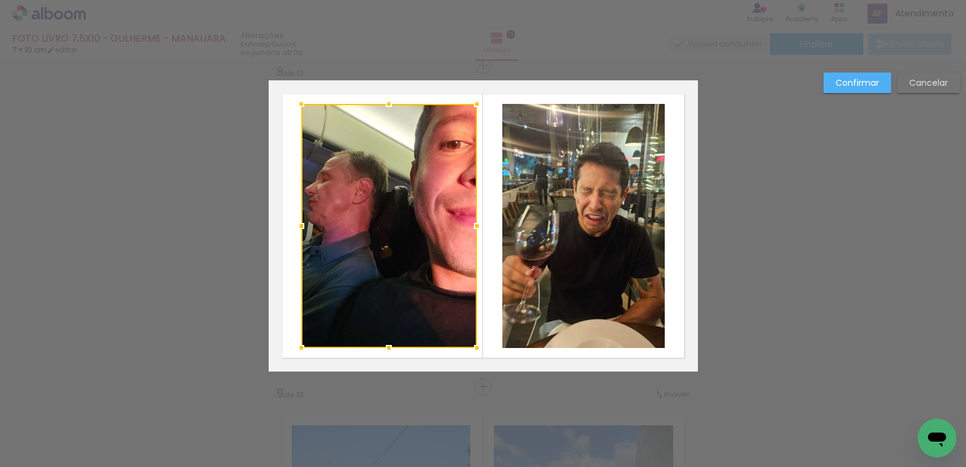
drag, startPoint x: 463, startPoint y: 222, endPoint x: 476, endPoint y: 223, distance: 13.3
click at [476, 223] on div at bounding box center [477, 226] width 24 height 24
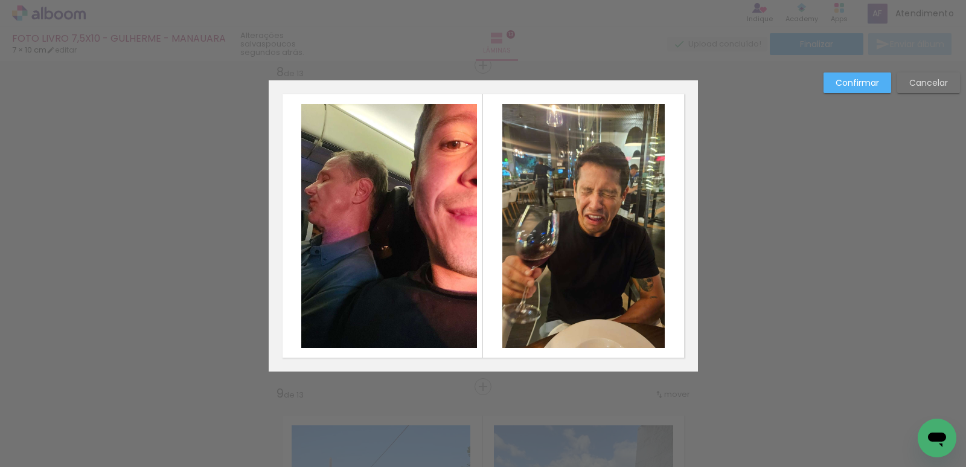
click at [315, 226] on quentale-photo at bounding box center [389, 226] width 176 height 244
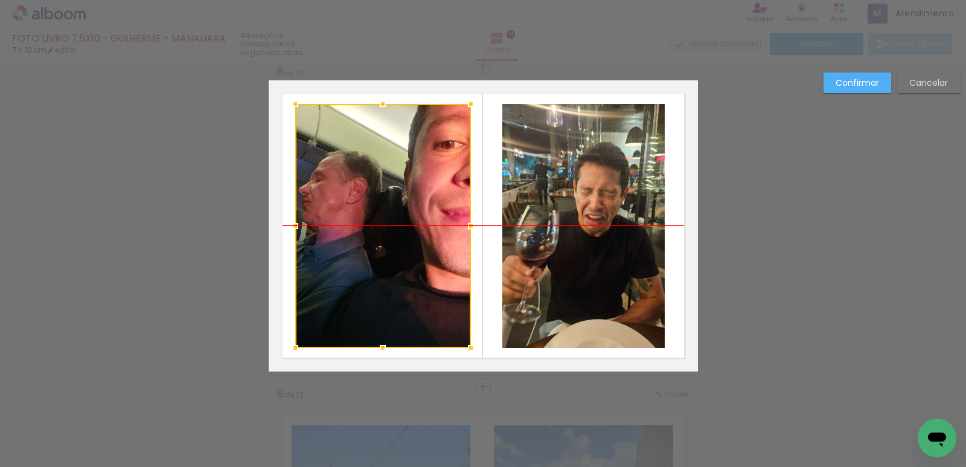
click at [374, 211] on div at bounding box center [383, 226] width 176 height 244
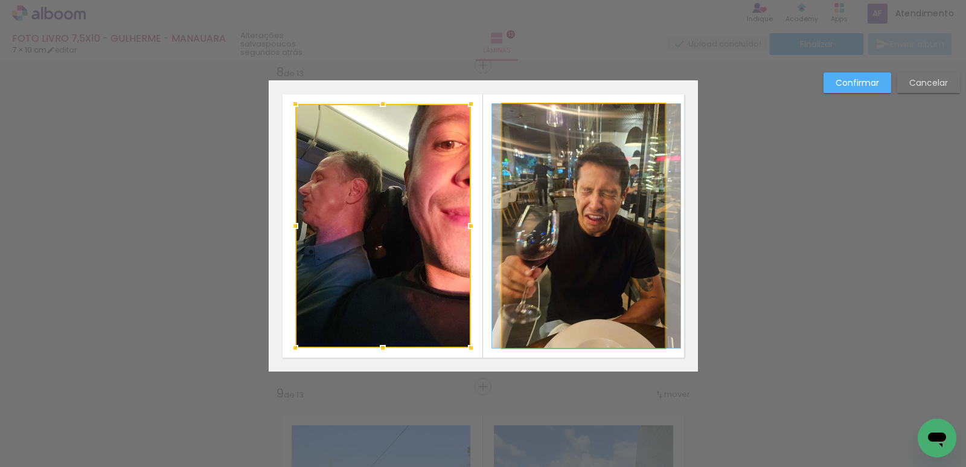
click at [544, 220] on quentale-photo at bounding box center [583, 226] width 162 height 244
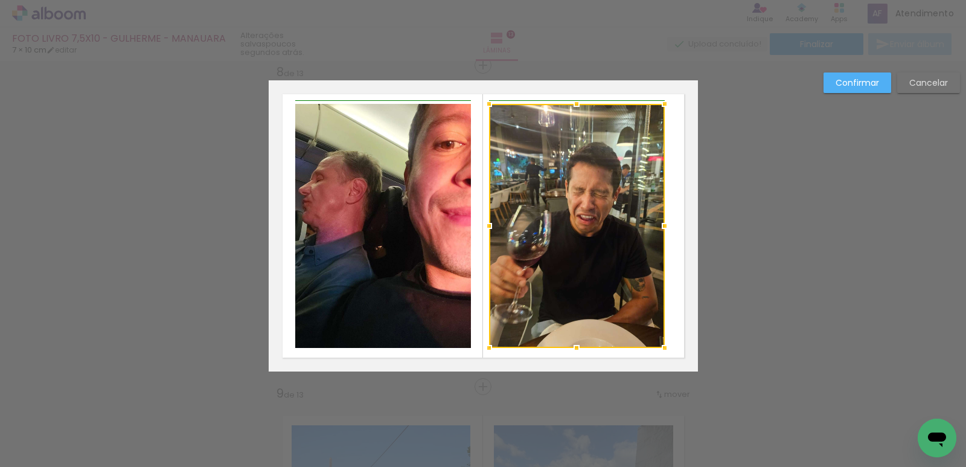
drag, startPoint x: 498, startPoint y: 232, endPoint x: 537, endPoint y: 216, distance: 42.5
click at [492, 231] on div at bounding box center [489, 226] width 24 height 24
click at [572, 209] on div at bounding box center [577, 226] width 176 height 244
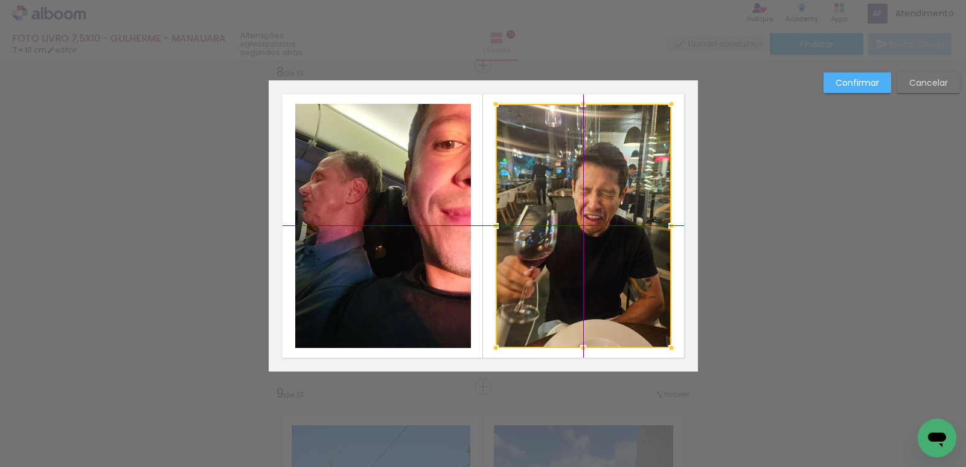
drag, startPoint x: 575, startPoint y: 213, endPoint x: 585, endPoint y: 214, distance: 9.1
click at [585, 214] on div at bounding box center [584, 226] width 176 height 244
click at [0, 0] on slot "Confirmar" at bounding box center [0, 0] width 0 height 0
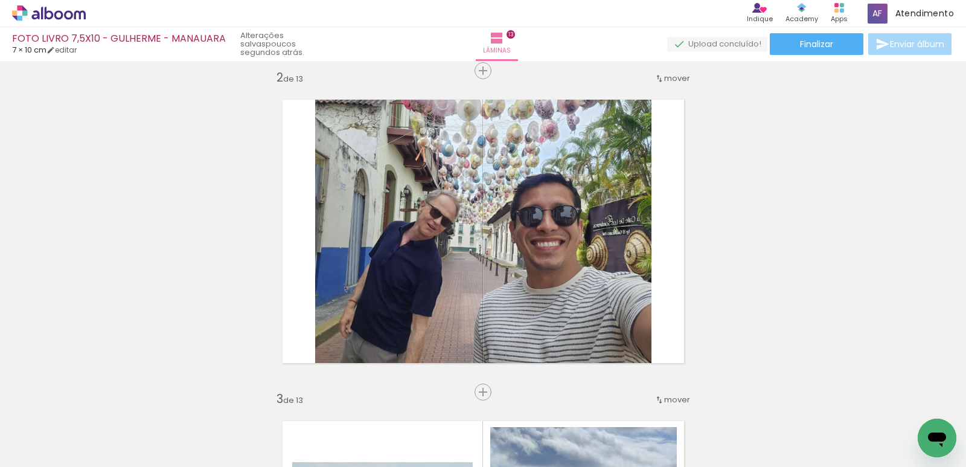
scroll to position [302, 0]
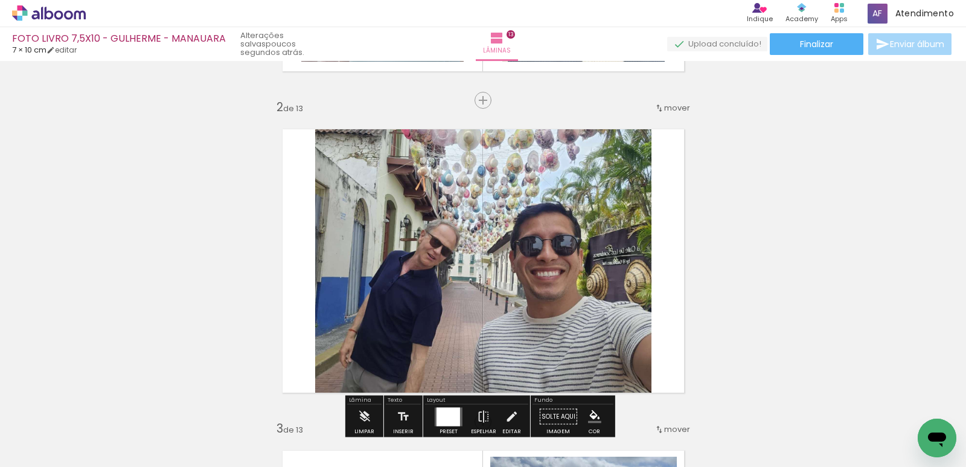
click at [544, 255] on quentale-photo at bounding box center [483, 260] width 336 height 291
click at [495, 200] on quentale-photo at bounding box center [483, 260] width 336 height 291
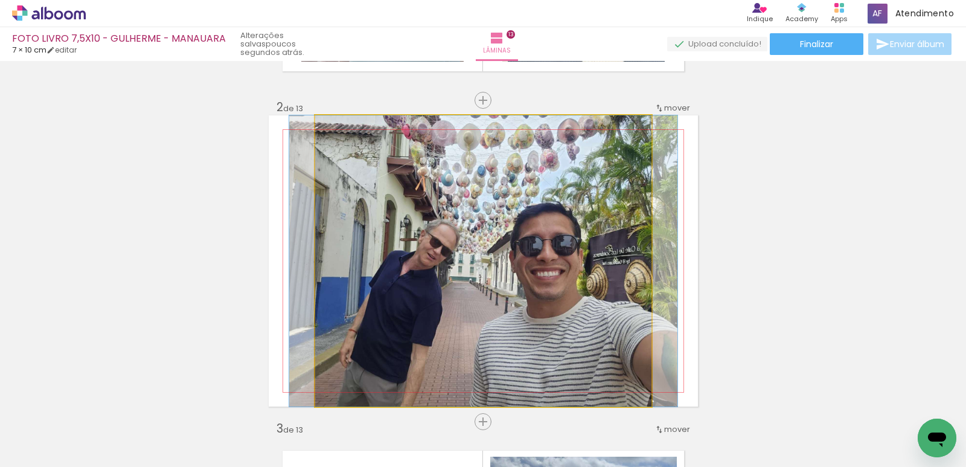
click at [495, 200] on quentale-photo at bounding box center [483, 260] width 336 height 291
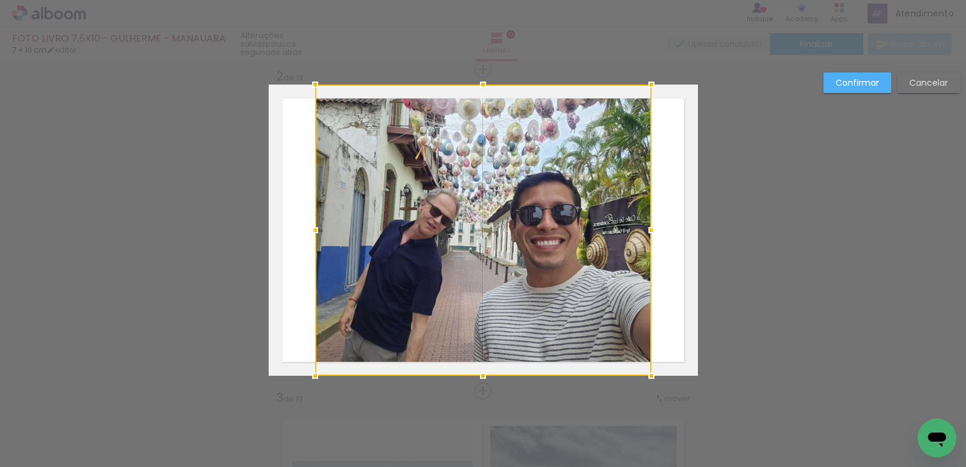
scroll to position [337, 0]
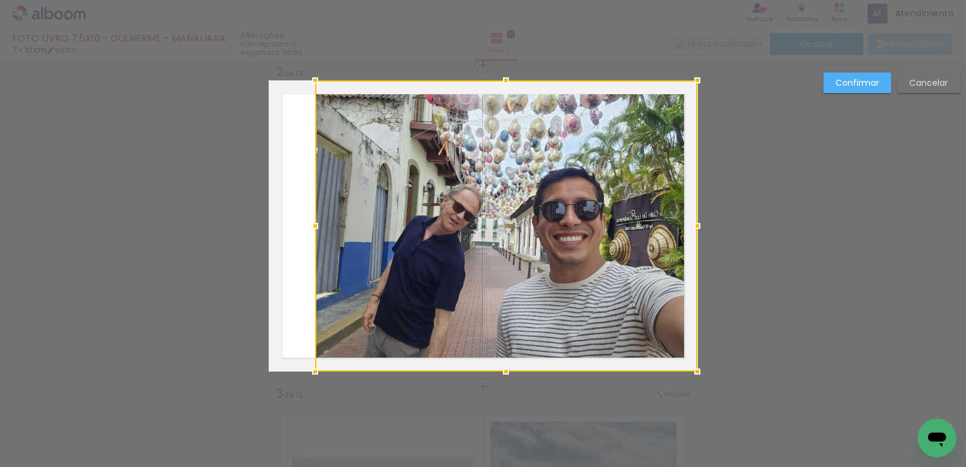
drag, startPoint x: 651, startPoint y: 228, endPoint x: 680, endPoint y: 231, distance: 29.1
click at [680, 231] on div at bounding box center [506, 225] width 382 height 291
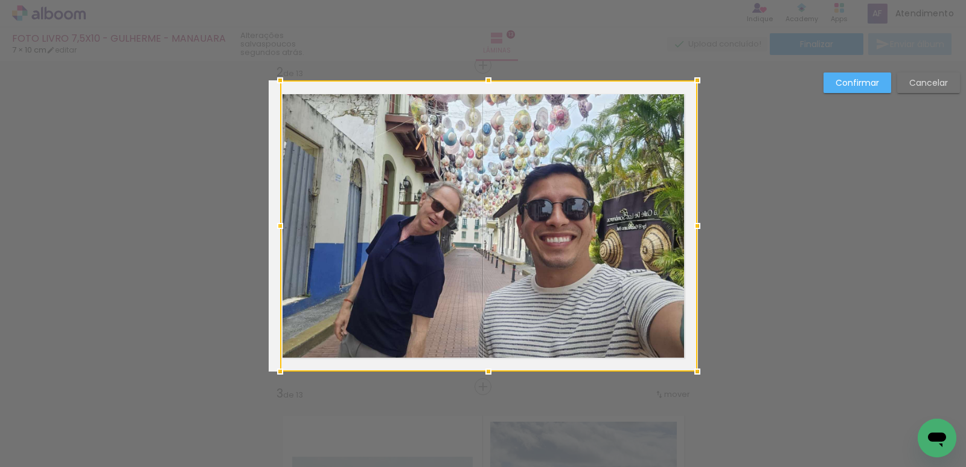
drag, startPoint x: 313, startPoint y: 223, endPoint x: 293, endPoint y: 219, distance: 20.4
click at [293, 219] on div at bounding box center [488, 225] width 417 height 291
click at [0, 0] on slot "Confirmar" at bounding box center [0, 0] width 0 height 0
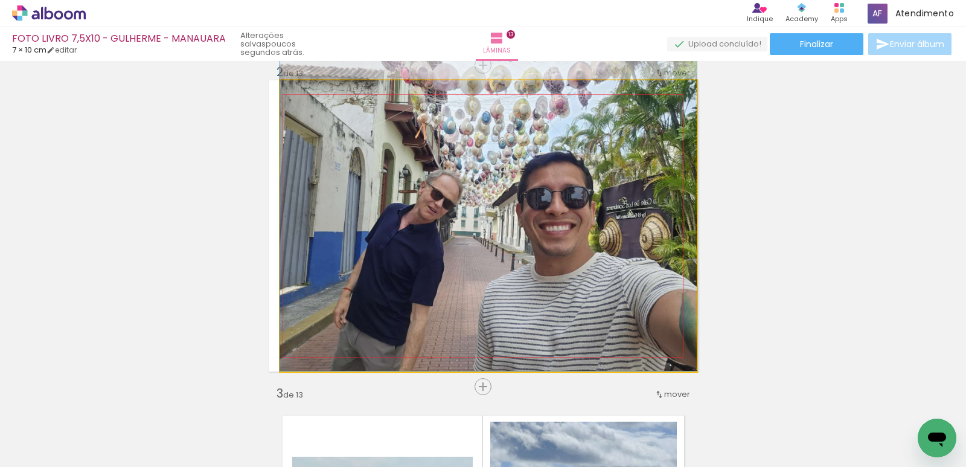
drag, startPoint x: 583, startPoint y: 212, endPoint x: 697, endPoint y: 194, distance: 115.6
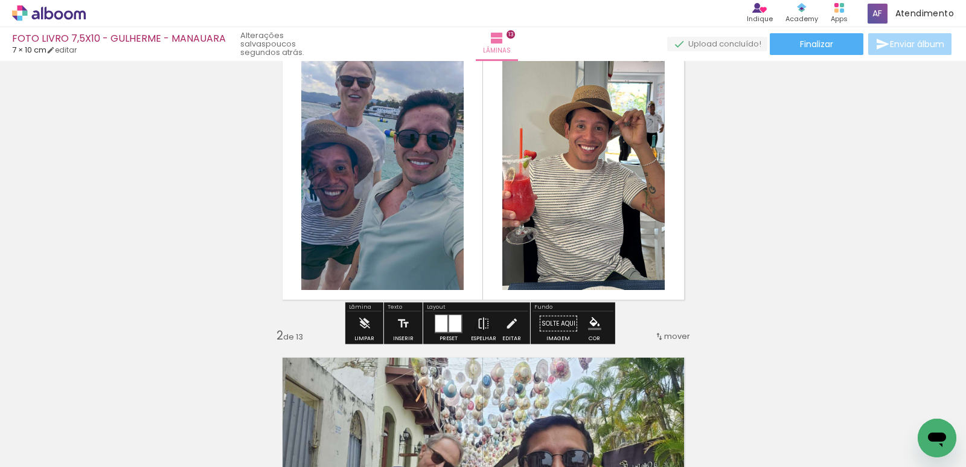
scroll to position [60, 0]
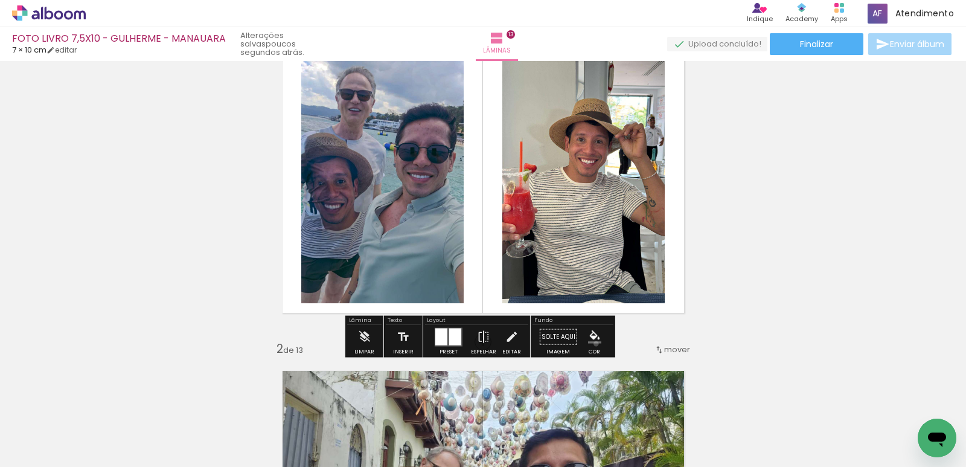
click at [592, 344] on paper-menu-button "#ffebee #ffcdd2 #ef9a9a #e57373 #ef5350 #f44336 #e53935 #d32f2f #c62828 #b71c1c…" at bounding box center [594, 336] width 23 height 23
click at [583, 339] on paper-menu-button "#ffebee #ffcdd2 #ef9a9a #e57373 #ef5350 #f44336 #e53935 #d32f2f #c62828 #b71c1c…" at bounding box center [594, 336] width 23 height 23
click at [590, 336] on iron-icon "color picker" at bounding box center [594, 336] width 13 height 13
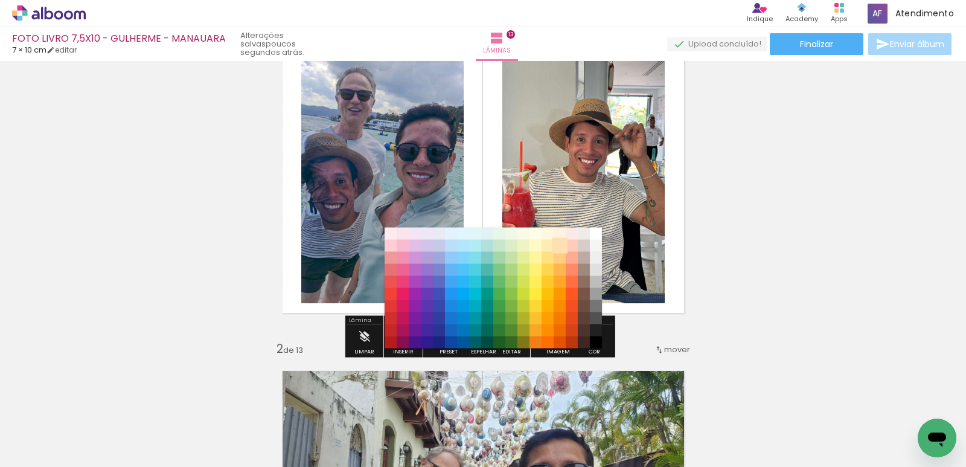
click at [557, 245] on paper-item "#ffe0b2" at bounding box center [560, 246] width 12 height 12
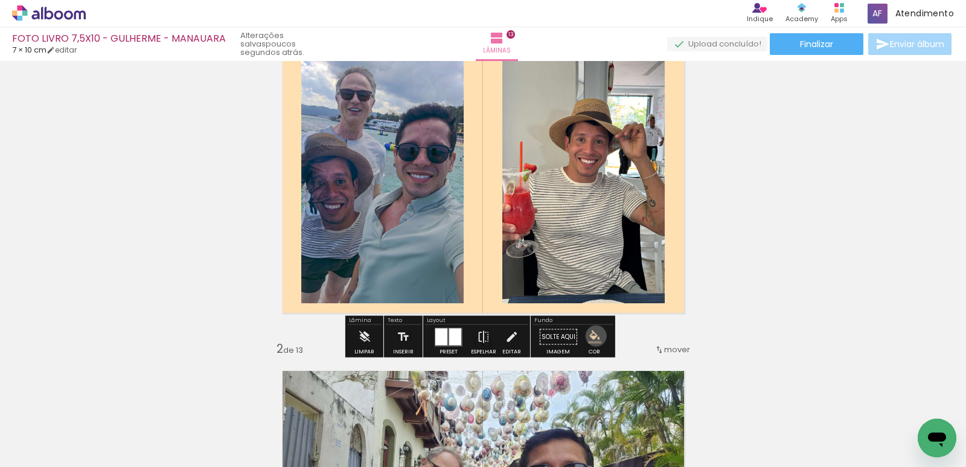
click at [592, 336] on iron-icon "color picker" at bounding box center [594, 336] width 13 height 13
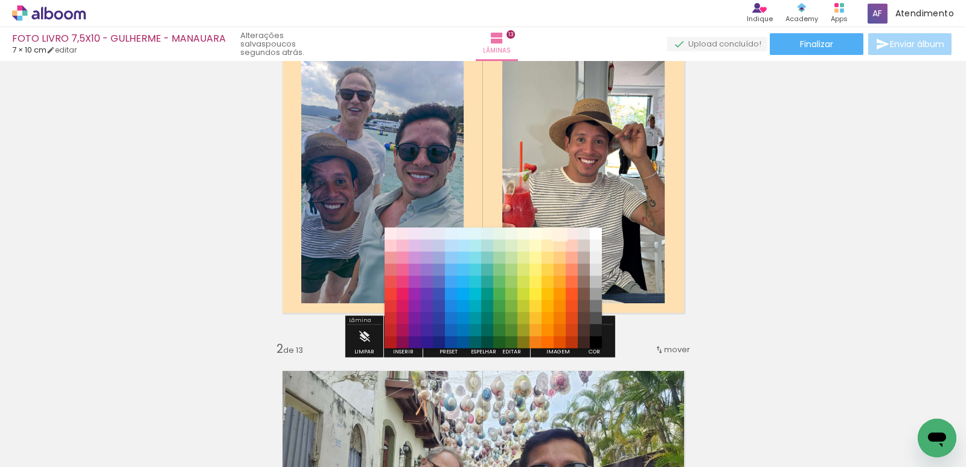
click at [562, 236] on paper-item "#fff3e0" at bounding box center [560, 234] width 12 height 12
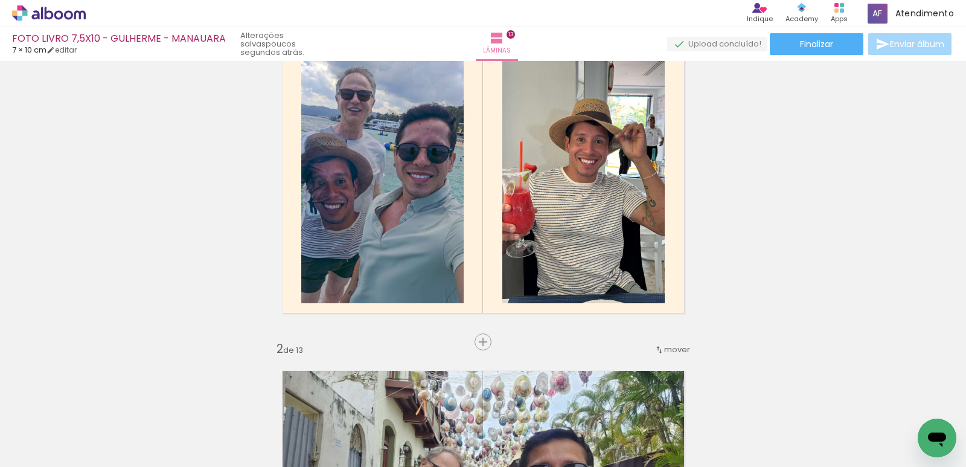
scroll to position [0, 0]
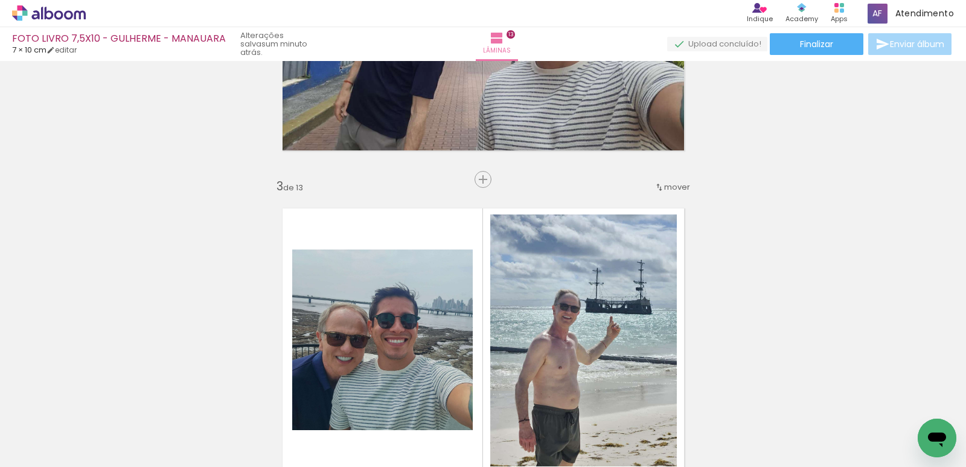
scroll to position [664, 0]
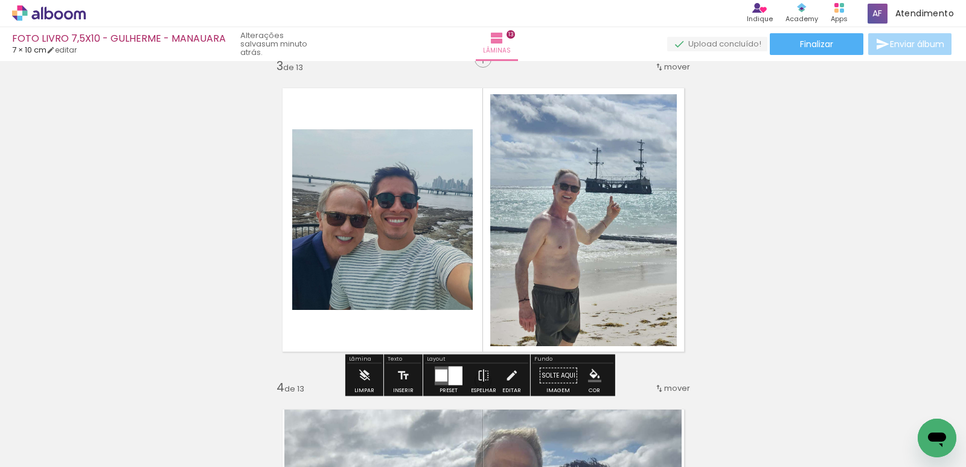
click at [594, 378] on iron-icon "color picker" at bounding box center [594, 375] width 13 height 13
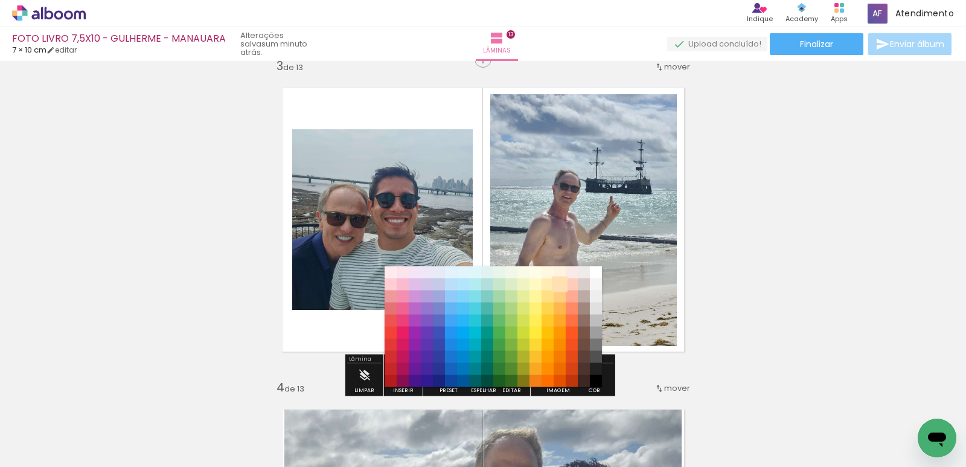
click at [558, 283] on paper-item "#ffe0b2" at bounding box center [560, 284] width 12 height 12
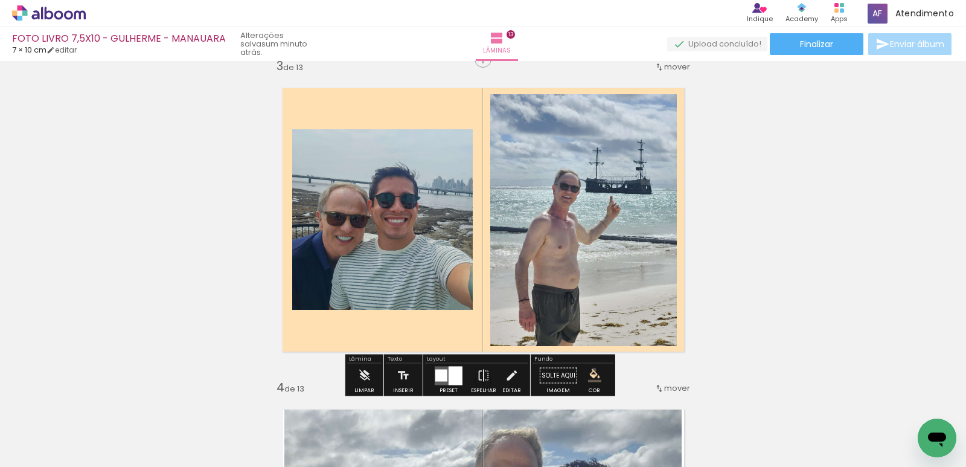
click at [590, 370] on iron-icon "color picker" at bounding box center [594, 375] width 13 height 13
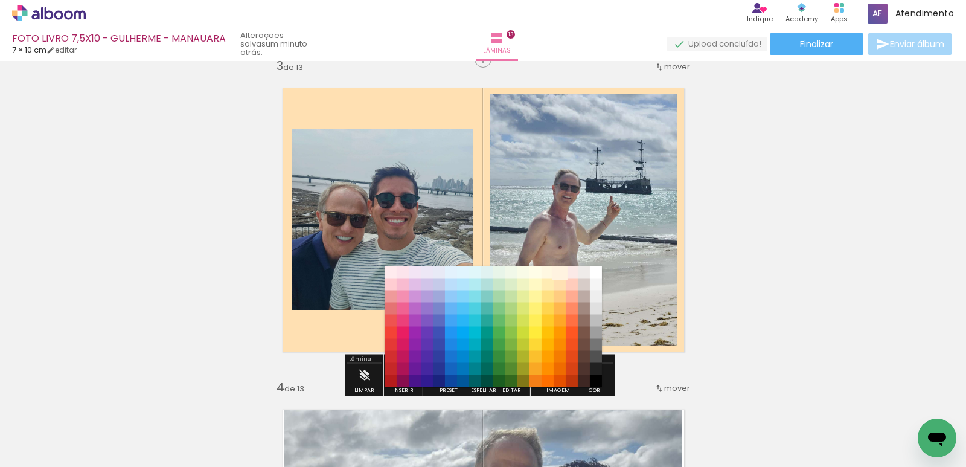
click at [561, 275] on paper-item "#fff3e0" at bounding box center [560, 272] width 12 height 12
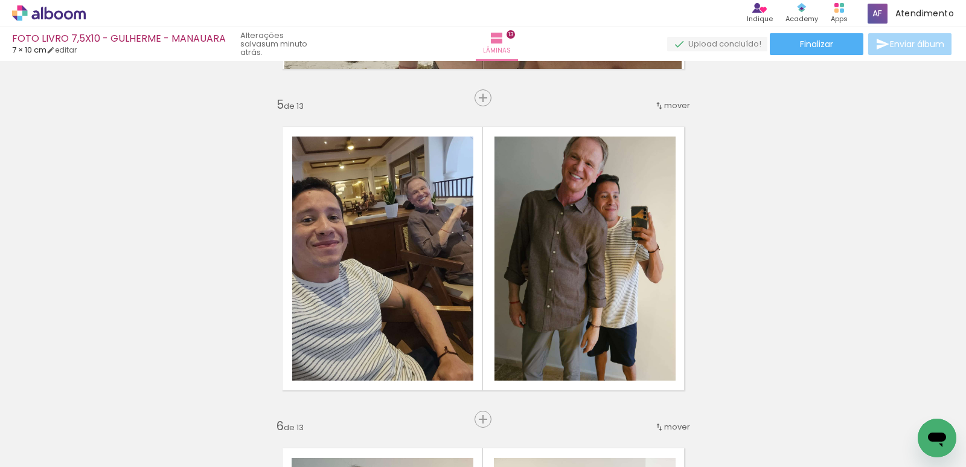
scroll to position [1328, 0]
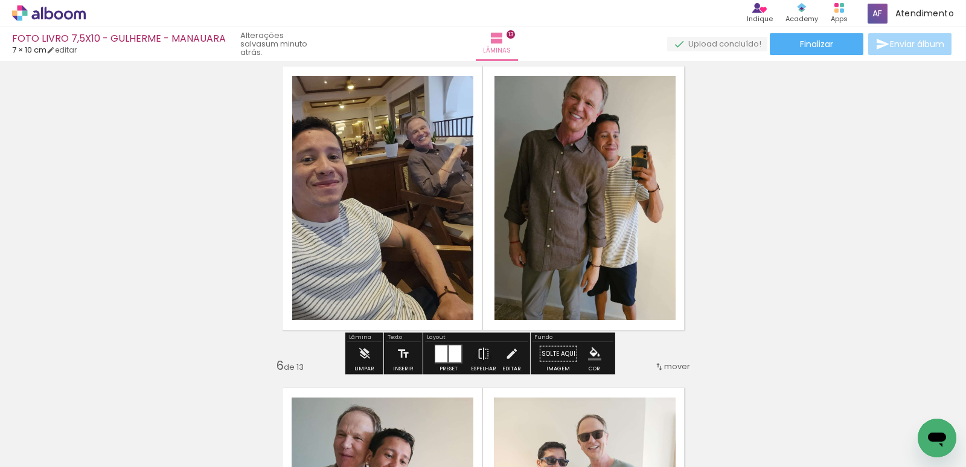
click at [589, 352] on iron-icon "color picker" at bounding box center [594, 353] width 13 height 13
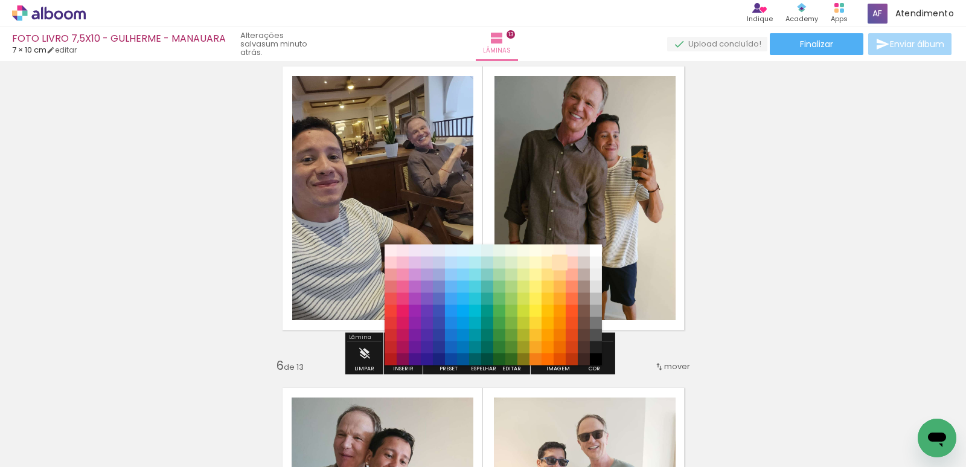
click at [559, 260] on paper-item "#ffe0b2" at bounding box center [560, 263] width 12 height 12
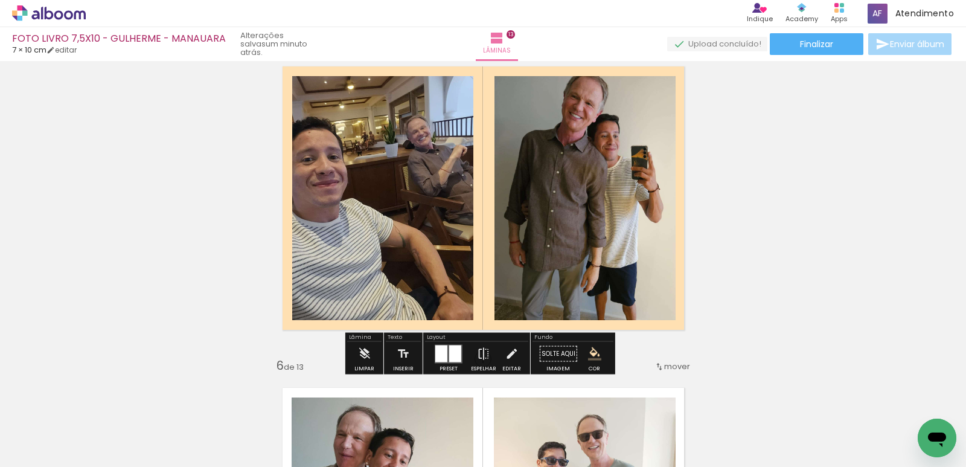
click at [589, 349] on iron-icon "color picker" at bounding box center [594, 353] width 13 height 13
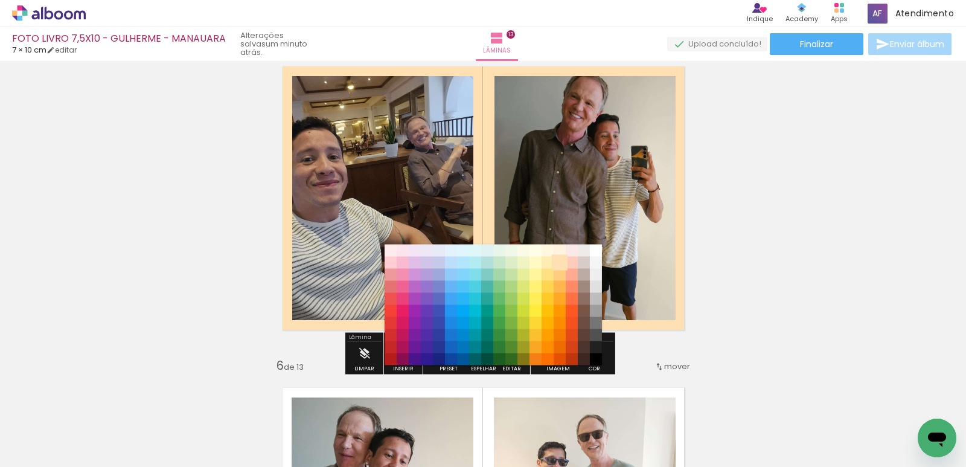
click at [562, 257] on paper-item "#ffe0b2" at bounding box center [560, 263] width 12 height 12
click at [560, 252] on paper-item "#fff3e0" at bounding box center [560, 251] width 12 height 12
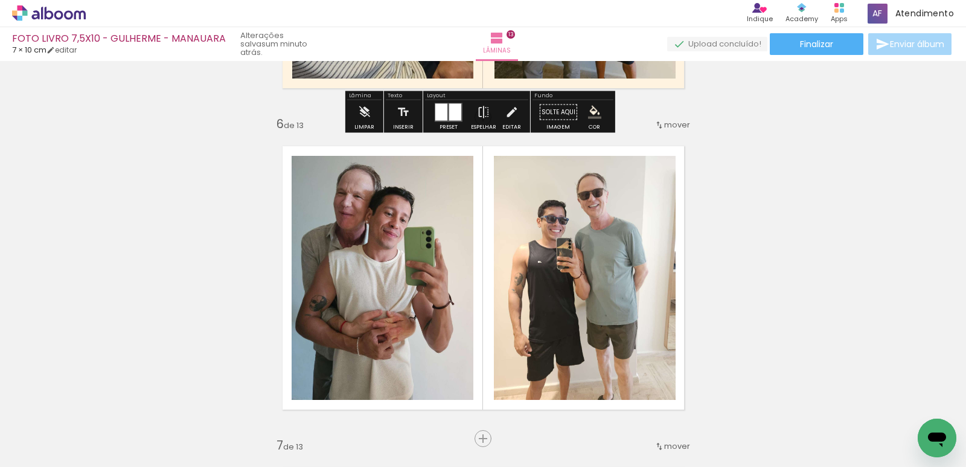
scroll to position [1630, 0]
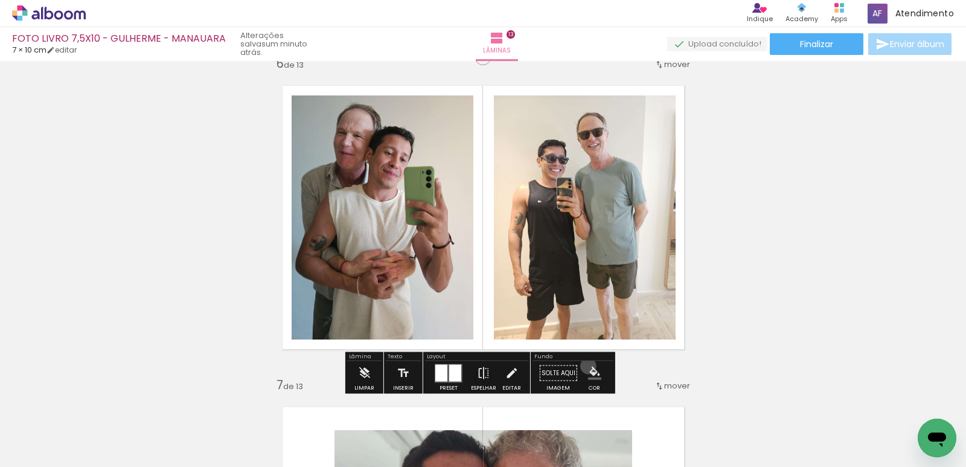
click at [588, 367] on iron-icon "color picker" at bounding box center [594, 373] width 13 height 13
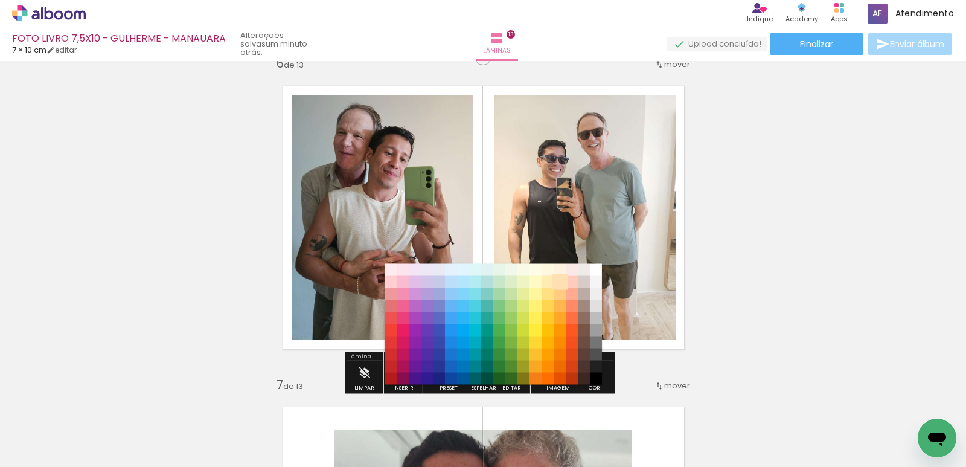
drag, startPoint x: 561, startPoint y: 271, endPoint x: 562, endPoint y: 280, distance: 9.1
click at [560, 271] on paper-item "#fff3e0" at bounding box center [560, 270] width 12 height 12
click at [562, 281] on paper-item "#ffe0b2" at bounding box center [560, 282] width 12 height 12
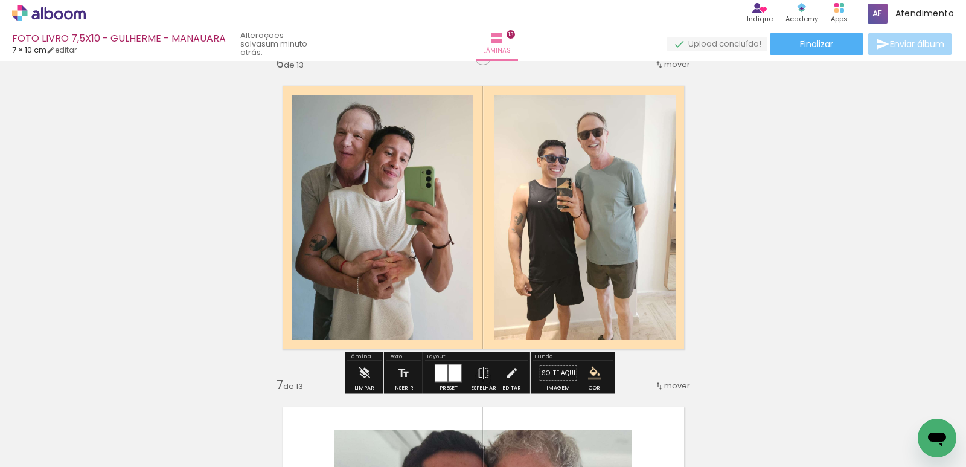
click at [592, 375] on iron-icon "color picker" at bounding box center [594, 373] width 13 height 13
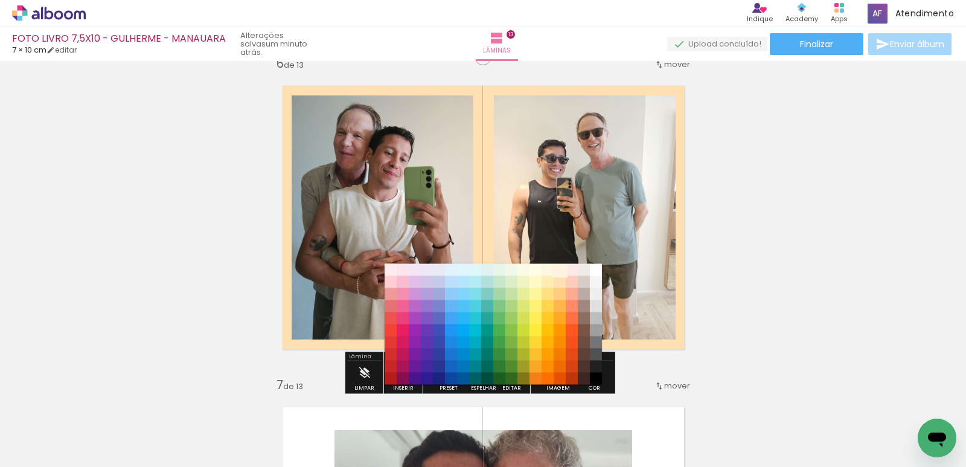
click at [562, 271] on paper-item "#fff3e0" at bounding box center [560, 270] width 12 height 12
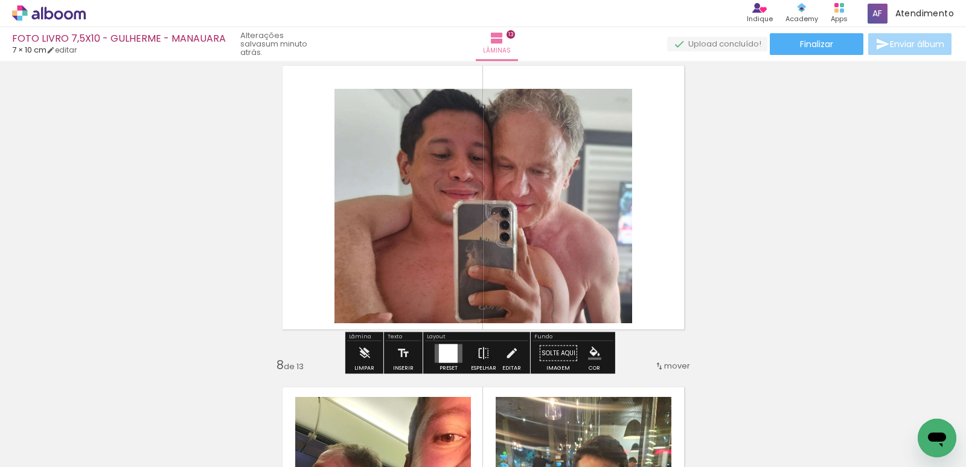
scroll to position [1993, 0]
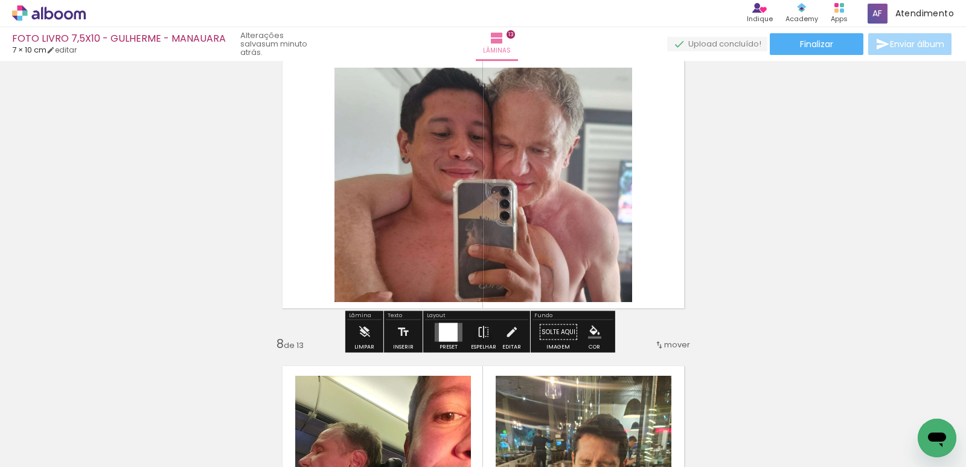
click at [591, 335] on iron-icon "color picker" at bounding box center [594, 331] width 13 height 13
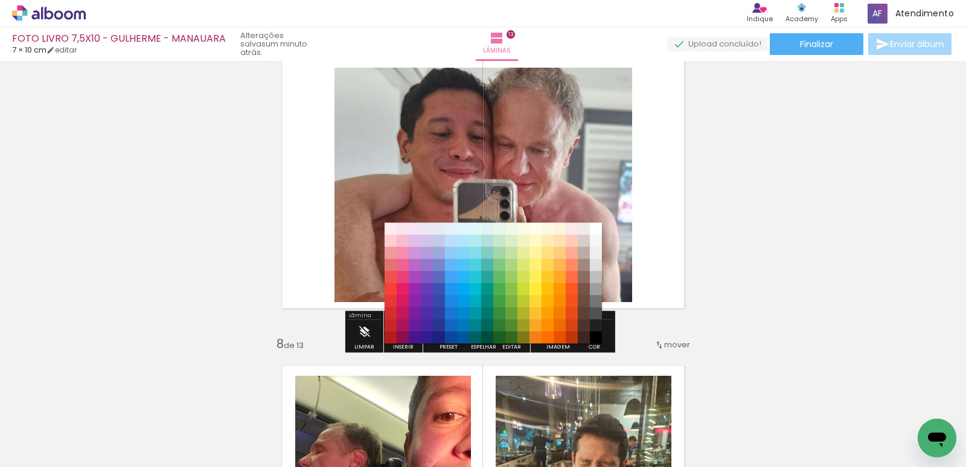
drag, startPoint x: 559, startPoint y: 245, endPoint x: 571, endPoint y: 241, distance: 12.6
click at [559, 243] on paper-item "#ffe0b2" at bounding box center [560, 241] width 12 height 12
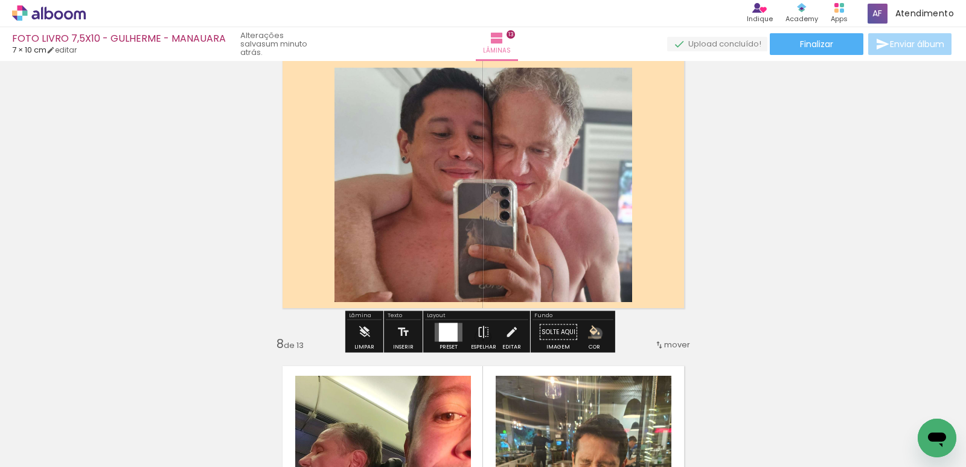
click at [592, 333] on iron-icon "color picker" at bounding box center [594, 331] width 13 height 13
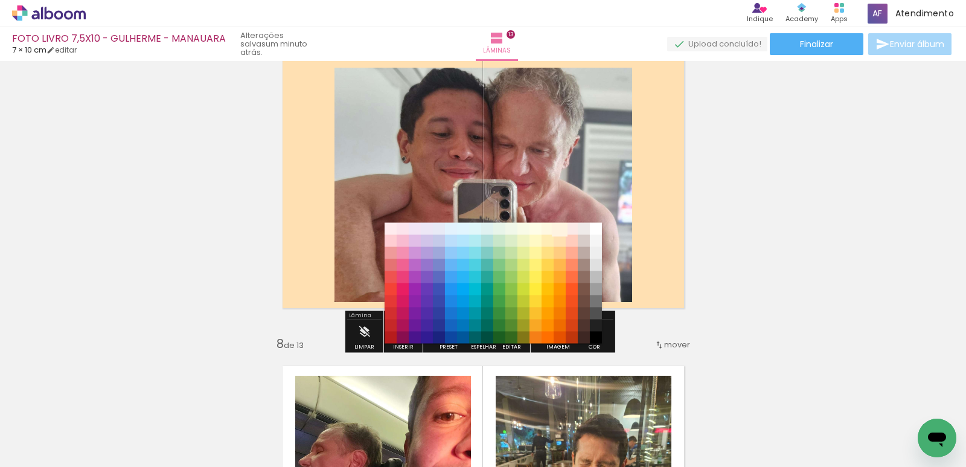
click at [563, 226] on paper-item "#fff3e0" at bounding box center [560, 229] width 12 height 12
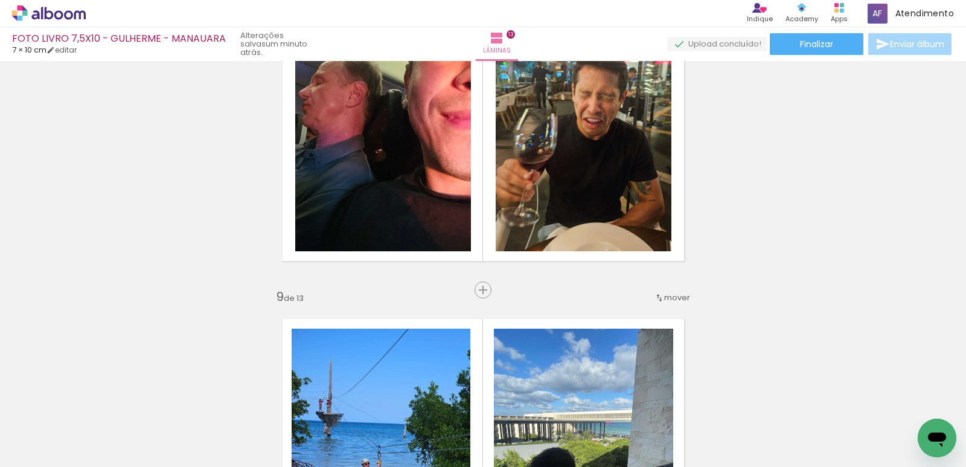
scroll to position [2295, 0]
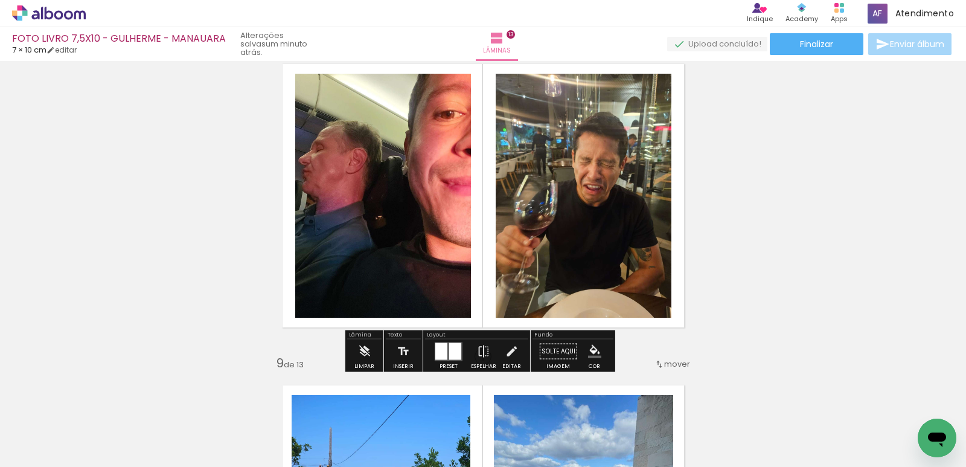
drag, startPoint x: 591, startPoint y: 358, endPoint x: 629, endPoint y: 361, distance: 38.2
click at [591, 358] on paper-menu-button "#ffebee #ffcdd2 #ef9a9a #e57373 #ef5350 #f44336 #e53935 #d32f2f #c62828 #b71c1c…" at bounding box center [594, 351] width 23 height 23
click at [588, 357] on iron-icon "color picker" at bounding box center [594, 351] width 13 height 13
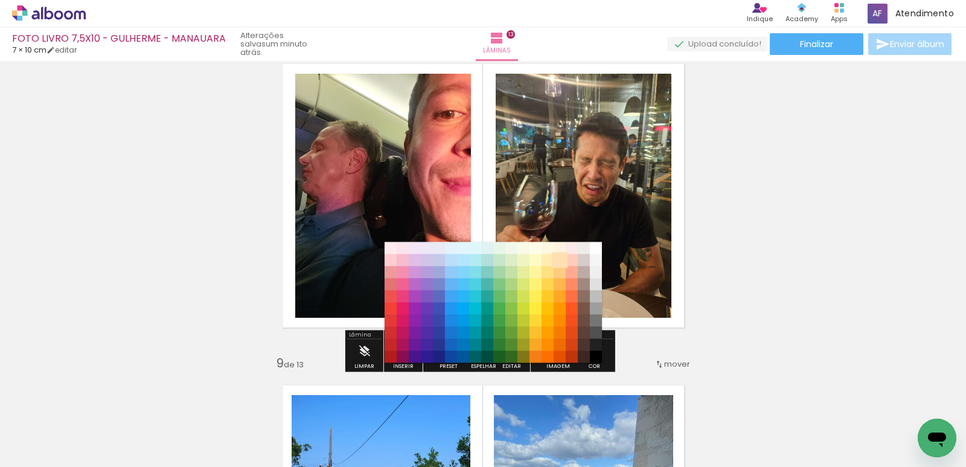
click at [554, 264] on paper-item "#ffe0b2" at bounding box center [560, 260] width 12 height 12
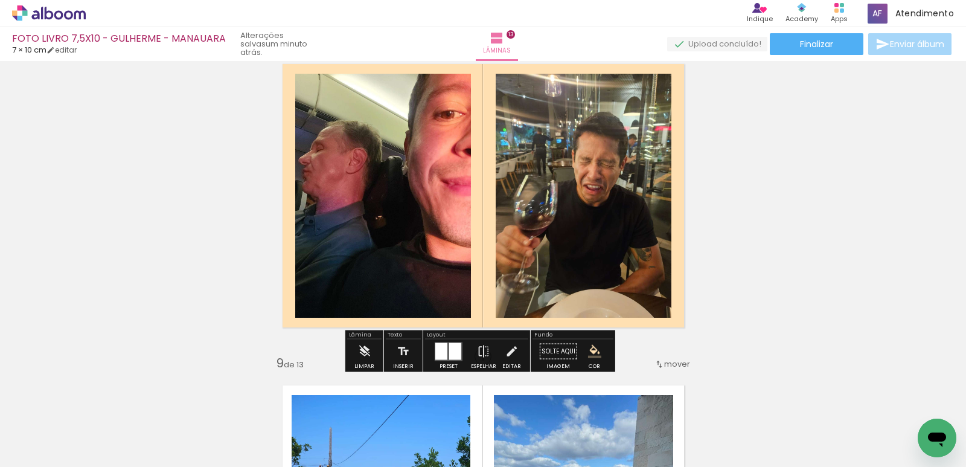
drag, startPoint x: 588, startPoint y: 351, endPoint x: 595, endPoint y: 332, distance: 21.0
click at [588, 350] on iron-icon "color picker" at bounding box center [594, 351] width 13 height 13
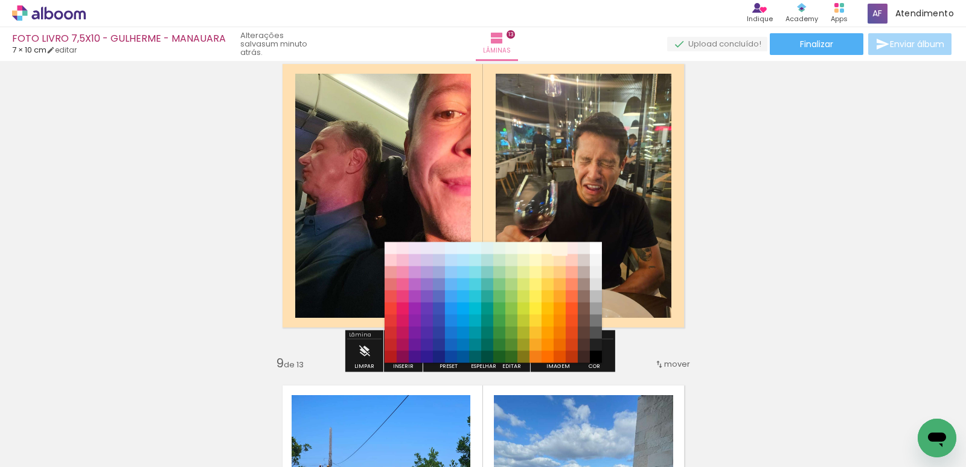
click at [559, 249] on paper-item "#fff3e0" at bounding box center [560, 248] width 12 height 12
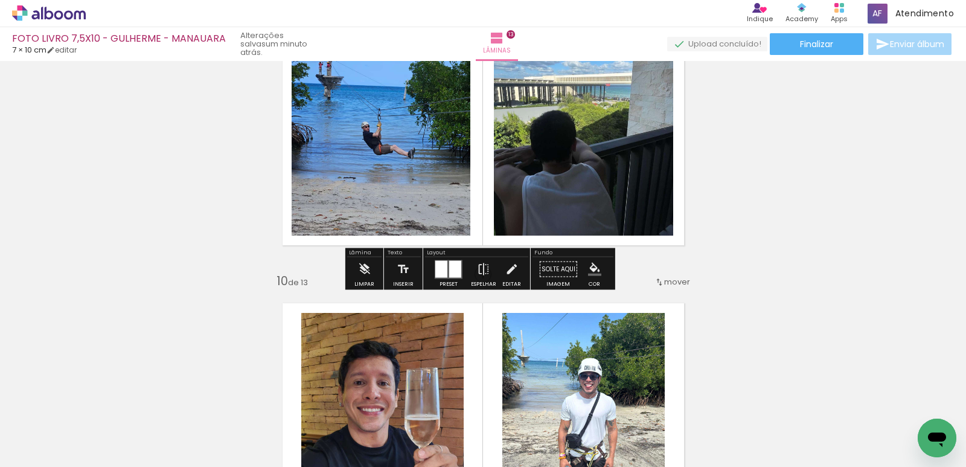
scroll to position [2717, 0]
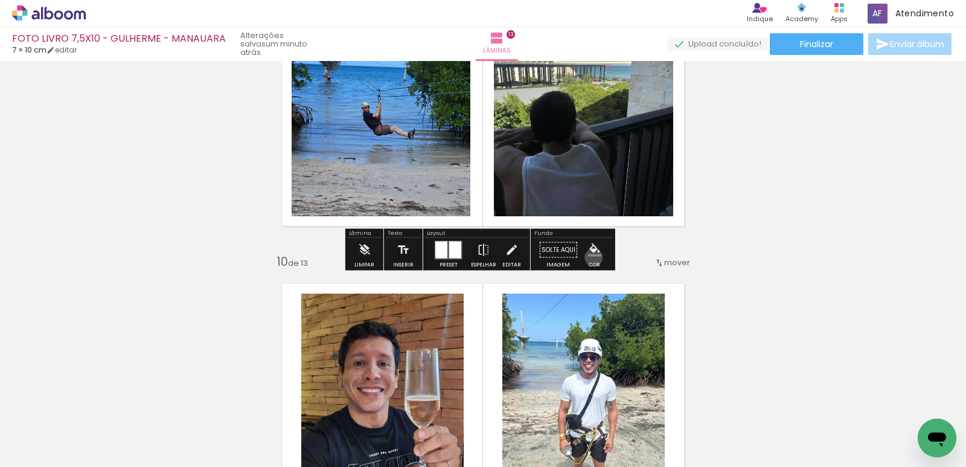
click at [589, 257] on paper-menu-button "#ffebee #ffcdd2 #ef9a9a #e57373 #ef5350 #f44336 #e53935 #d32f2f #c62828 #b71c1c…" at bounding box center [594, 250] width 23 height 23
click at [587, 257] on paper-menu-button "#ffebee #ffcdd2 #ef9a9a #e57373 #ef5350 #f44336 #e53935 #d32f2f #c62828 #b71c1c…" at bounding box center [594, 250] width 23 height 23
drag, startPoint x: 585, startPoint y: 264, endPoint x: 597, endPoint y: 242, distance: 24.9
click at [0, 0] on slot "Cor" at bounding box center [0, 0] width 0 height 0
click at [597, 242] on paper-menu-button "#ffebee #ffcdd2 #ef9a9a #e57373 #ef5350 #f44336 #e53935 #d32f2f #c62828 #b71c1c…" at bounding box center [594, 250] width 23 height 23
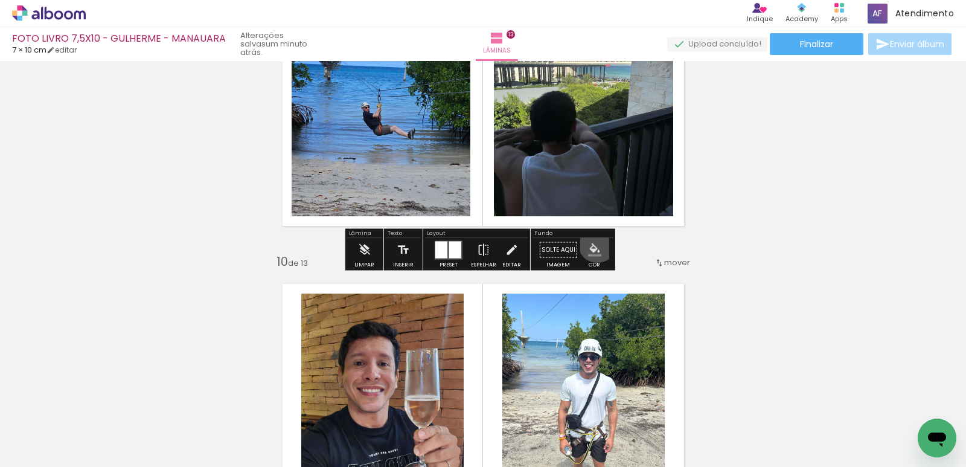
click at [592, 244] on iron-icon "color picker" at bounding box center [594, 249] width 13 height 13
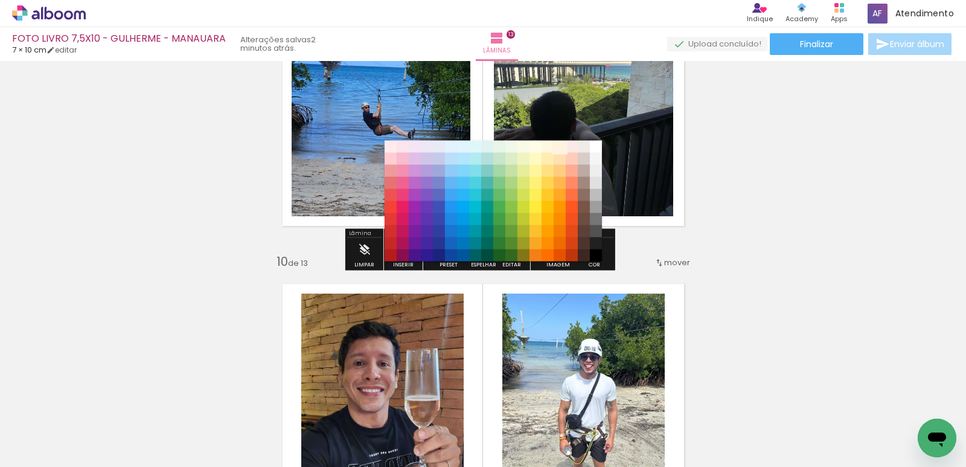
click at [566, 148] on paper-item "#fff3e0" at bounding box center [560, 147] width 12 height 12
click at [543, 153] on paper-item "#ffecb3" at bounding box center [548, 159] width 12 height 12
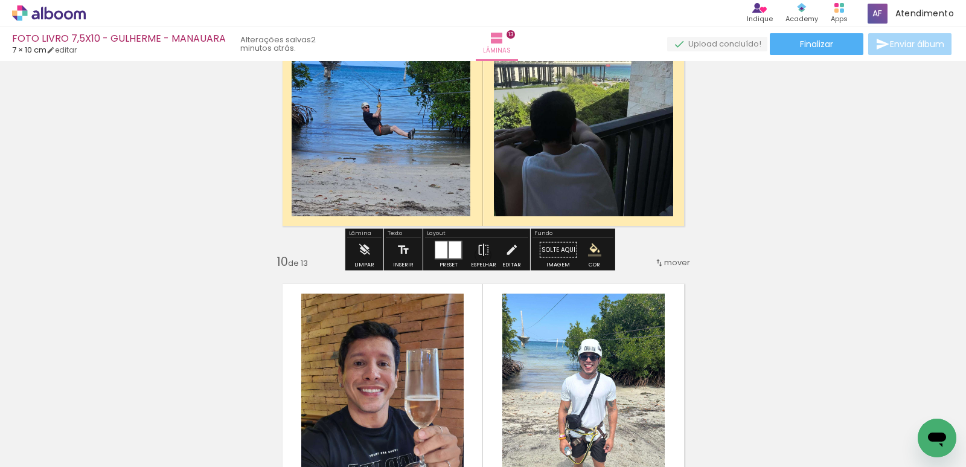
click at [594, 248] on iron-icon "color picker" at bounding box center [594, 249] width 13 height 13
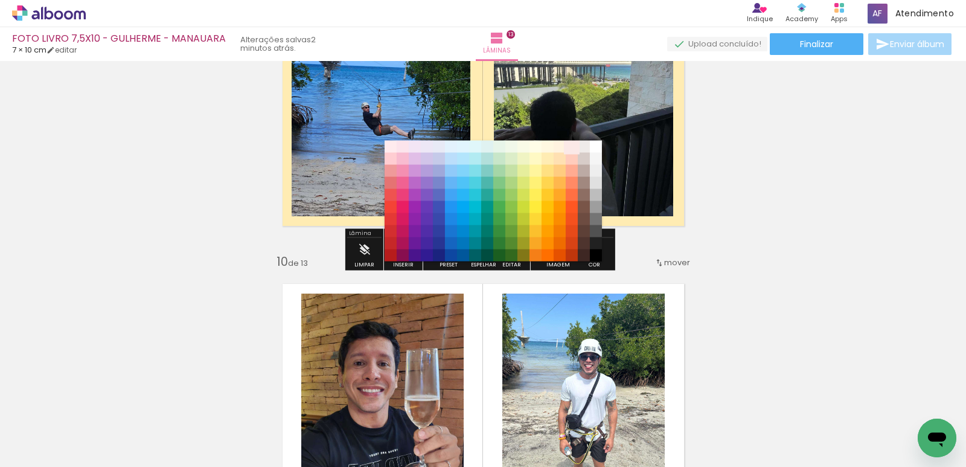
click at [566, 147] on paper-item "#fbe9e7" at bounding box center [572, 147] width 12 height 12
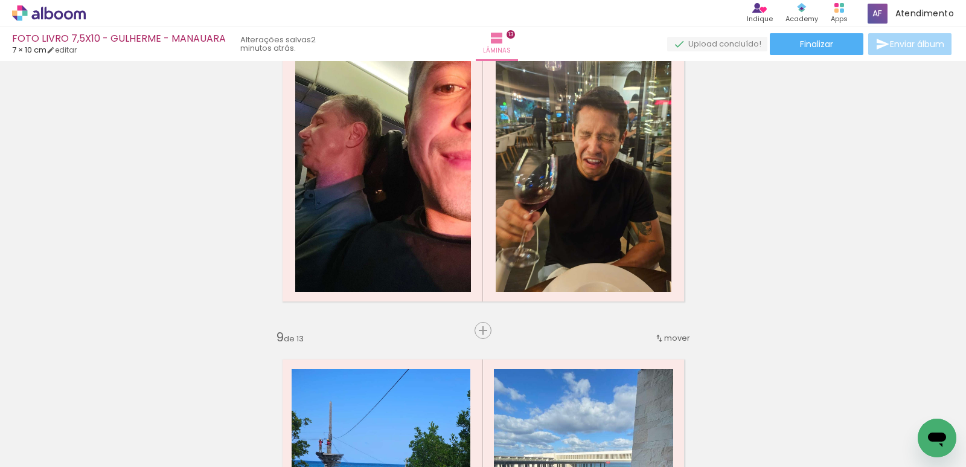
scroll to position [2295, 0]
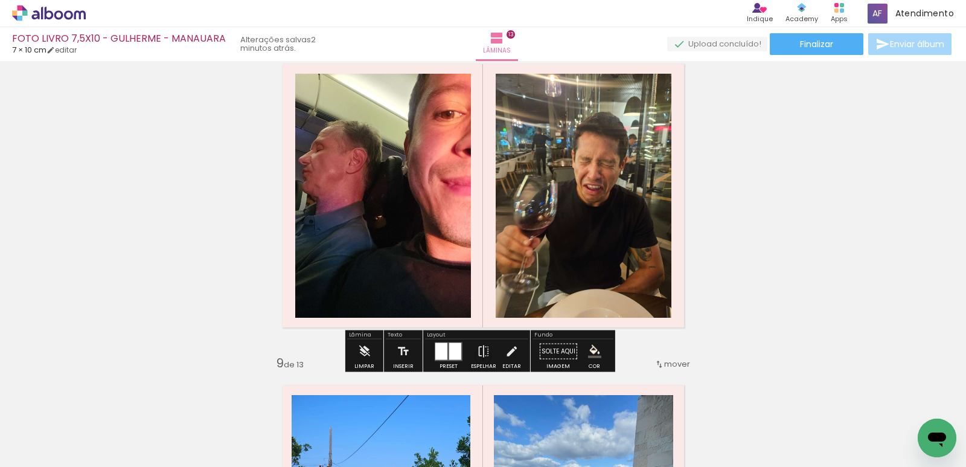
click at [594, 351] on iron-icon "color picker" at bounding box center [594, 351] width 13 height 13
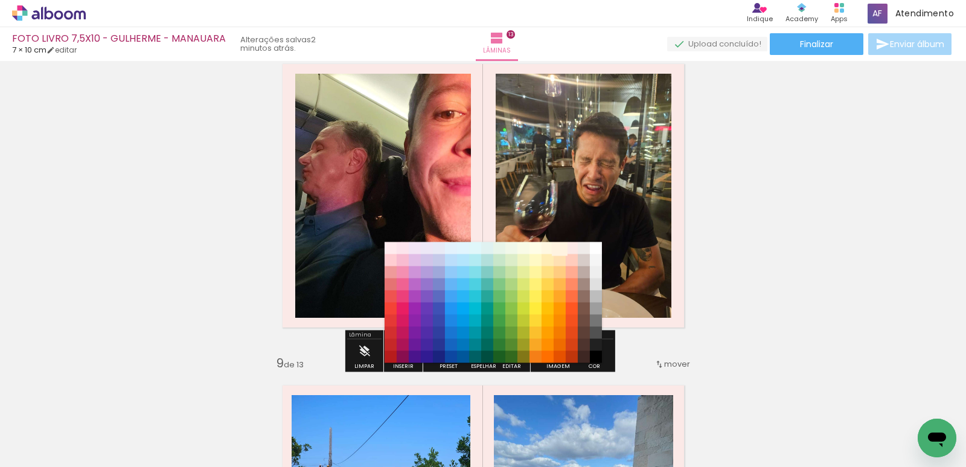
click at [556, 249] on paper-item "#fff3e0" at bounding box center [560, 248] width 12 height 12
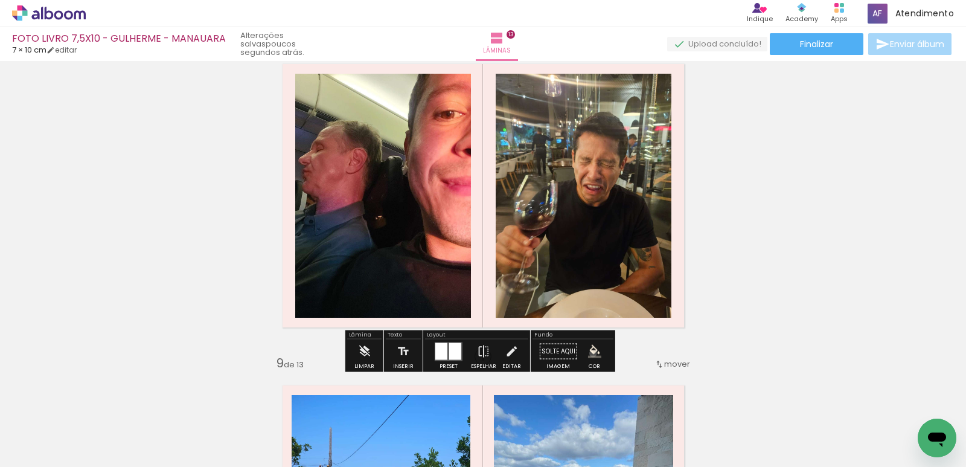
click at [589, 353] on iron-icon "color picker" at bounding box center [594, 351] width 13 height 13
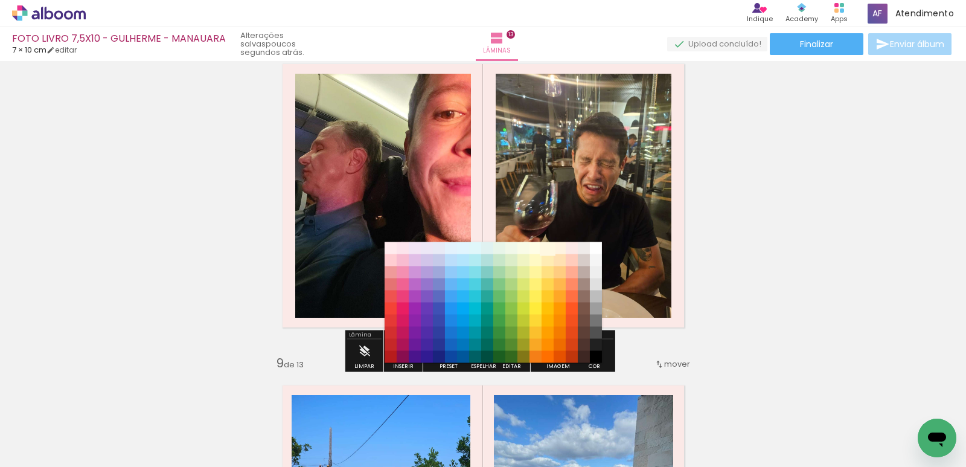
click at [547, 250] on paper-item "#fff8e1" at bounding box center [548, 248] width 12 height 12
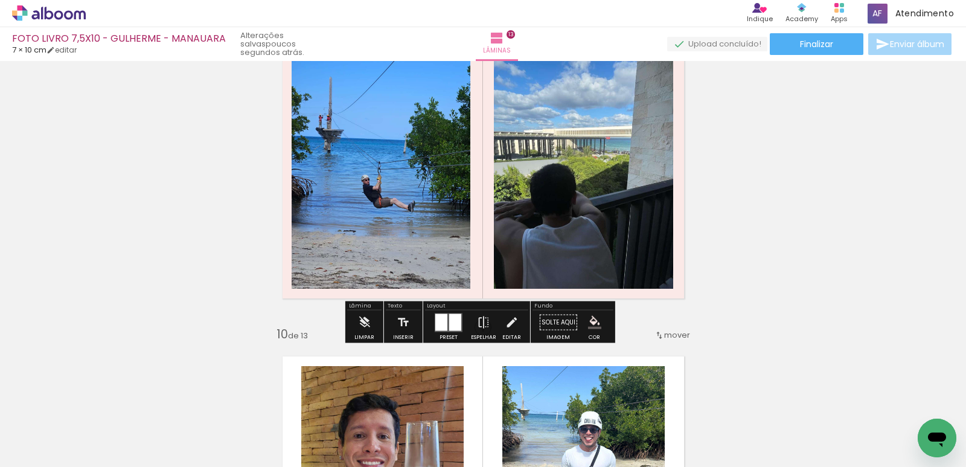
scroll to position [2657, 0]
